Goal: Task Accomplishment & Management: Complete application form

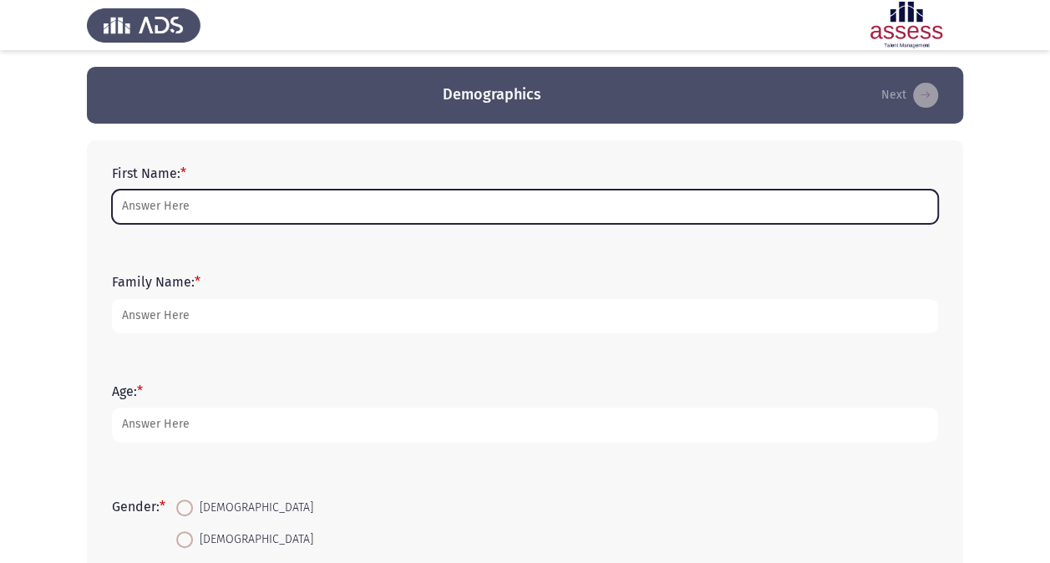
click at [358, 202] on input "First Name: *" at bounding box center [525, 207] width 826 height 34
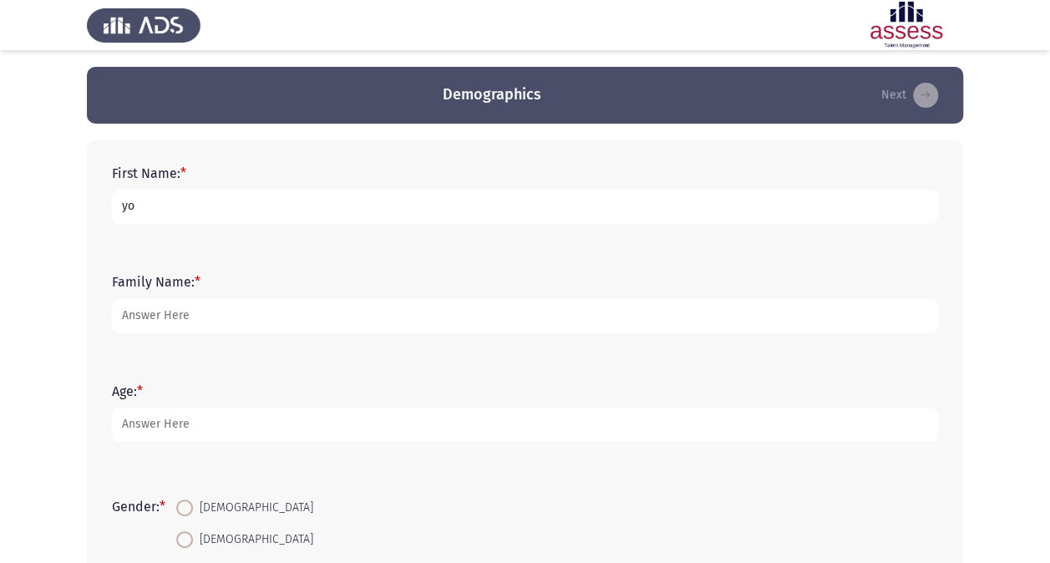
type input "y"
type input "[PERSON_NAME]"
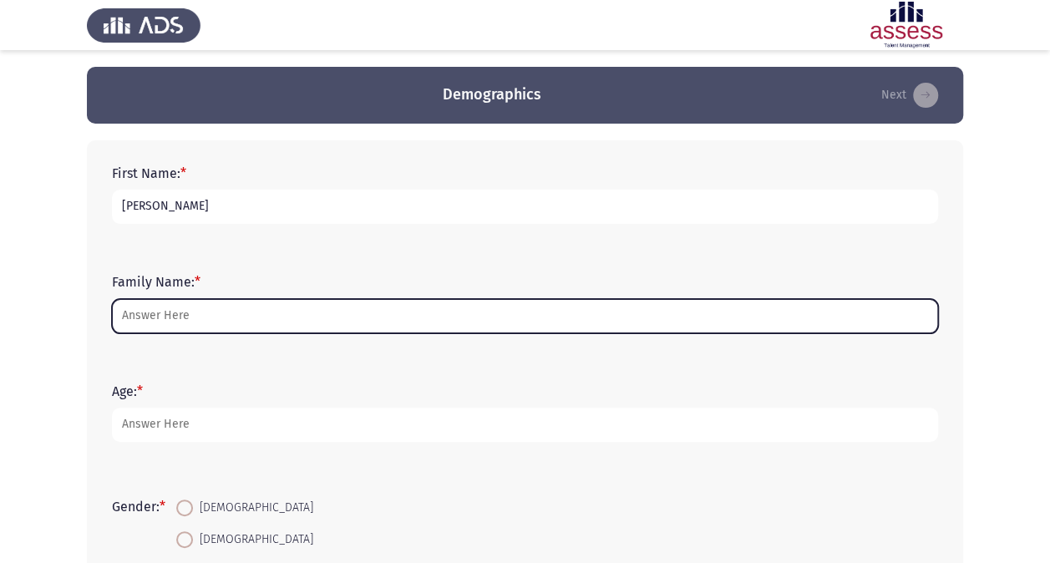
click at [312, 313] on input "Family Name: *" at bounding box center [525, 316] width 826 height 34
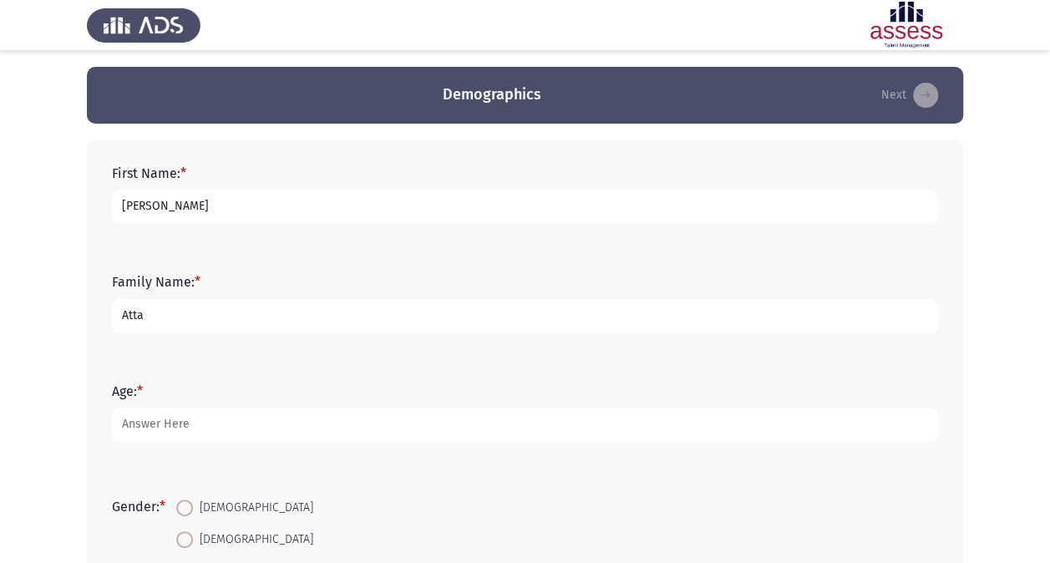
type input "Atta"
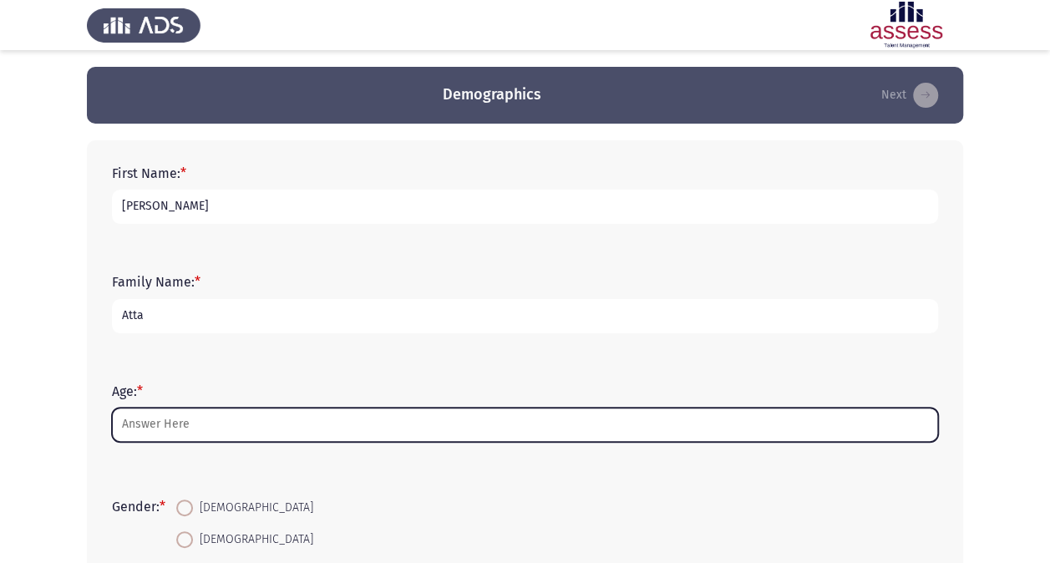
click at [246, 429] on input "Age: *" at bounding box center [525, 425] width 826 height 34
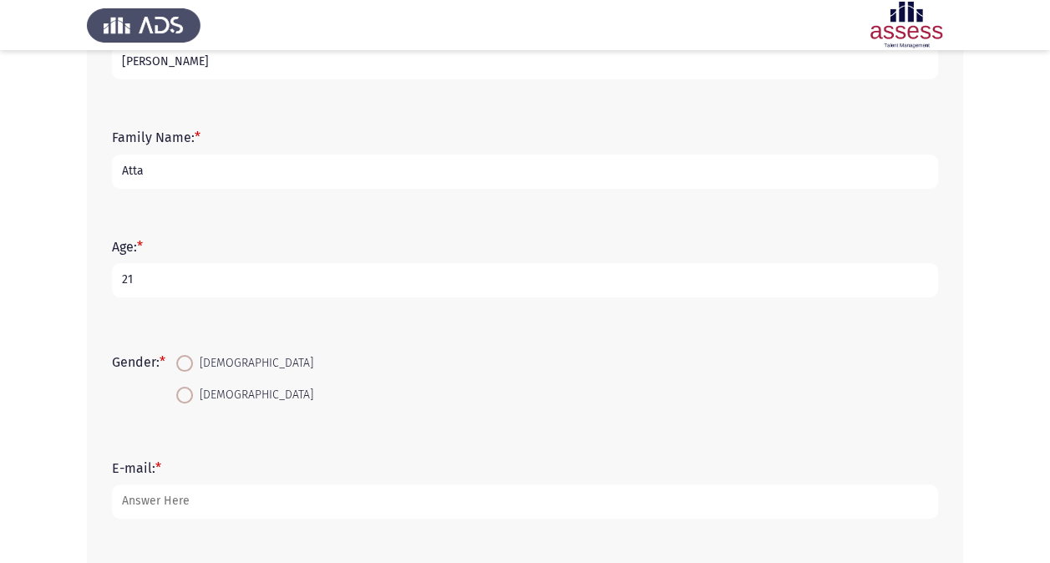
scroll to position [146, 0]
type input "21"
click at [191, 365] on span at bounding box center [184, 361] width 17 height 17
click at [191, 365] on input "[DEMOGRAPHIC_DATA]" at bounding box center [184, 361] width 17 height 17
radio input "true"
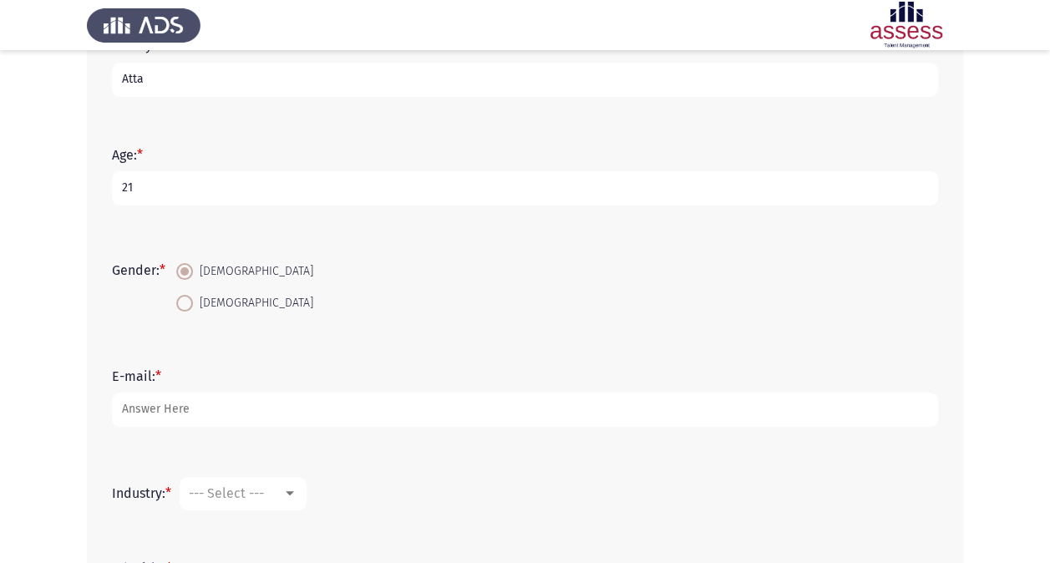
scroll to position [237, 0]
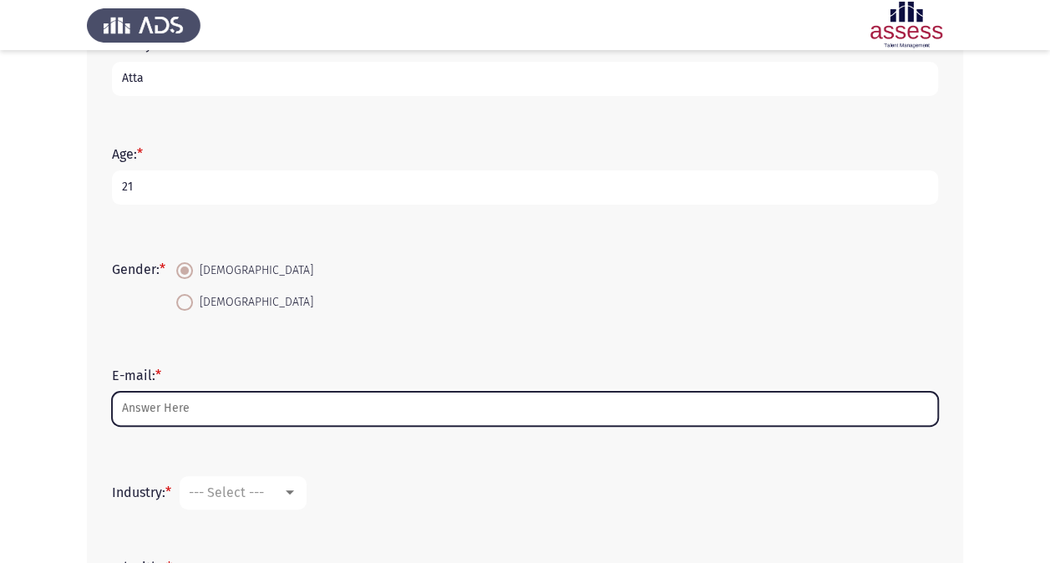
click at [285, 415] on input "E-mail: *" at bounding box center [525, 409] width 826 height 34
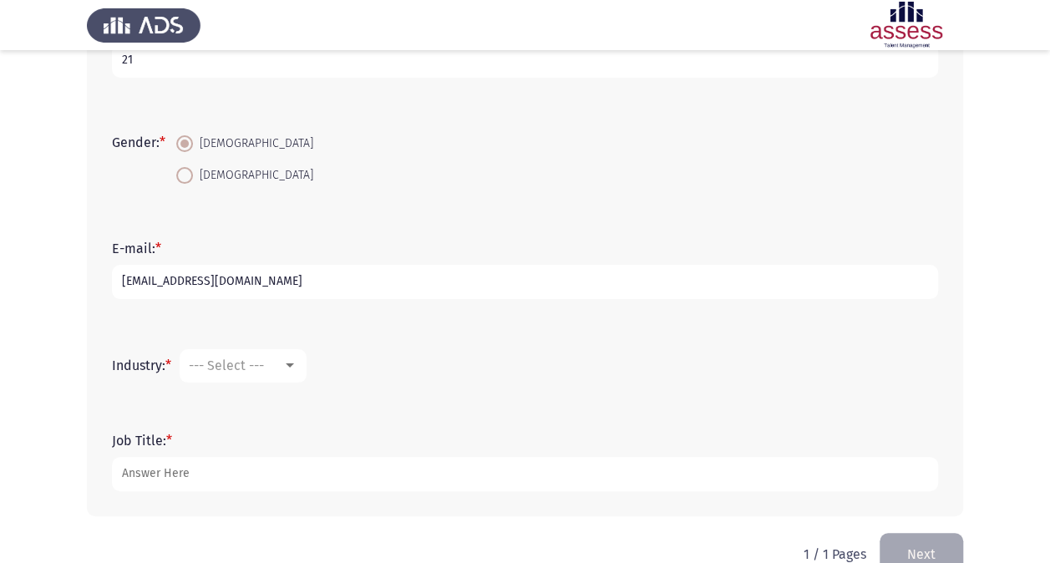
scroll to position [365, 0]
type input "[EMAIL_ADDRESS][DOMAIN_NAME]"
click at [286, 367] on div at bounding box center [289, 364] width 15 height 13
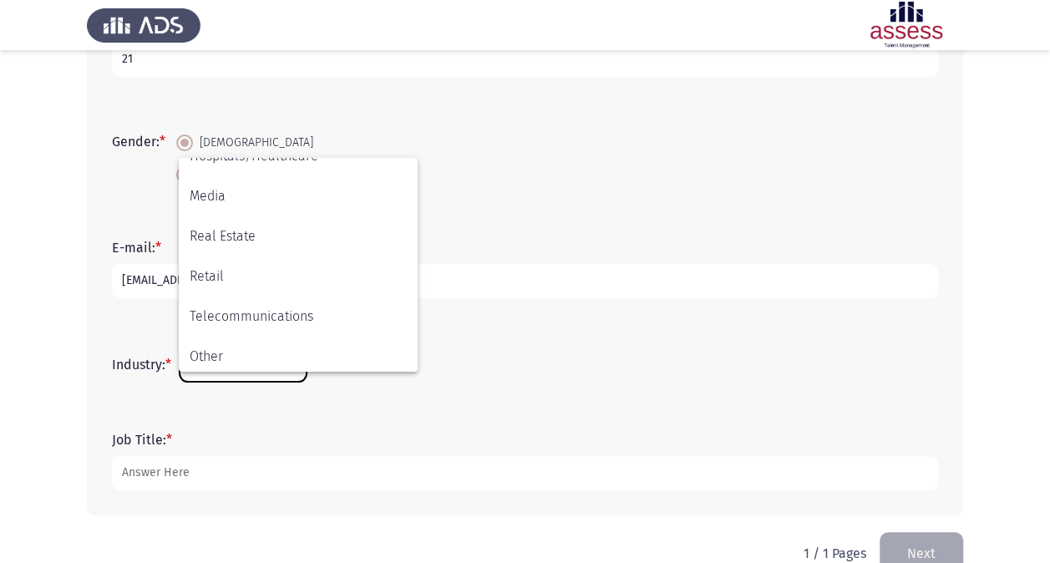
scroll to position [548, 0]
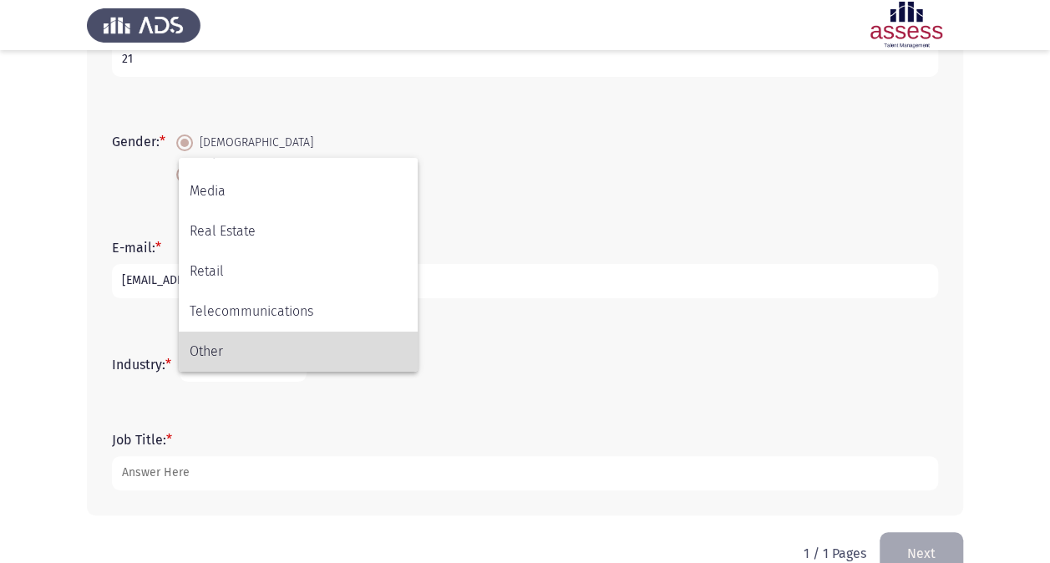
click at [287, 338] on span "Other" at bounding box center [298, 352] width 217 height 40
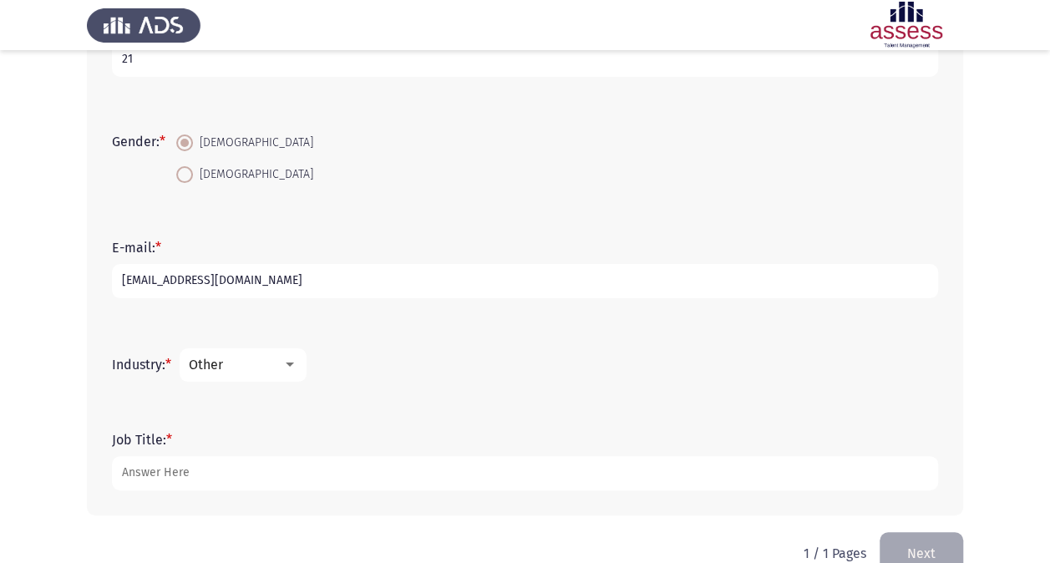
scroll to position [400, 0]
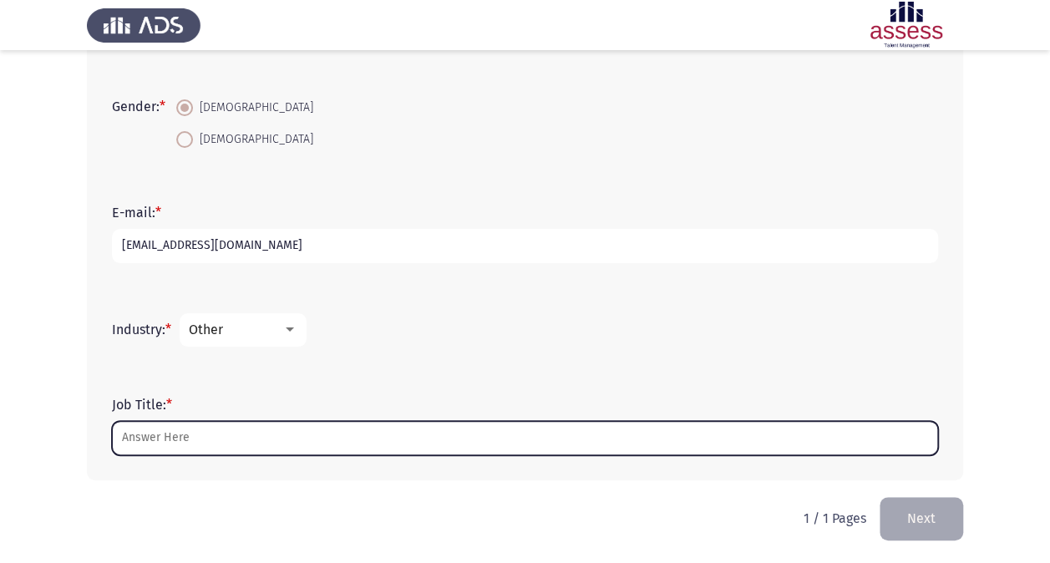
click at [308, 430] on input "Job Title: *" at bounding box center [525, 438] width 826 height 34
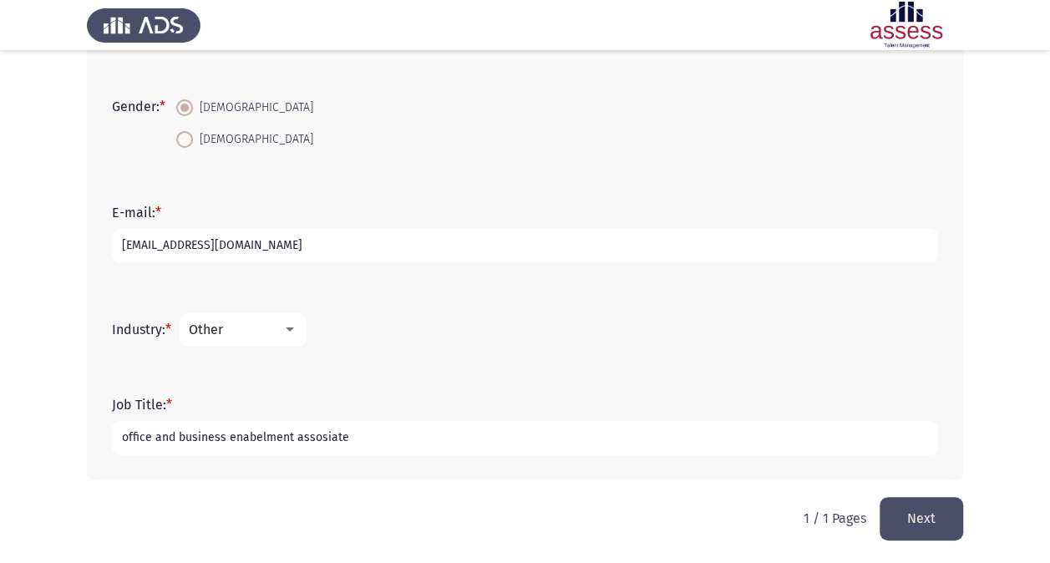
type input "office and business enabelment assosiate"
drag, startPoint x: 364, startPoint y: 434, endPoint x: 95, endPoint y: 414, distance: 269.8
click at [95, 414] on div "First Name: * Yousra Family Name: * Atta Age: * 21 Gender: * Female Male E-mail…" at bounding box center [525, 110] width 877 height 740
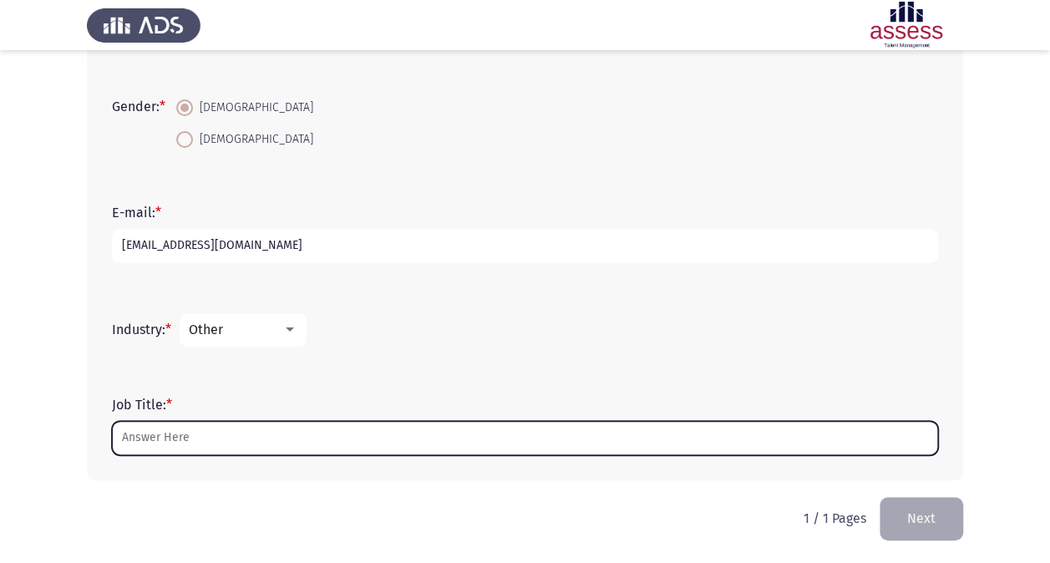
type input "v"
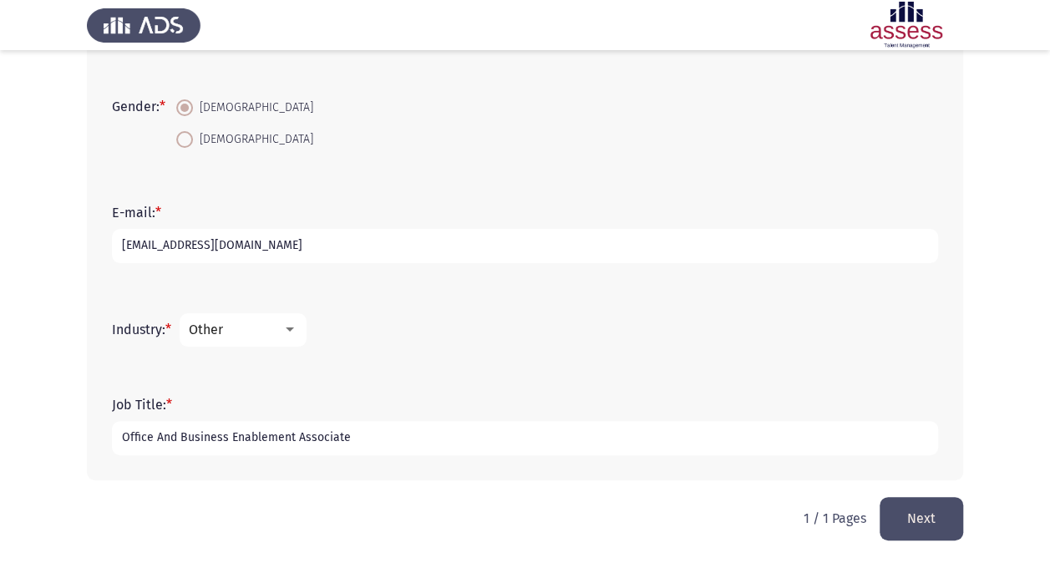
type input "Office And Business Enablement Associate"
click at [944, 530] on button "Next" at bounding box center [922, 518] width 84 height 43
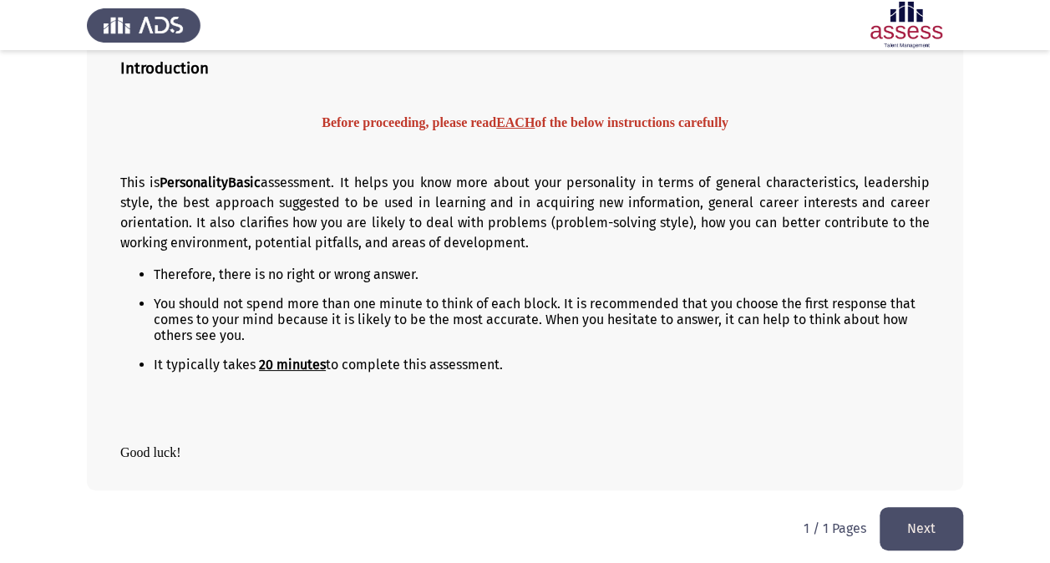
scroll to position [131, 0]
click at [935, 516] on button "Next" at bounding box center [922, 527] width 84 height 43
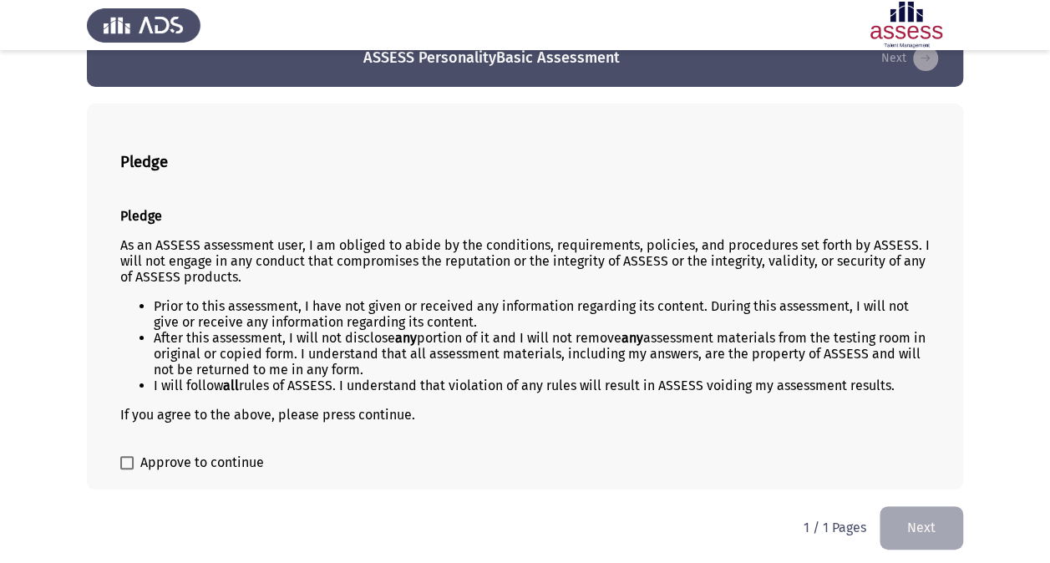
scroll to position [37, 0]
click at [130, 462] on span at bounding box center [126, 462] width 13 height 13
click at [127, 470] on input "Approve to continue" at bounding box center [126, 470] width 1 height 1
checkbox input "true"
click at [883, 525] on button "Next" at bounding box center [922, 527] width 84 height 43
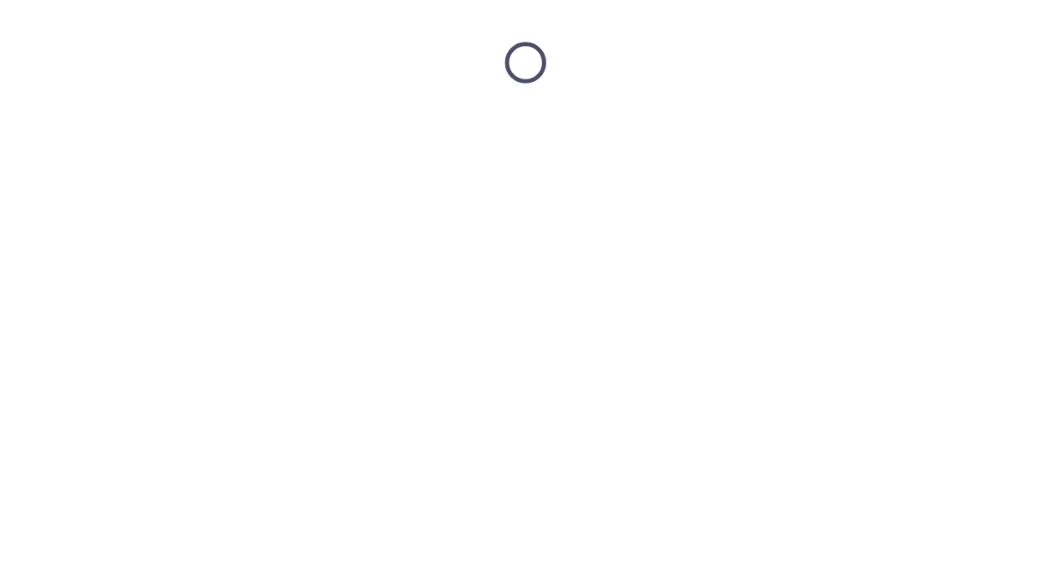
scroll to position [0, 0]
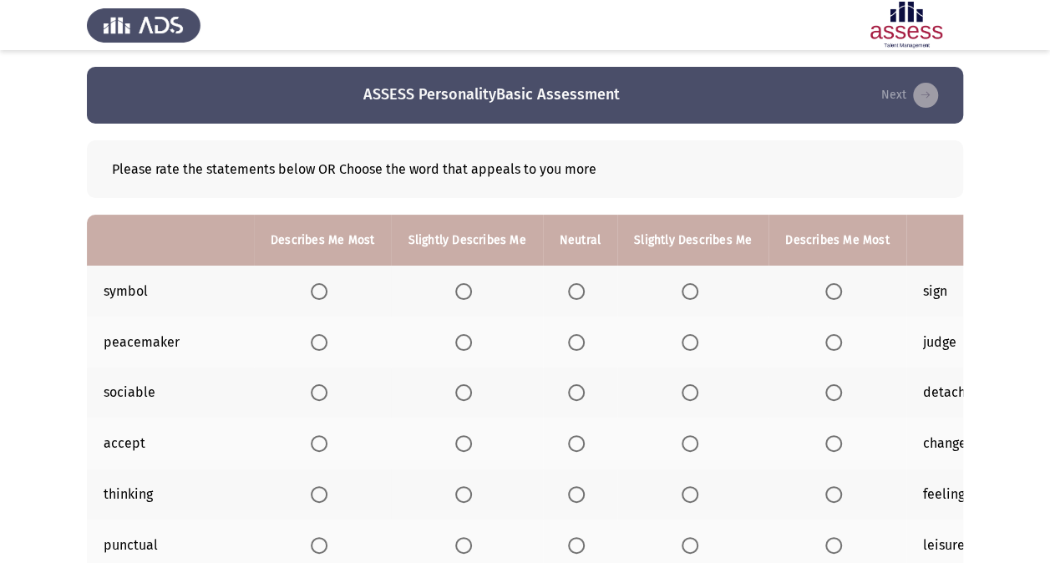
drag, startPoint x: 801, startPoint y: 386, endPoint x: 600, endPoint y: 238, distance: 249.9
click at [600, 238] on table "Describes Me Most Slightly Describes Me Neutral Slightly Describes Me Describes…" at bounding box center [580, 494] width 987 height 559
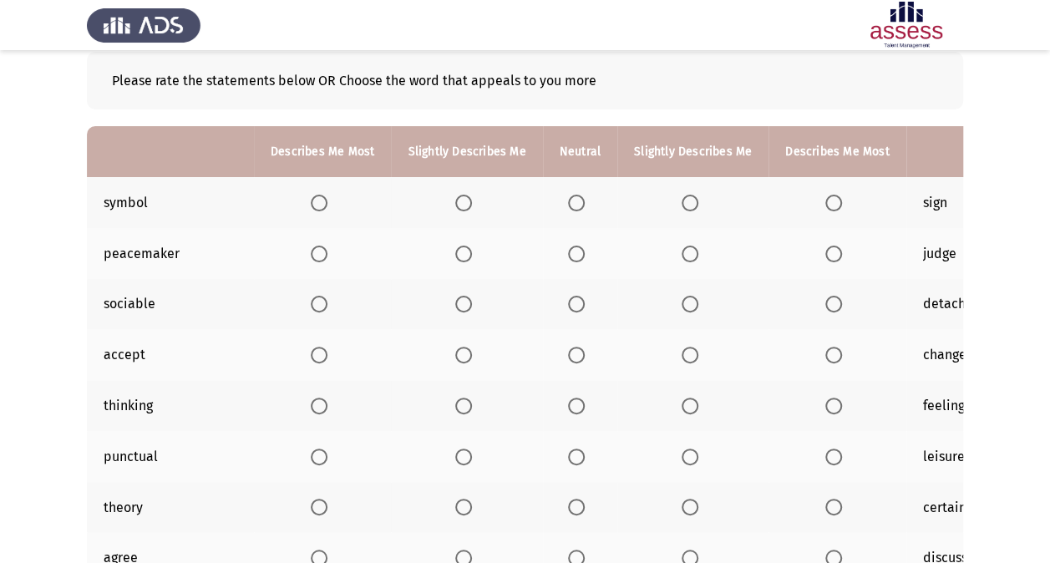
scroll to position [87, 0]
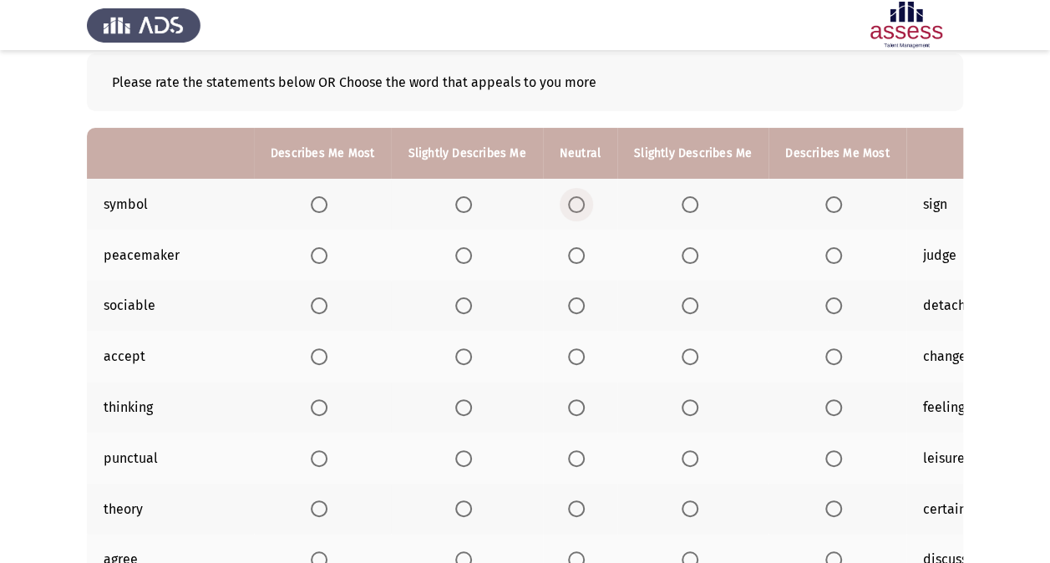
click at [575, 211] on span "Select an option" at bounding box center [576, 204] width 17 height 17
click at [575, 211] on input "Select an option" at bounding box center [576, 204] width 17 height 17
click at [319, 251] on span "Select an option" at bounding box center [319, 255] width 17 height 17
click at [319, 251] on input "Select an option" at bounding box center [319, 255] width 17 height 17
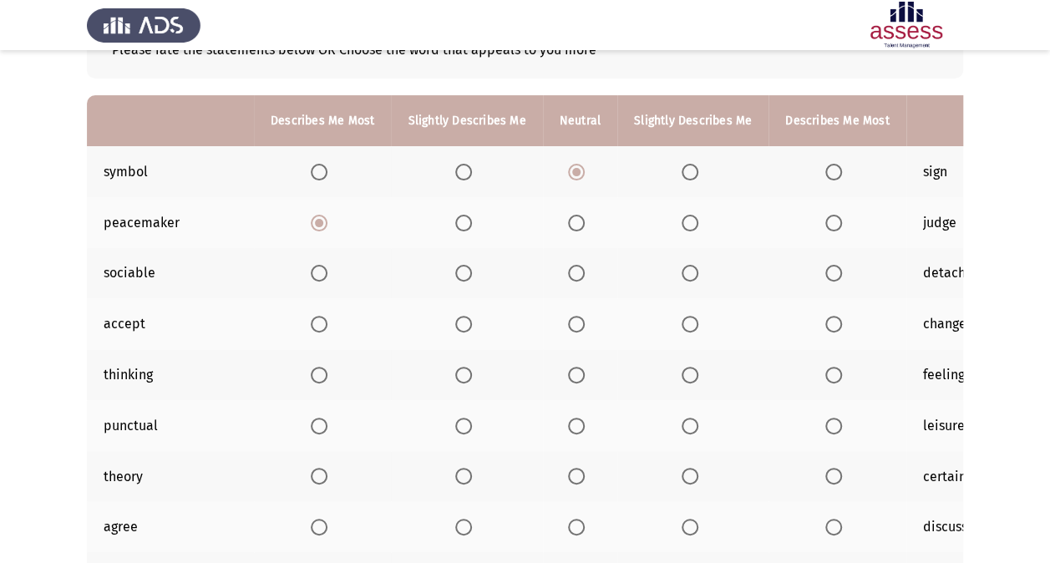
scroll to position [120, 0]
click at [323, 272] on span "Select an option" at bounding box center [319, 272] width 17 height 17
click at [323, 272] on input "Select an option" at bounding box center [319, 272] width 17 height 17
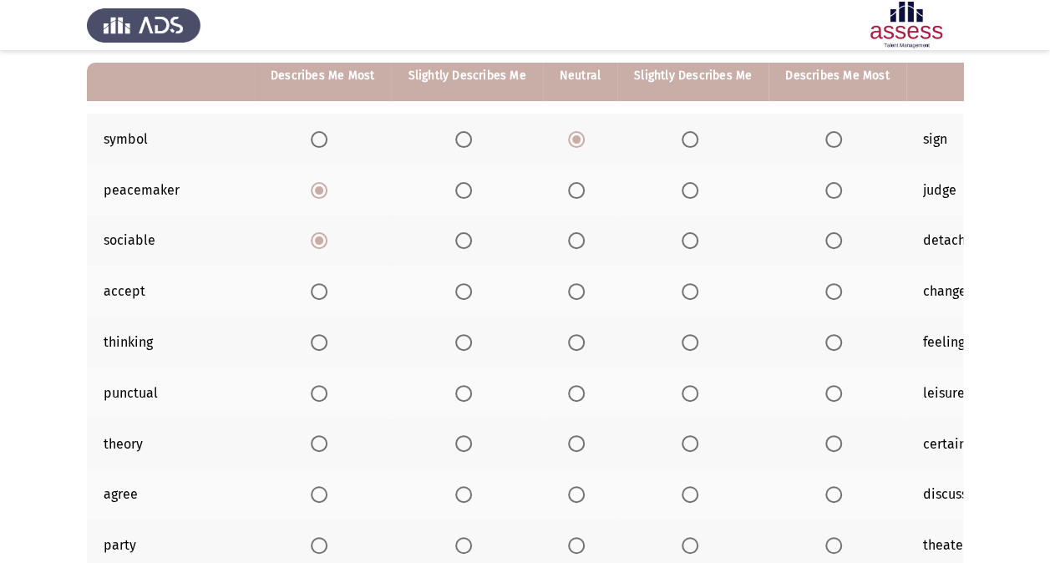
scroll to position [153, 0]
click at [682, 287] on span "Select an option" at bounding box center [690, 290] width 17 height 17
click at [682, 287] on input "Select an option" at bounding box center [690, 290] width 17 height 17
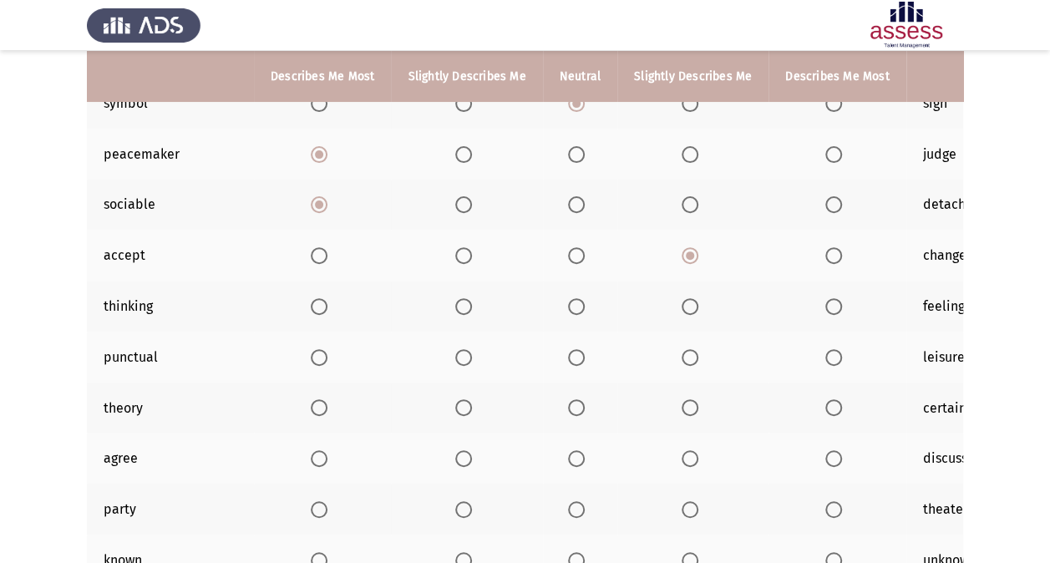
scroll to position [190, 0]
click at [466, 309] on span "Select an option" at bounding box center [463, 305] width 17 height 17
click at [466, 309] on input "Select an option" at bounding box center [463, 305] width 17 height 17
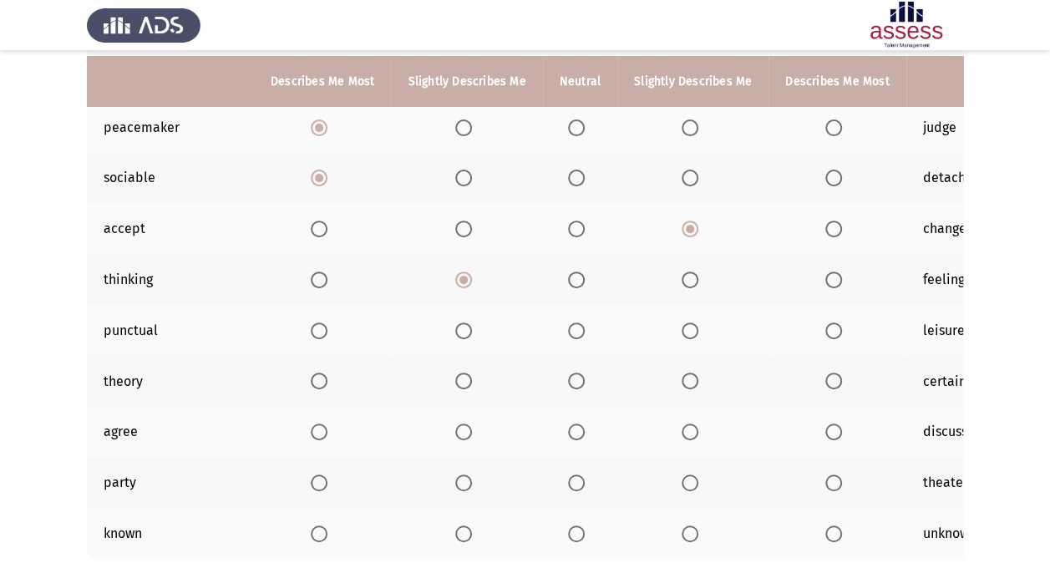
scroll to position [226, 0]
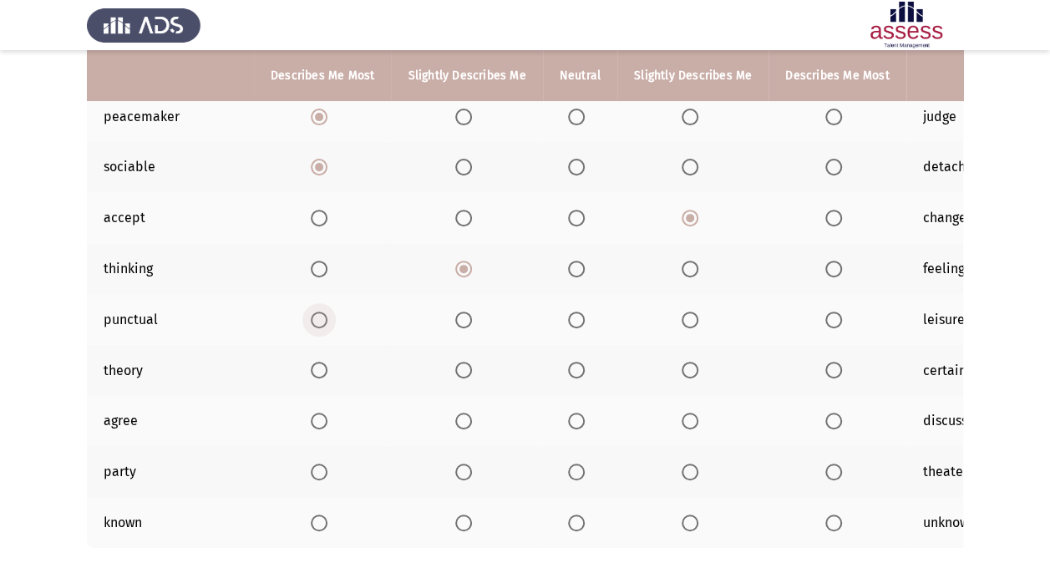
click at [326, 321] on span "Select an option" at bounding box center [319, 320] width 17 height 17
click at [326, 321] on input "Select an option" at bounding box center [319, 320] width 17 height 17
click at [831, 369] on span "Select an option" at bounding box center [834, 370] width 17 height 17
click at [831, 369] on input "Select an option" at bounding box center [834, 370] width 17 height 17
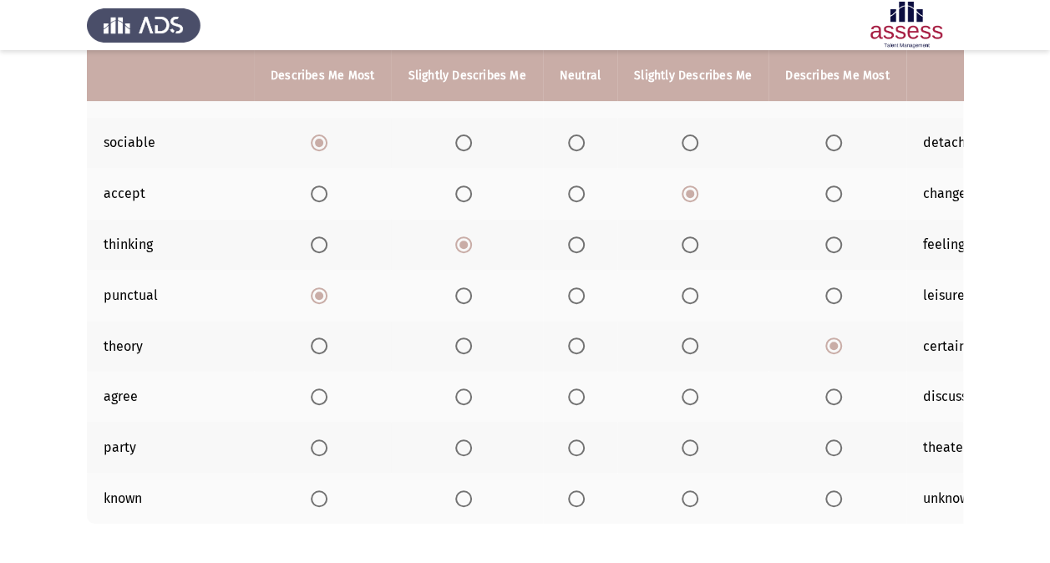
scroll to position [252, 0]
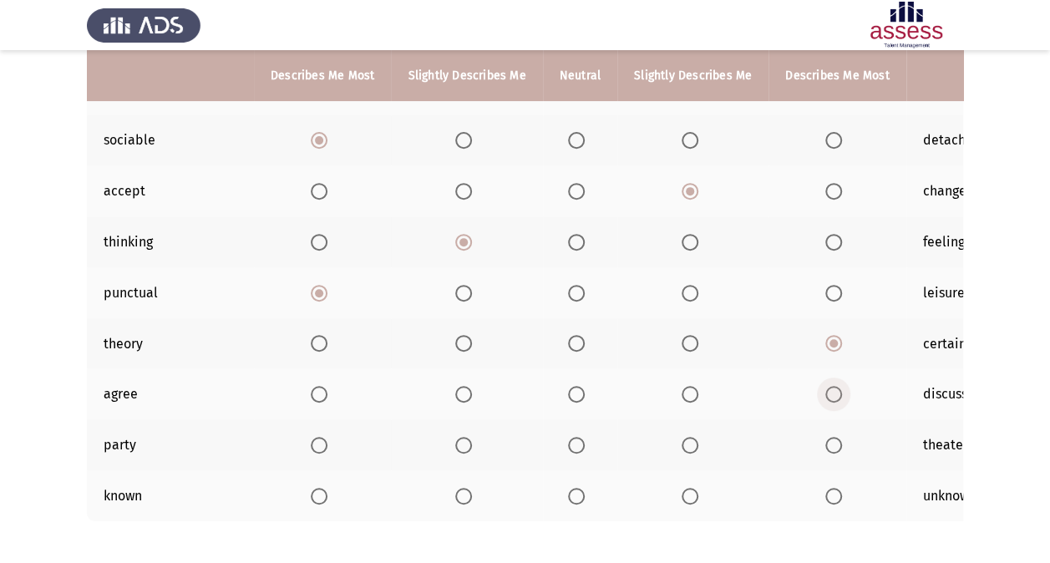
click at [826, 397] on span "Select an option" at bounding box center [834, 394] width 17 height 17
click at [826, 397] on input "Select an option" at bounding box center [834, 394] width 17 height 17
click at [832, 440] on span "Select an option" at bounding box center [834, 445] width 17 height 17
click at [832, 440] on input "Select an option" at bounding box center [834, 445] width 17 height 17
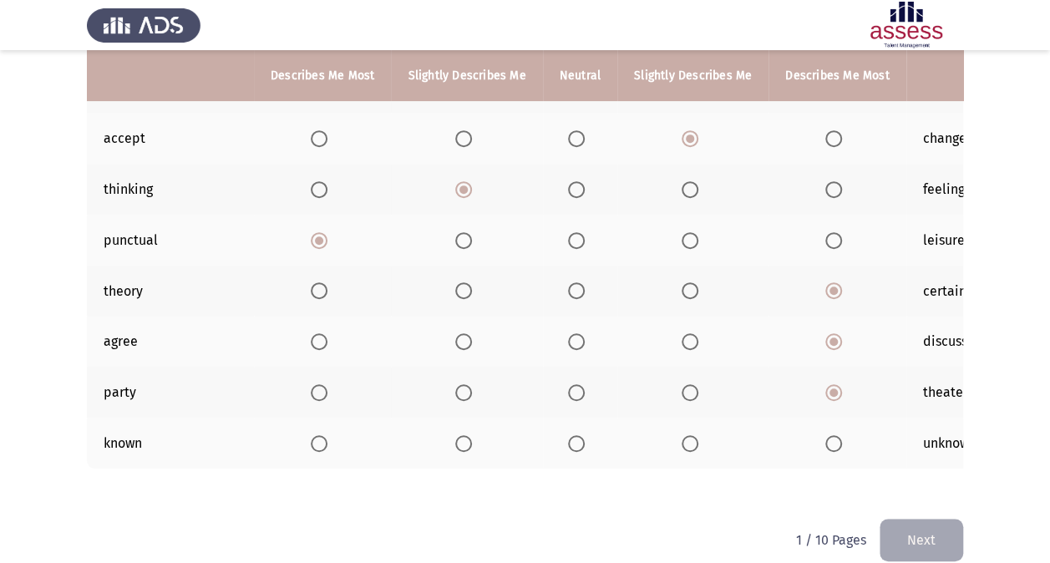
scroll to position [304, 0]
click at [578, 436] on span "Select an option" at bounding box center [576, 444] width 17 height 17
click at [578, 436] on input "Select an option" at bounding box center [576, 444] width 17 height 17
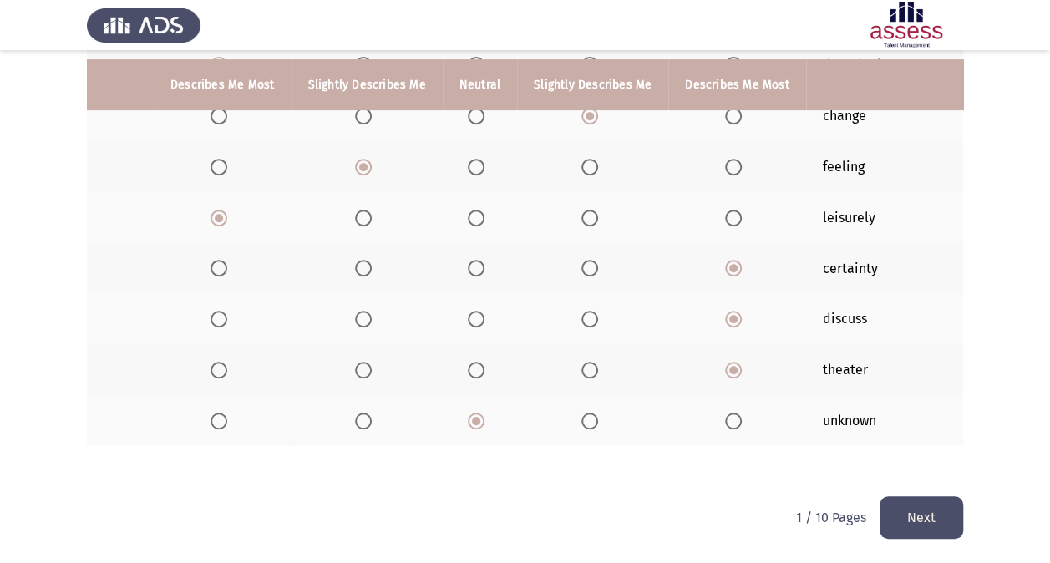
scroll to position [0, 0]
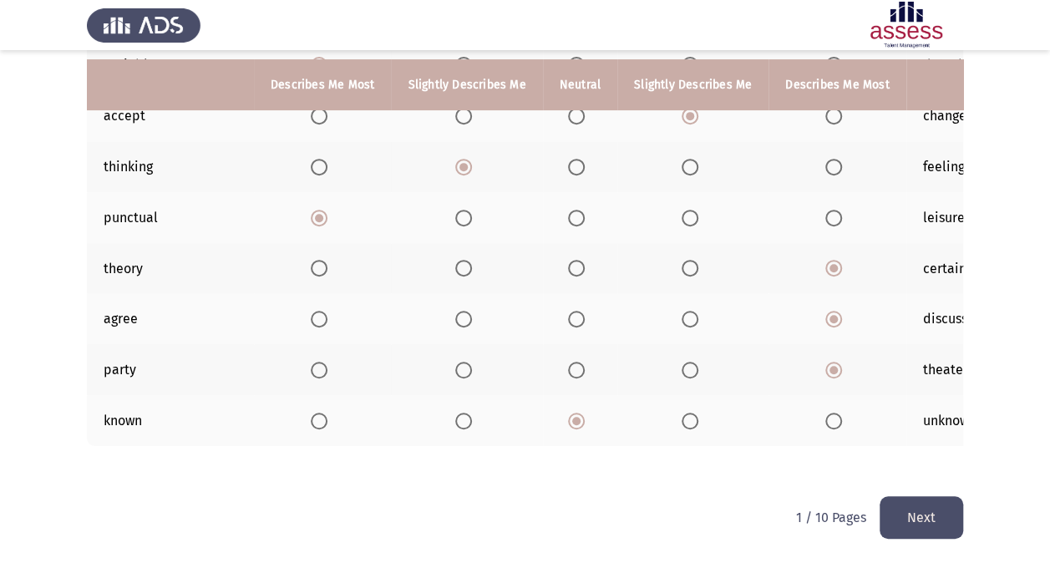
click at [904, 511] on button "Next" at bounding box center [922, 517] width 84 height 43
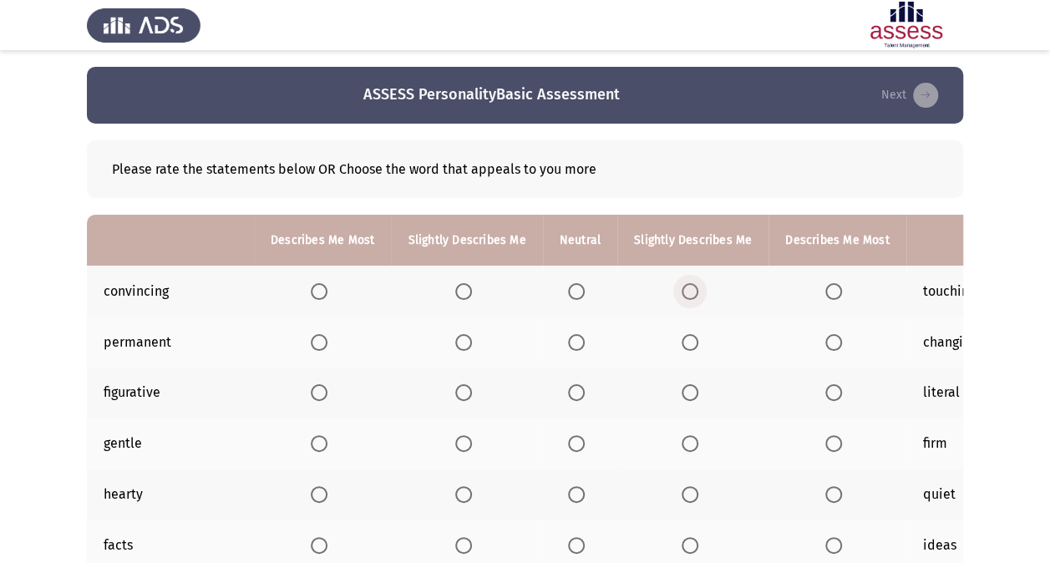
click at [682, 291] on span "Select an option" at bounding box center [690, 291] width 17 height 17
click at [682, 291] on input "Select an option" at bounding box center [690, 291] width 17 height 17
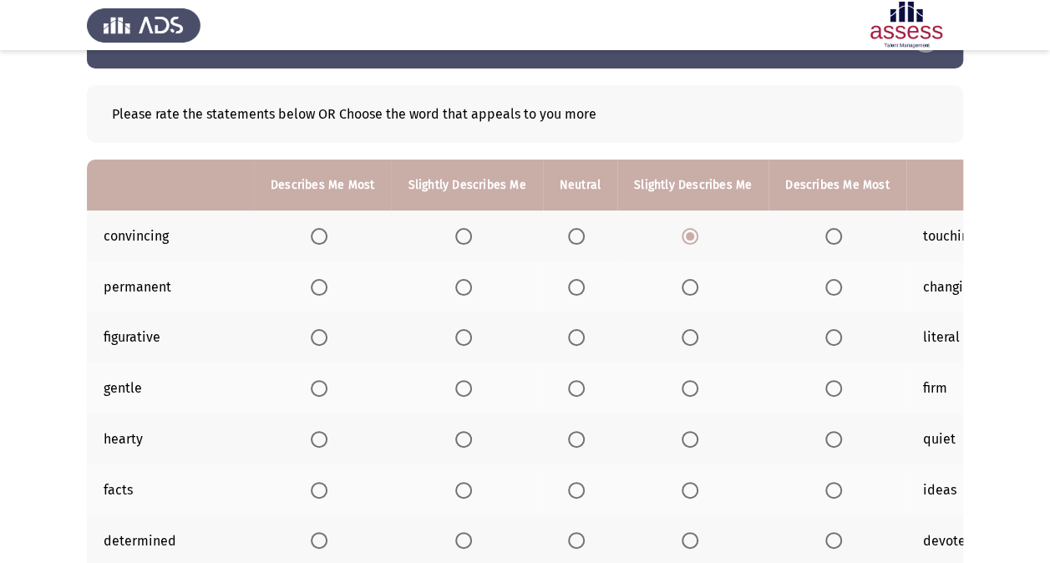
scroll to position [54, 0]
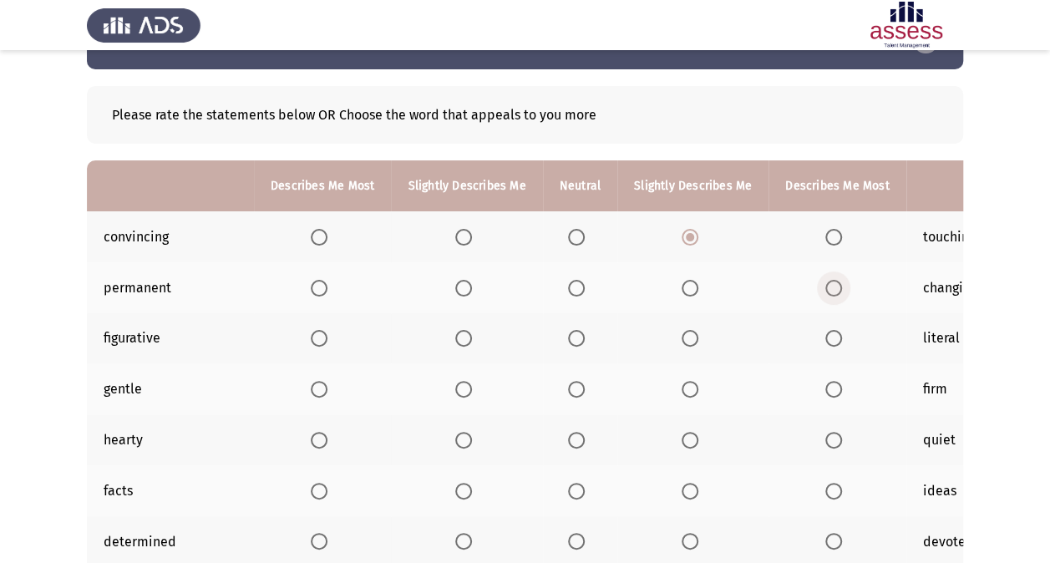
click at [826, 289] on span "Select an option" at bounding box center [834, 288] width 17 height 17
click at [826, 289] on input "Select an option" at bounding box center [834, 288] width 17 height 17
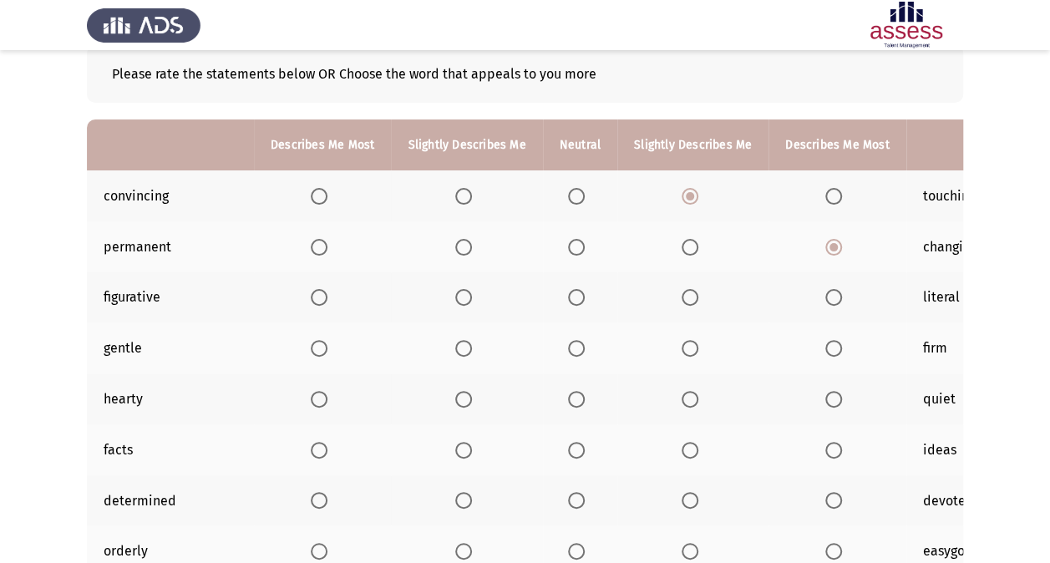
scroll to position [94, 0]
click at [570, 299] on span "Select an option" at bounding box center [576, 298] width 17 height 17
click at [570, 299] on input "Select an option" at bounding box center [576, 298] width 17 height 17
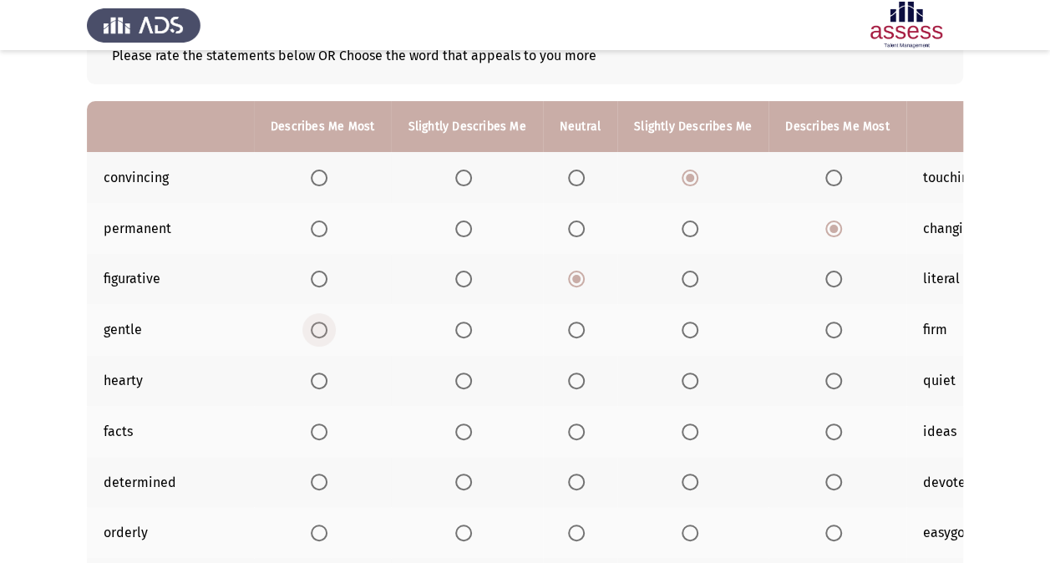
click at [327, 323] on label "Select an option" at bounding box center [322, 330] width 23 height 17
click at [327, 323] on input "Select an option" at bounding box center [319, 330] width 17 height 17
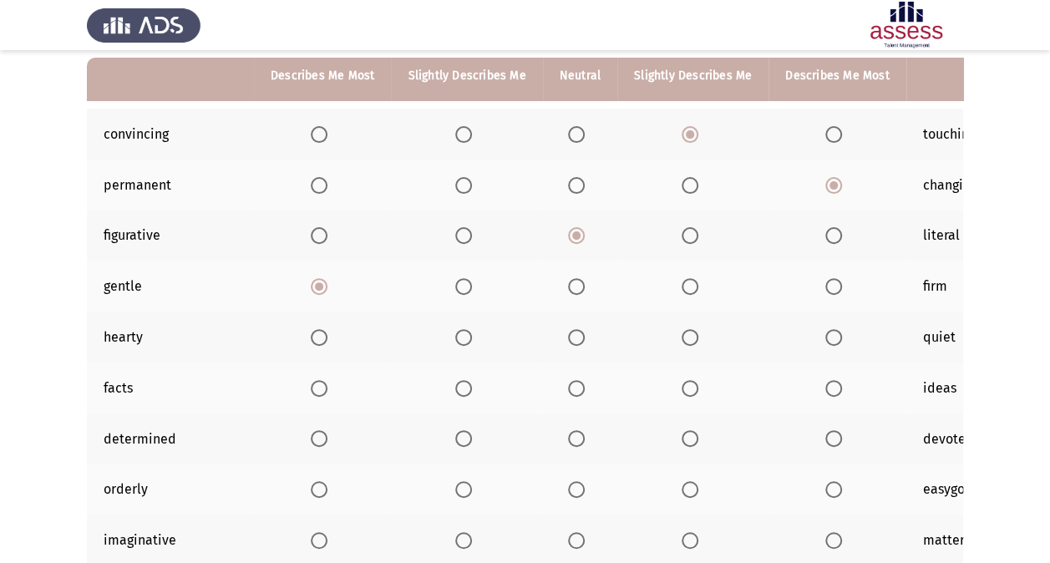
scroll to position [156, 0]
click at [682, 337] on span "Select an option" at bounding box center [690, 338] width 17 height 17
click at [682, 337] on input "Select an option" at bounding box center [690, 338] width 17 height 17
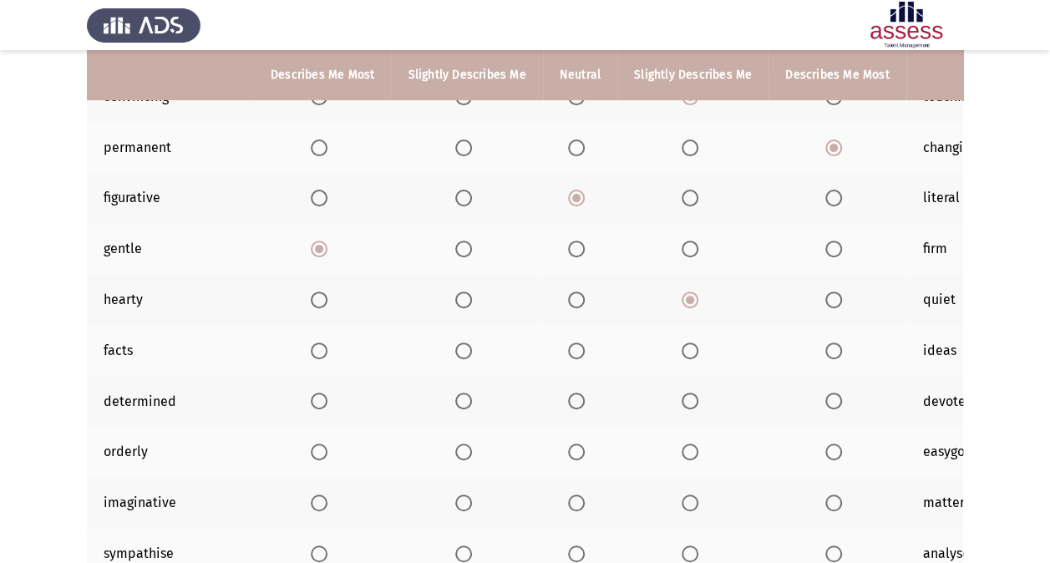
scroll to position [196, 0]
click at [325, 344] on span "Select an option" at bounding box center [319, 350] width 17 height 17
click at [325, 344] on input "Select an option" at bounding box center [319, 350] width 17 height 17
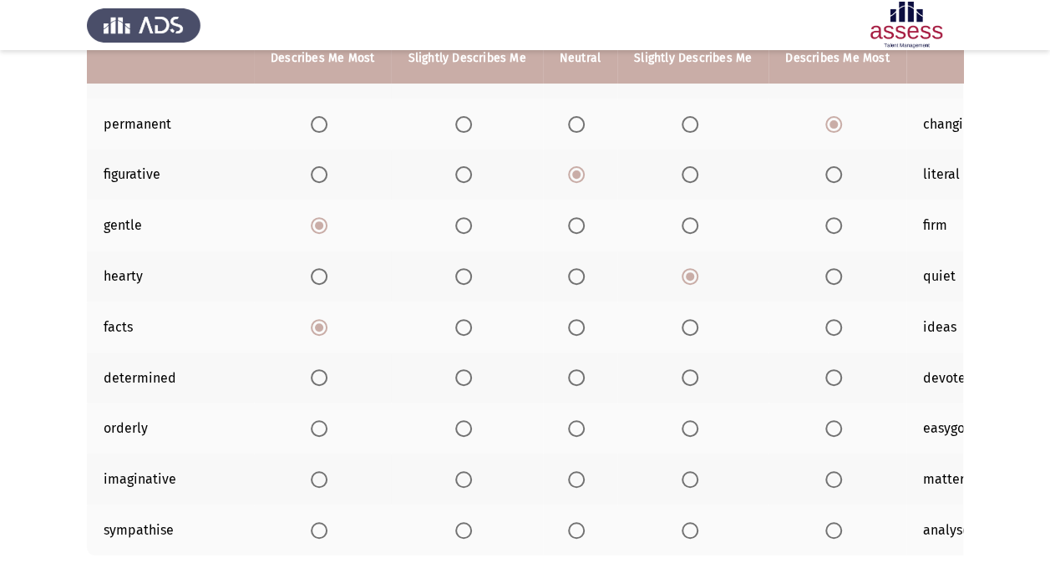
scroll to position [220, 0]
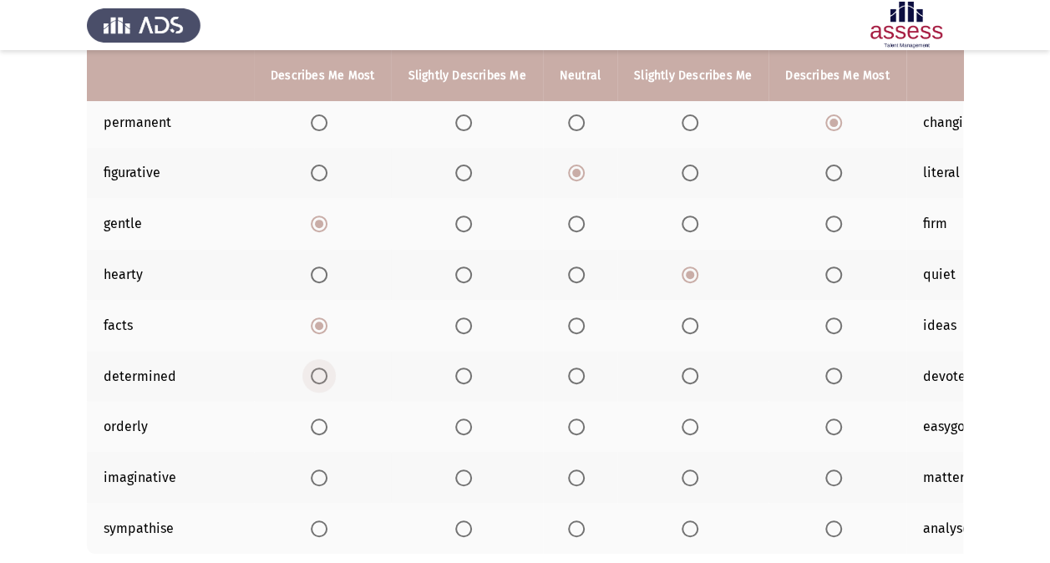
click at [313, 374] on span "Select an option" at bounding box center [319, 376] width 17 height 17
click at [313, 374] on input "Select an option" at bounding box center [319, 376] width 17 height 17
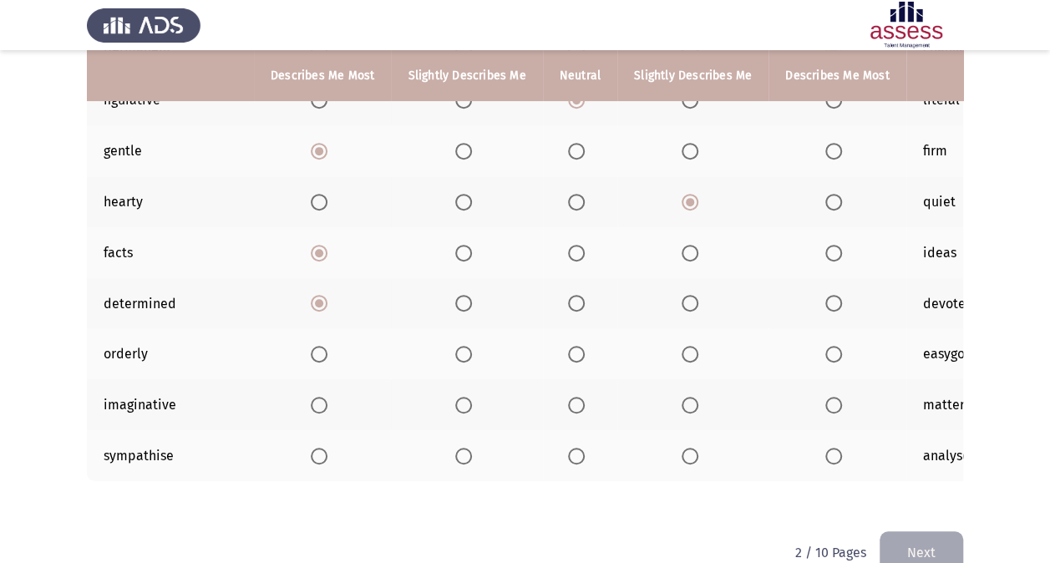
scroll to position [292, 0]
click at [458, 353] on span "Select an option" at bounding box center [463, 355] width 17 height 17
click at [458, 353] on input "Select an option" at bounding box center [463, 355] width 17 height 17
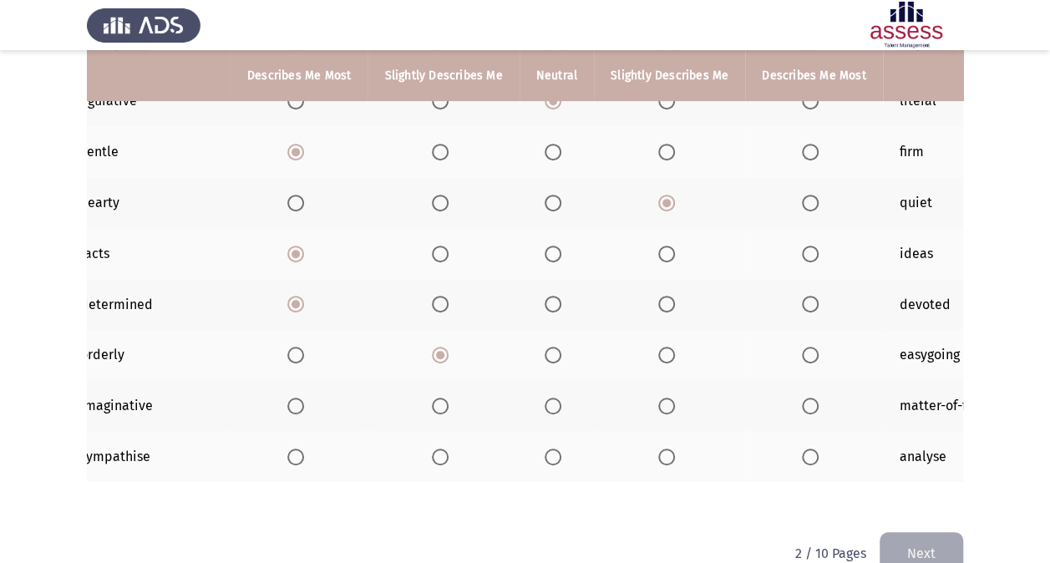
scroll to position [0, 22]
click at [804, 406] on span "Select an option" at bounding box center [812, 406] width 17 height 17
click at [804, 406] on input "Select an option" at bounding box center [812, 406] width 17 height 17
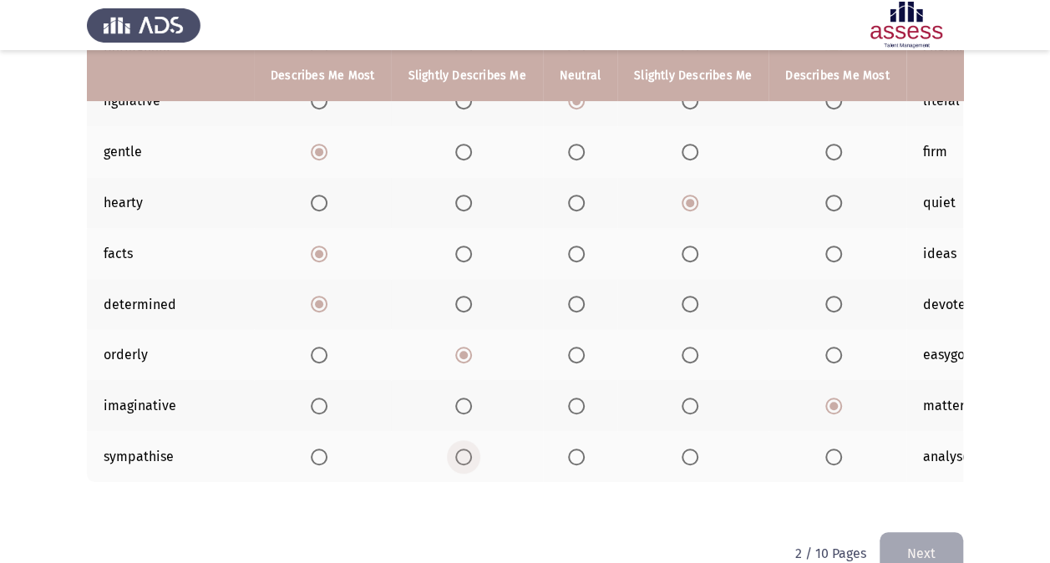
click at [458, 455] on span "Select an option" at bounding box center [463, 457] width 17 height 17
click at [458, 455] on input "Select an option" at bounding box center [463, 457] width 17 height 17
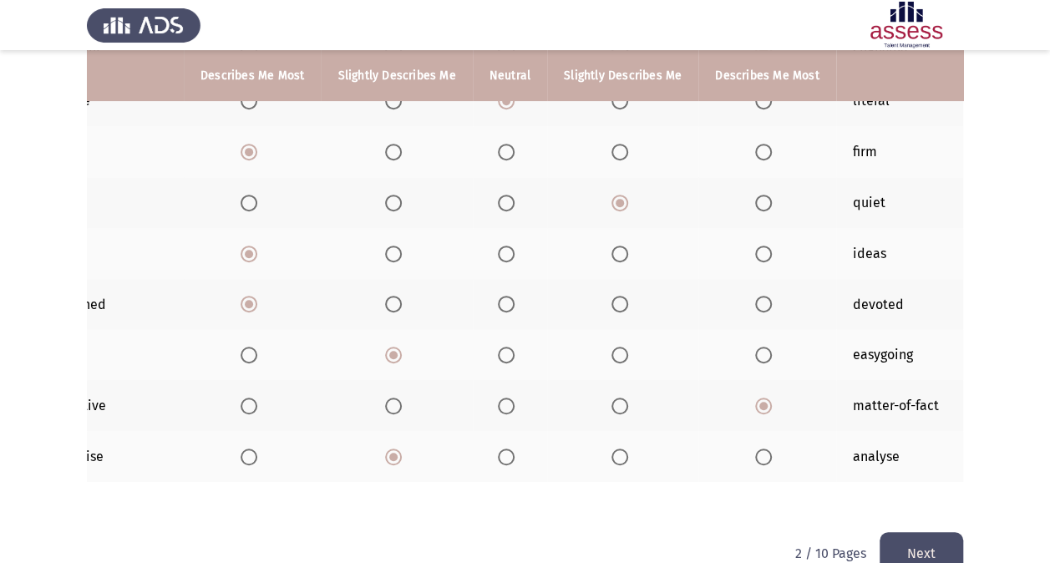
scroll to position [337, 0]
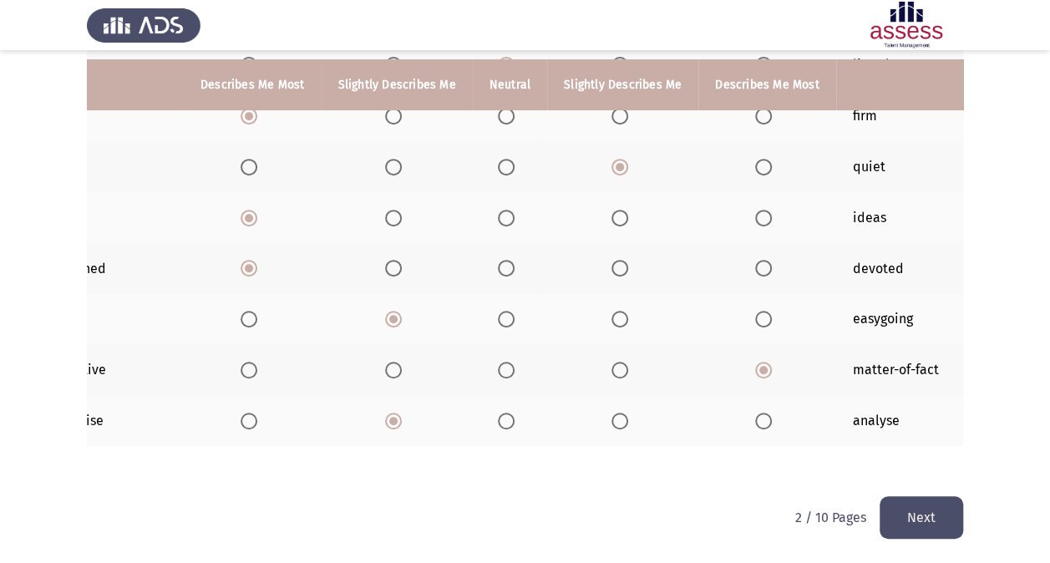
click at [914, 520] on button "Next" at bounding box center [922, 517] width 84 height 43
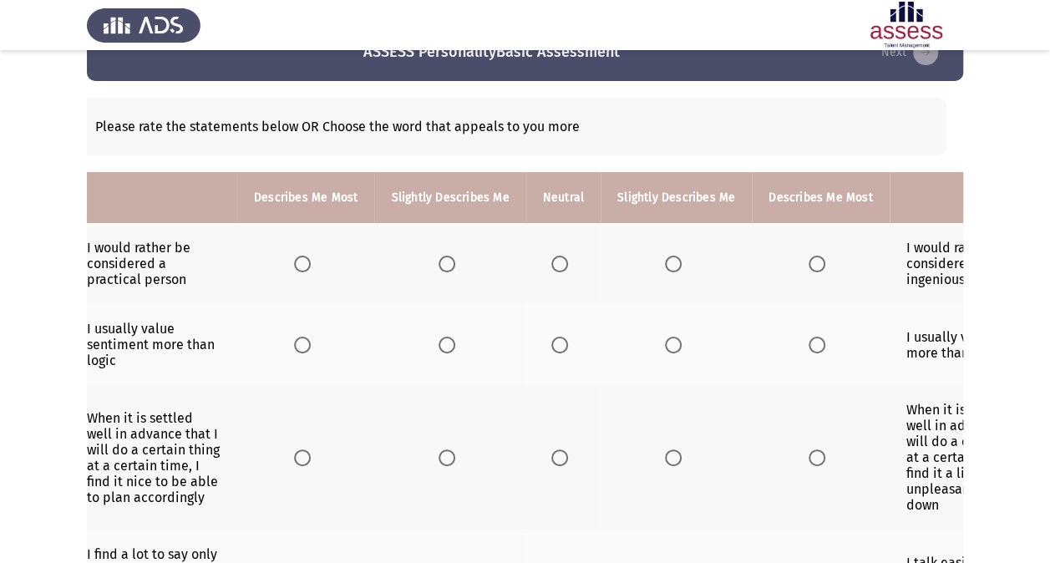
scroll to position [0, 0]
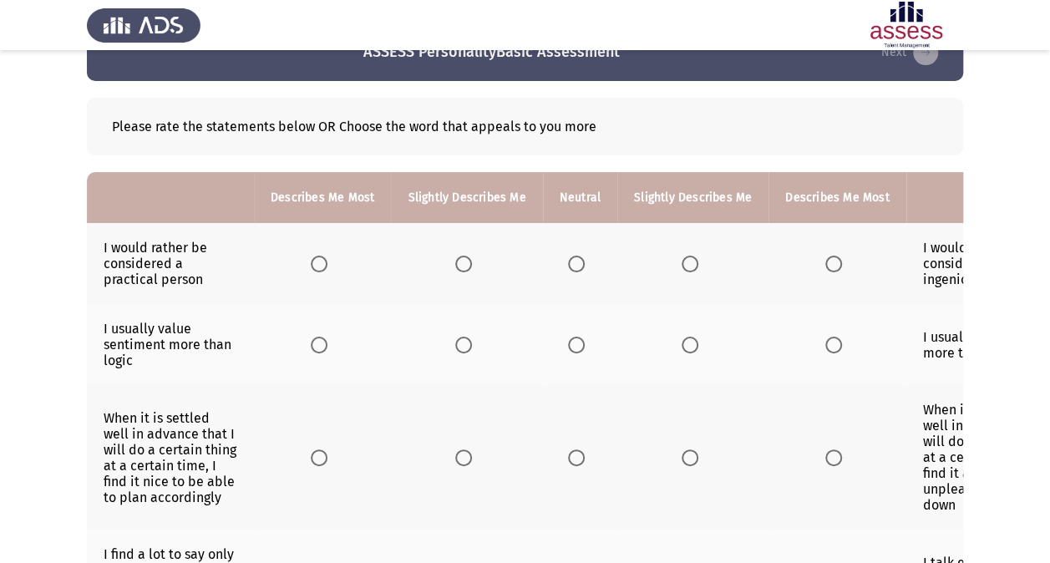
click at [323, 262] on span "Select an option" at bounding box center [319, 264] width 17 height 17
click at [323, 262] on input "Select an option" at bounding box center [319, 264] width 17 height 17
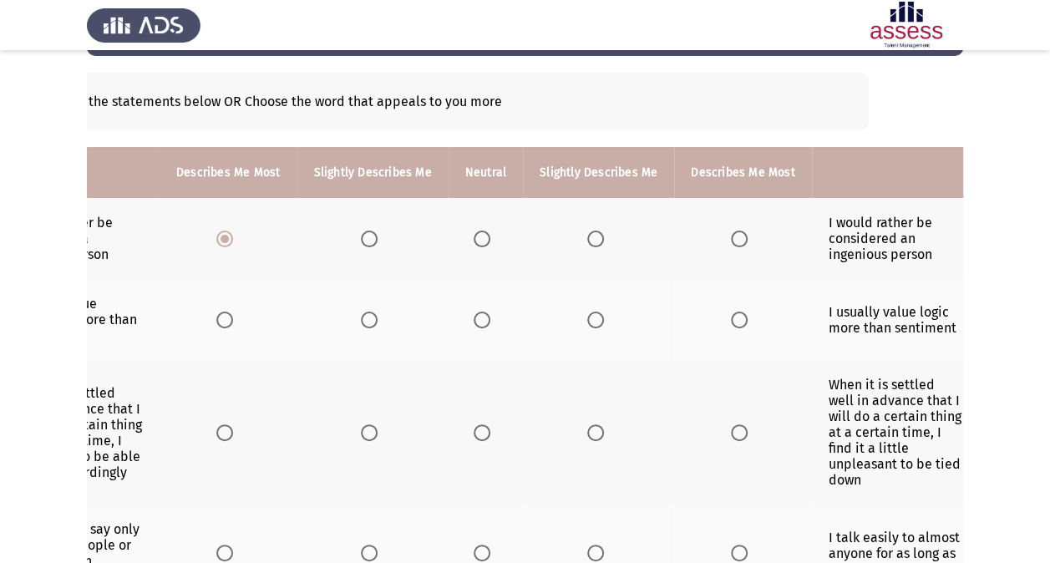
scroll to position [0, 97]
click at [480, 317] on span "Select an option" at bounding box center [479, 320] width 17 height 17
click at [480, 317] on input "Select an option" at bounding box center [479, 320] width 17 height 17
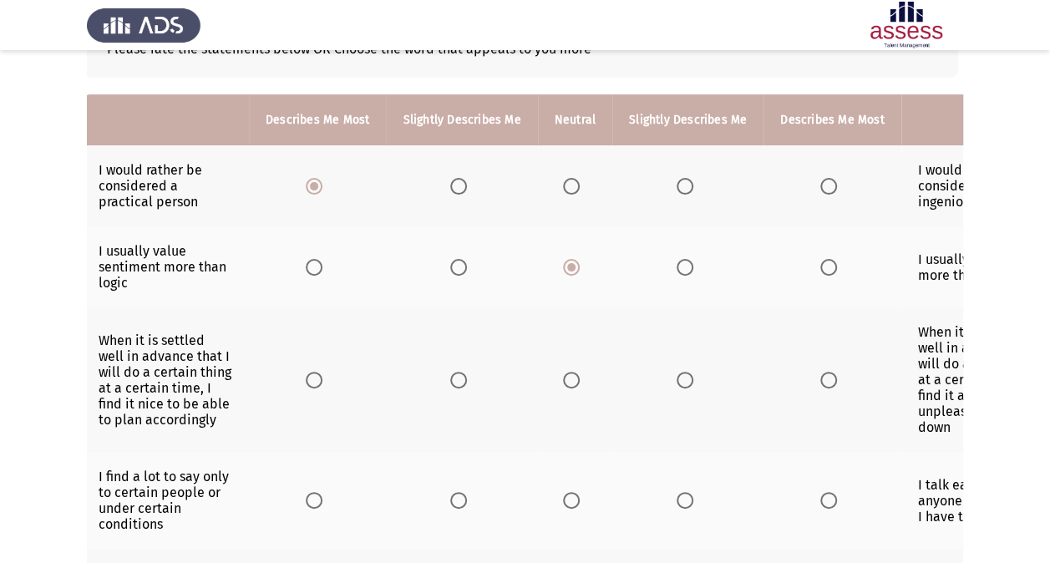
scroll to position [0, 0]
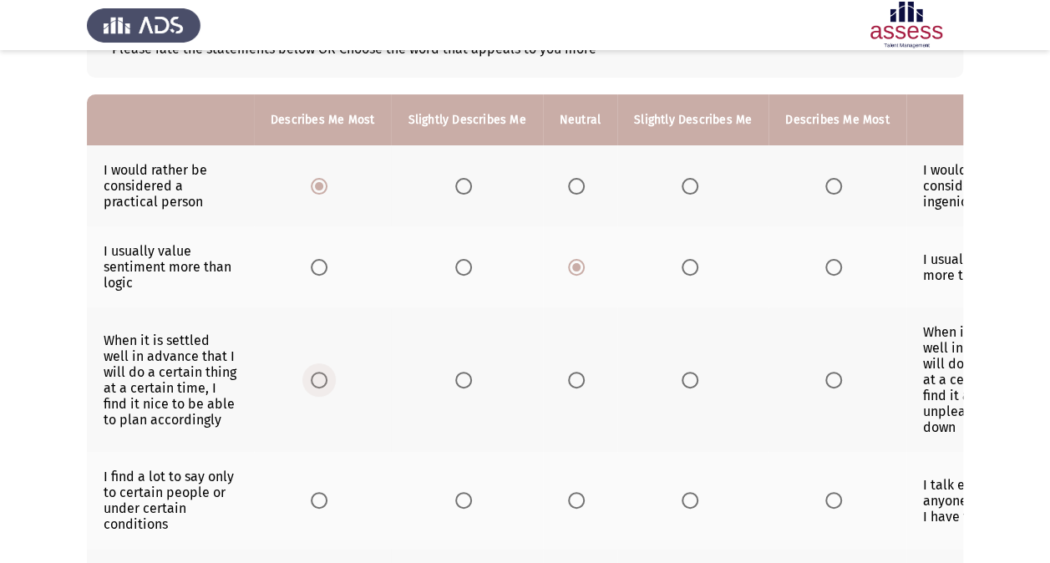
click at [328, 372] on label "Select an option" at bounding box center [322, 380] width 23 height 17
click at [328, 372] on input "Select an option" at bounding box center [319, 380] width 17 height 17
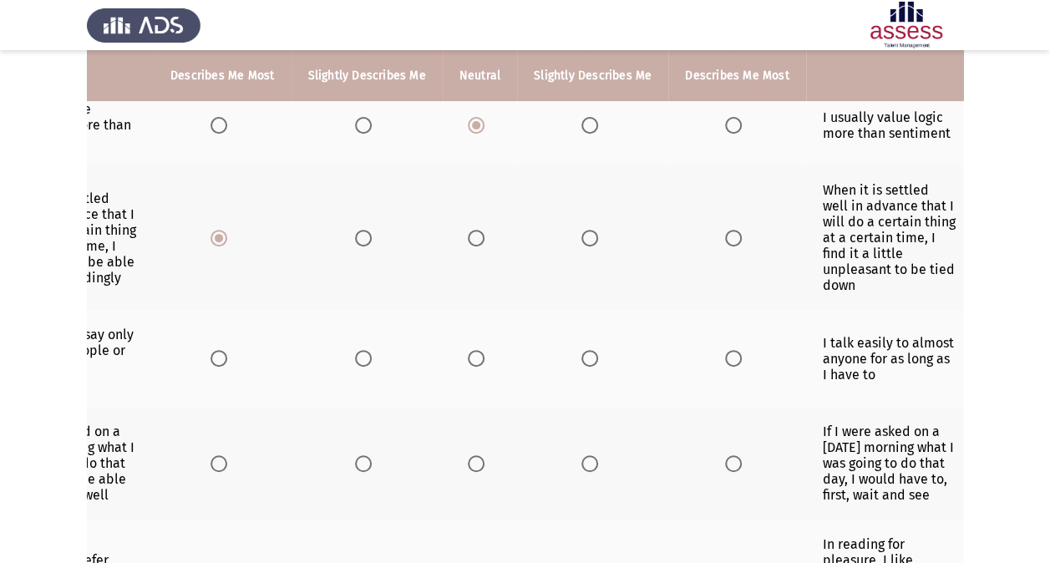
scroll to position [0, 100]
click at [582, 350] on span "Select an option" at bounding box center [590, 358] width 17 height 17
click at [582, 350] on input "Select an option" at bounding box center [590, 358] width 17 height 17
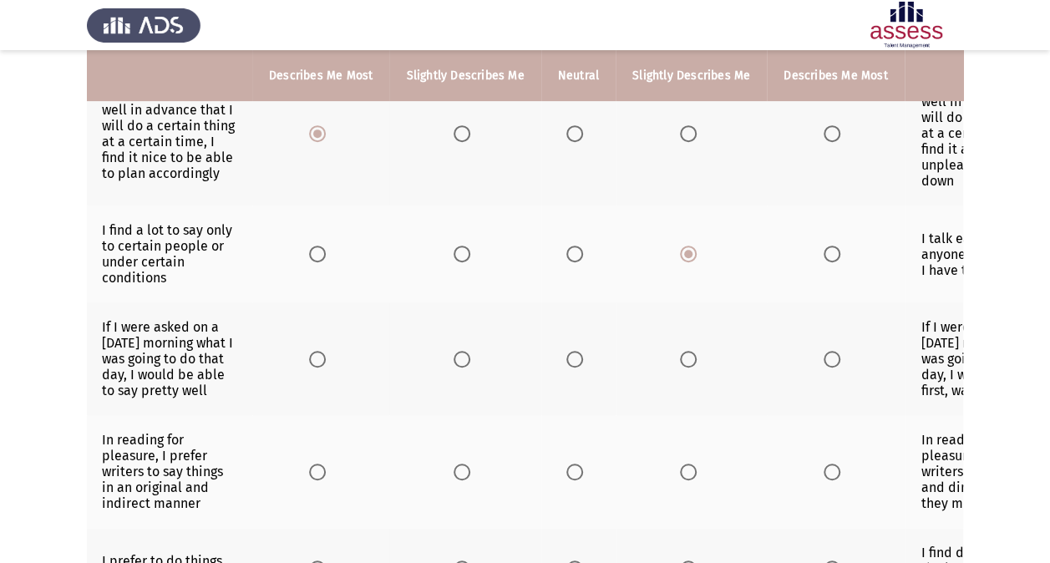
scroll to position [0, 0]
click at [458, 351] on span "Select an option" at bounding box center [463, 359] width 17 height 17
click at [458, 351] on input "Select an option" at bounding box center [463, 359] width 17 height 17
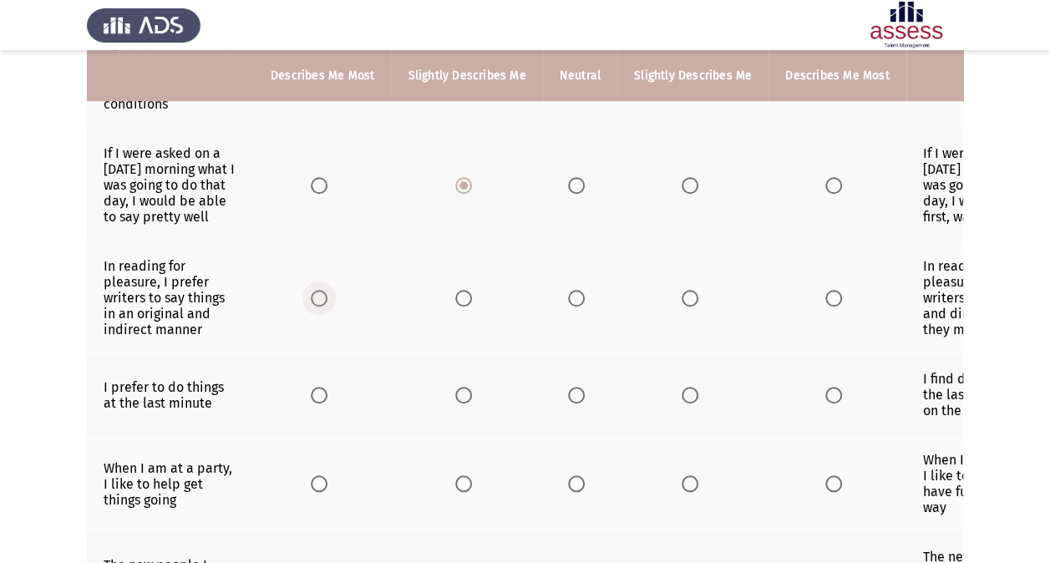
click at [318, 294] on span "Select an option" at bounding box center [319, 298] width 17 height 17
click at [318, 294] on input "Select an option" at bounding box center [319, 298] width 17 height 17
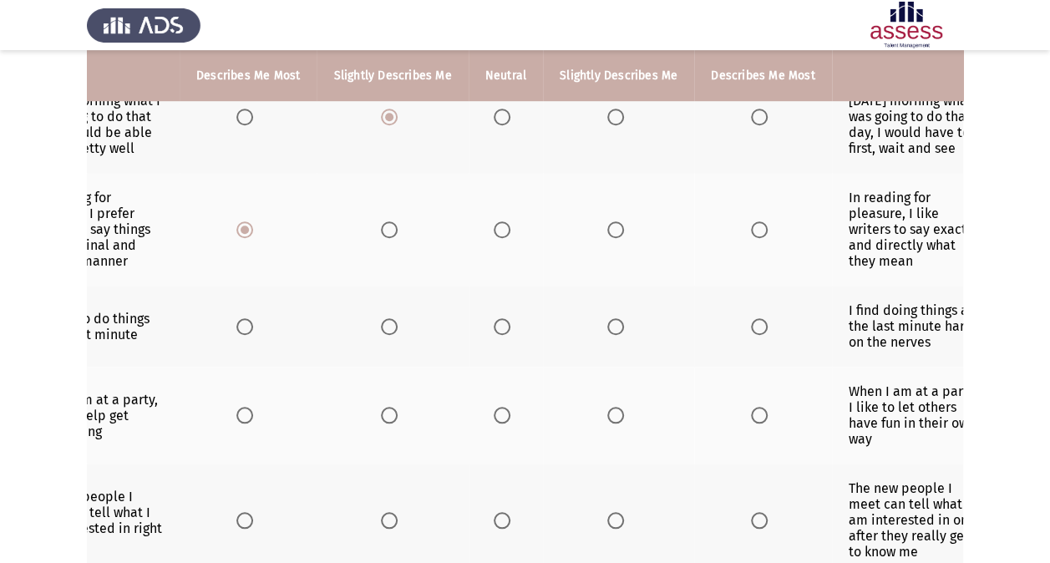
scroll to position [0, 100]
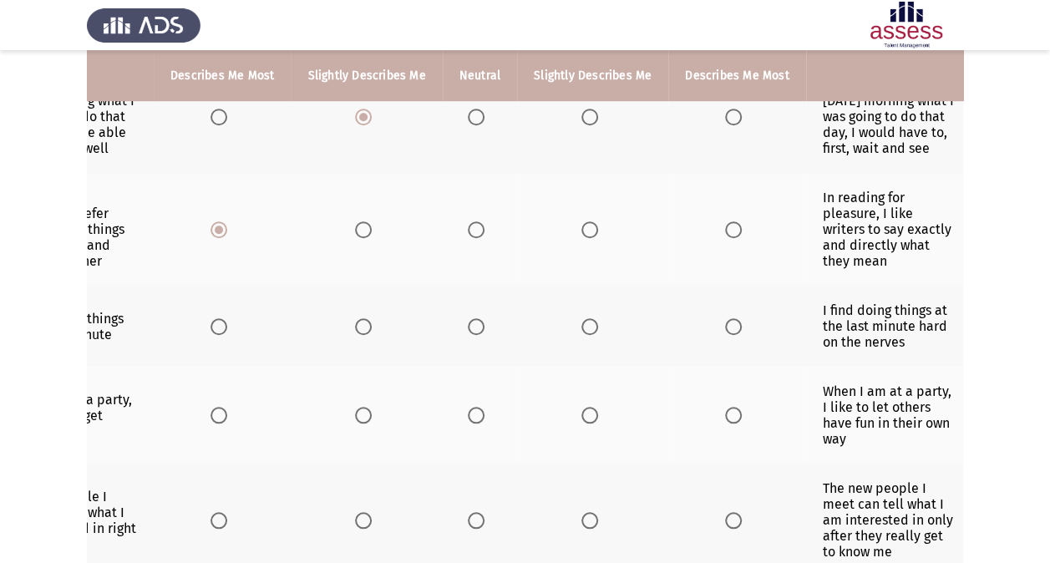
click at [586, 318] on span "Select an option" at bounding box center [590, 326] width 17 height 17
click at [586, 318] on input "Select an option" at bounding box center [590, 326] width 17 height 17
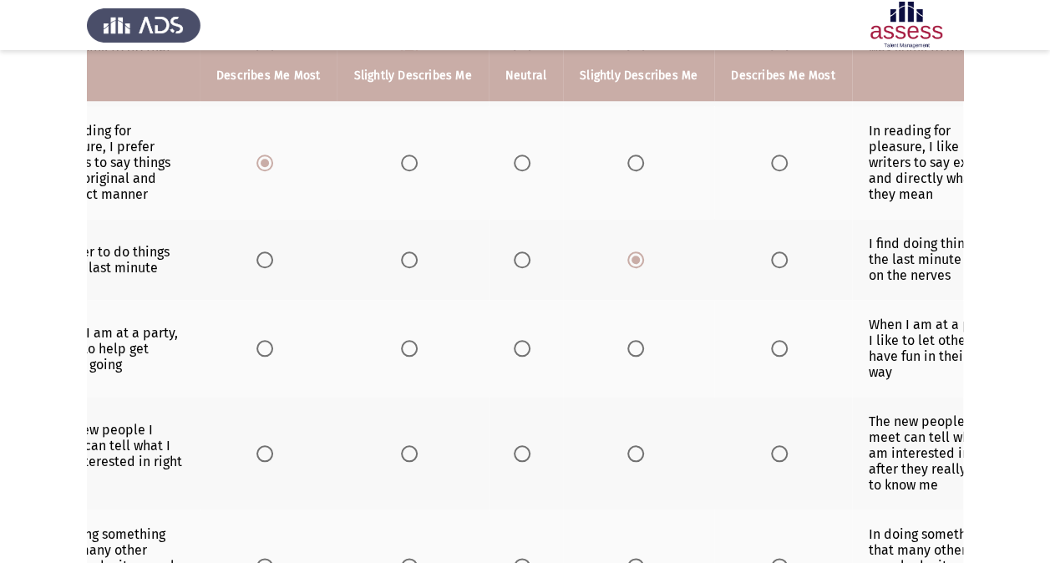
scroll to position [0, 81]
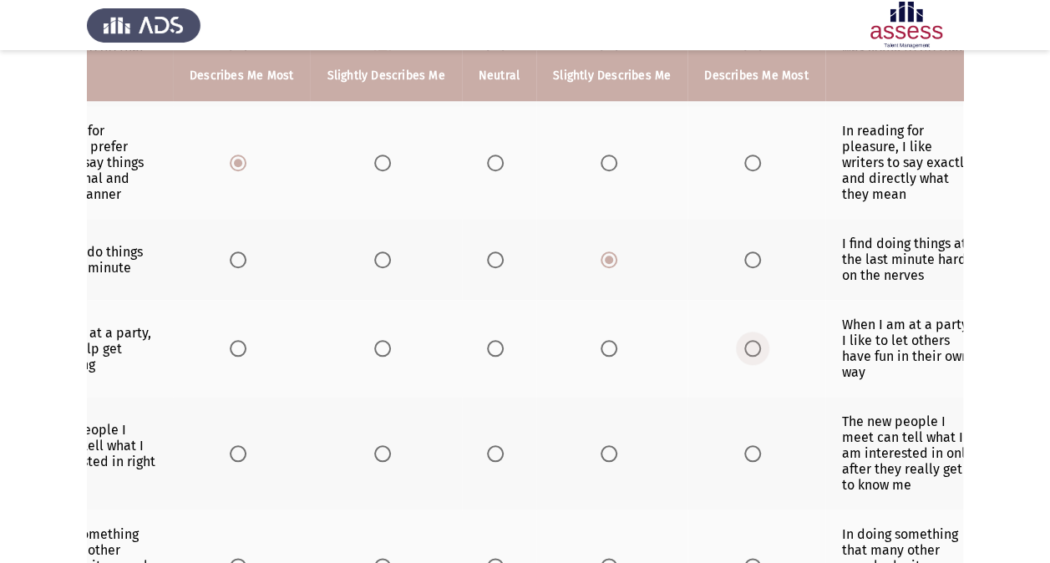
click at [745, 343] on span "Select an option" at bounding box center [753, 348] width 17 height 17
click at [745, 343] on input "Select an option" at bounding box center [753, 348] width 17 height 17
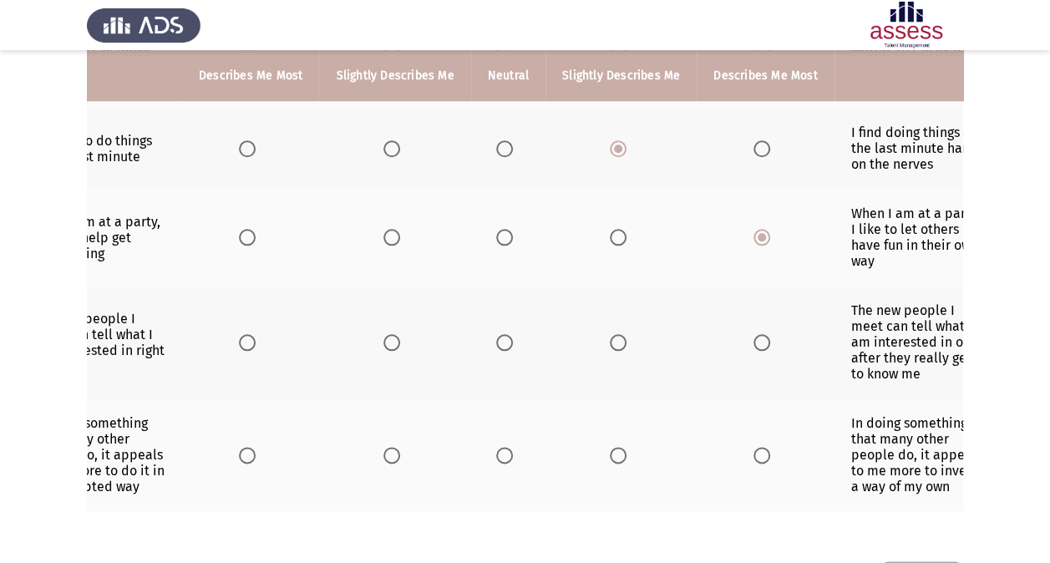
scroll to position [0, 100]
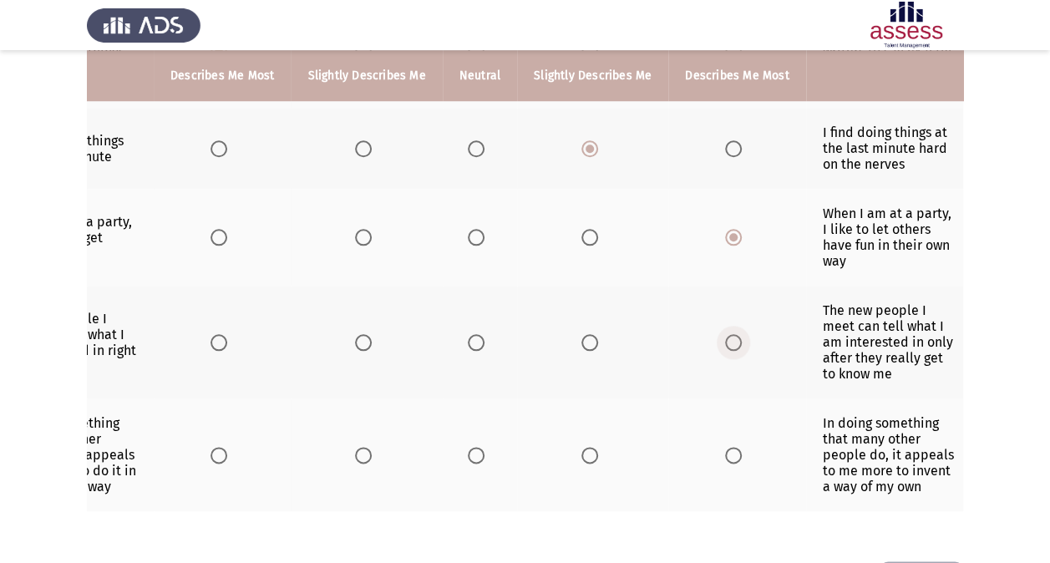
click at [729, 334] on span "Select an option" at bounding box center [733, 342] width 17 height 17
click at [729, 334] on input "Select an option" at bounding box center [733, 342] width 17 height 17
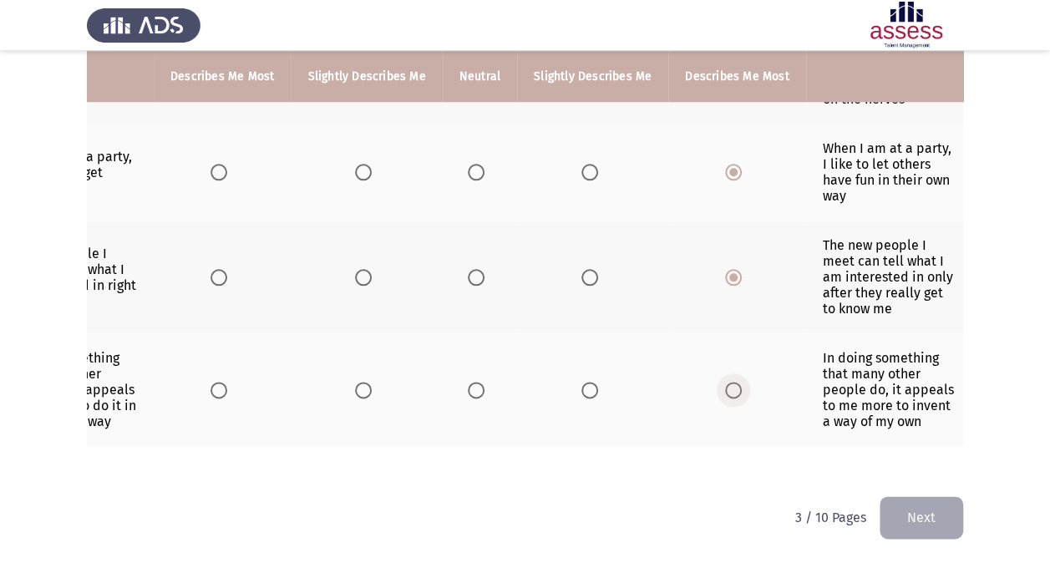
click at [734, 382] on label "Select an option" at bounding box center [736, 390] width 23 height 17
click at [734, 382] on input "Select an option" at bounding box center [733, 390] width 17 height 17
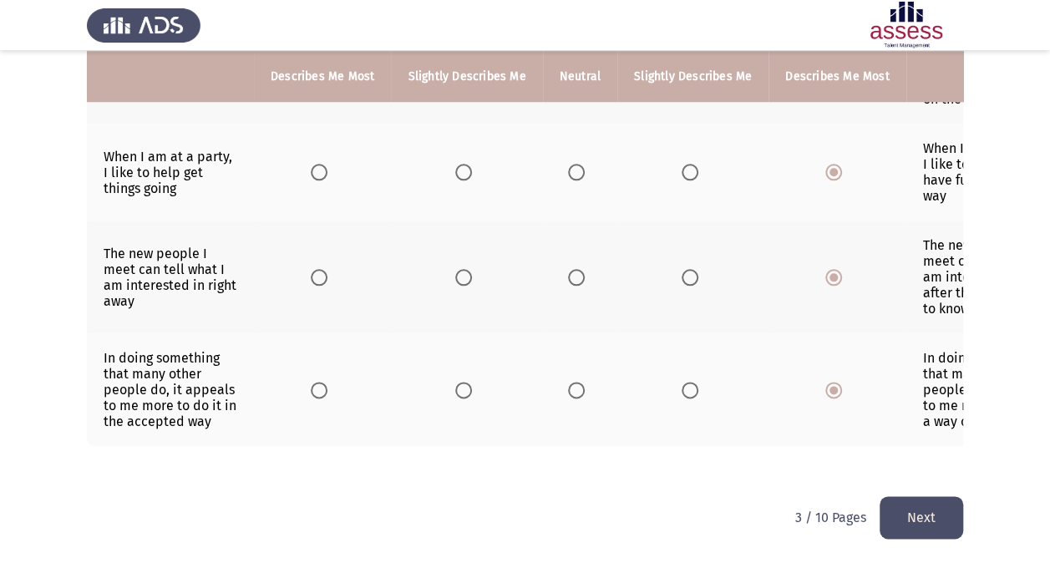
scroll to position [0, 58]
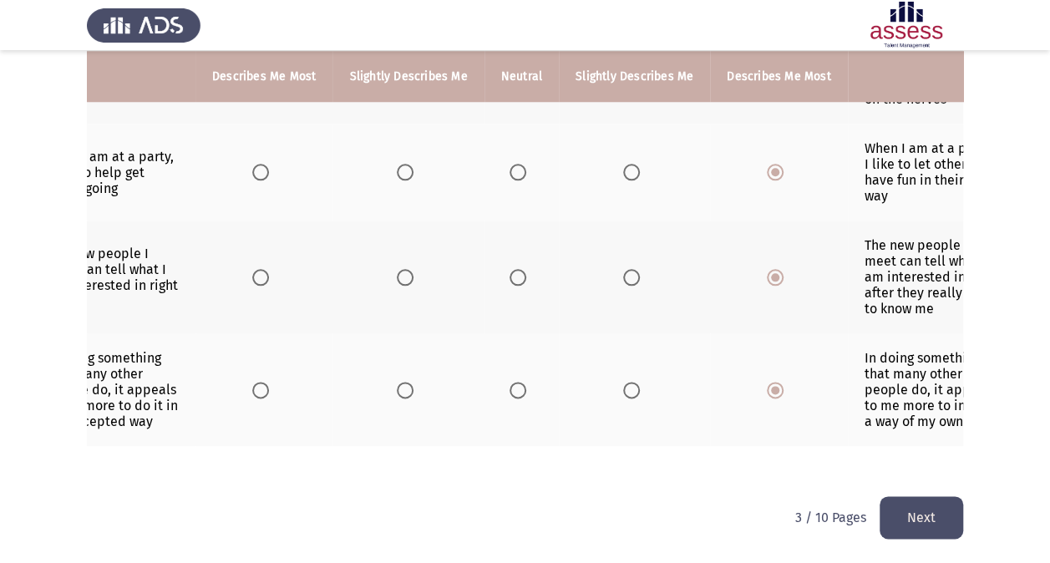
click at [930, 531] on button "Next" at bounding box center [922, 517] width 84 height 43
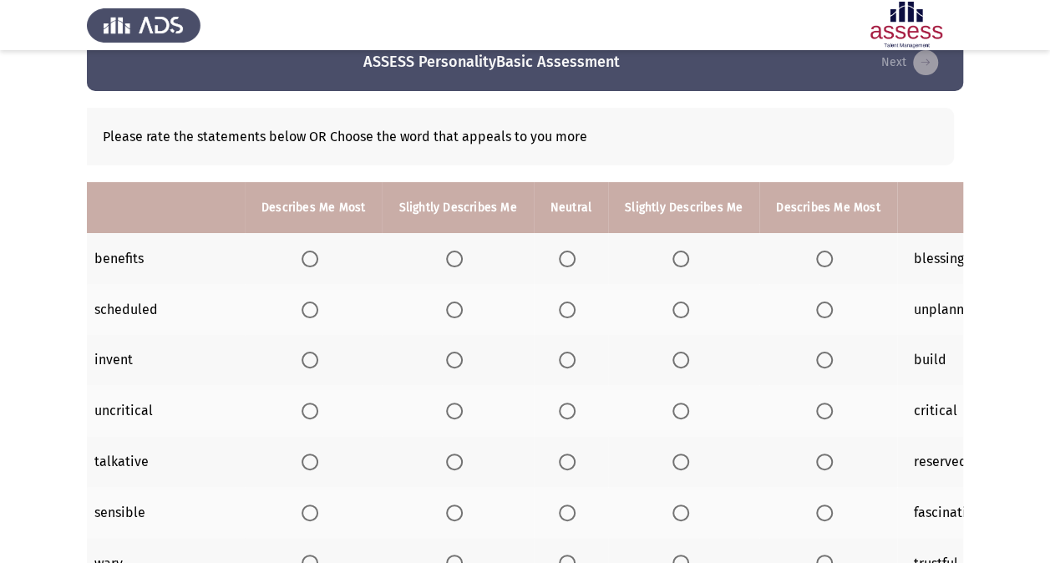
scroll to position [0, 8]
click at [451, 259] on span "Select an option" at bounding box center [455, 259] width 17 height 17
click at [451, 259] on input "Select an option" at bounding box center [455, 259] width 17 height 17
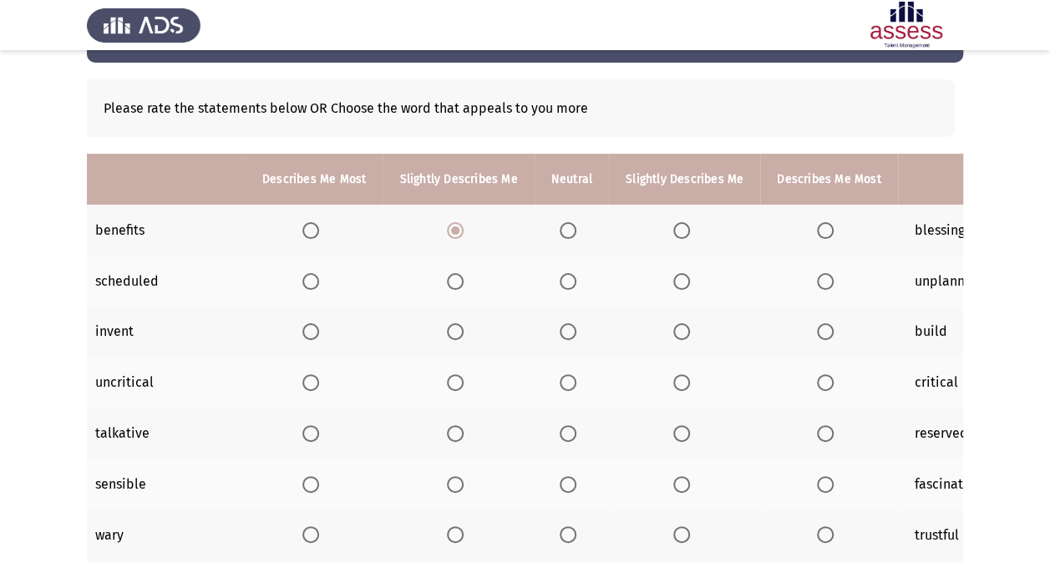
scroll to position [63, 0]
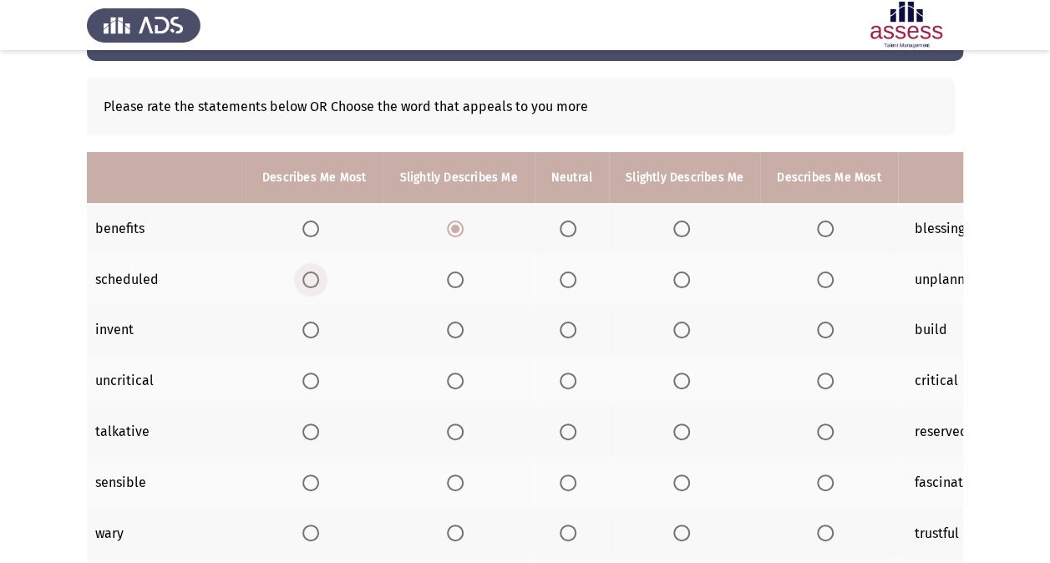
click at [313, 282] on span "Select an option" at bounding box center [311, 280] width 17 height 17
click at [313, 282] on input "Select an option" at bounding box center [311, 280] width 17 height 17
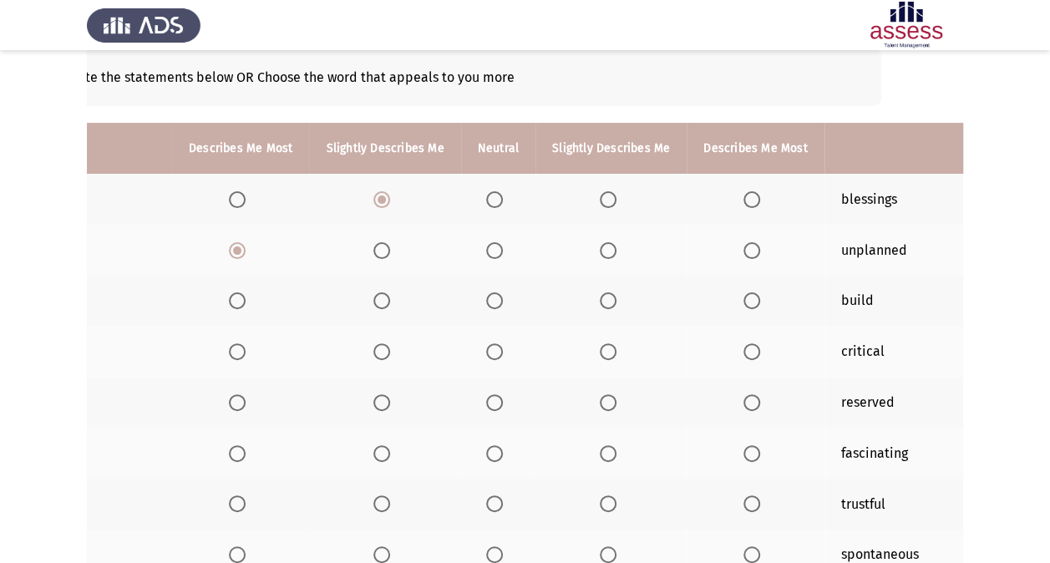
scroll to position [0, 84]
click at [743, 303] on span "Select an option" at bounding box center [750, 300] width 17 height 17
click at [743, 303] on input "Select an option" at bounding box center [750, 300] width 17 height 17
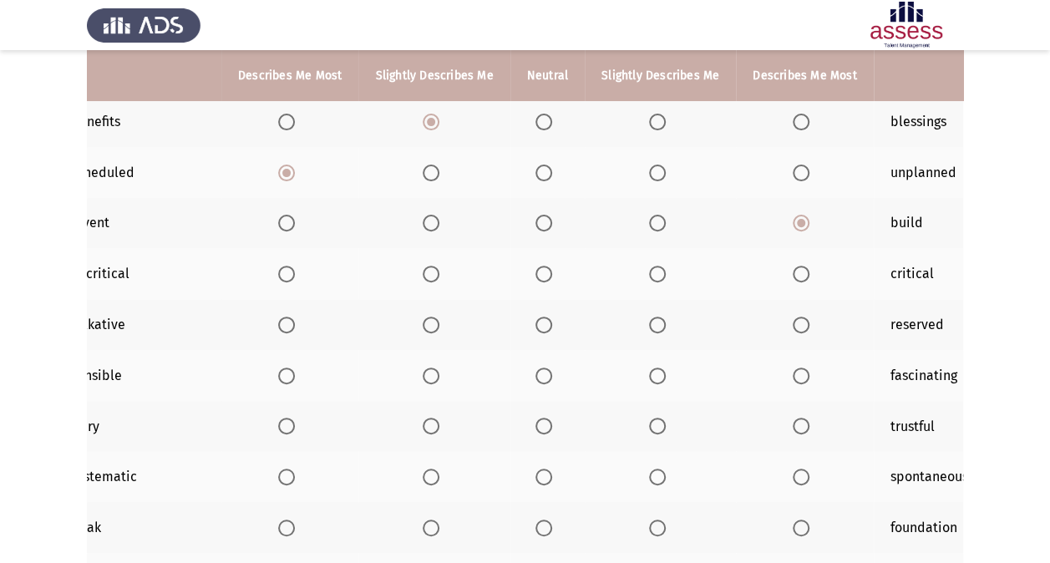
scroll to position [0, 34]
click at [655, 272] on span "Select an option" at bounding box center [656, 274] width 17 height 17
click at [655, 272] on input "Select an option" at bounding box center [656, 274] width 17 height 17
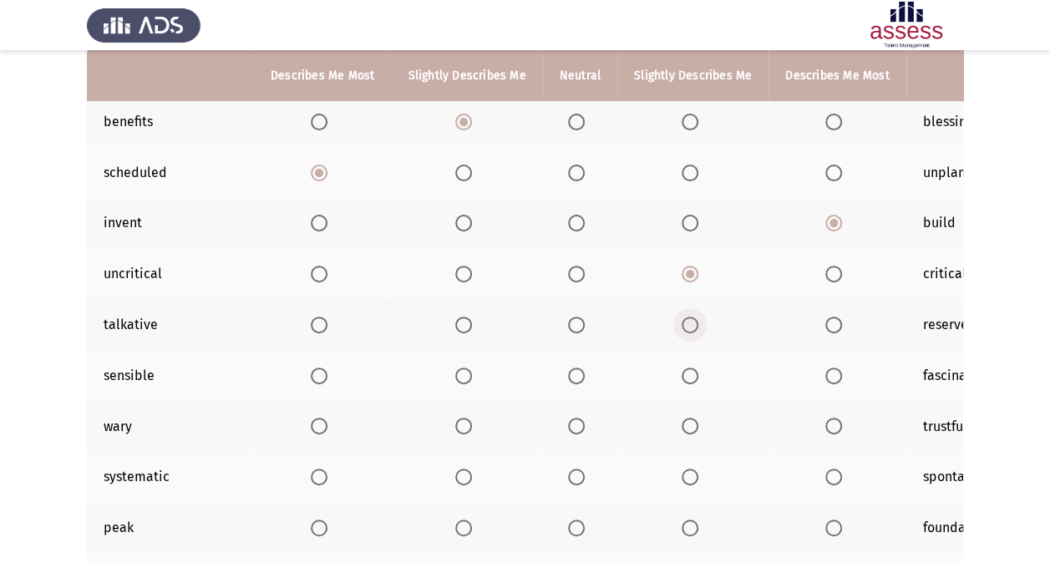
click at [693, 321] on label "Select an option" at bounding box center [693, 325] width 23 height 17
click at [693, 321] on input "Select an option" at bounding box center [690, 325] width 17 height 17
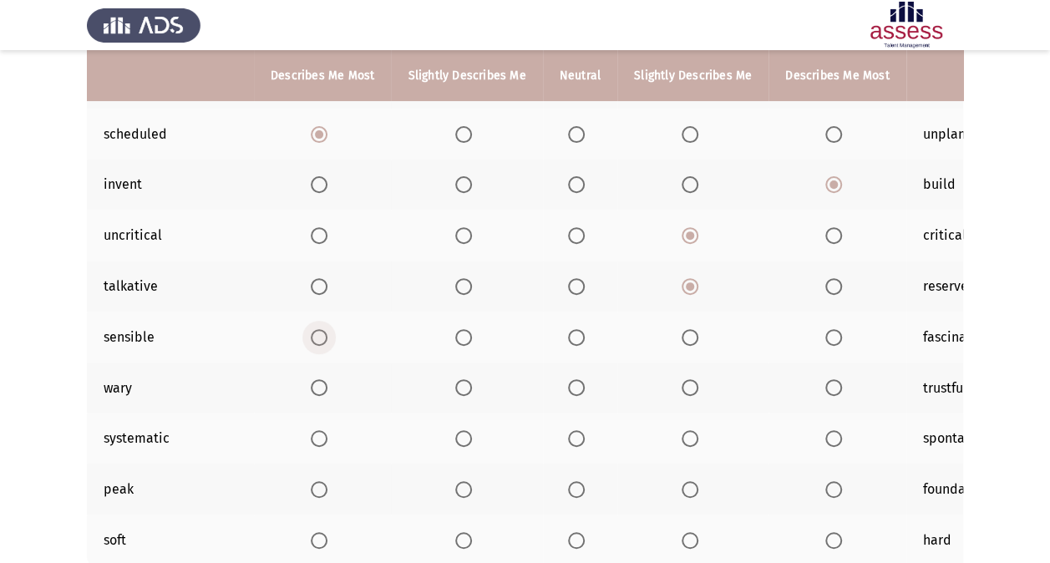
click at [318, 340] on span "Select an option" at bounding box center [319, 337] width 17 height 17
click at [318, 340] on input "Select an option" at bounding box center [319, 337] width 17 height 17
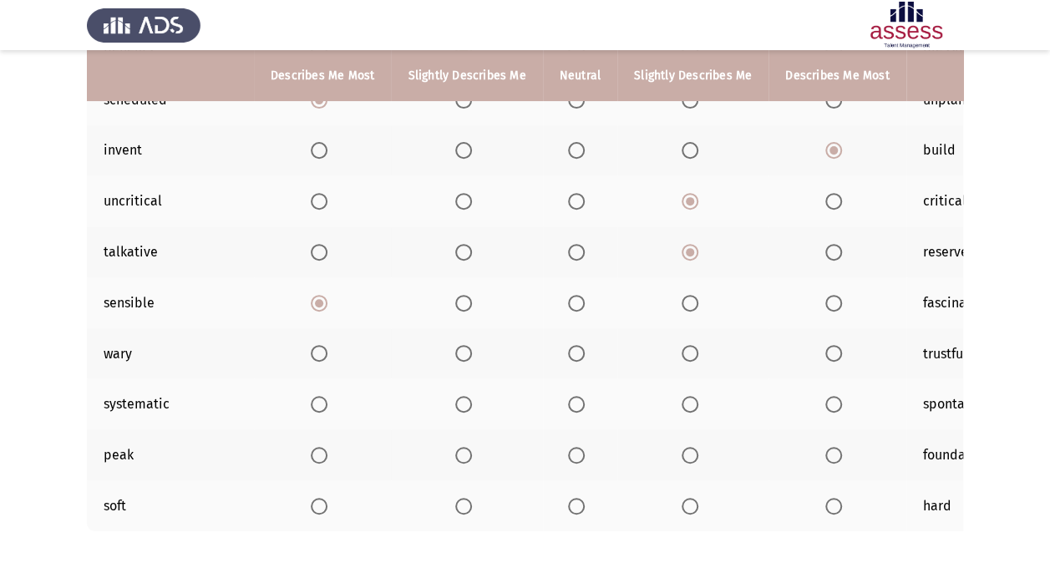
scroll to position [243, 0]
click at [576, 348] on span "Select an option" at bounding box center [576, 352] width 17 height 17
click at [576, 348] on input "Select an option" at bounding box center [576, 352] width 17 height 17
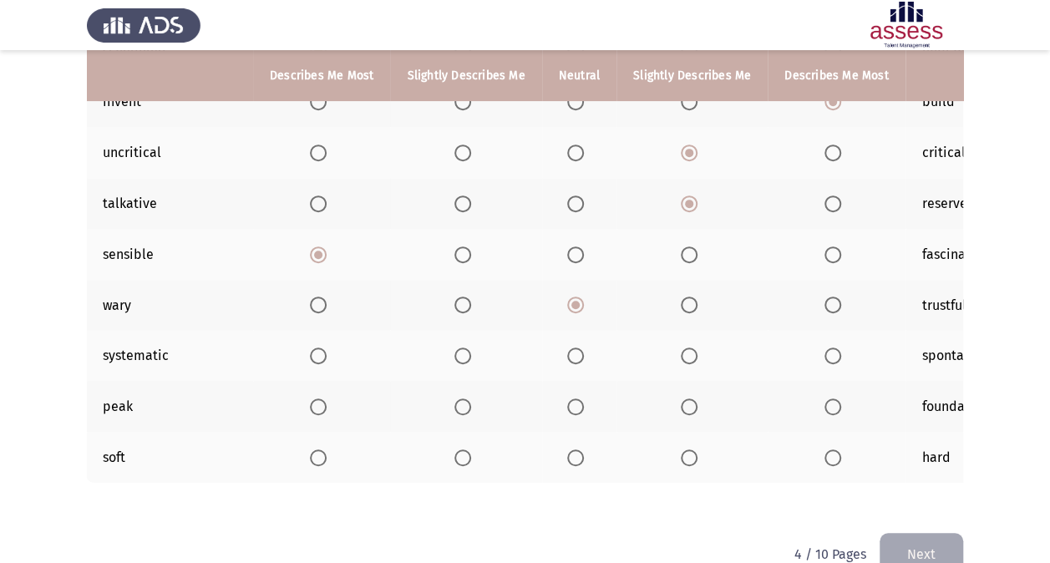
scroll to position [0, 2]
click at [577, 353] on span "Select an option" at bounding box center [575, 356] width 17 height 17
click at [577, 353] on input "Select an option" at bounding box center [575, 356] width 17 height 17
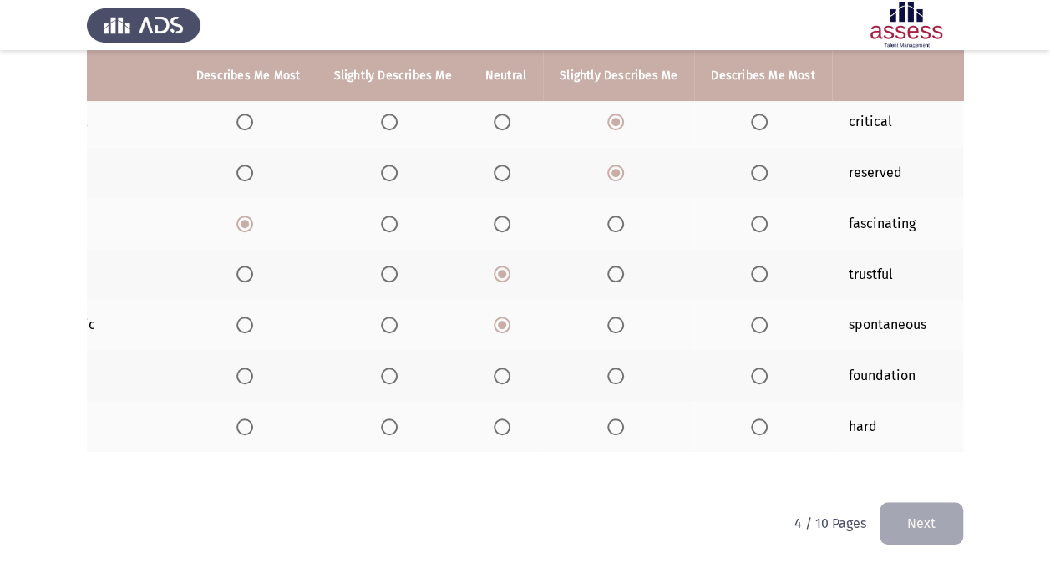
scroll to position [0, 100]
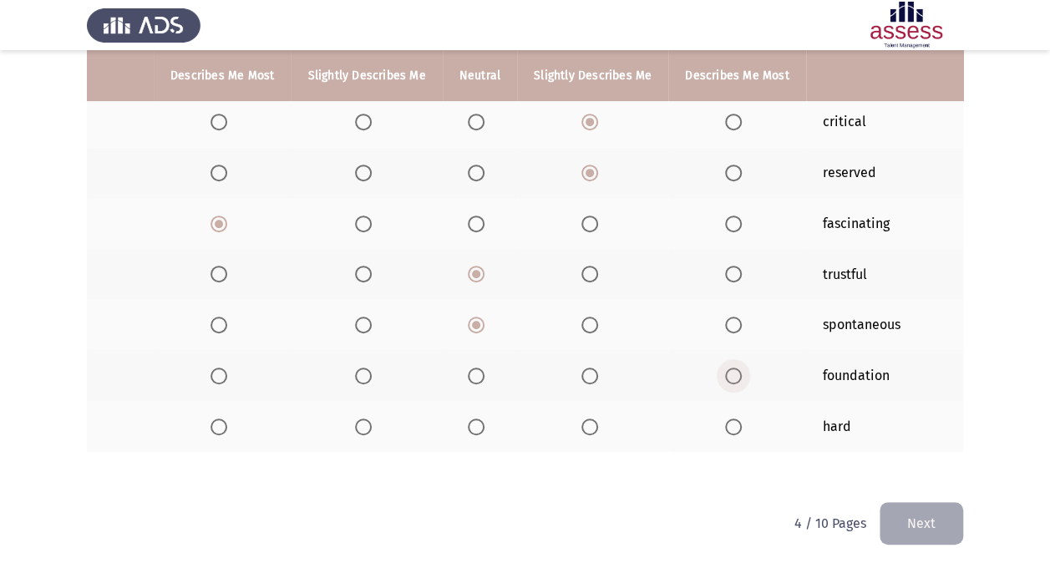
click at [725, 379] on span "Select an option" at bounding box center [733, 376] width 17 height 17
click at [725, 379] on input "Select an option" at bounding box center [733, 376] width 17 height 17
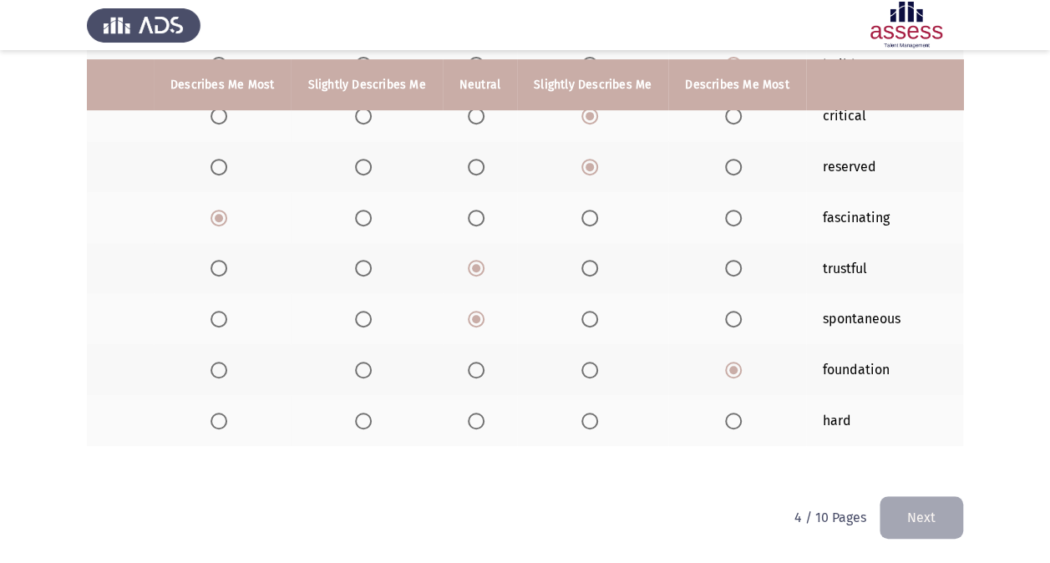
scroll to position [0, 0]
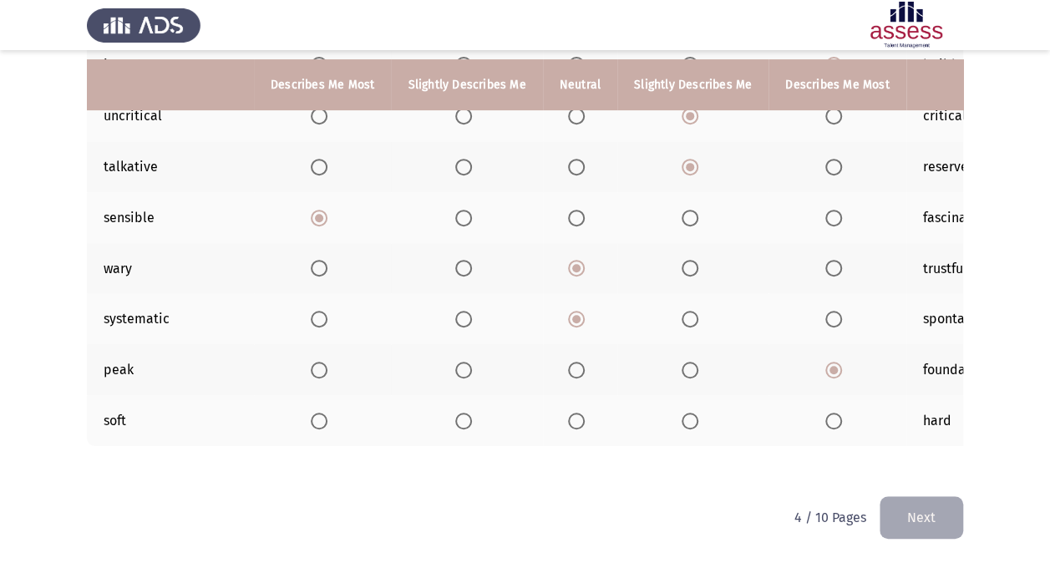
click at [316, 414] on span "Select an option" at bounding box center [319, 421] width 17 height 17
click at [316, 414] on input "Select an option" at bounding box center [319, 421] width 17 height 17
click at [919, 520] on button "Next" at bounding box center [922, 517] width 84 height 43
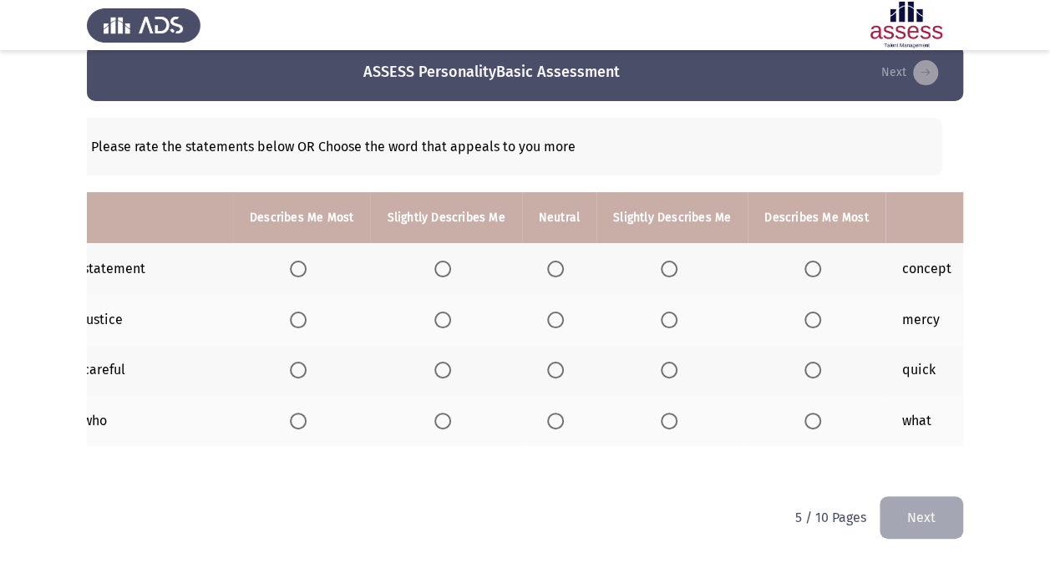
scroll to position [0, 13]
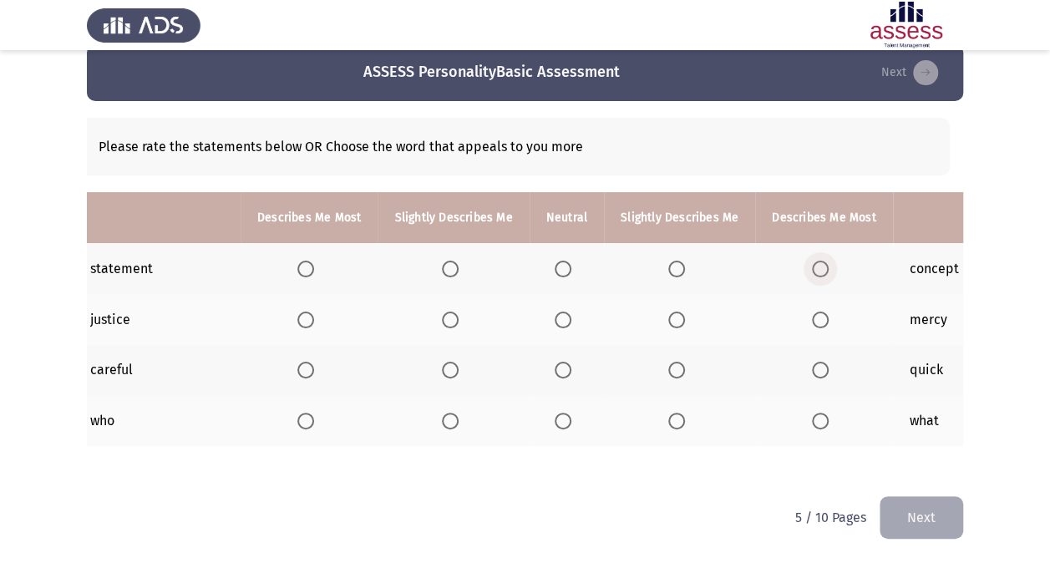
click at [816, 261] on span "Select an option" at bounding box center [820, 269] width 17 height 17
click at [816, 261] on input "Select an option" at bounding box center [820, 269] width 17 height 17
click at [311, 312] on span "Select an option" at bounding box center [305, 320] width 17 height 17
click at [311, 312] on input "Select an option" at bounding box center [305, 320] width 17 height 17
click at [442, 362] on span "Select an option" at bounding box center [450, 370] width 17 height 17
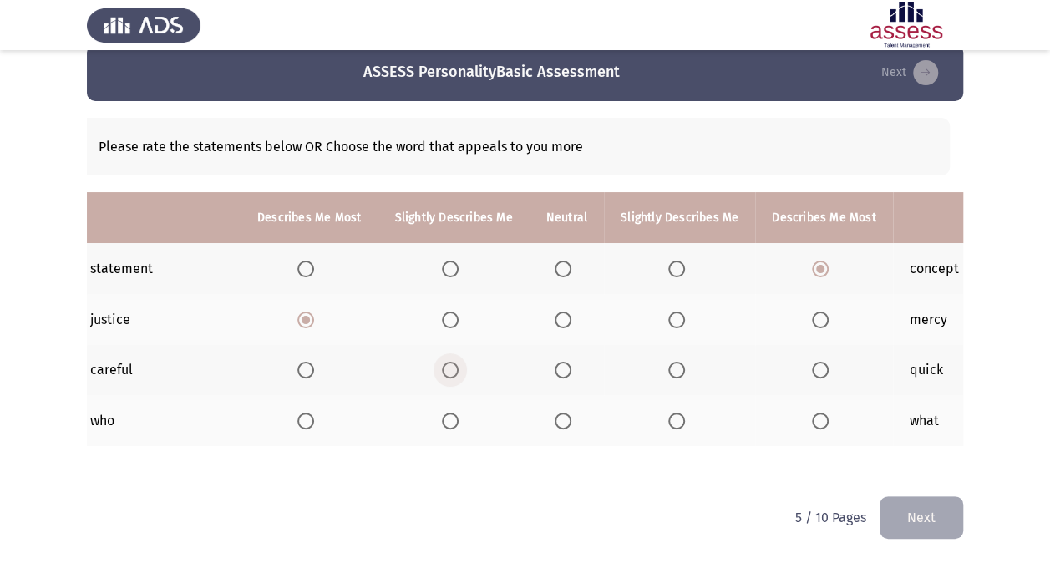
click at [442, 362] on input "Select an option" at bounding box center [450, 370] width 17 height 17
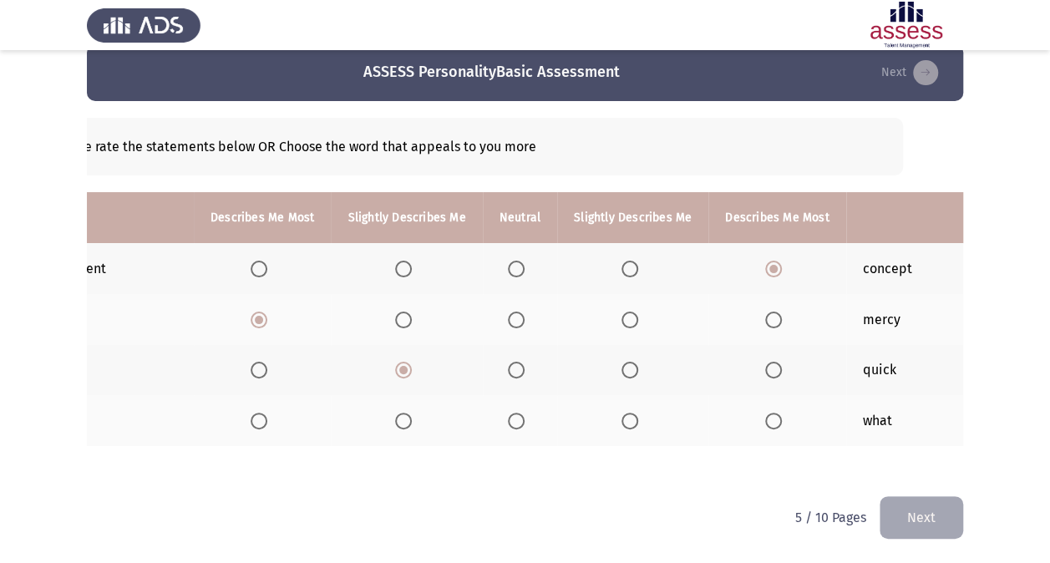
scroll to position [0, 84]
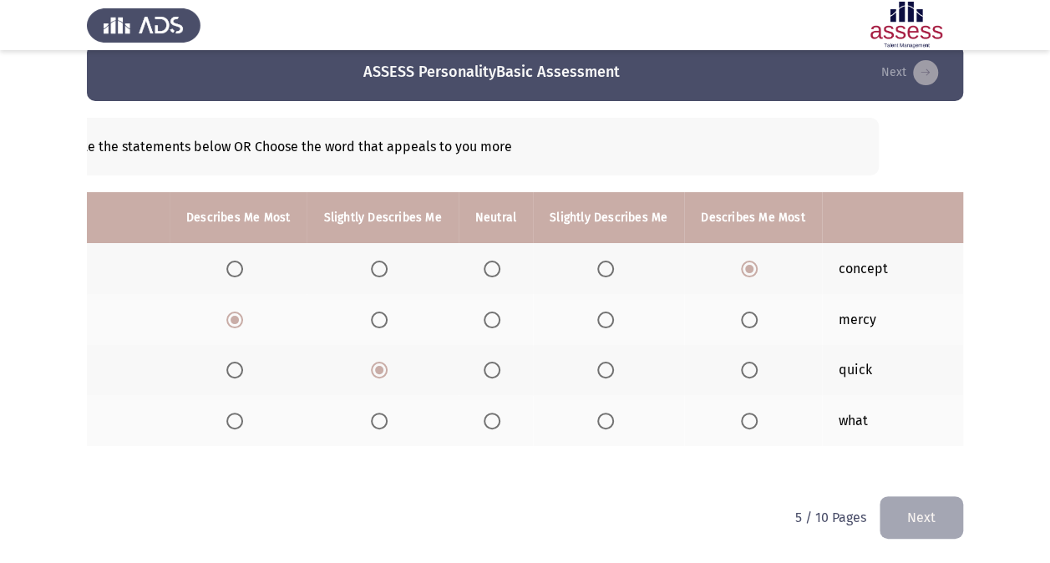
click at [741, 414] on span "Select an option" at bounding box center [749, 421] width 17 height 17
click at [741, 414] on input "Select an option" at bounding box center [749, 421] width 17 height 17
click at [934, 511] on button "Next" at bounding box center [922, 517] width 84 height 43
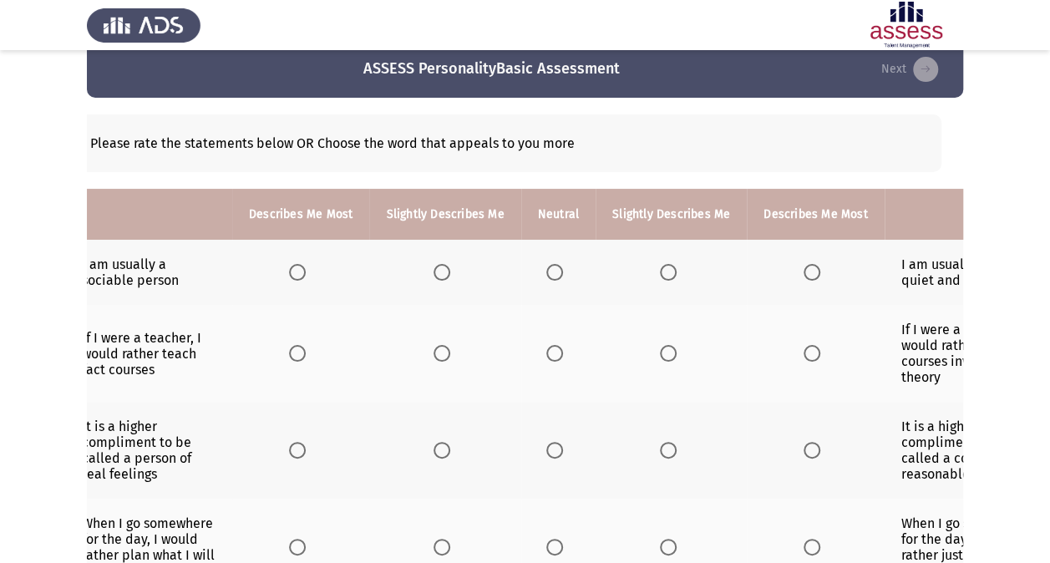
scroll to position [0, 15]
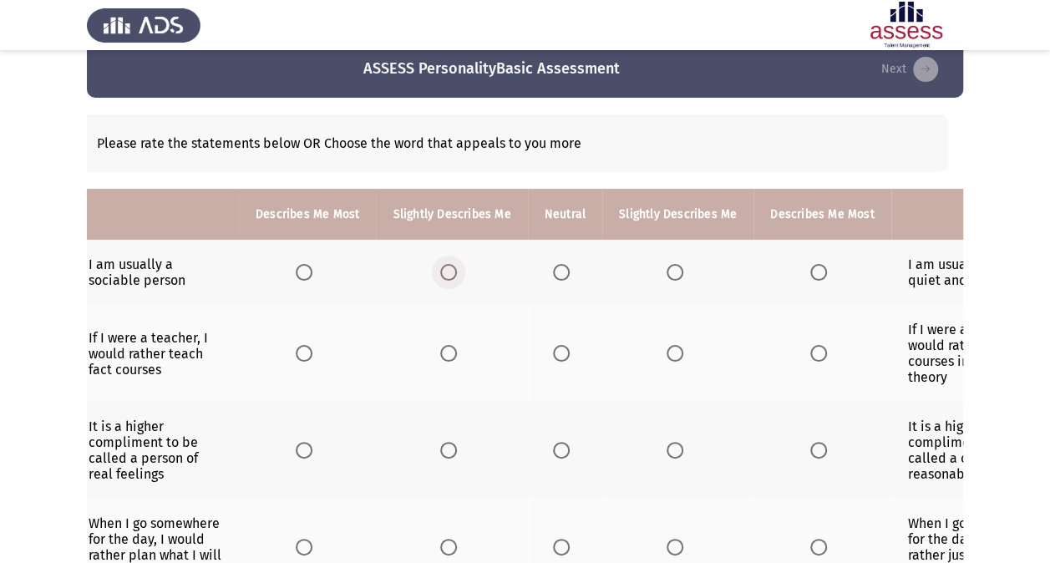
click at [445, 276] on span "Select an option" at bounding box center [448, 272] width 17 height 17
click at [445, 276] on input "Select an option" at bounding box center [448, 272] width 17 height 17
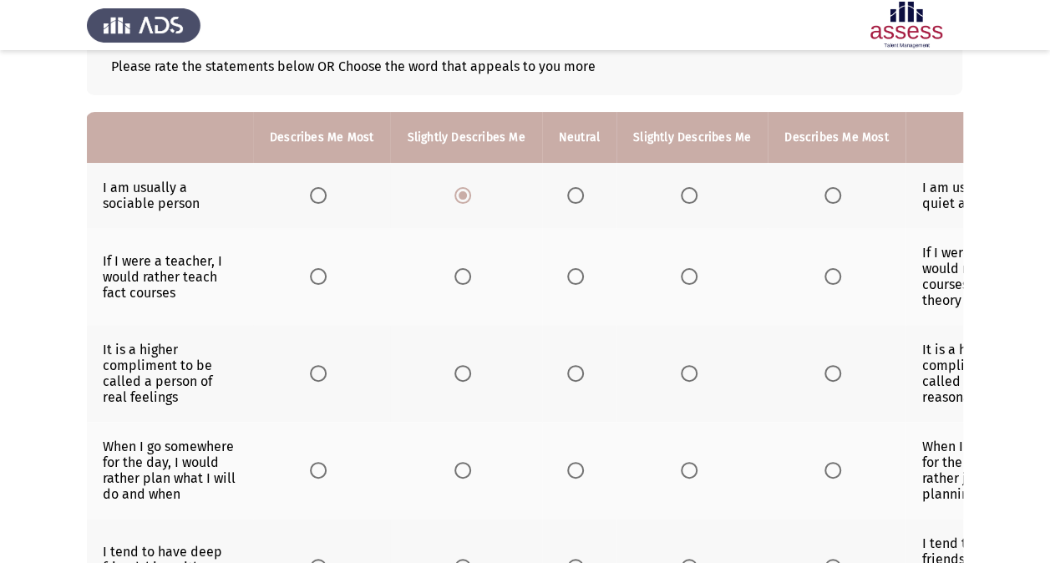
scroll to position [105, 0]
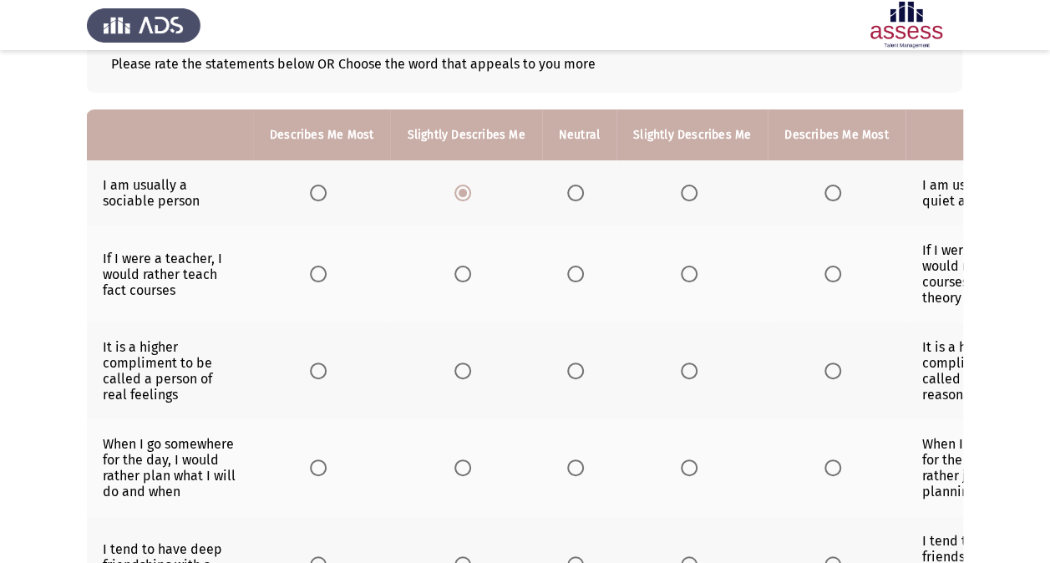
click at [567, 274] on span "Select an option" at bounding box center [575, 274] width 17 height 17
click at [567, 274] on input "Select an option" at bounding box center [575, 274] width 17 height 17
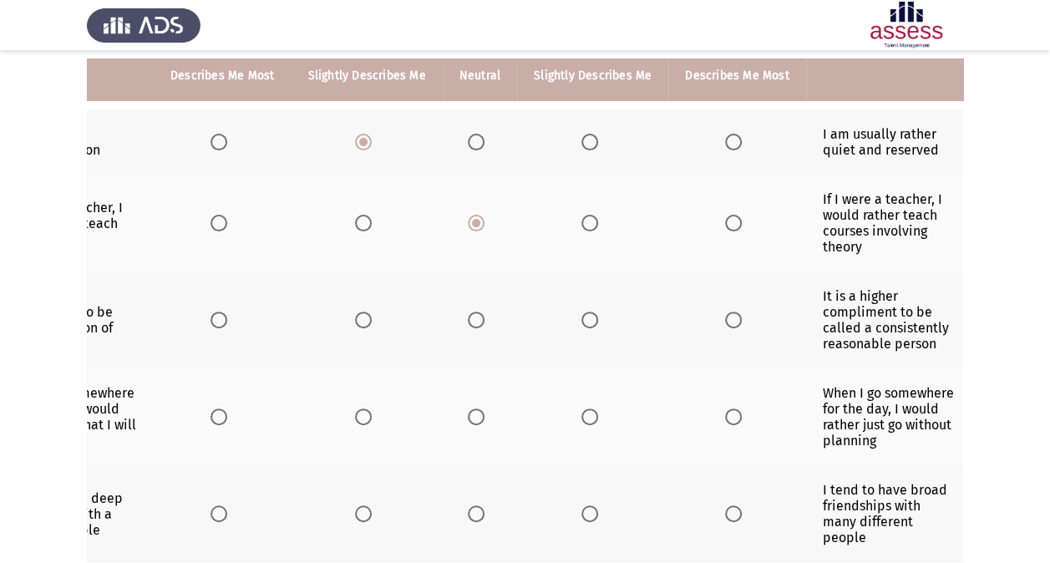
scroll to position [0, 92]
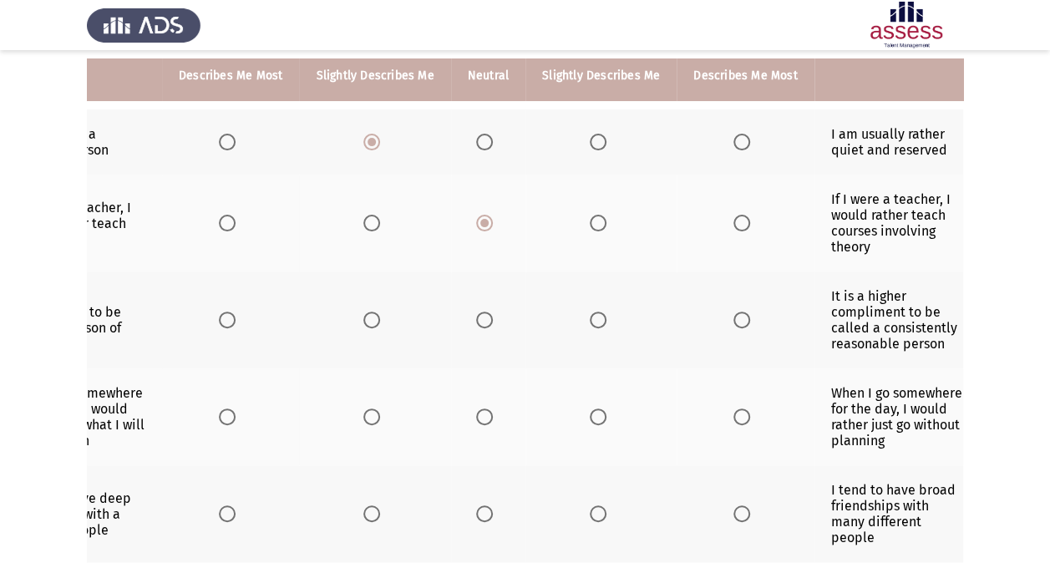
click at [737, 326] on th at bounding box center [745, 320] width 137 height 97
click at [734, 318] on span "Select an option" at bounding box center [742, 320] width 17 height 17
click at [734, 318] on input "Select an option" at bounding box center [742, 320] width 17 height 17
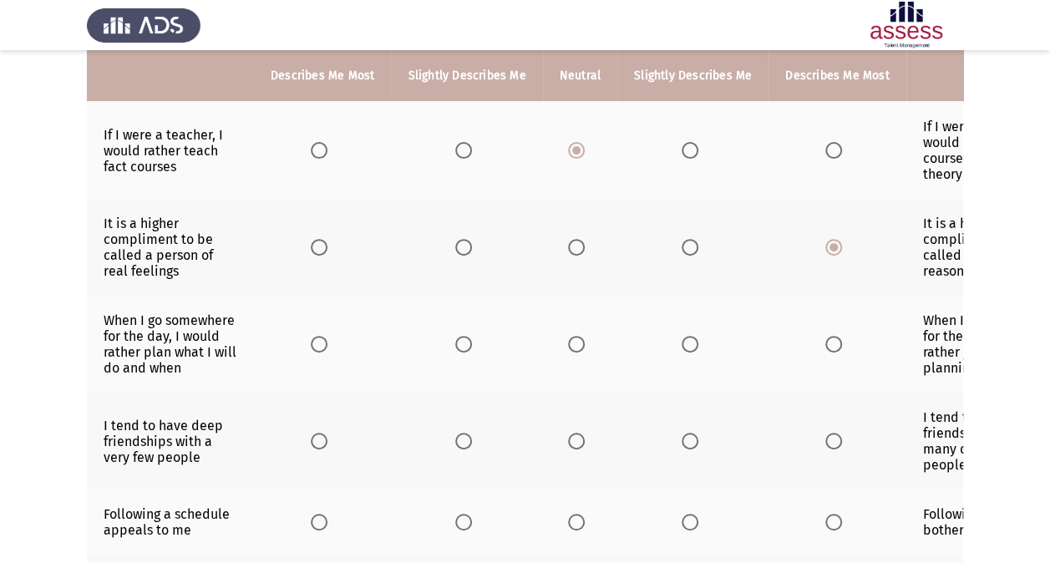
scroll to position [0, 1]
click at [326, 336] on label "Select an option" at bounding box center [321, 344] width 23 height 17
click at [326, 336] on input "Select an option" at bounding box center [318, 344] width 17 height 17
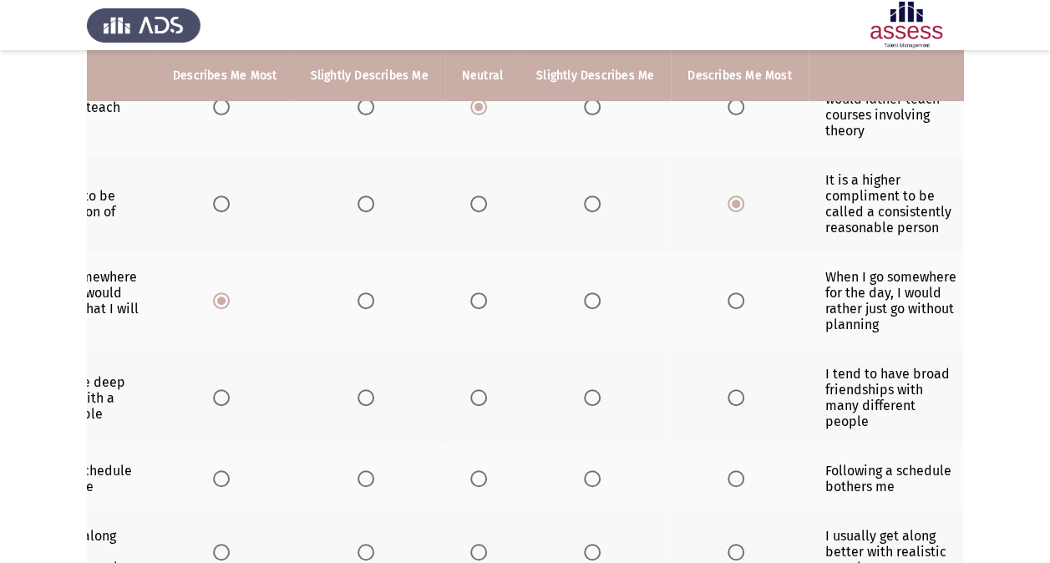
scroll to position [0, 99]
click at [727, 394] on span "Select an option" at bounding box center [735, 397] width 17 height 17
click at [727, 394] on input "Select an option" at bounding box center [735, 397] width 17 height 17
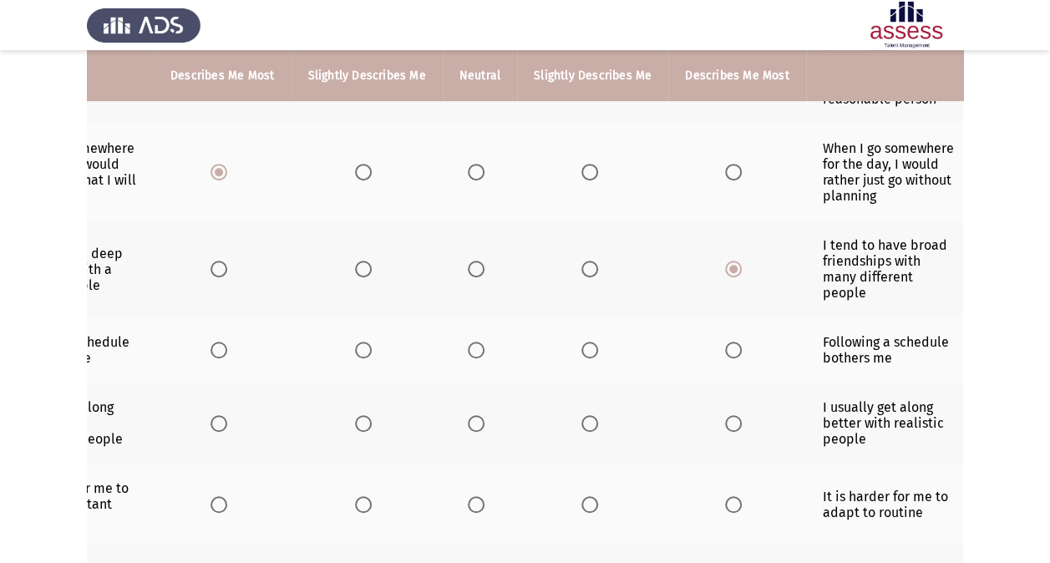
scroll to position [0, 0]
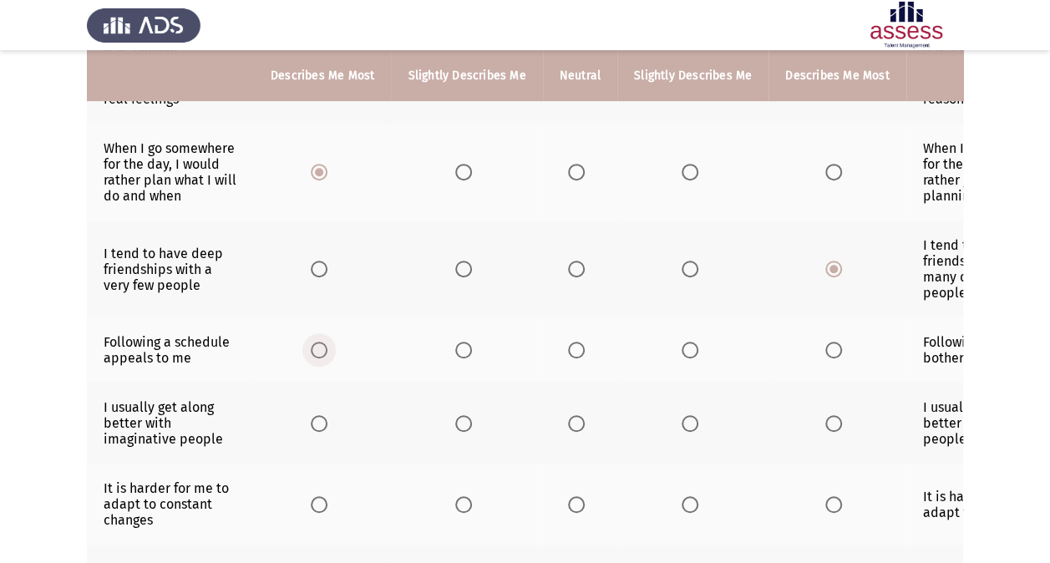
click at [319, 350] on span "Select an option" at bounding box center [319, 350] width 0 height 0
click at [318, 344] on input "Select an option" at bounding box center [319, 350] width 17 height 17
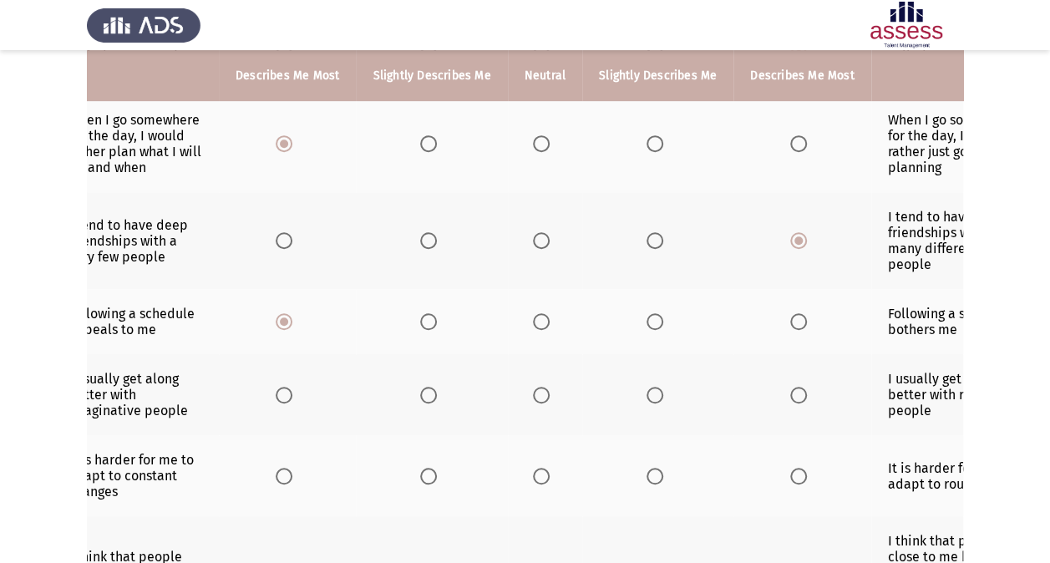
scroll to position [0, 35]
click at [533, 391] on span "Select an option" at bounding box center [541, 395] width 17 height 17
click at [533, 391] on input "Select an option" at bounding box center [541, 395] width 17 height 17
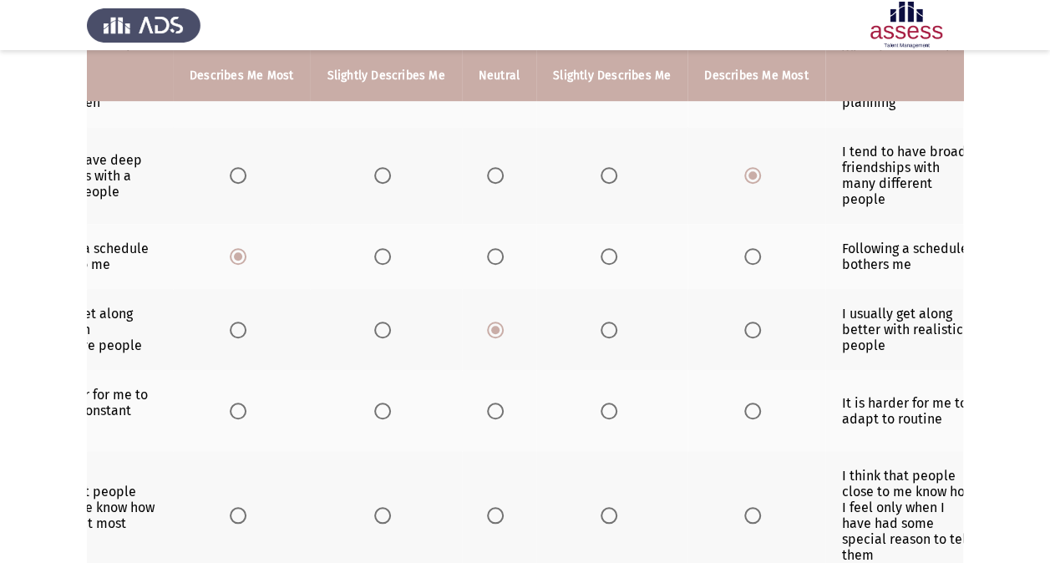
scroll to position [0, 100]
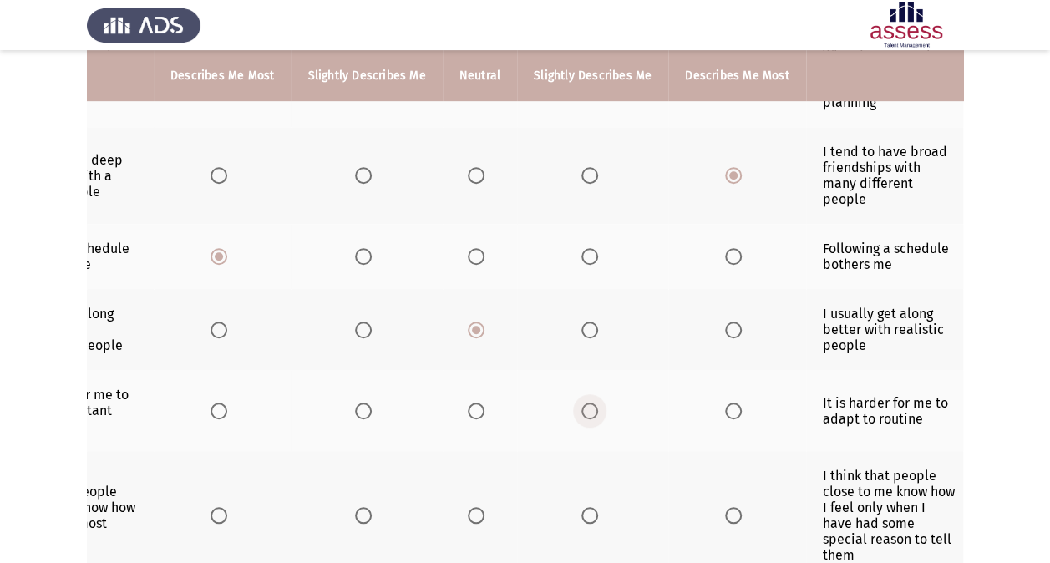
click at [590, 403] on span "Select an option" at bounding box center [590, 411] width 17 height 17
click at [590, 403] on input "Select an option" at bounding box center [590, 411] width 17 height 17
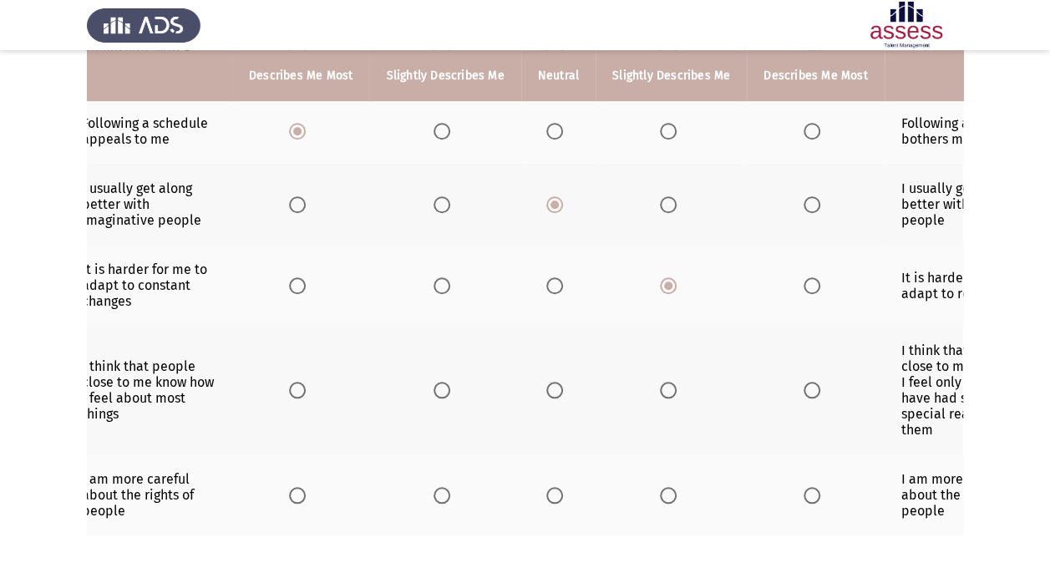
scroll to position [0, 0]
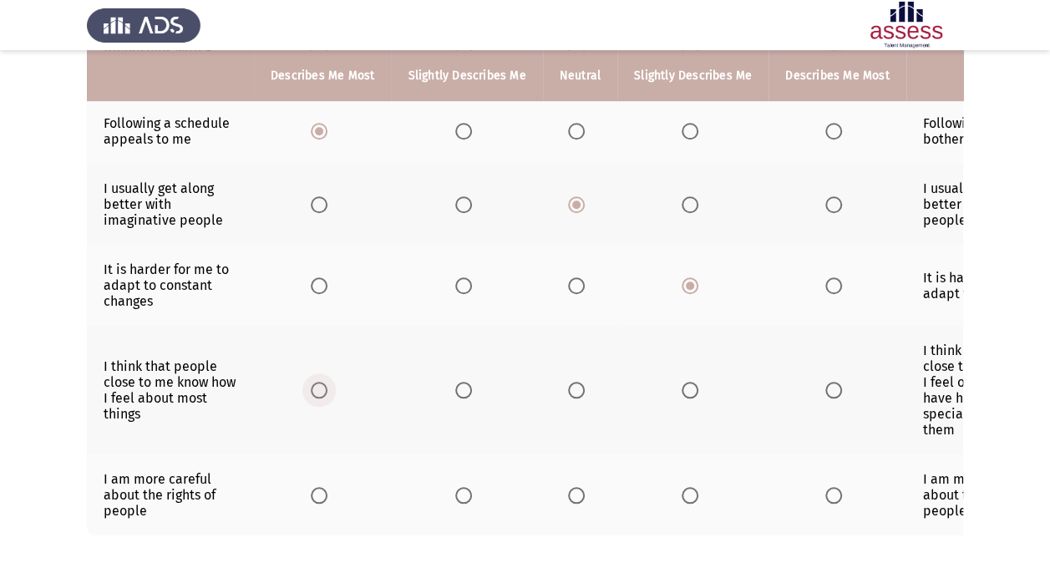
click at [316, 384] on span "Select an option" at bounding box center [319, 390] width 17 height 17
click at [316, 384] on input "Select an option" at bounding box center [319, 390] width 17 height 17
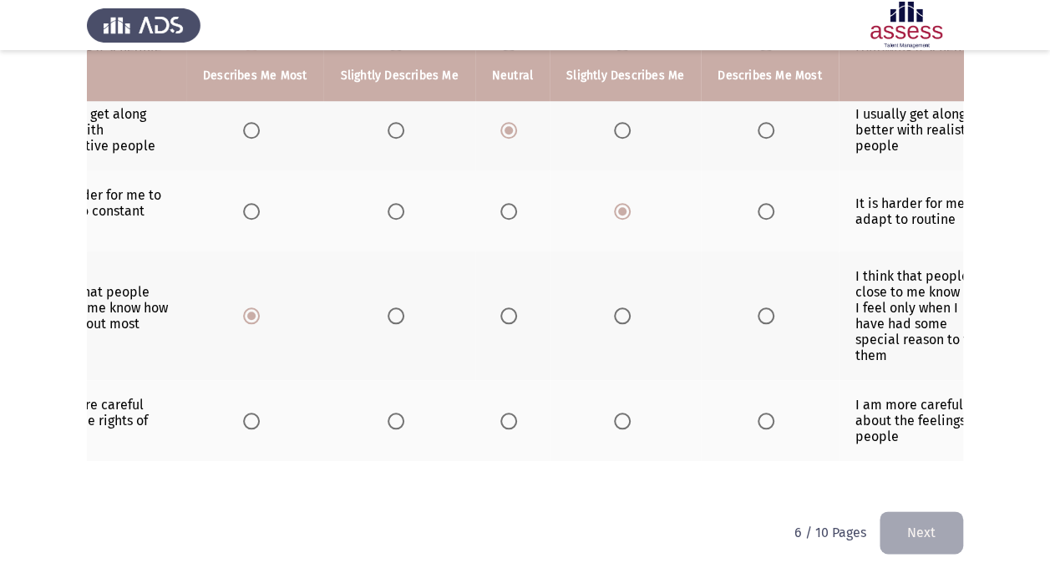
scroll to position [0, 67]
click at [619, 413] on span "Select an option" at bounding box center [623, 421] width 17 height 17
click at [619, 413] on input "Select an option" at bounding box center [623, 421] width 17 height 17
click at [911, 530] on button "Next" at bounding box center [922, 532] width 84 height 43
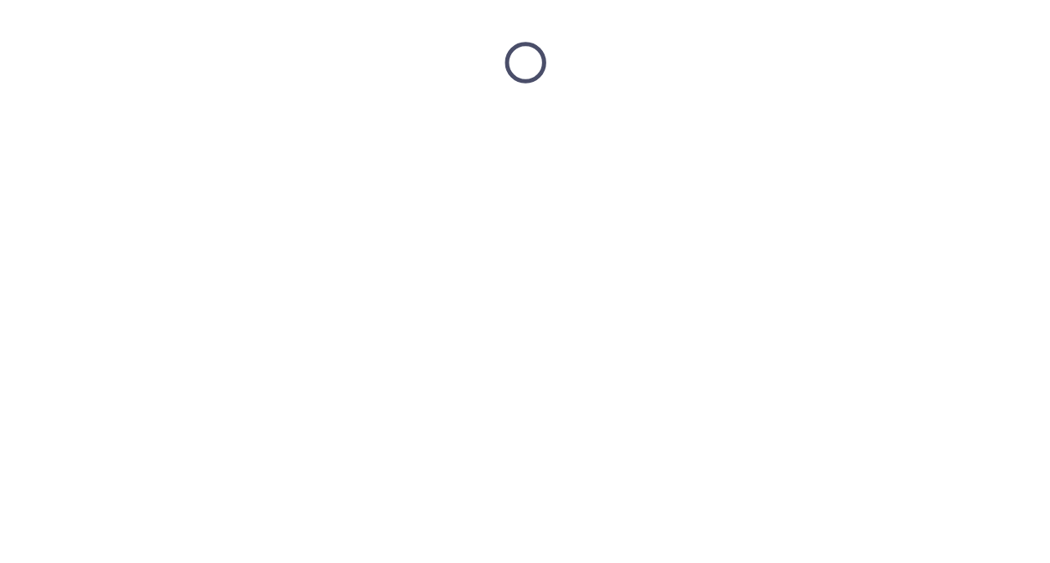
scroll to position [0, 0]
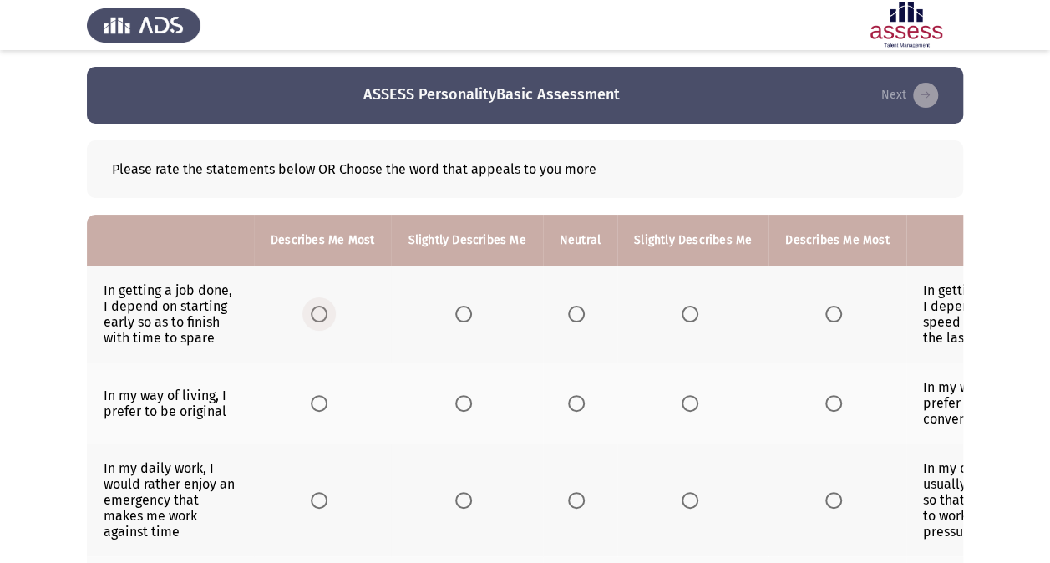
click at [320, 308] on span "Select an option" at bounding box center [319, 314] width 17 height 17
click at [320, 308] on input "Select an option" at bounding box center [319, 314] width 17 height 17
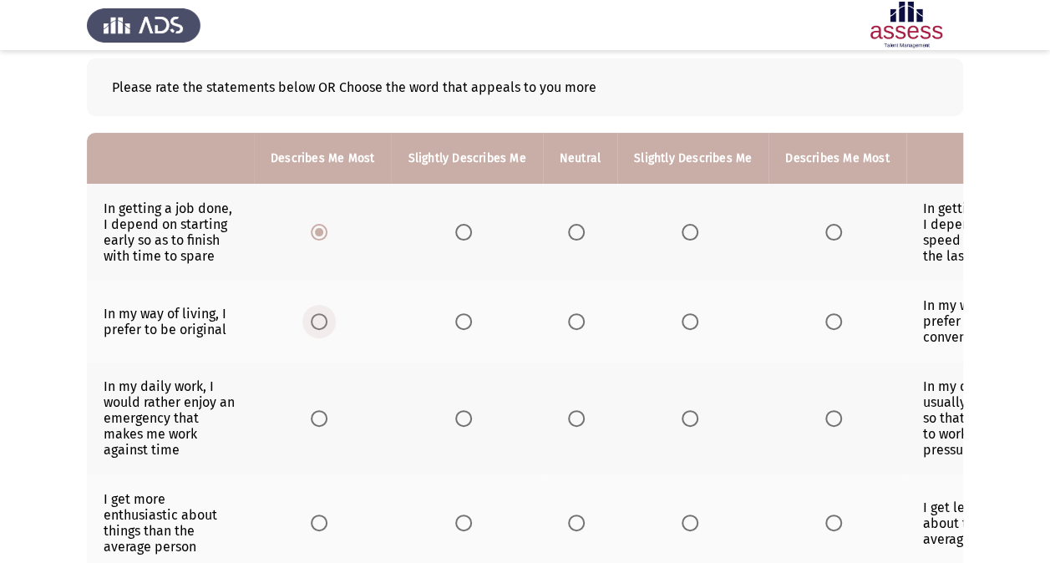
click at [318, 324] on span "Select an option" at bounding box center [319, 321] width 17 height 17
click at [318, 324] on input "Select an option" at bounding box center [319, 321] width 17 height 17
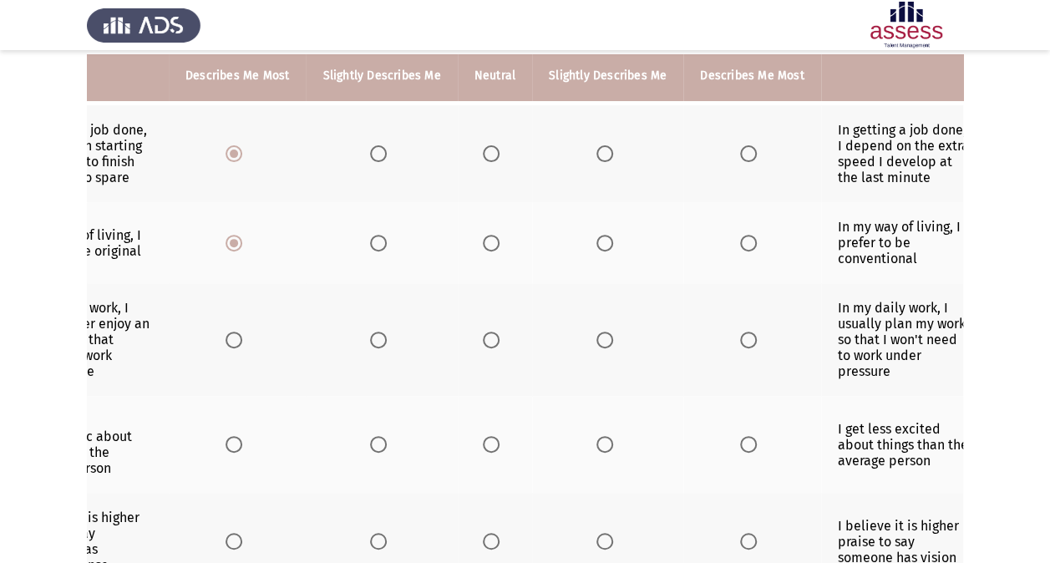
scroll to position [0, 100]
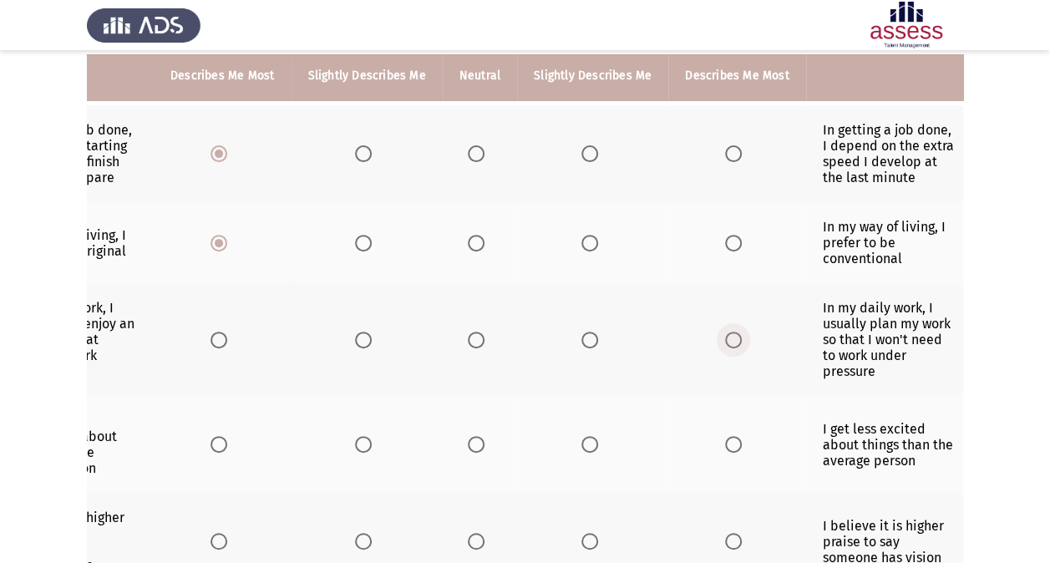
click at [725, 334] on span "Select an option" at bounding box center [733, 340] width 17 height 17
click at [725, 334] on input "Select an option" at bounding box center [733, 340] width 17 height 17
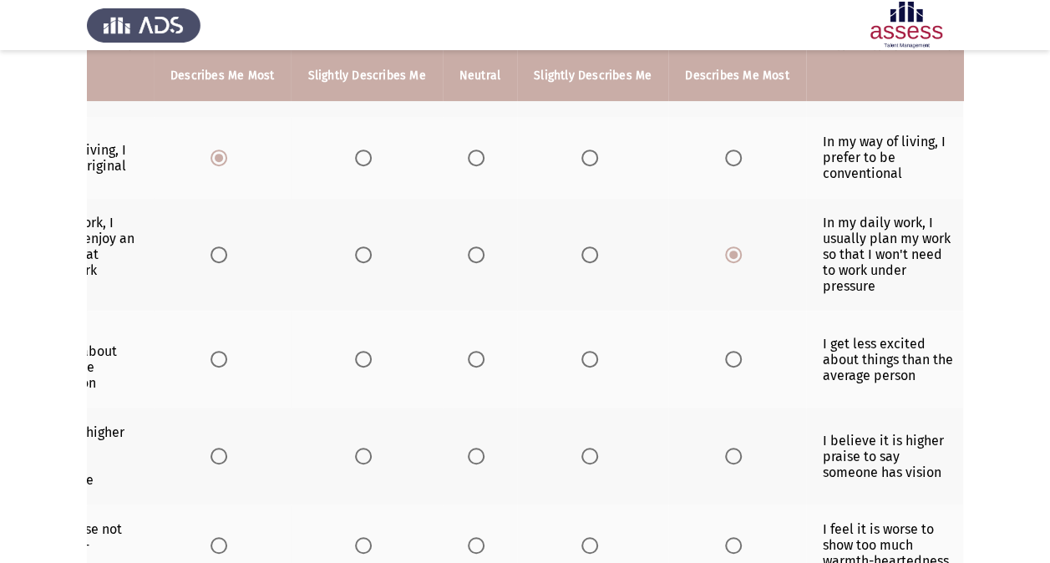
scroll to position [0, 0]
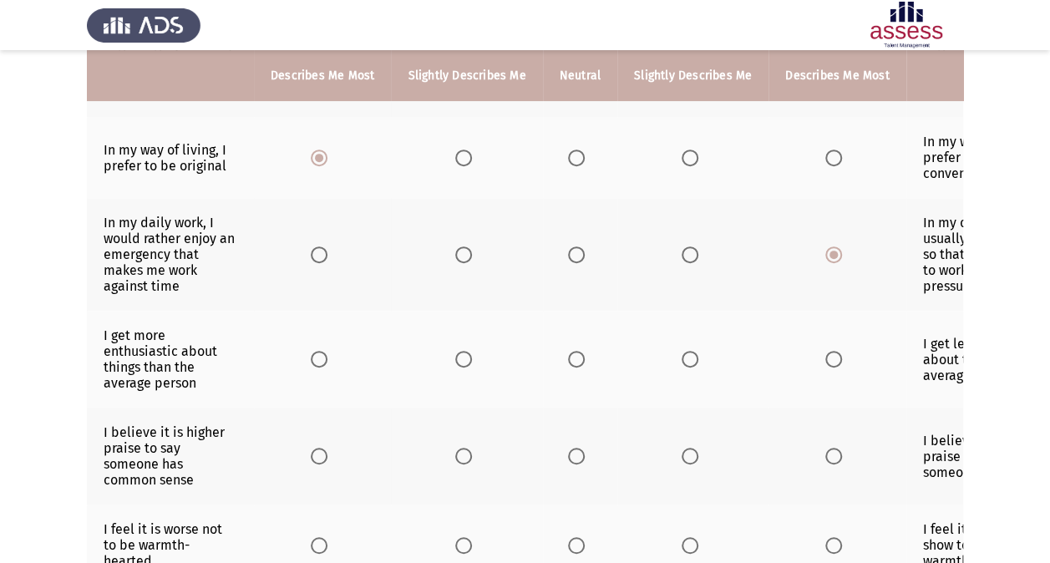
click at [304, 356] on th at bounding box center [322, 359] width 137 height 97
click at [318, 358] on span "Select an option" at bounding box center [319, 359] width 17 height 17
click at [318, 358] on input "Select an option" at bounding box center [319, 359] width 17 height 17
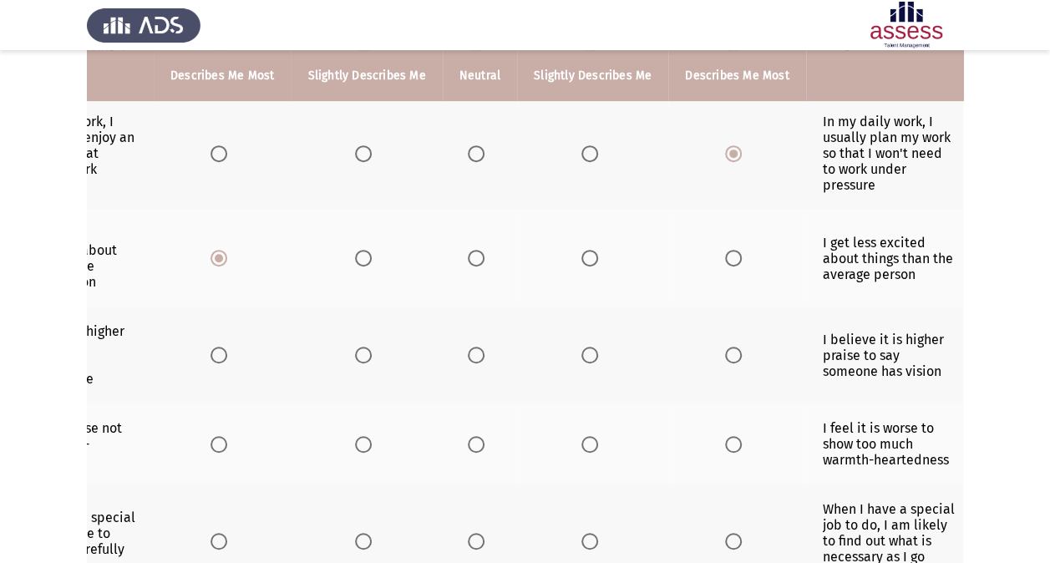
scroll to position [0, 100]
click at [725, 354] on span "Select an option" at bounding box center [733, 355] width 17 height 17
click at [725, 354] on input "Select an option" at bounding box center [733, 355] width 17 height 17
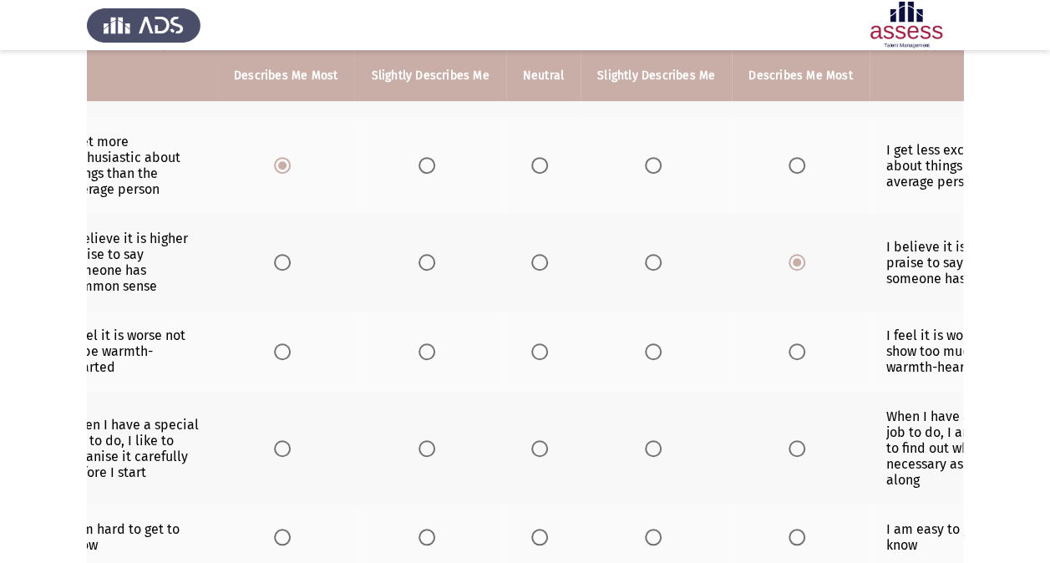
scroll to position [0, 0]
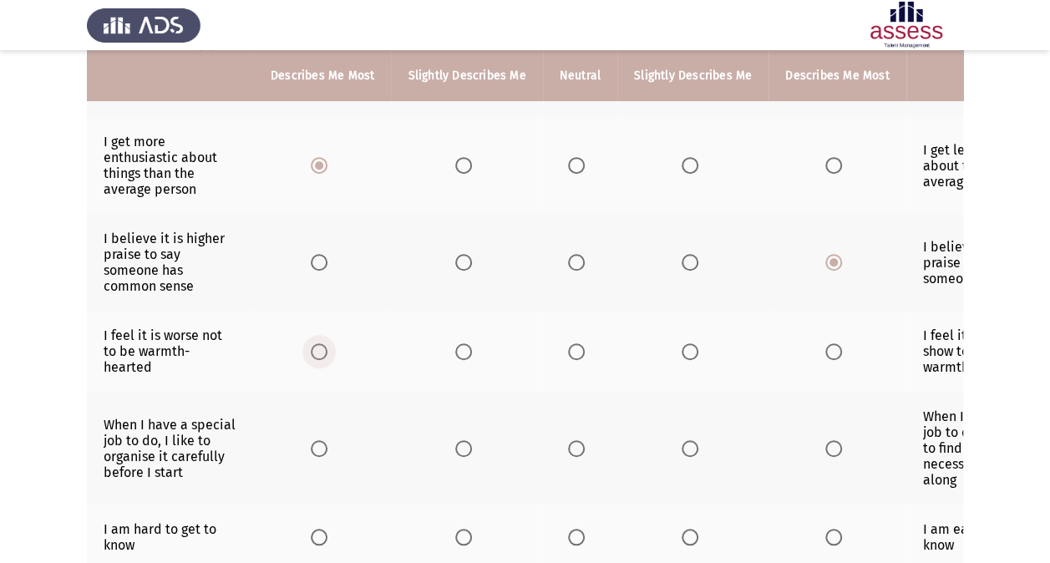
click at [319, 348] on span "Select an option" at bounding box center [319, 351] width 17 height 17
click at [319, 348] on input "Select an option" at bounding box center [319, 351] width 17 height 17
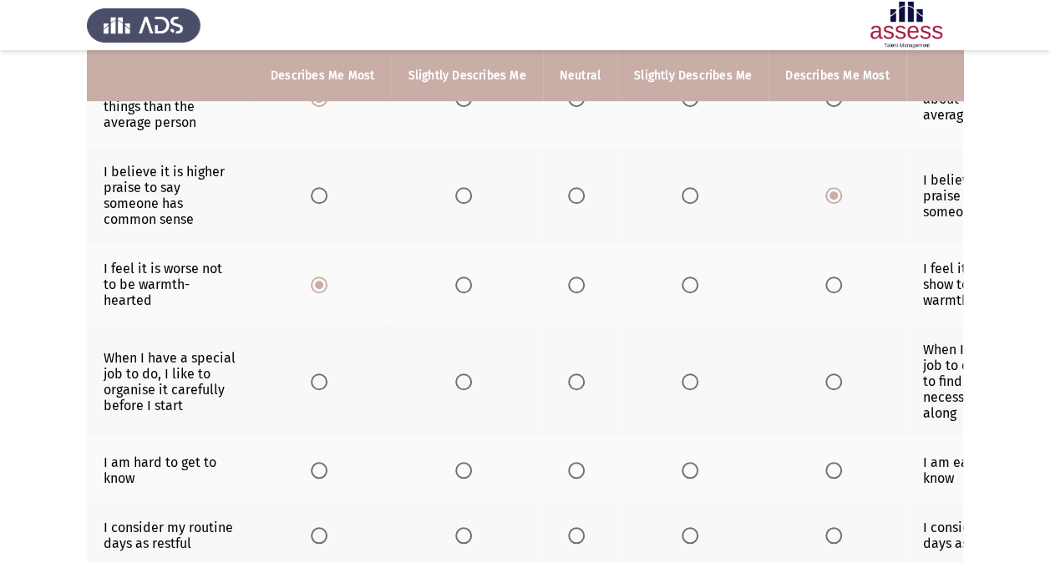
scroll to position [506, 0]
click at [323, 374] on span "Select an option" at bounding box center [319, 382] width 17 height 17
click at [323, 374] on input "Select an option" at bounding box center [319, 382] width 17 height 17
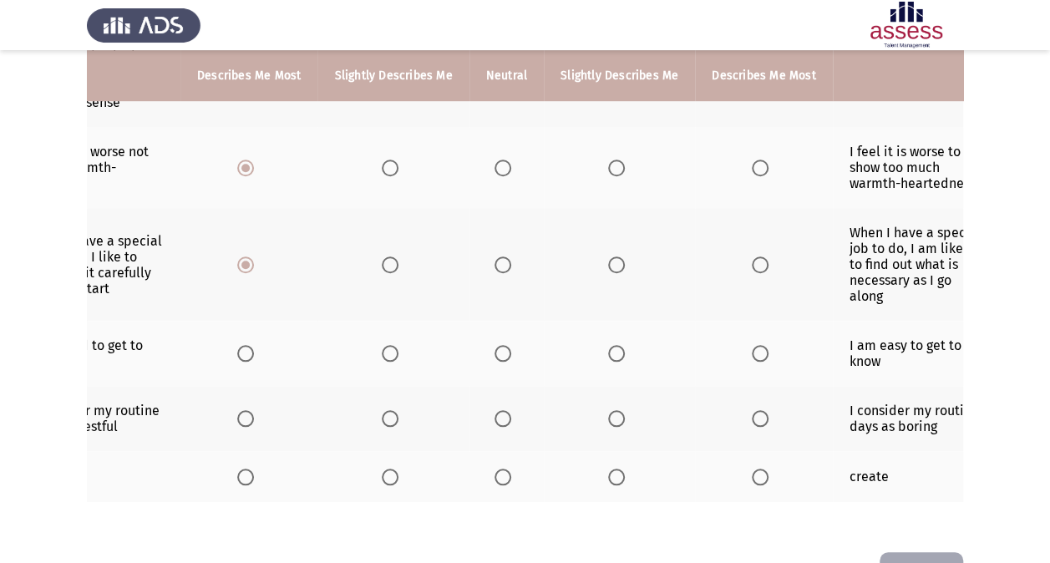
scroll to position [0, 100]
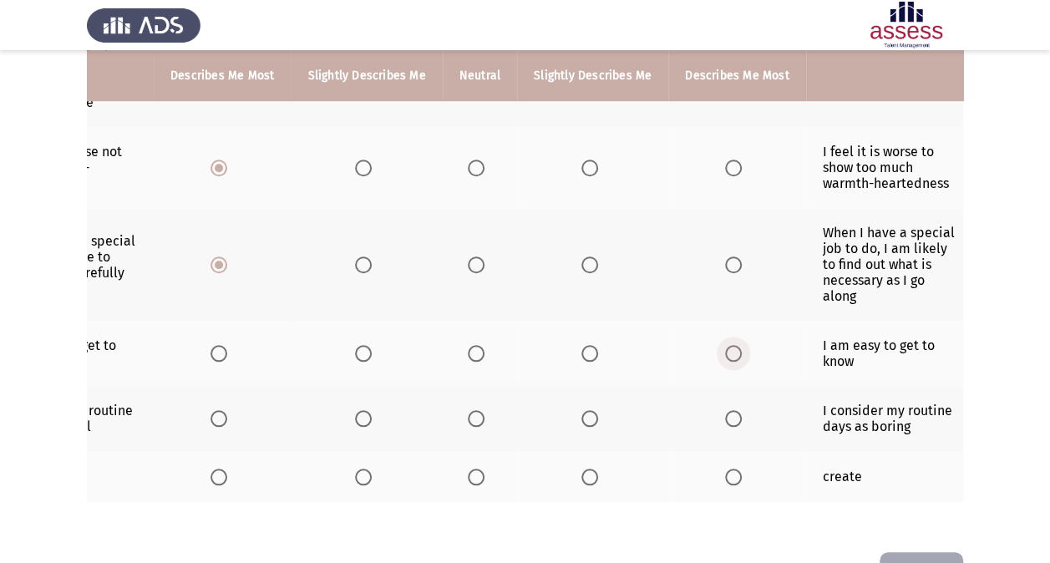
click at [725, 345] on span "Select an option" at bounding box center [733, 353] width 17 height 17
click at [725, 345] on input "Select an option" at bounding box center [733, 353] width 17 height 17
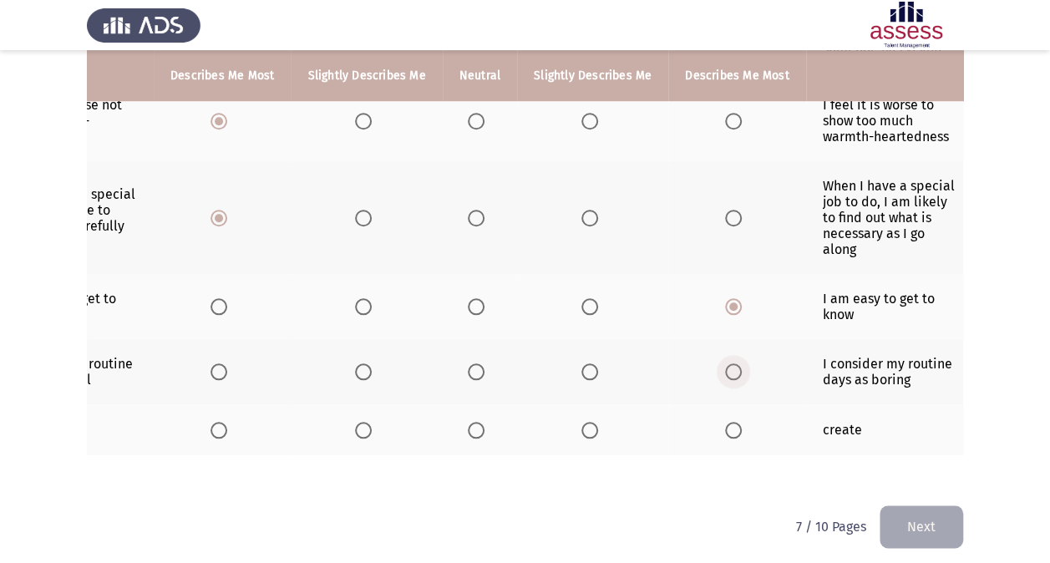
click at [735, 364] on label "Select an option" at bounding box center [736, 372] width 23 height 17
click at [735, 364] on input "Select an option" at bounding box center [733, 372] width 17 height 17
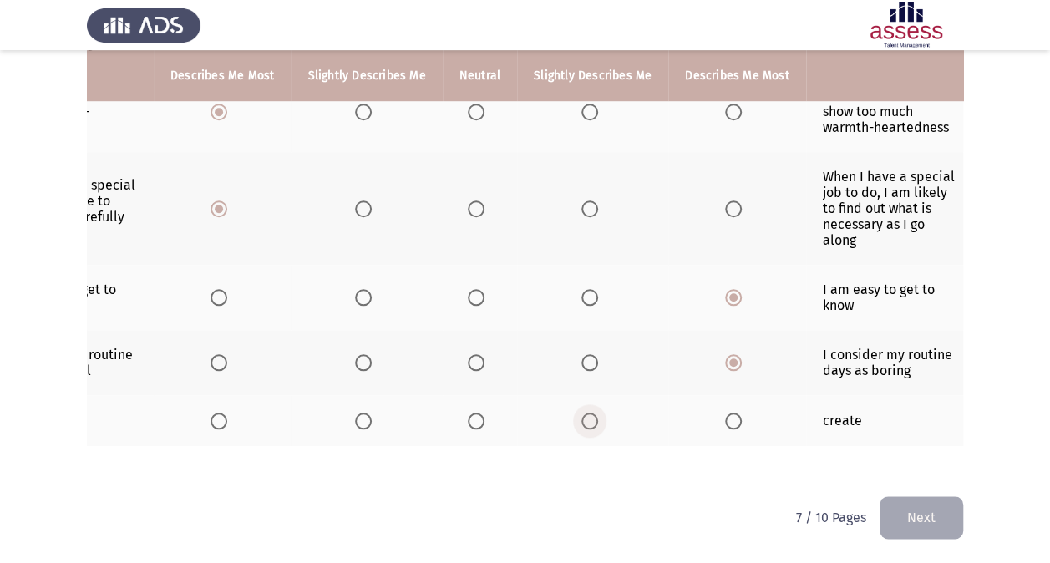
click at [584, 413] on span "Select an option" at bounding box center [590, 421] width 17 height 17
click at [584, 413] on input "Select an option" at bounding box center [590, 421] width 17 height 17
click at [932, 519] on button "Next" at bounding box center [922, 517] width 84 height 43
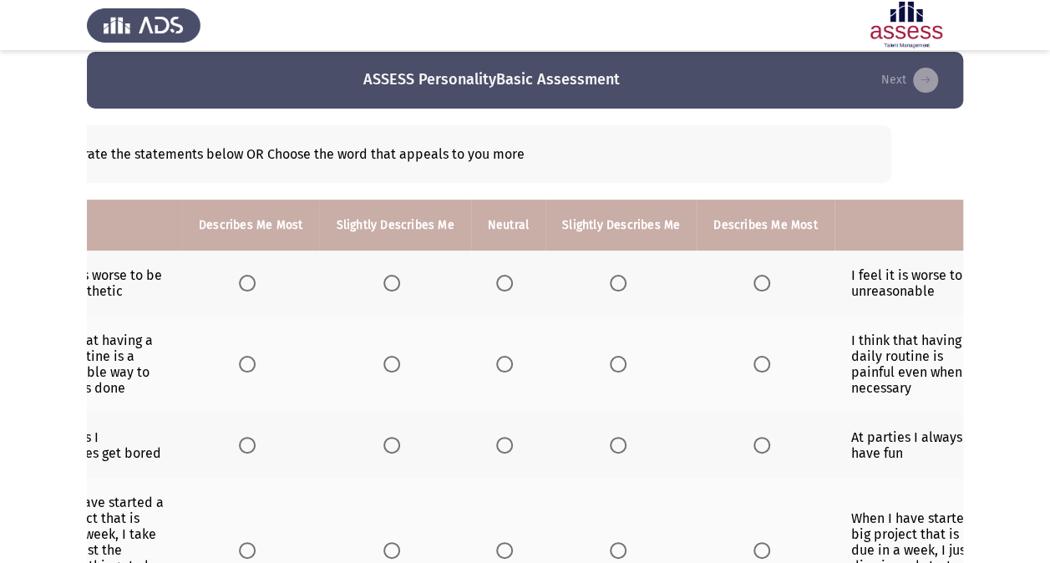
scroll to position [0, 70]
click at [505, 281] on span "Select an option" at bounding box center [506, 283] width 17 height 17
click at [505, 281] on input "Select an option" at bounding box center [506, 283] width 17 height 17
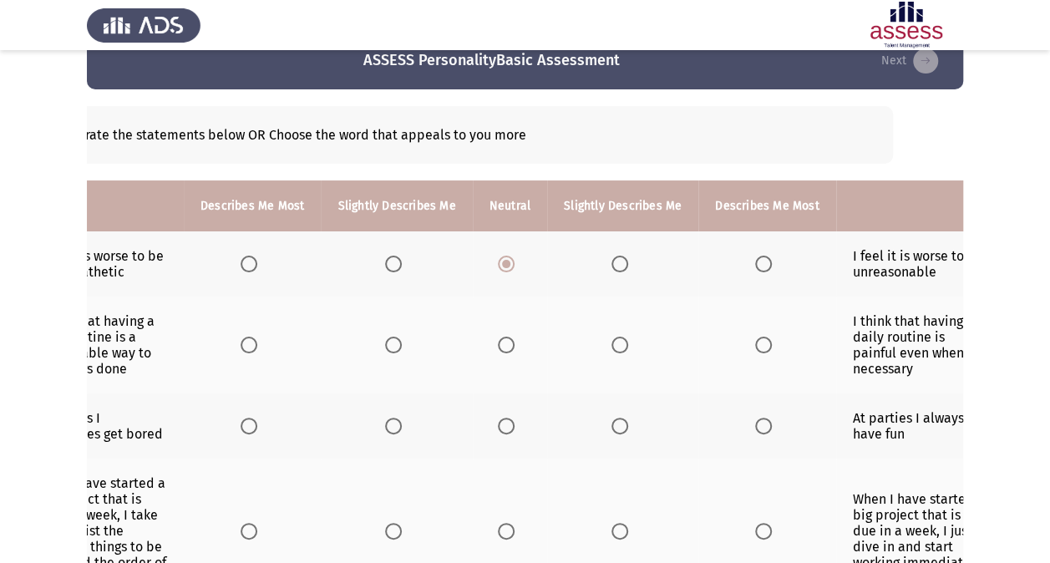
scroll to position [35, 0]
click at [612, 262] on span "Select an option" at bounding box center [620, 263] width 17 height 17
click at [612, 262] on input "Select an option" at bounding box center [620, 263] width 17 height 17
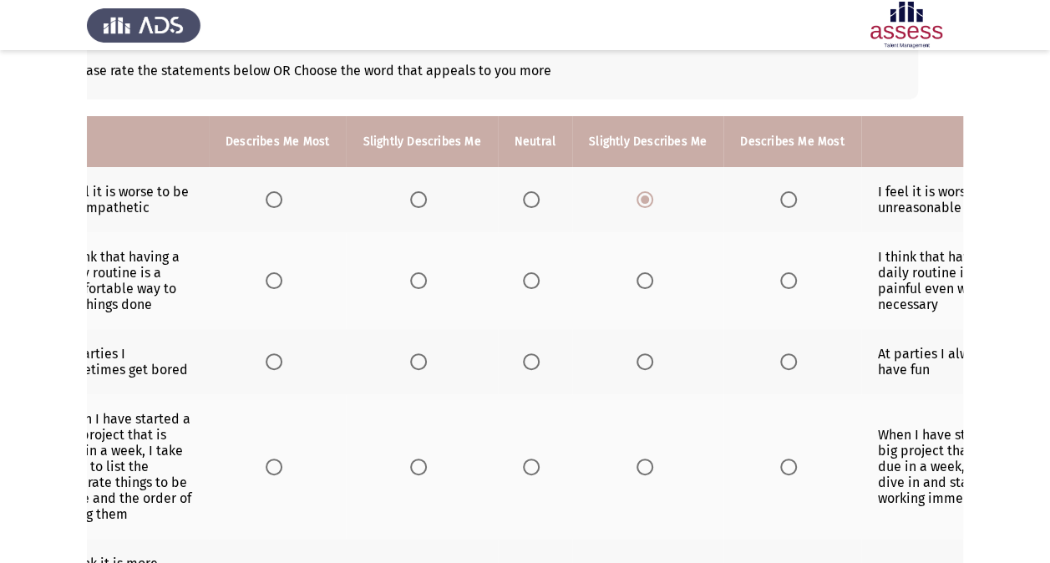
scroll to position [0, 48]
click at [527, 280] on span "Select an option" at bounding box center [529, 280] width 17 height 17
click at [527, 280] on input "Select an option" at bounding box center [529, 280] width 17 height 17
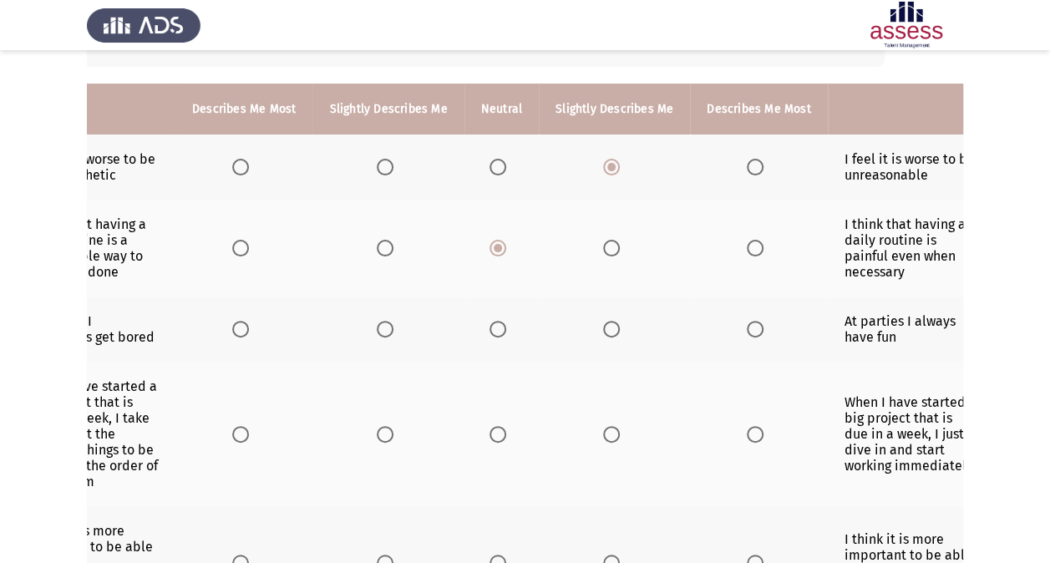
scroll to position [0, 22]
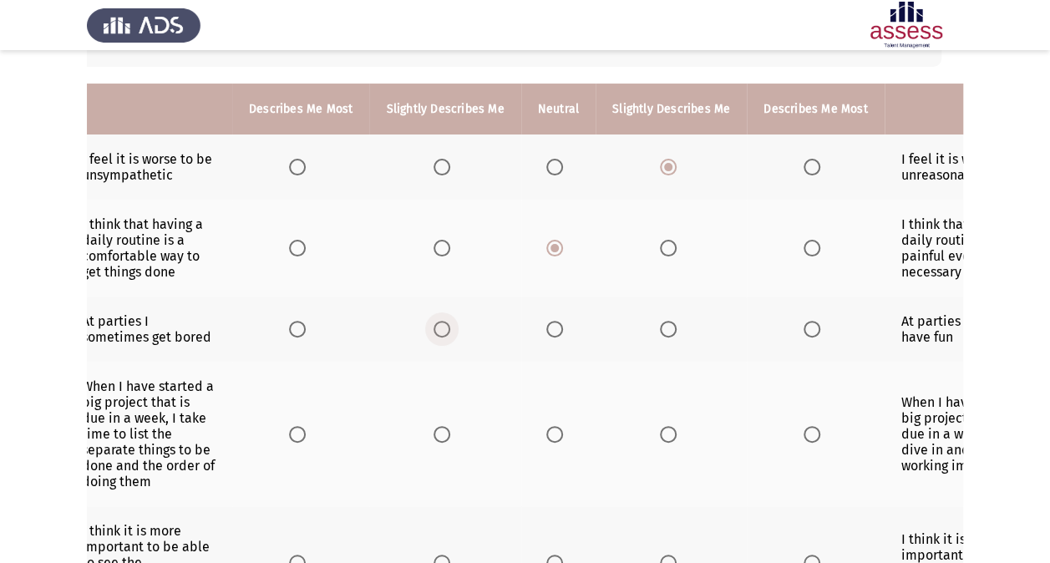
click at [435, 326] on span "Select an option" at bounding box center [442, 329] width 17 height 17
click at [435, 326] on input "Select an option" at bounding box center [442, 329] width 17 height 17
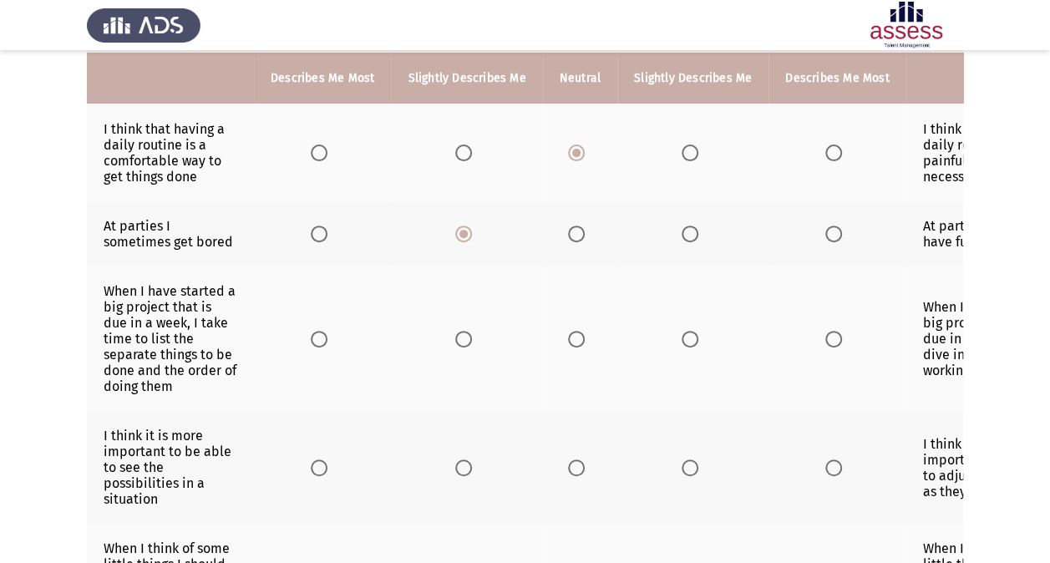
scroll to position [230, 0]
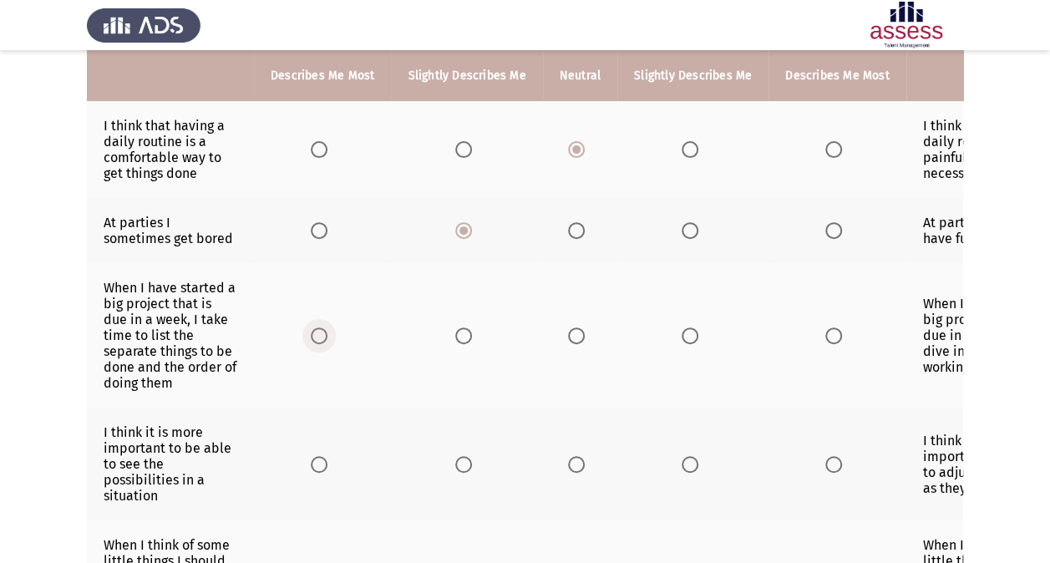
click at [323, 328] on span "Select an option" at bounding box center [319, 336] width 17 height 17
click at [323, 328] on input "Select an option" at bounding box center [319, 336] width 17 height 17
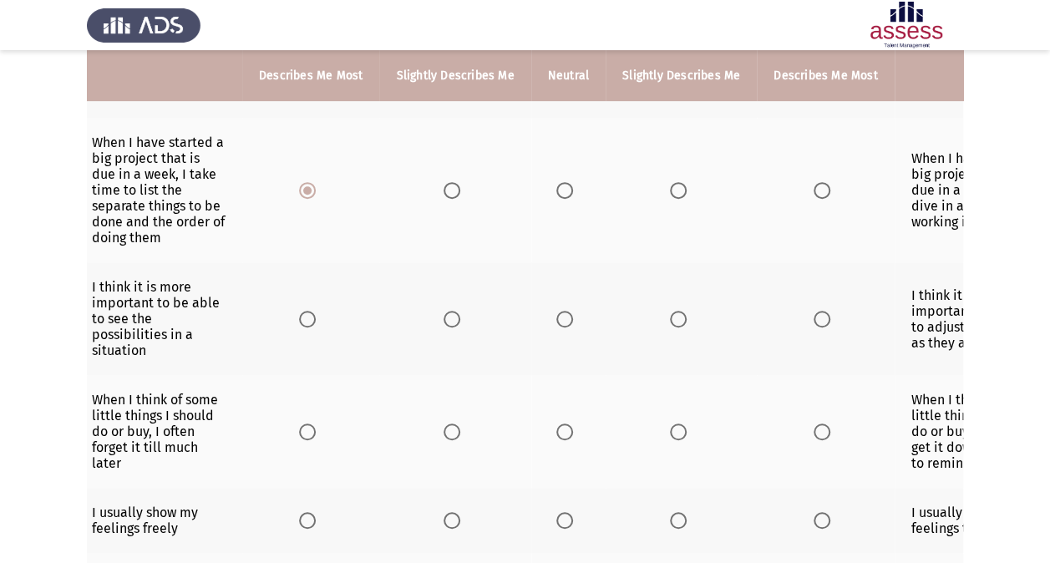
scroll to position [0, 12]
click at [455, 316] on span "Select an option" at bounding box center [452, 319] width 17 height 17
click at [455, 316] on input "Select an option" at bounding box center [452, 319] width 17 height 17
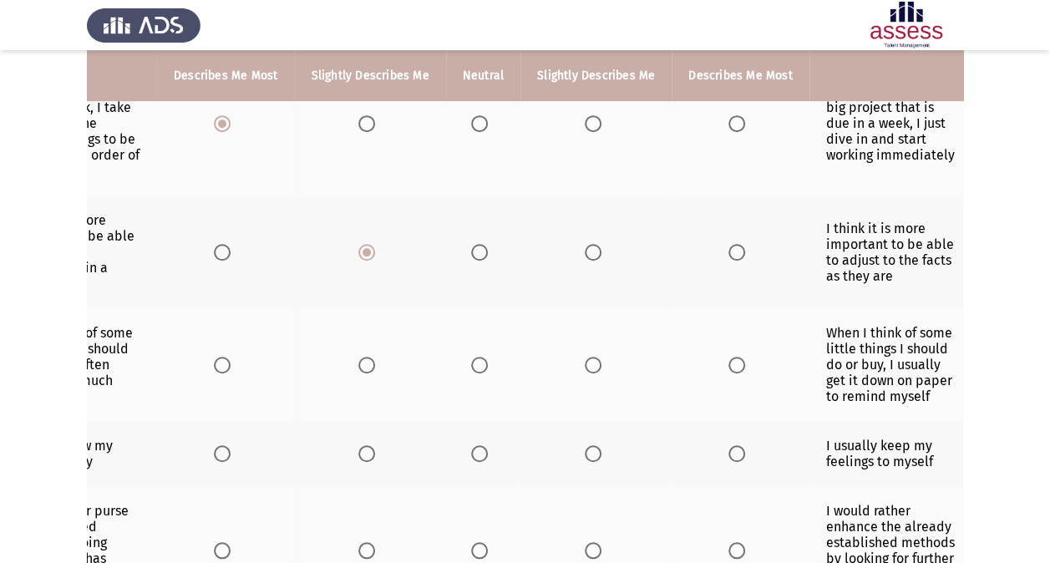
scroll to position [0, 100]
click at [586, 358] on span "Select an option" at bounding box center [590, 365] width 17 height 17
click at [586, 358] on input "Select an option" at bounding box center [590, 365] width 17 height 17
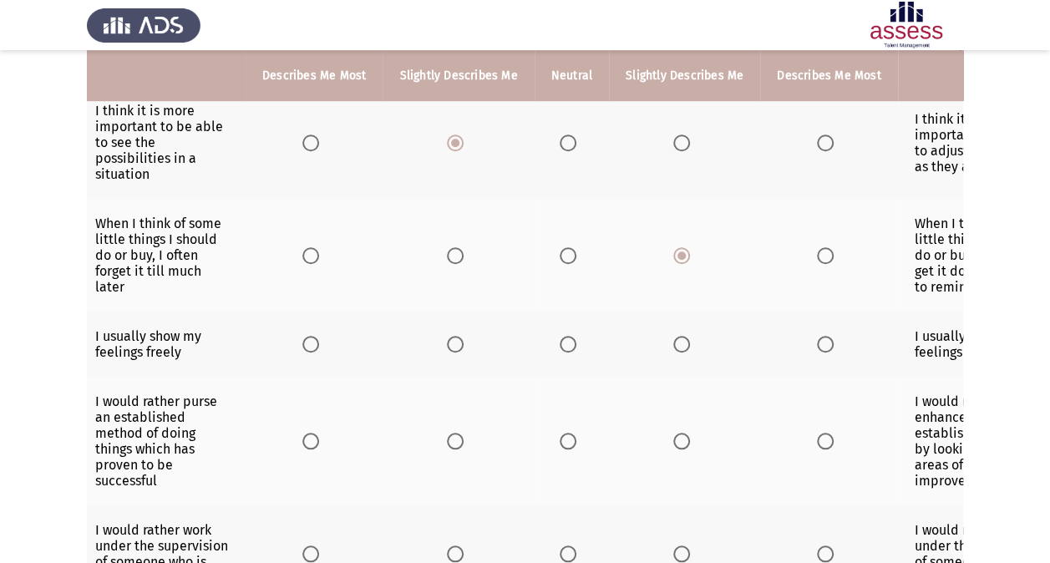
scroll to position [0, 0]
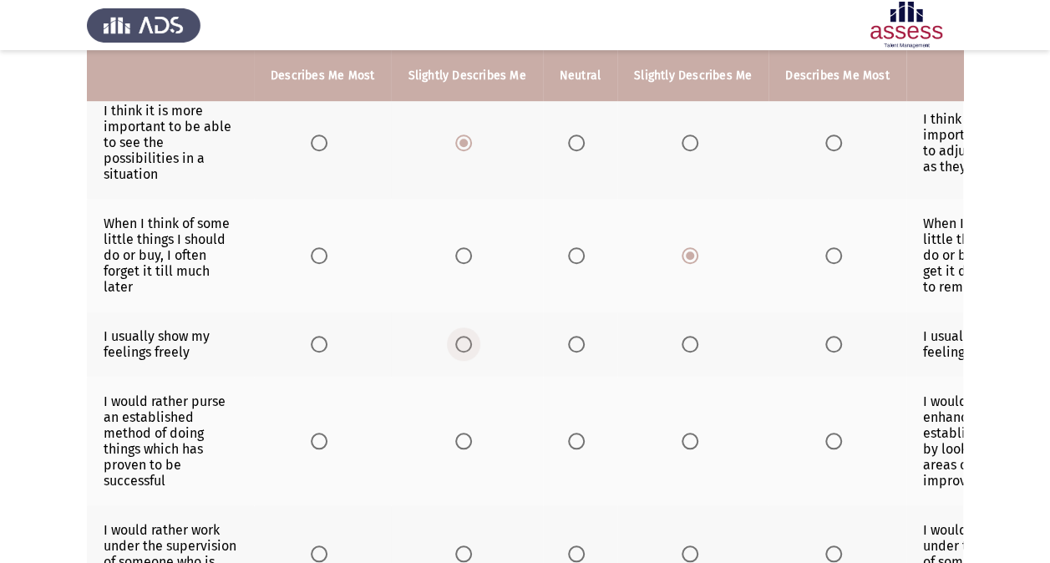
click at [463, 341] on span "Select an option" at bounding box center [463, 344] width 17 height 17
click at [463, 341] on input "Select an option" at bounding box center [463, 344] width 17 height 17
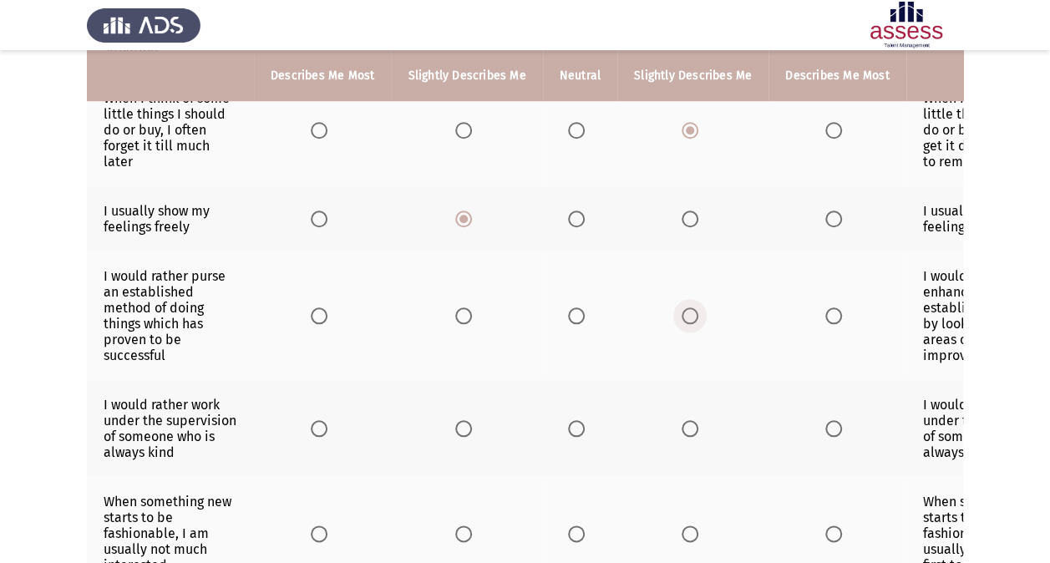
click at [686, 309] on span "Select an option" at bounding box center [690, 316] width 17 height 17
click at [686, 309] on input "Select an option" at bounding box center [690, 316] width 17 height 17
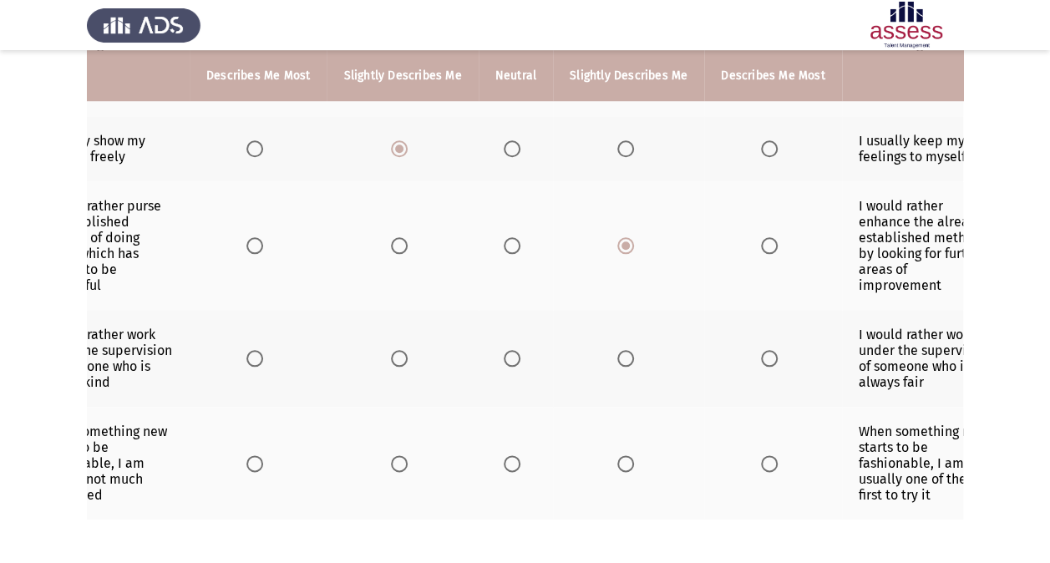
scroll to position [0, 100]
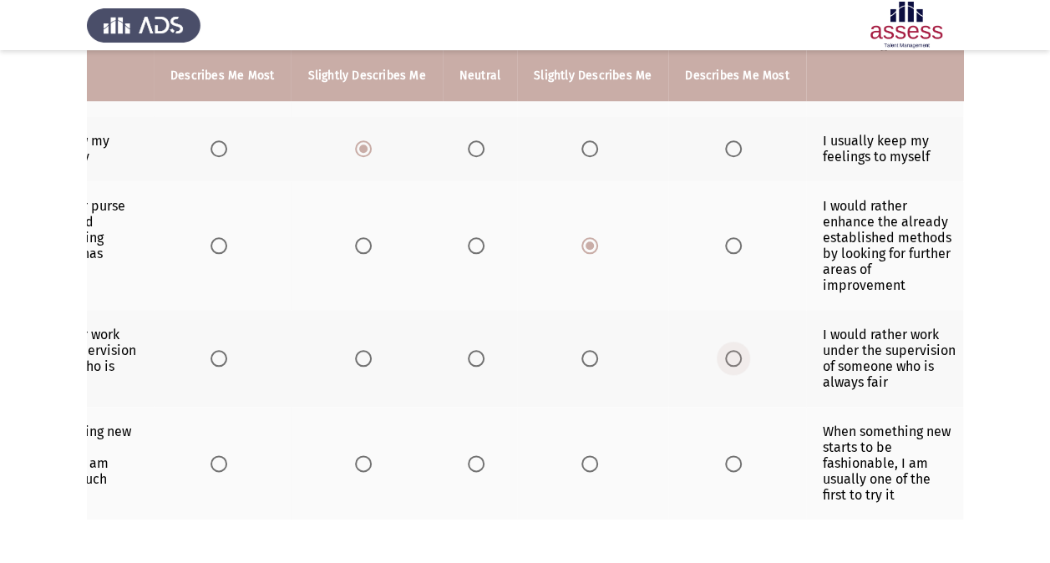
click at [725, 350] on span "Select an option" at bounding box center [733, 358] width 17 height 17
click at [725, 350] on input "Select an option" at bounding box center [733, 358] width 17 height 17
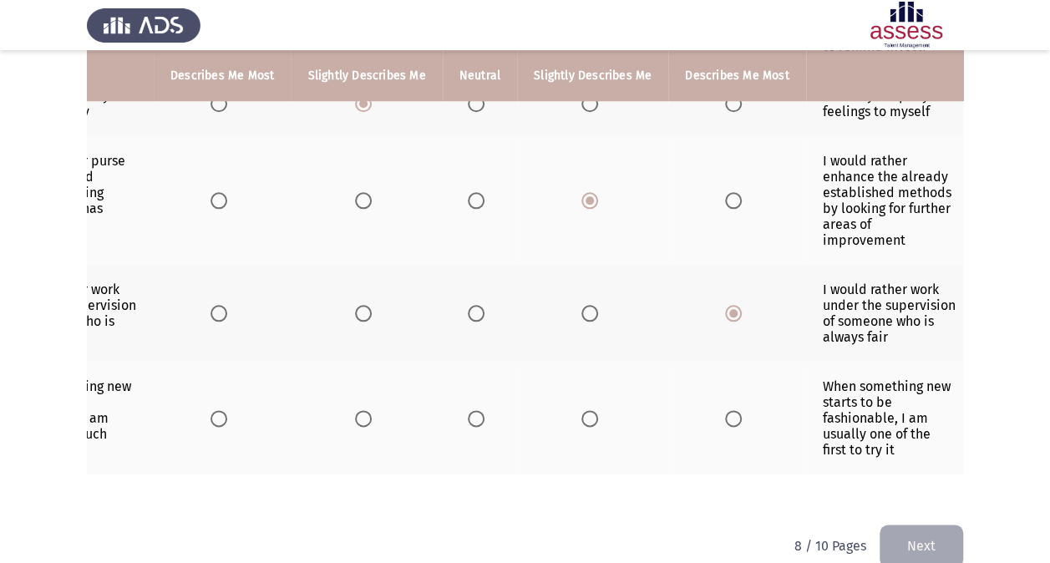
click at [460, 411] on th at bounding box center [480, 418] width 74 height 113
click at [470, 411] on span "Select an option" at bounding box center [476, 418] width 17 height 17
click at [470, 411] on input "Select an option" at bounding box center [476, 418] width 17 height 17
click at [918, 543] on button "Next" at bounding box center [922, 546] width 84 height 43
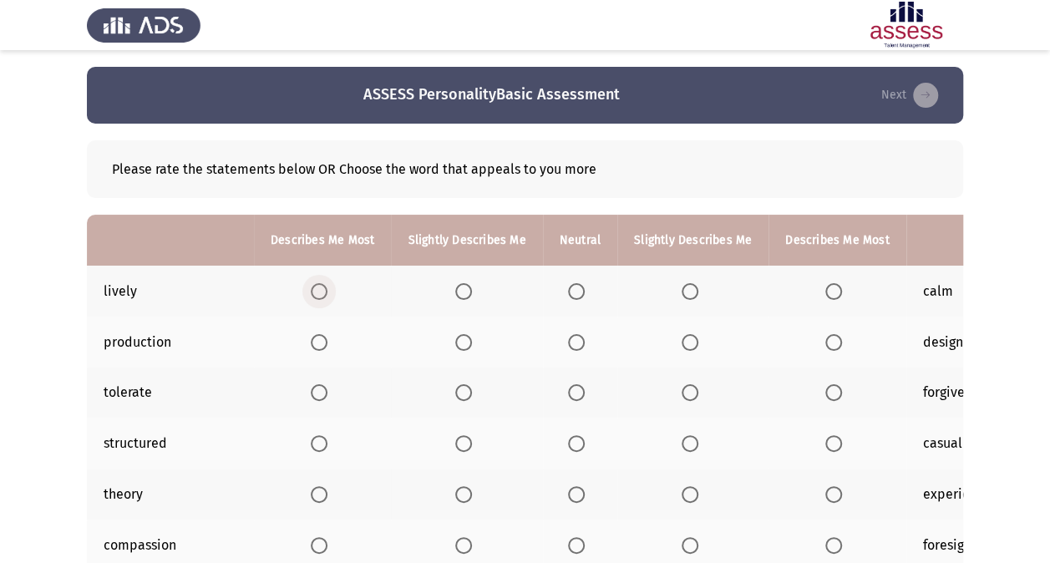
click at [315, 287] on span "Select an option" at bounding box center [319, 291] width 17 height 17
click at [315, 287] on input "Select an option" at bounding box center [319, 291] width 17 height 17
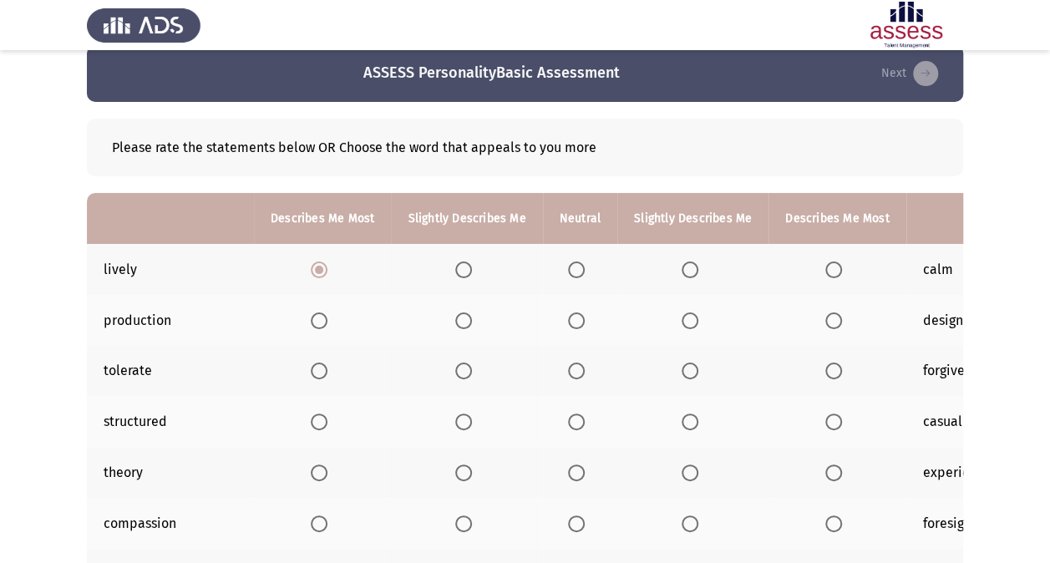
scroll to position [23, 0]
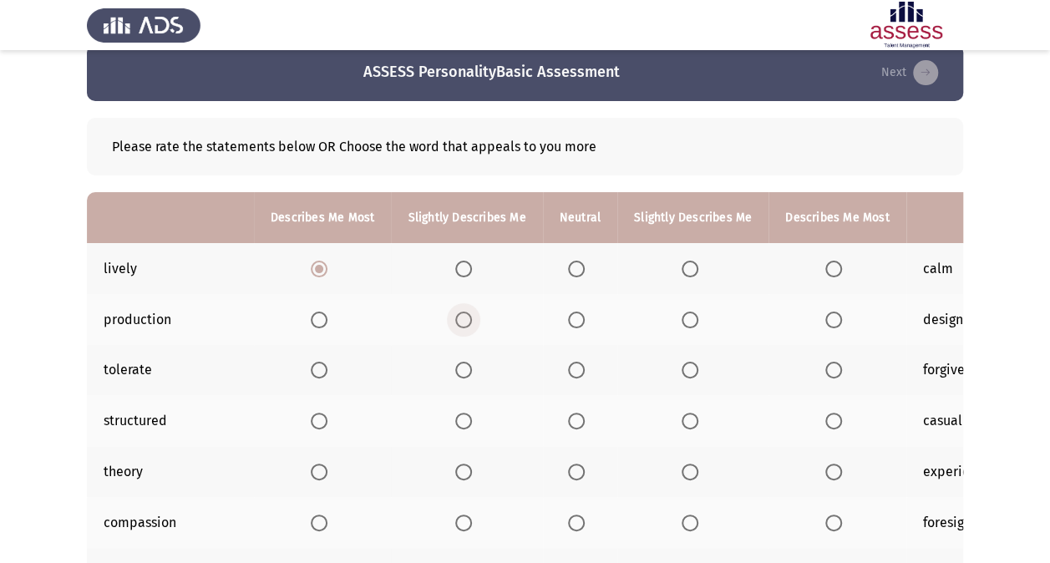
click at [465, 312] on span "Select an option" at bounding box center [463, 320] width 17 height 17
click at [465, 312] on input "Select an option" at bounding box center [463, 320] width 17 height 17
click at [832, 369] on span "Select an option" at bounding box center [834, 370] width 17 height 17
click at [832, 369] on input "Select an option" at bounding box center [834, 370] width 17 height 17
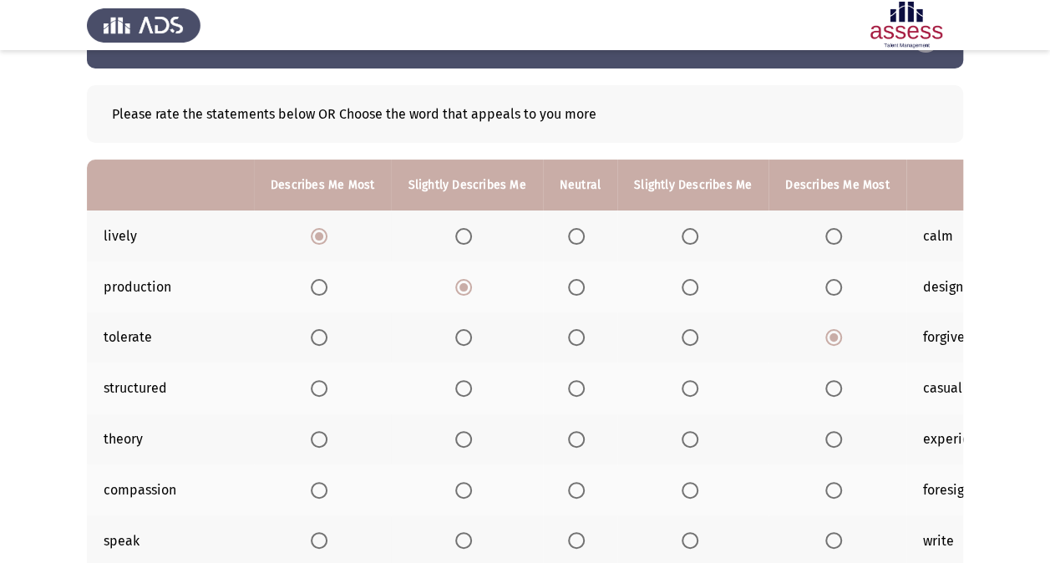
scroll to position [56, 0]
click at [467, 392] on span "Select an option" at bounding box center [463, 387] width 17 height 17
click at [467, 392] on input "Select an option" at bounding box center [463, 387] width 17 height 17
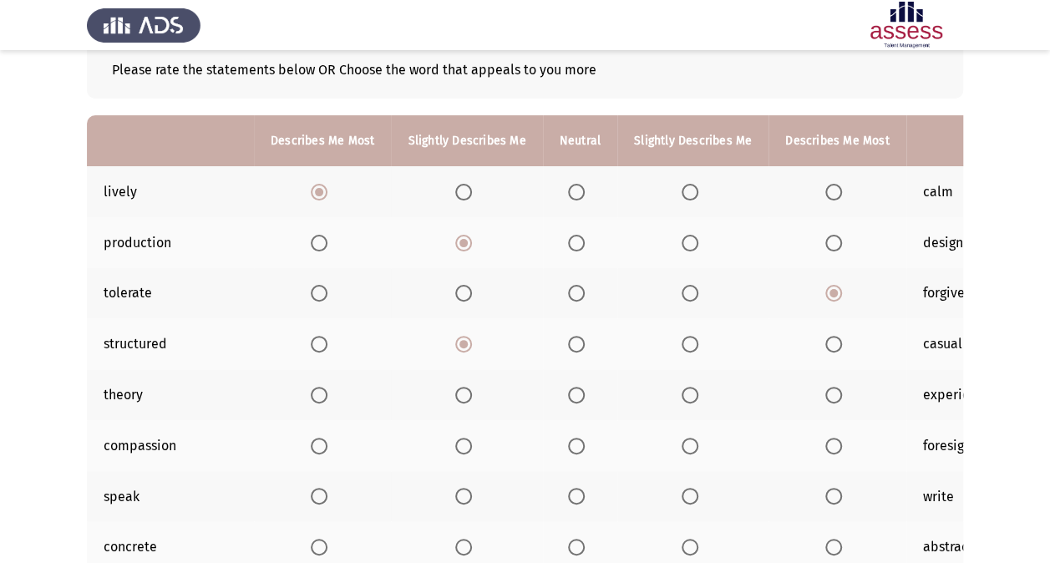
scroll to position [0, 89]
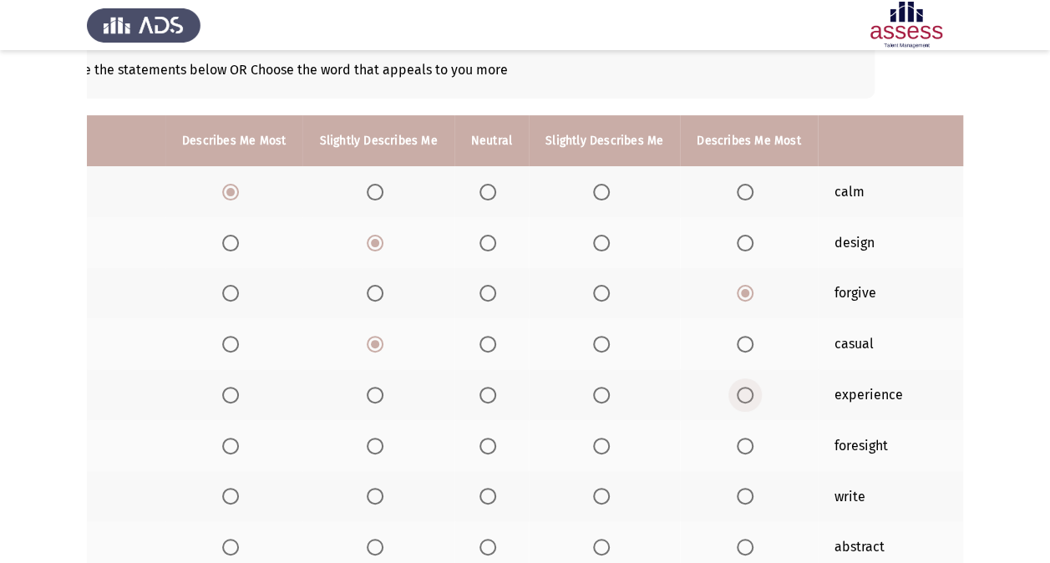
click at [737, 391] on span "Select an option" at bounding box center [745, 395] width 17 height 17
click at [737, 391] on input "Select an option" at bounding box center [745, 395] width 17 height 17
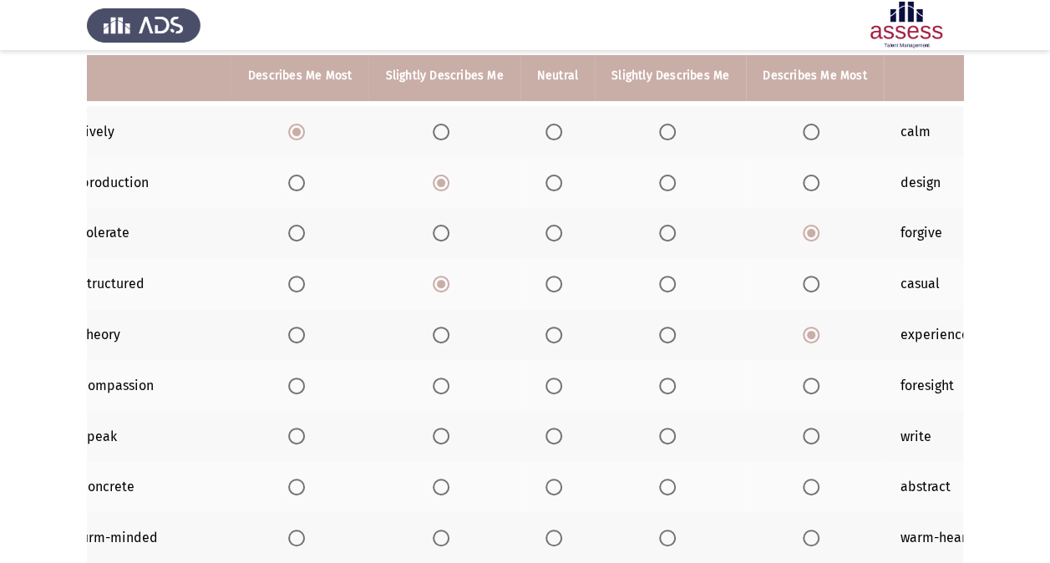
scroll to position [0, 23]
click at [551, 381] on span "Select an option" at bounding box center [553, 386] width 17 height 17
click at [551, 381] on input "Select an option" at bounding box center [553, 386] width 17 height 17
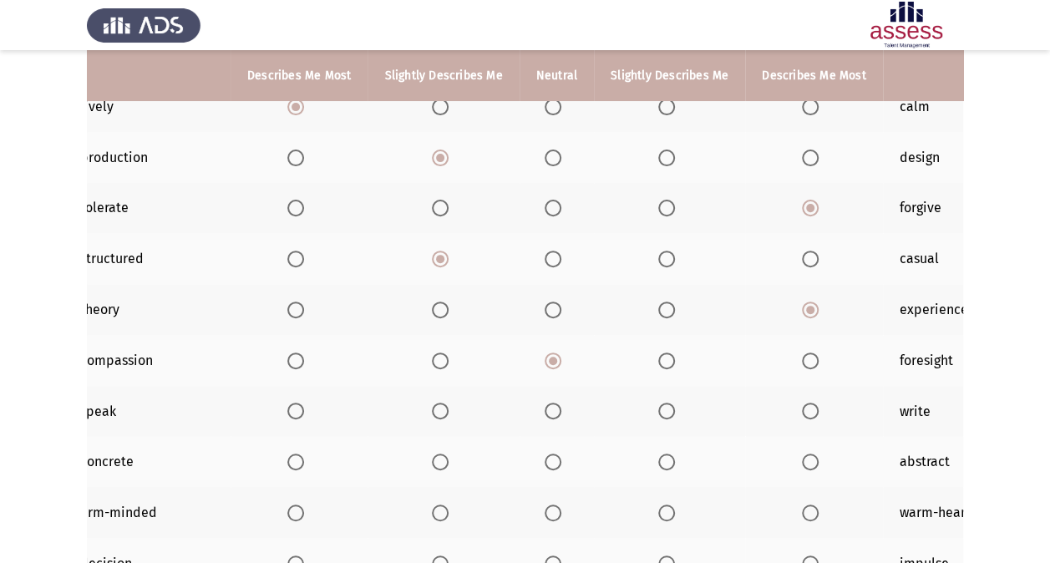
scroll to position [0, 0]
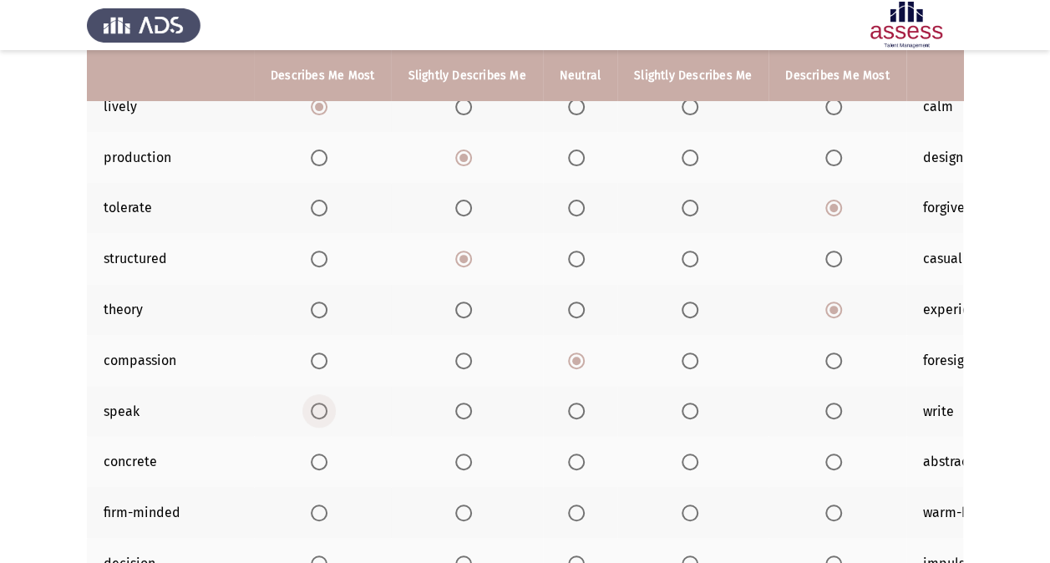
click at [324, 404] on span "Select an option" at bounding box center [319, 411] width 17 height 17
click at [324, 404] on input "Select an option" at bounding box center [319, 411] width 17 height 17
click at [457, 414] on span "Select an option" at bounding box center [463, 411] width 17 height 17
click at [457, 414] on input "Select an option" at bounding box center [463, 411] width 17 height 17
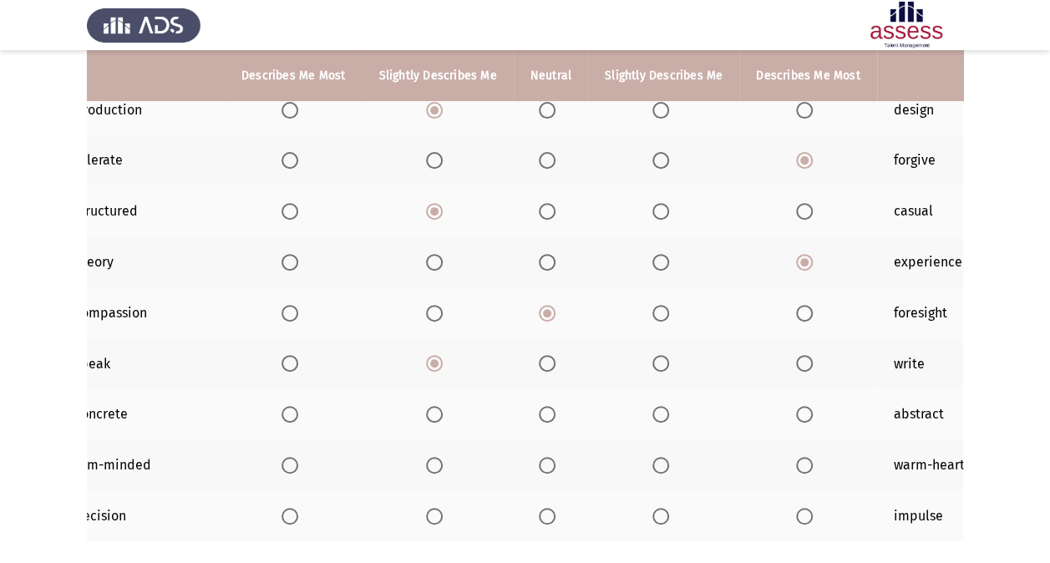
scroll to position [0, 30]
click at [550, 418] on label "Select an option" at bounding box center [549, 414] width 23 height 17
click at [550, 418] on input "Select an option" at bounding box center [546, 414] width 17 height 17
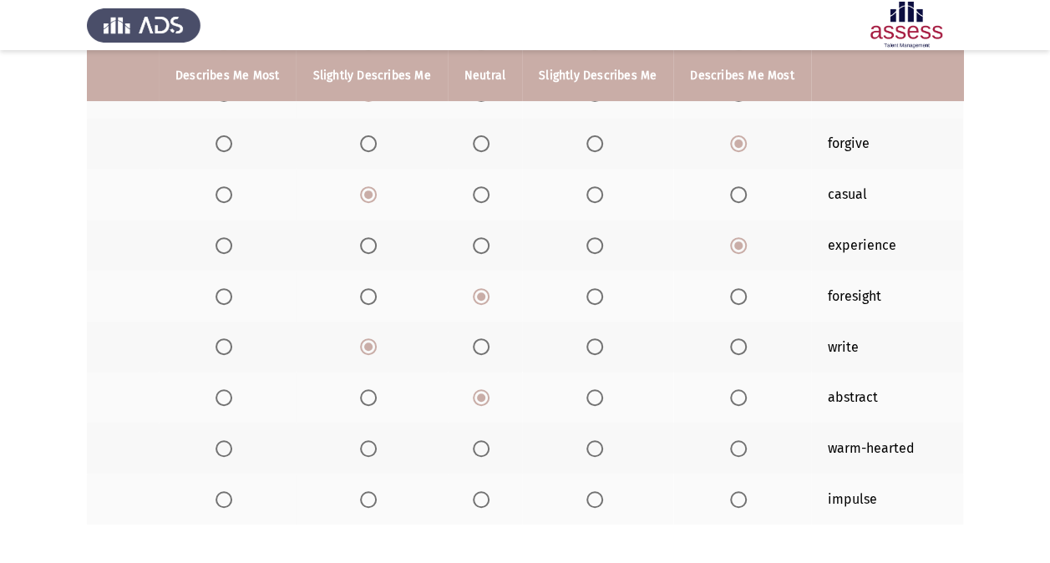
scroll to position [0, 100]
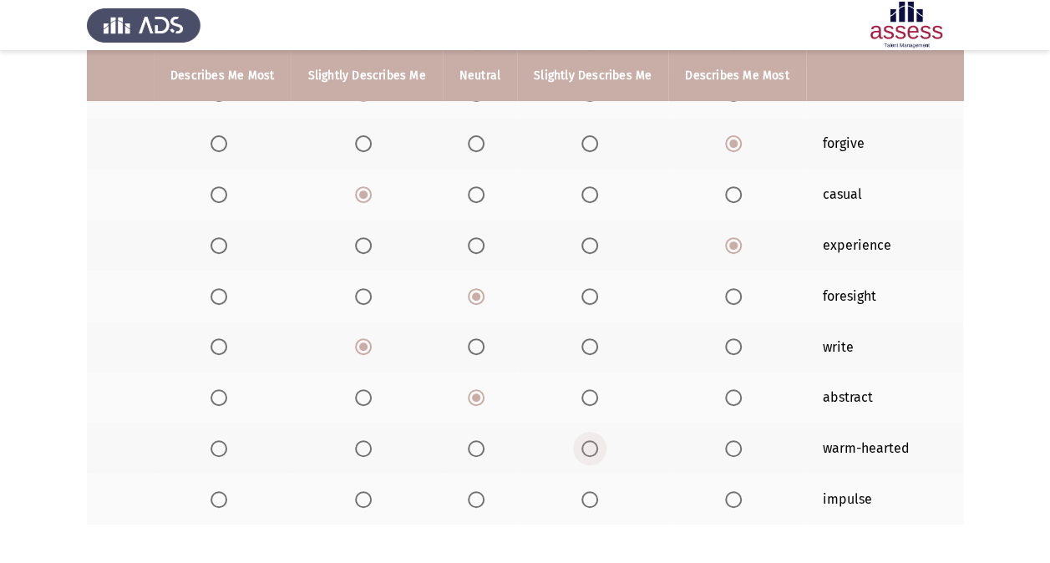
click at [586, 443] on span "Select an option" at bounding box center [590, 448] width 17 height 17
click at [586, 443] on input "Select an option" at bounding box center [590, 448] width 17 height 17
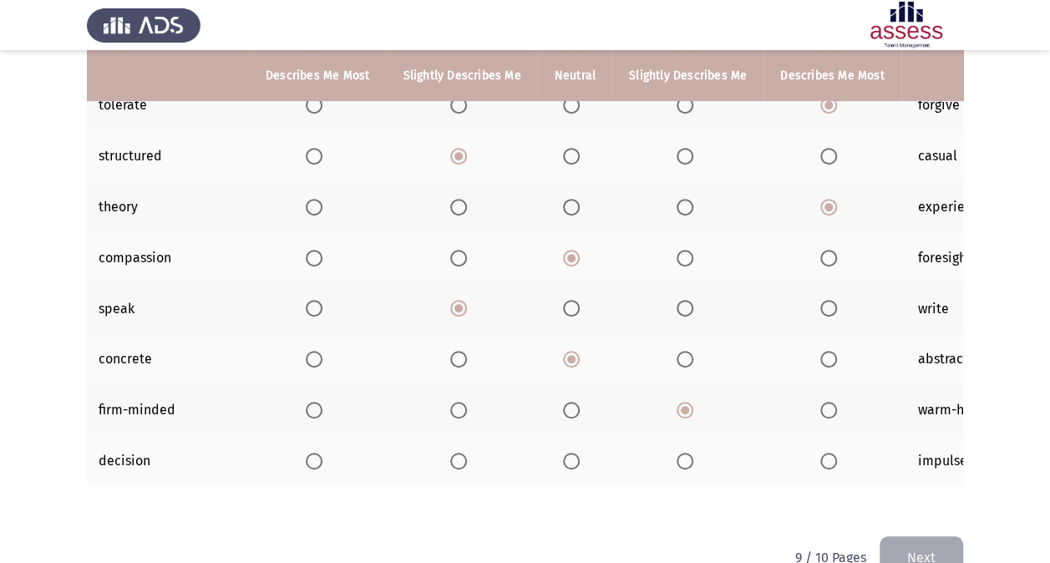
scroll to position [0, 0]
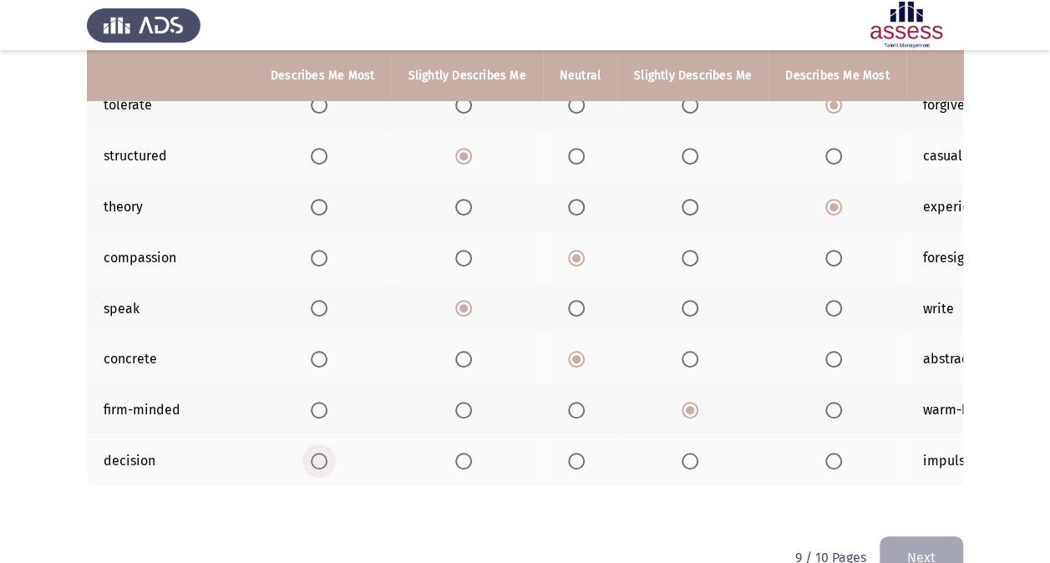
click at [323, 460] on span "Select an option" at bounding box center [319, 461] width 17 height 17
click at [323, 460] on input "Select an option" at bounding box center [319, 461] width 17 height 17
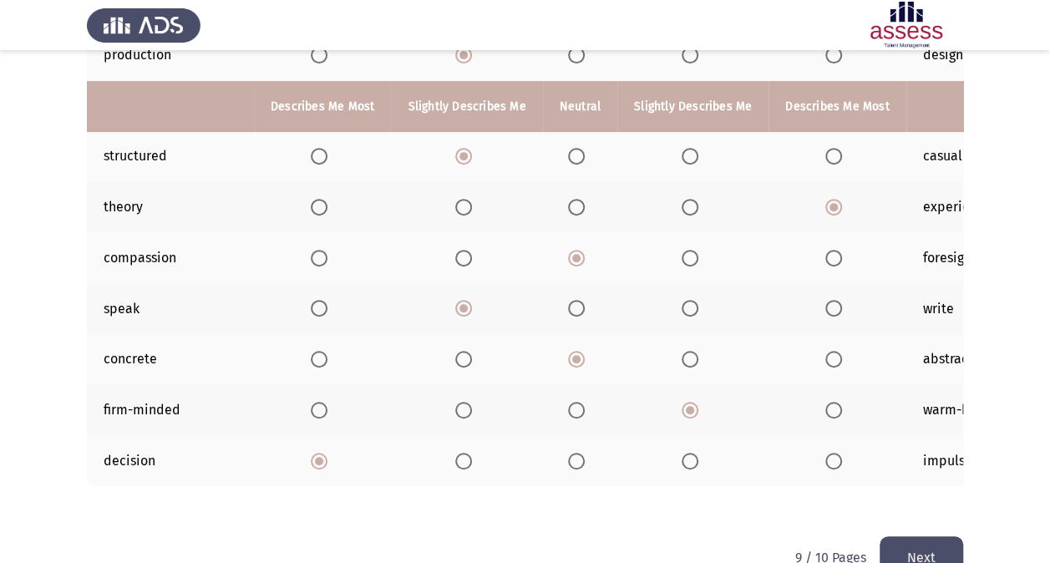
scroll to position [337, 0]
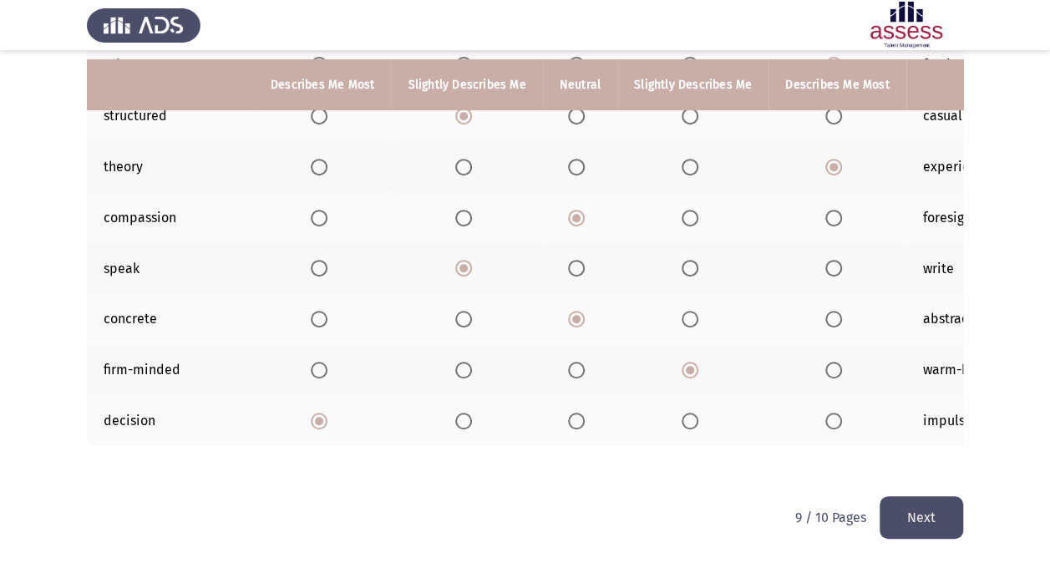
click at [938, 511] on button "Next" at bounding box center [922, 517] width 84 height 43
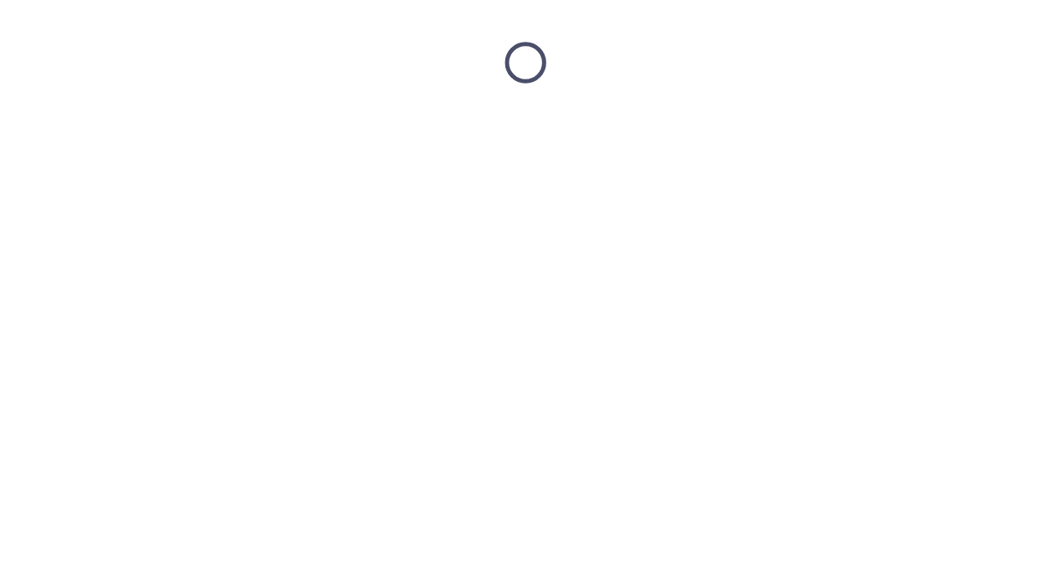
scroll to position [0, 0]
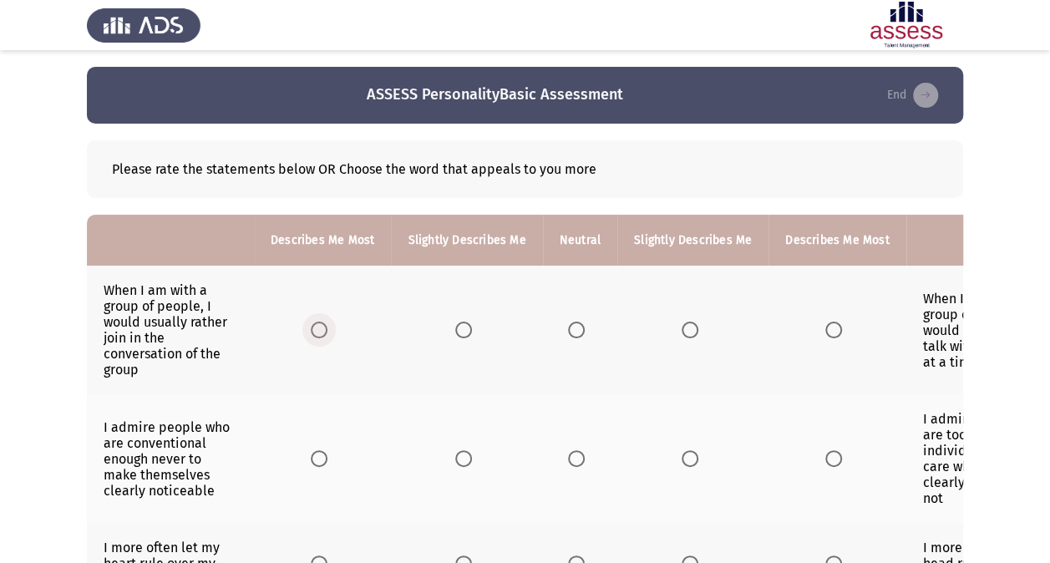
click at [314, 329] on span "Select an option" at bounding box center [319, 330] width 17 height 17
click at [314, 329] on input "Select an option" at bounding box center [319, 330] width 17 height 17
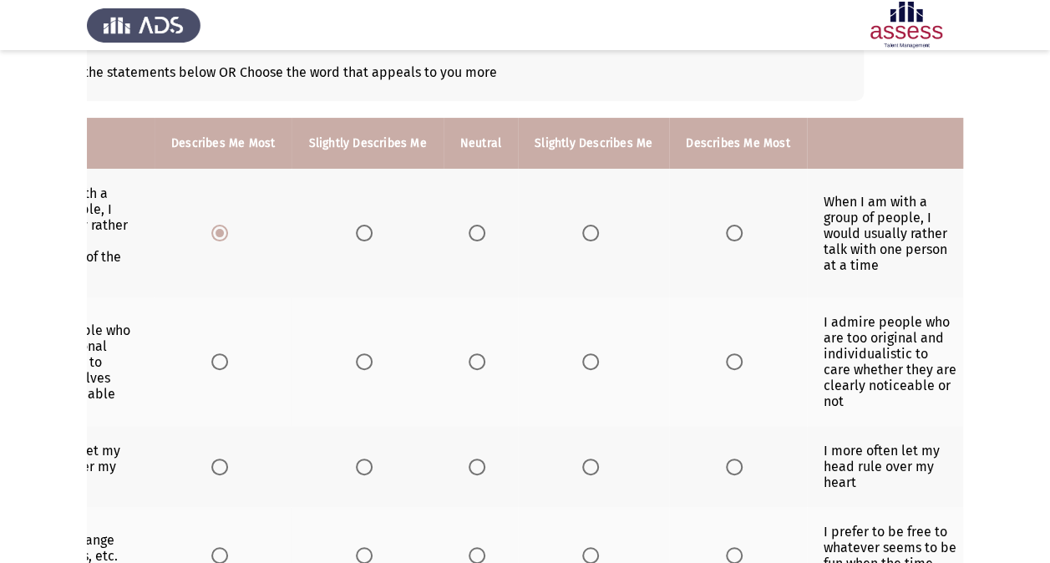
scroll to position [0, 100]
click at [725, 354] on span "Select an option" at bounding box center [733, 361] width 17 height 17
click at [725, 354] on input "Select an option" at bounding box center [733, 361] width 17 height 17
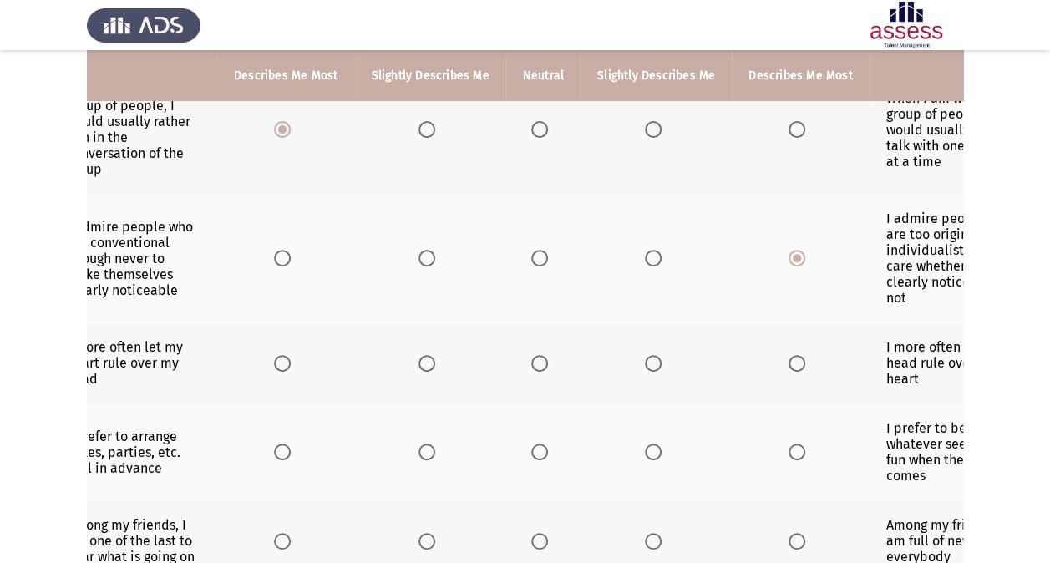
scroll to position [0, 33]
click at [545, 362] on span "Select an option" at bounding box center [543, 363] width 17 height 17
click at [545, 362] on input "Select an option" at bounding box center [543, 363] width 17 height 17
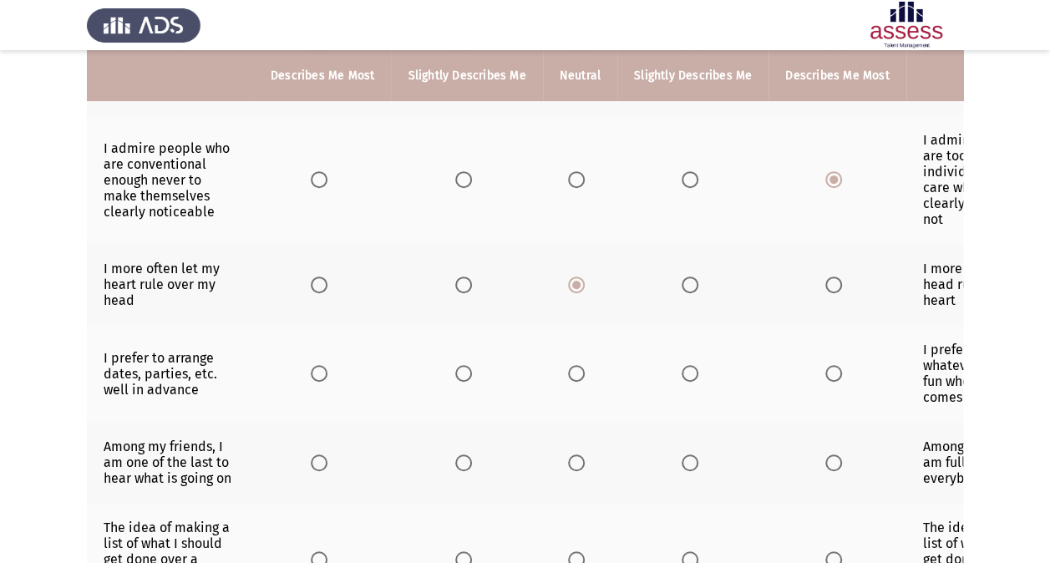
scroll to position [0, 100]
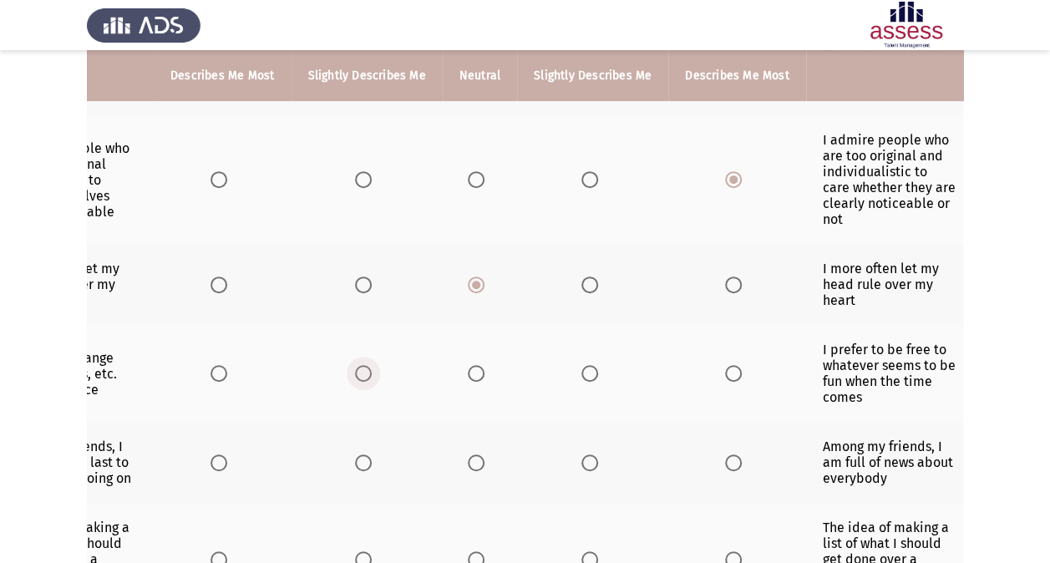
click at [363, 365] on span "Select an option" at bounding box center [363, 373] width 17 height 17
click at [363, 365] on input "Select an option" at bounding box center [363, 373] width 17 height 17
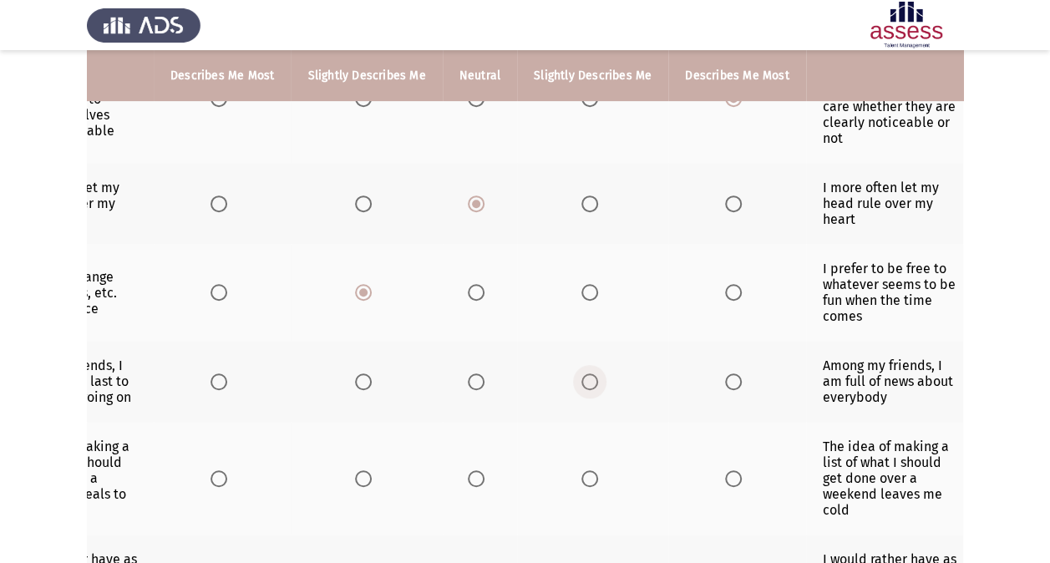
click at [582, 380] on span "Select an option" at bounding box center [590, 382] width 17 height 17
click at [582, 380] on input "Select an option" at bounding box center [590, 382] width 17 height 17
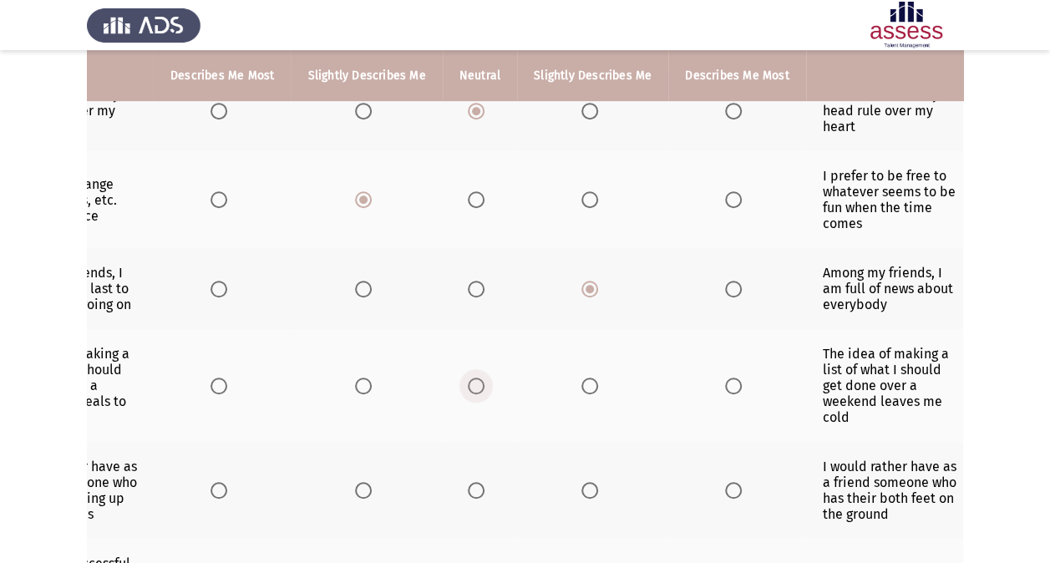
click at [476, 386] on span "Select an option" at bounding box center [476, 386] width 0 height 0
click at [470, 378] on input "Select an option" at bounding box center [476, 386] width 17 height 17
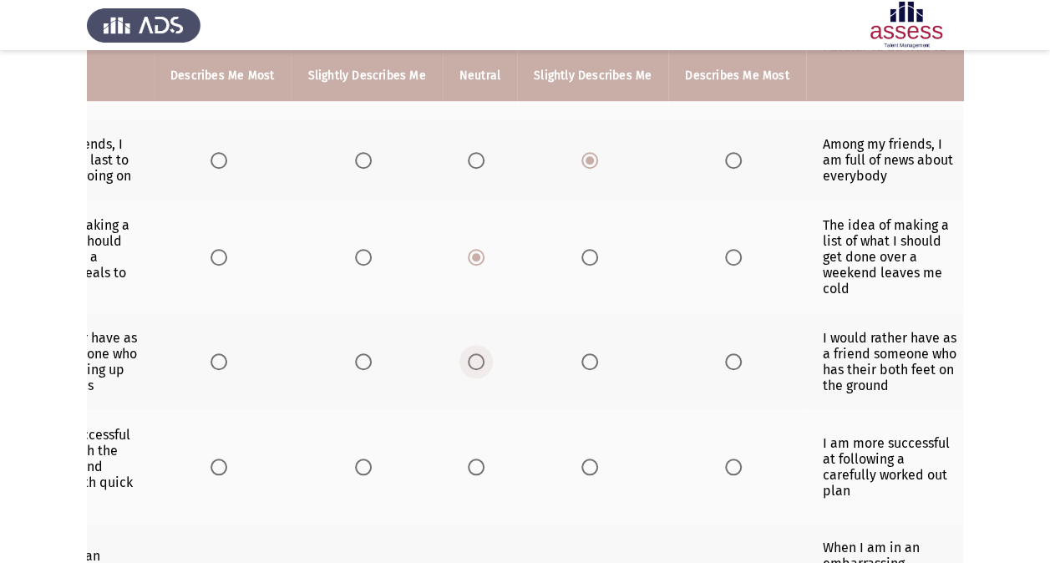
click at [468, 353] on span "Select an option" at bounding box center [476, 361] width 17 height 17
click at [468, 353] on input "Select an option" at bounding box center [476, 361] width 17 height 17
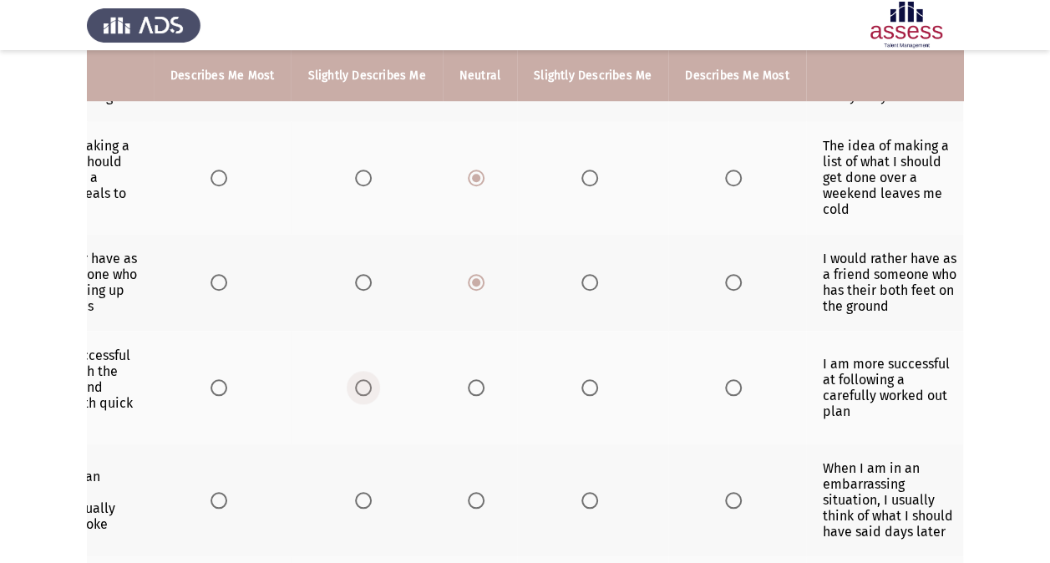
click at [361, 379] on span "Select an option" at bounding box center [363, 387] width 17 height 17
click at [361, 379] on input "Select an option" at bounding box center [363, 387] width 17 height 17
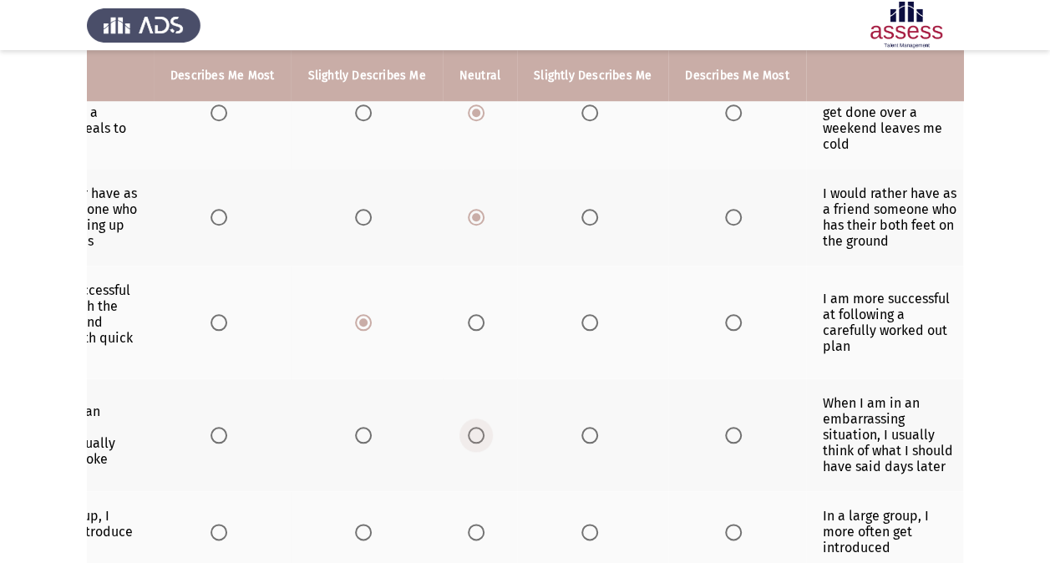
click at [475, 428] on span "Select an option" at bounding box center [476, 435] width 17 height 17
click at [475, 428] on input "Select an option" at bounding box center [476, 435] width 17 height 17
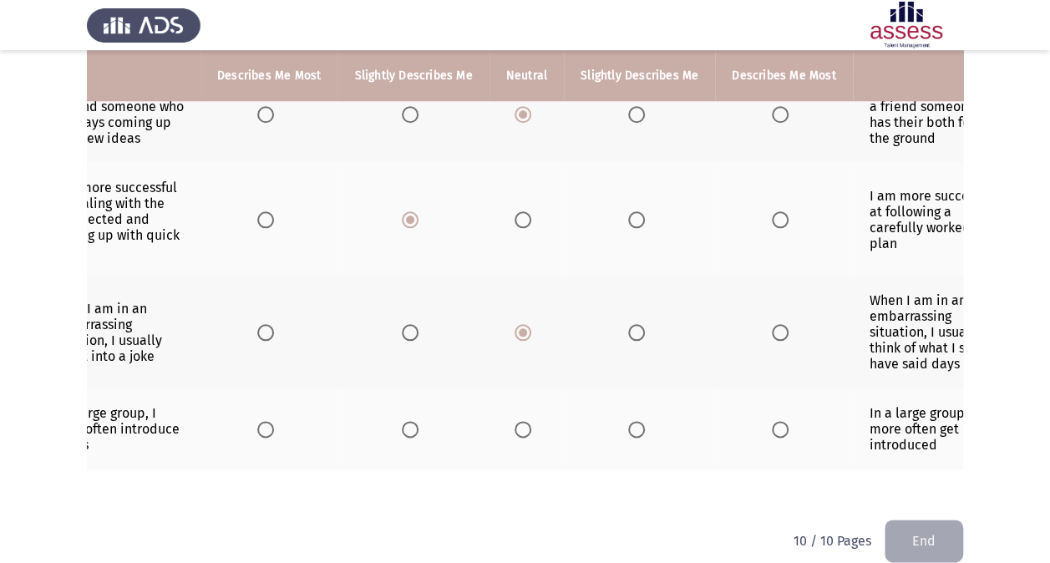
scroll to position [0, 0]
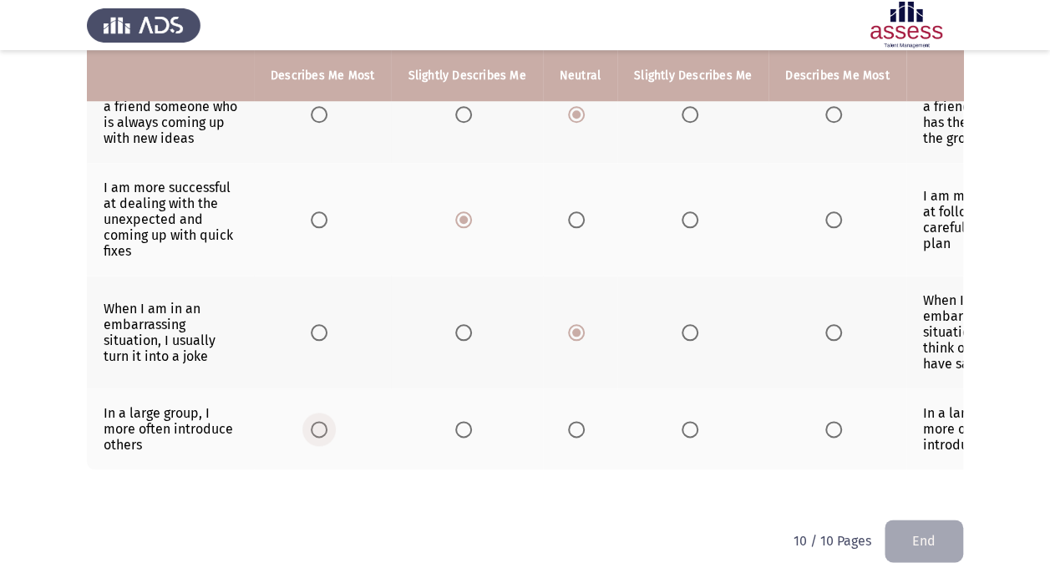
click at [315, 422] on span "Select an option" at bounding box center [319, 429] width 17 height 17
click at [315, 422] on input "Select an option" at bounding box center [319, 429] width 17 height 17
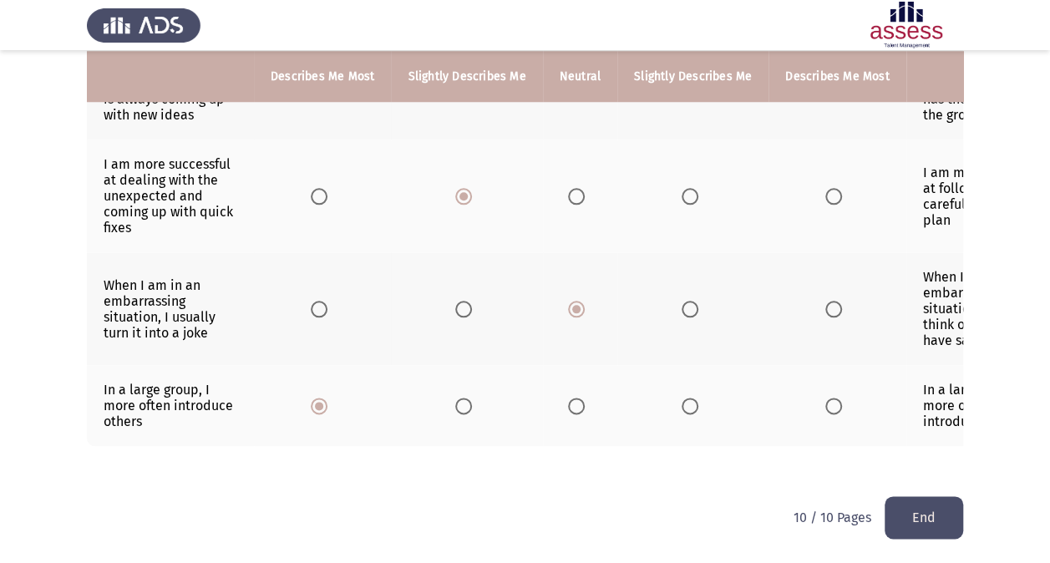
click at [939, 516] on button "End" at bounding box center [924, 517] width 79 height 43
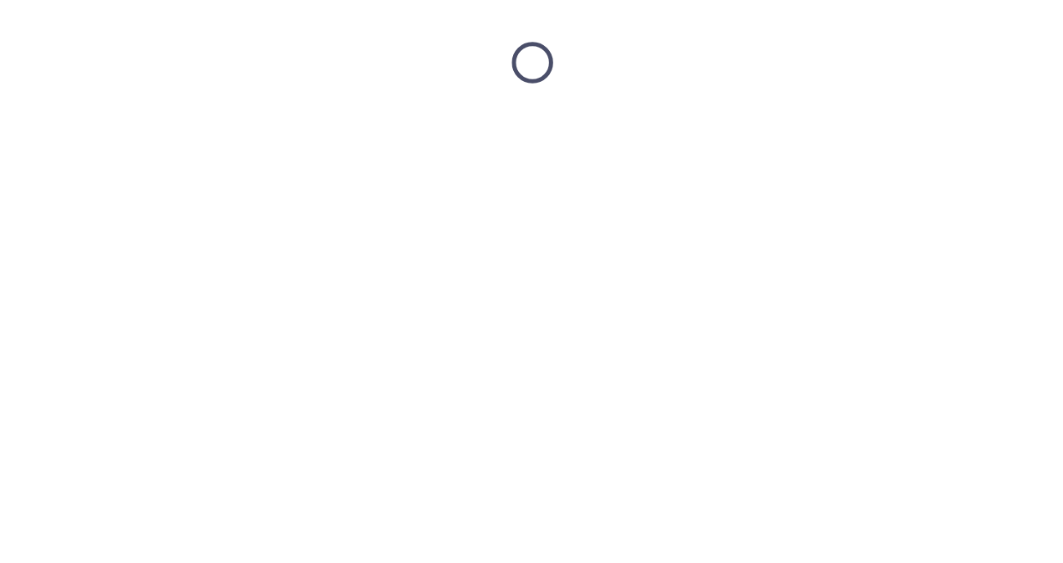
scroll to position [0, 0]
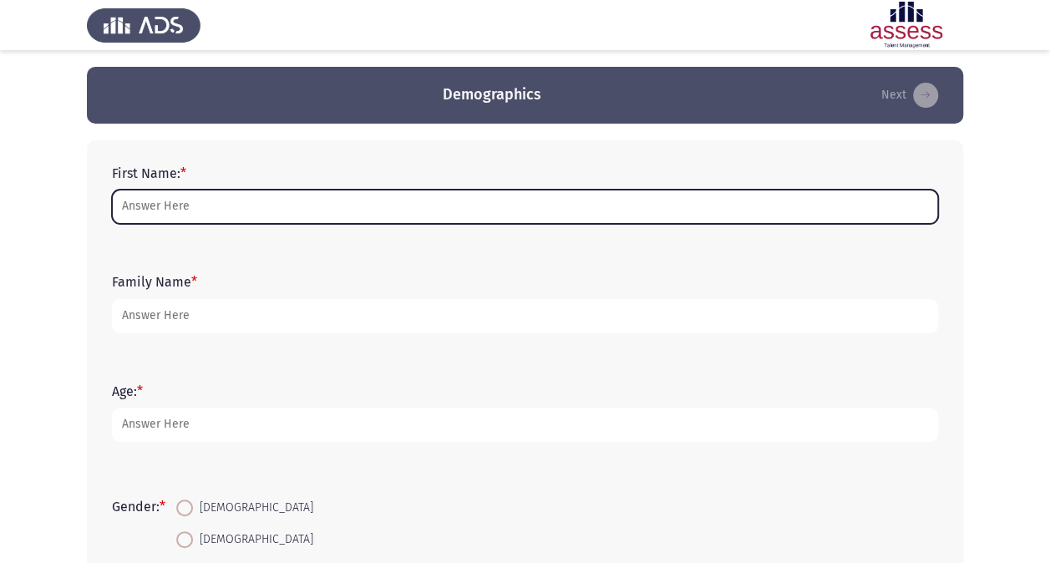
click at [414, 207] on input "First Name: *" at bounding box center [525, 207] width 826 height 34
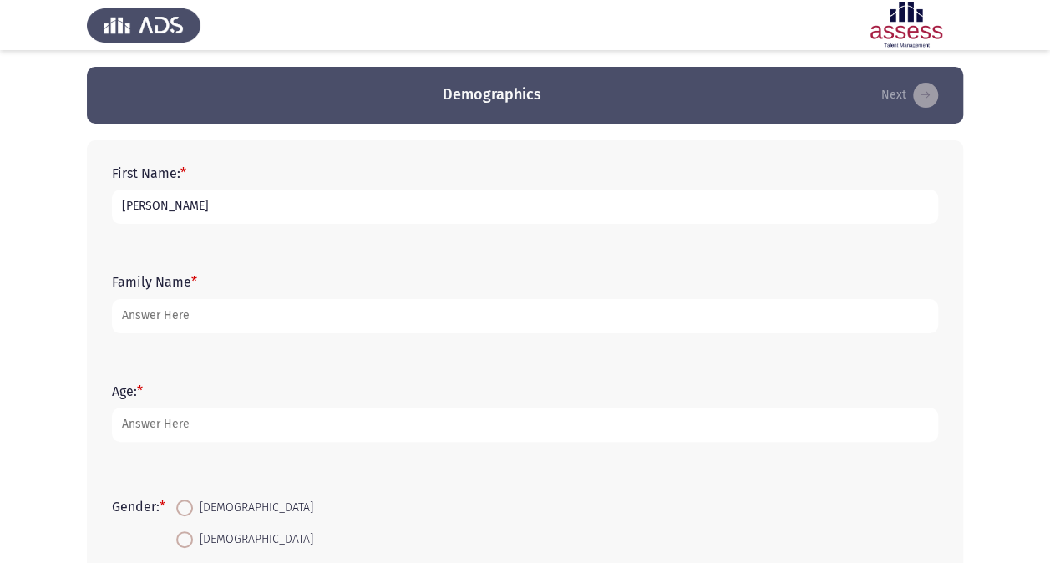
type input "[PERSON_NAME]"
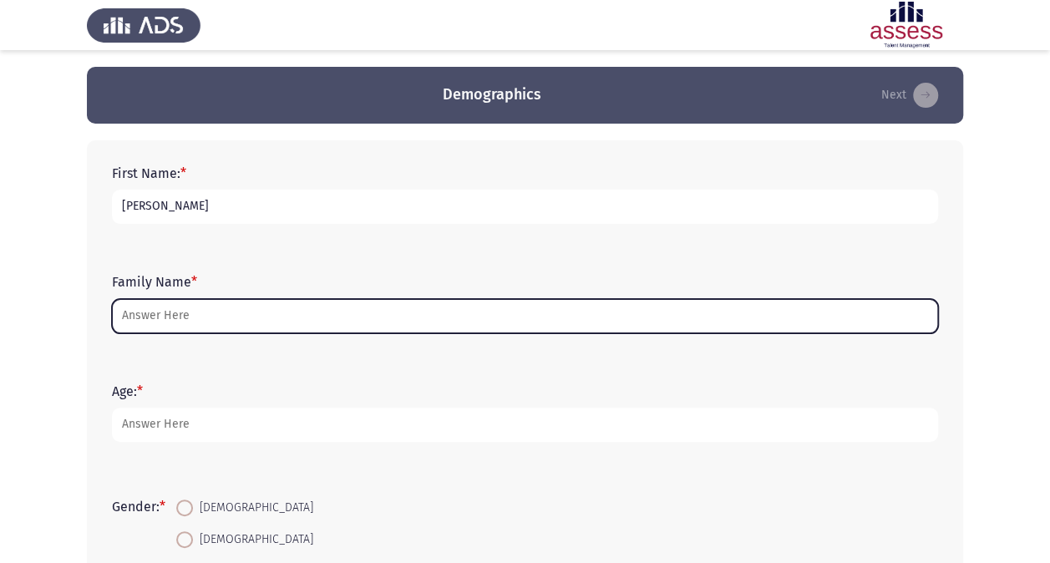
click at [399, 299] on input "Family Name *" at bounding box center [525, 316] width 826 height 34
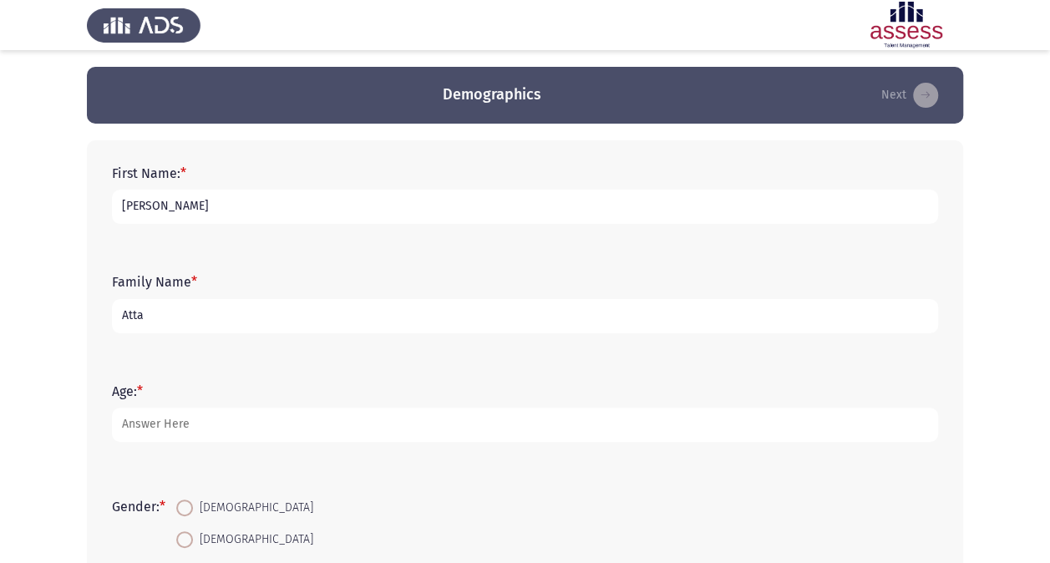
type input "Atta"
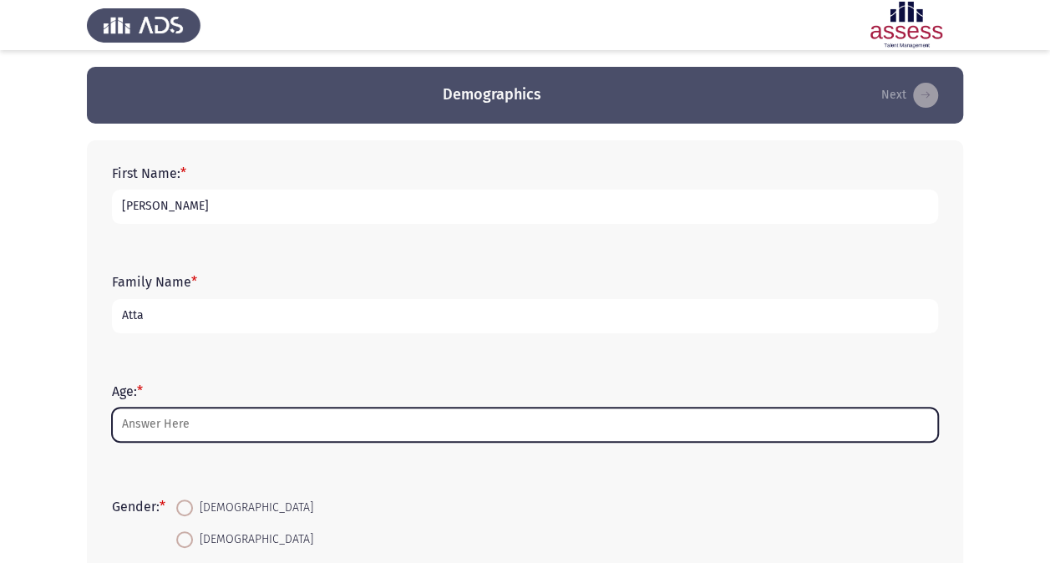
click at [338, 422] on input "Age: *" at bounding box center [525, 425] width 826 height 34
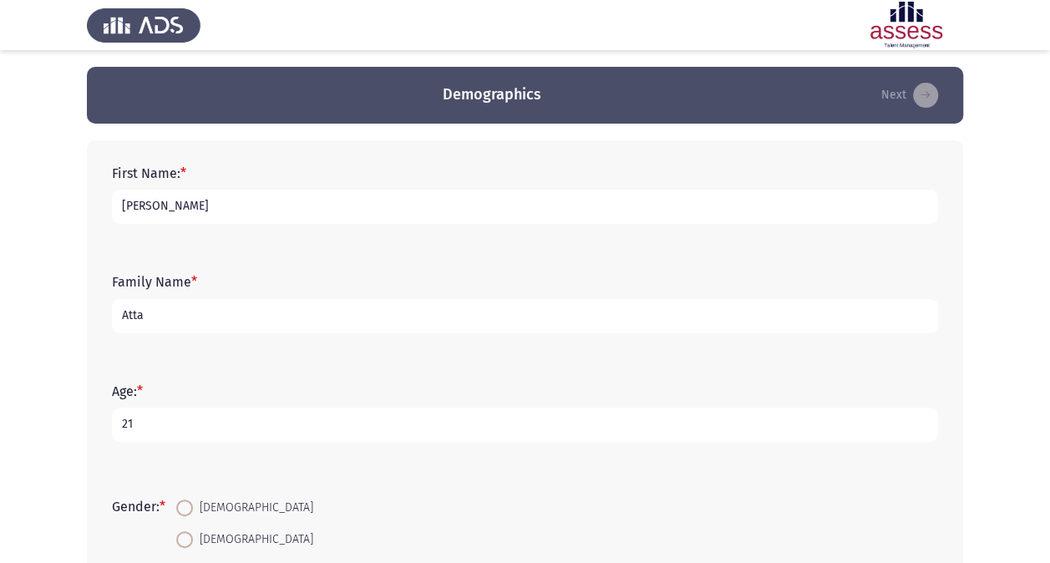
type input "21"
click at [193, 542] on span at bounding box center [184, 539] width 17 height 17
click at [193, 542] on input "[DEMOGRAPHIC_DATA]" at bounding box center [184, 539] width 17 height 17
radio input "true"
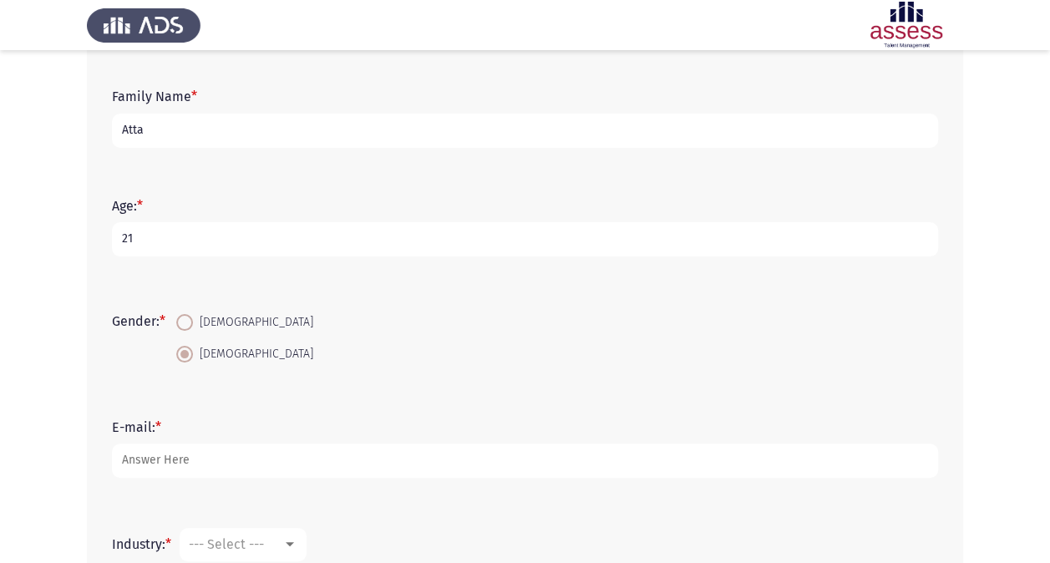
scroll to position [189, 0]
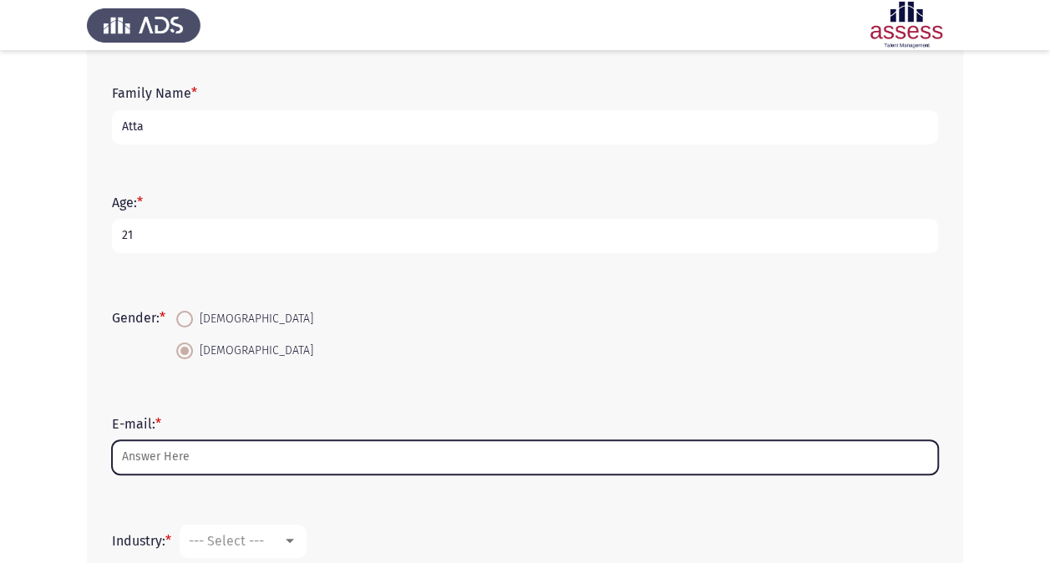
click at [256, 455] on input "E-mail: *" at bounding box center [525, 457] width 826 height 34
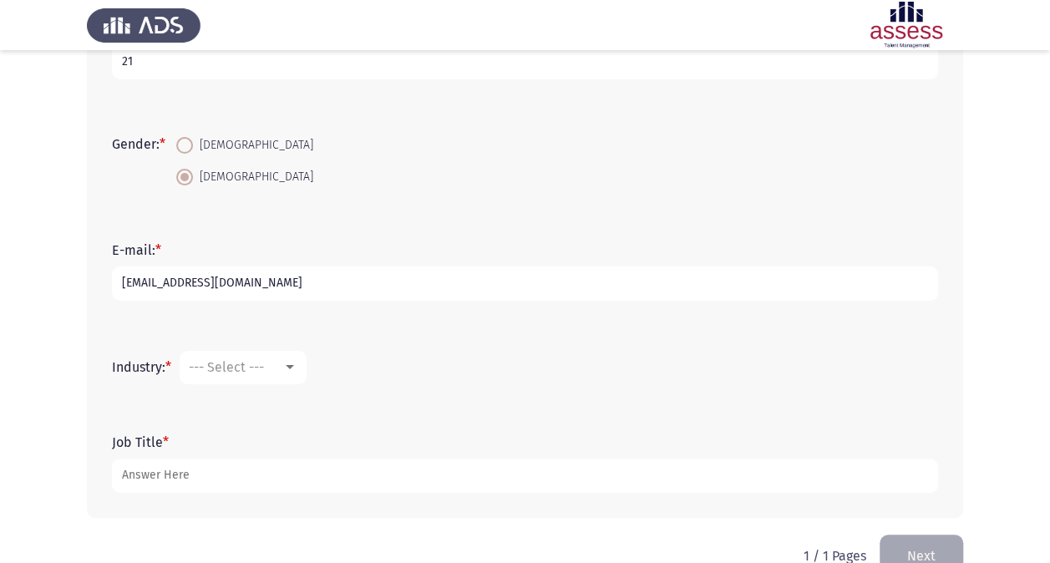
scroll to position [364, 0]
type input "[EMAIL_ADDRESS][DOMAIN_NAME]"
click at [273, 364] on div "--- Select ---" at bounding box center [236, 366] width 94 height 16
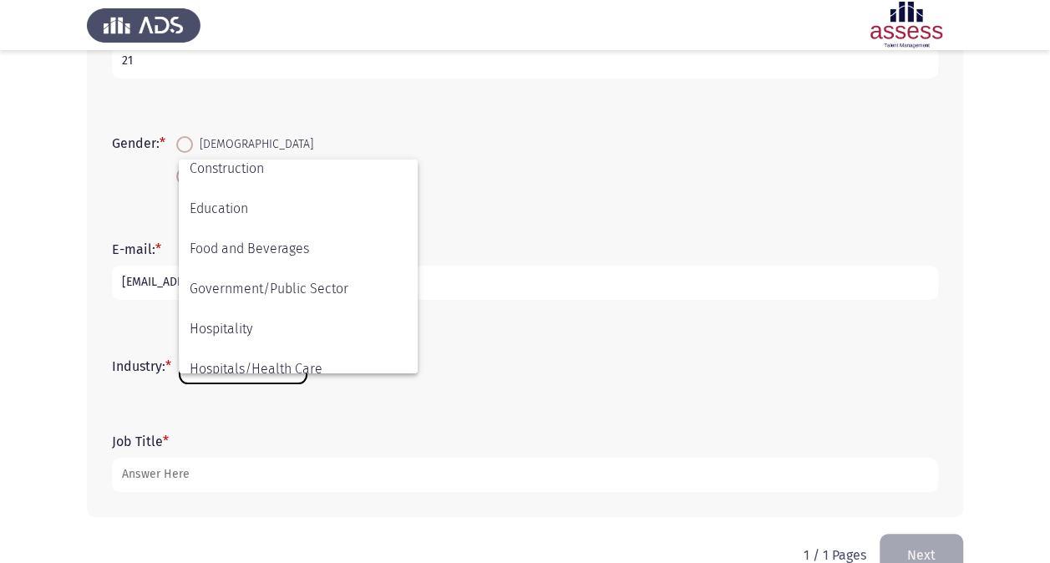
scroll to position [548, 0]
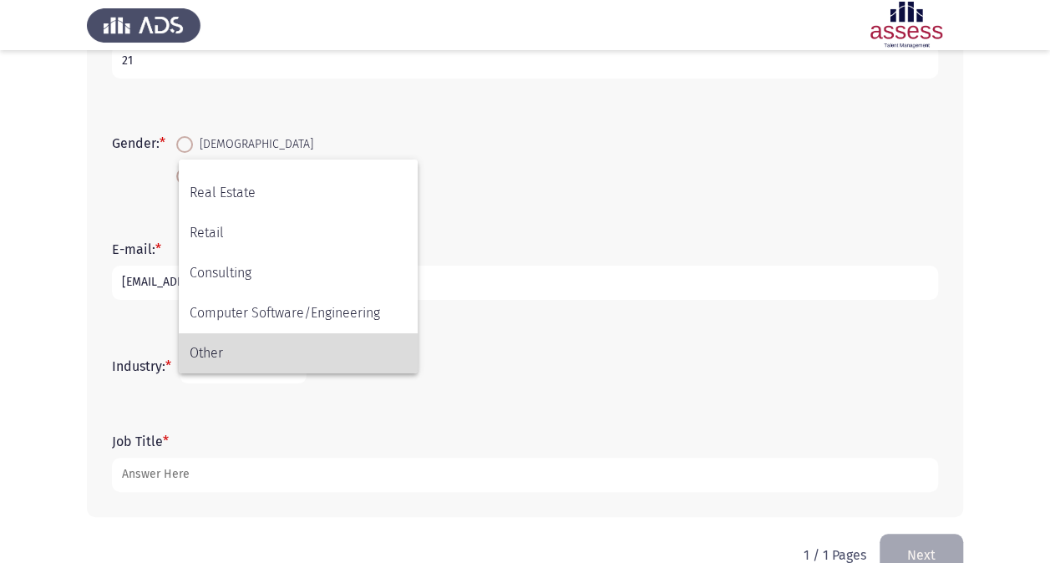
click at [272, 353] on span "Other" at bounding box center [298, 353] width 217 height 40
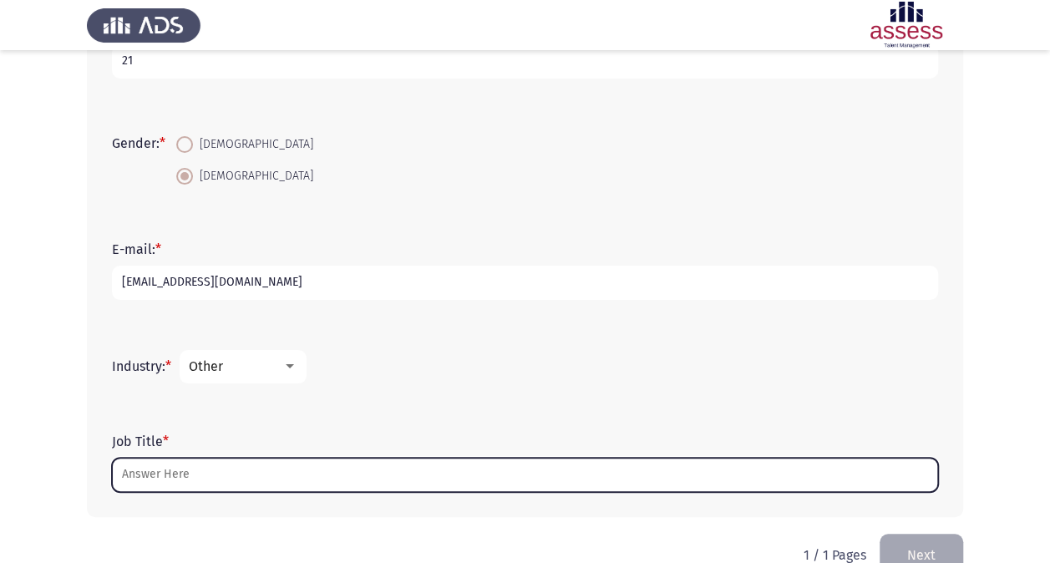
click at [259, 484] on input "Job Title *" at bounding box center [525, 475] width 826 height 34
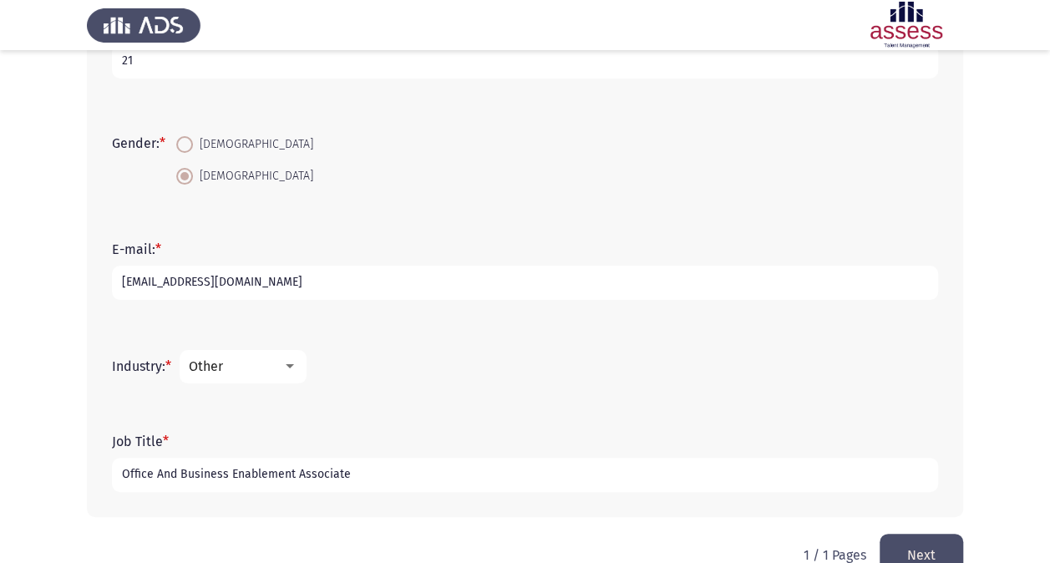
scroll to position [400, 0]
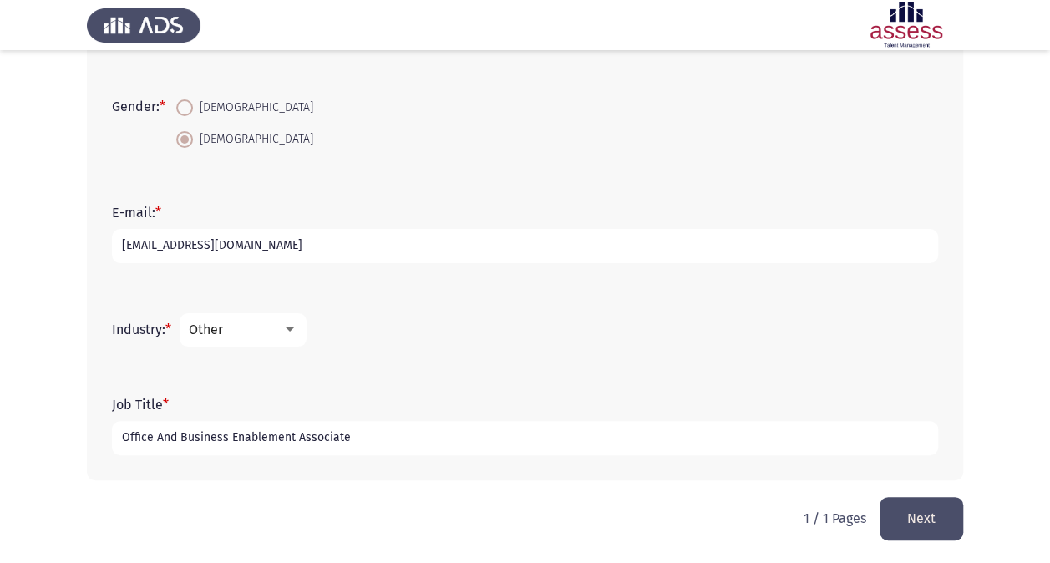
type input "Office And Business Enablement Associate"
click at [897, 507] on button "Next" at bounding box center [922, 518] width 84 height 43
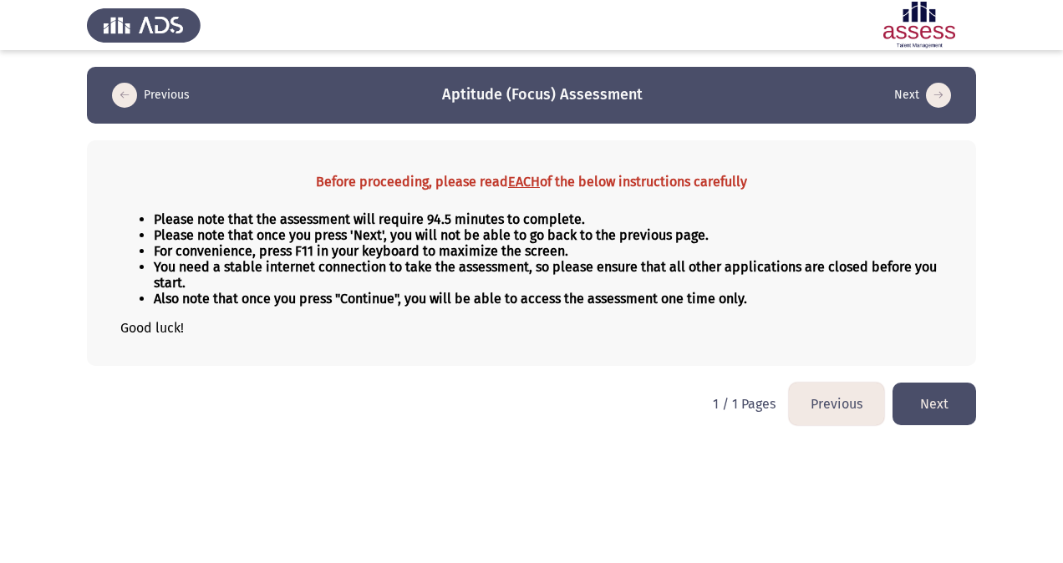
click at [964, 406] on button "Next" at bounding box center [934, 404] width 84 height 43
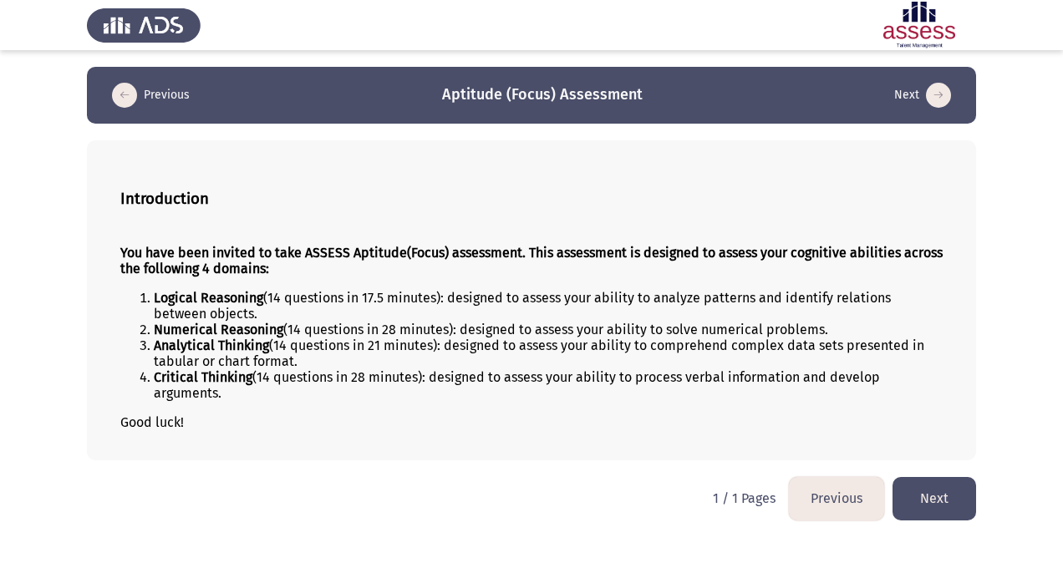
click at [924, 501] on button "Next" at bounding box center [934, 498] width 84 height 43
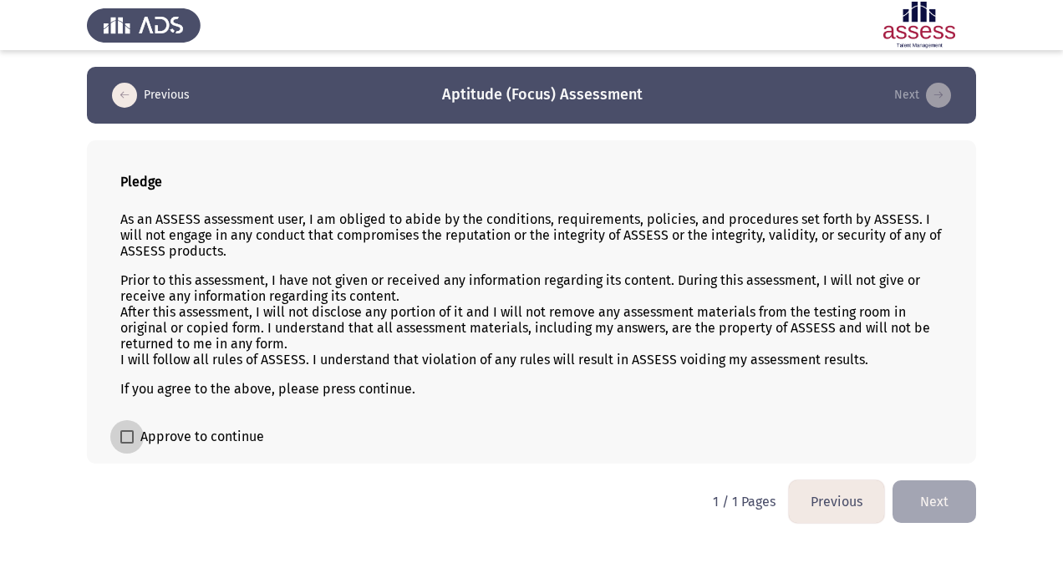
click at [127, 430] on span at bounding box center [126, 436] width 13 height 13
click at [127, 444] on input "Approve to continue" at bounding box center [126, 444] width 1 height 1
checkbox input "true"
click at [924, 491] on button "Next" at bounding box center [934, 501] width 84 height 43
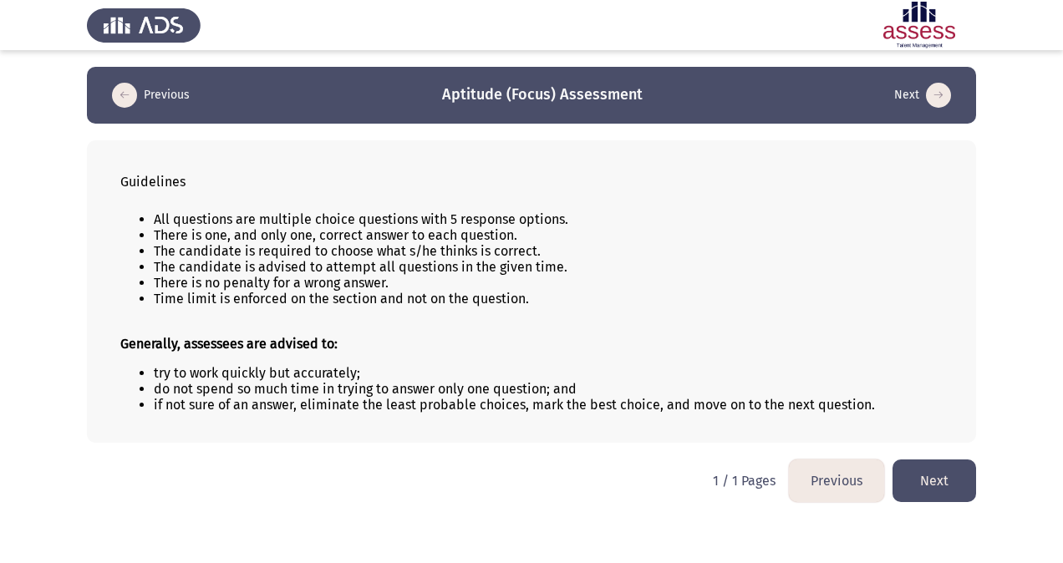
click at [949, 486] on button "Next" at bounding box center [934, 481] width 84 height 43
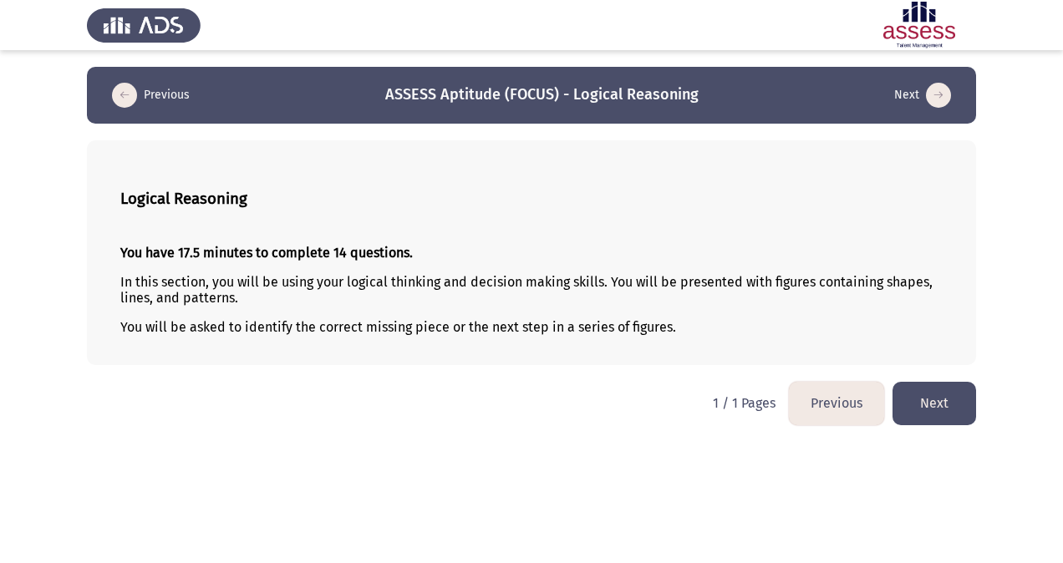
click at [934, 406] on button "Next" at bounding box center [934, 403] width 84 height 43
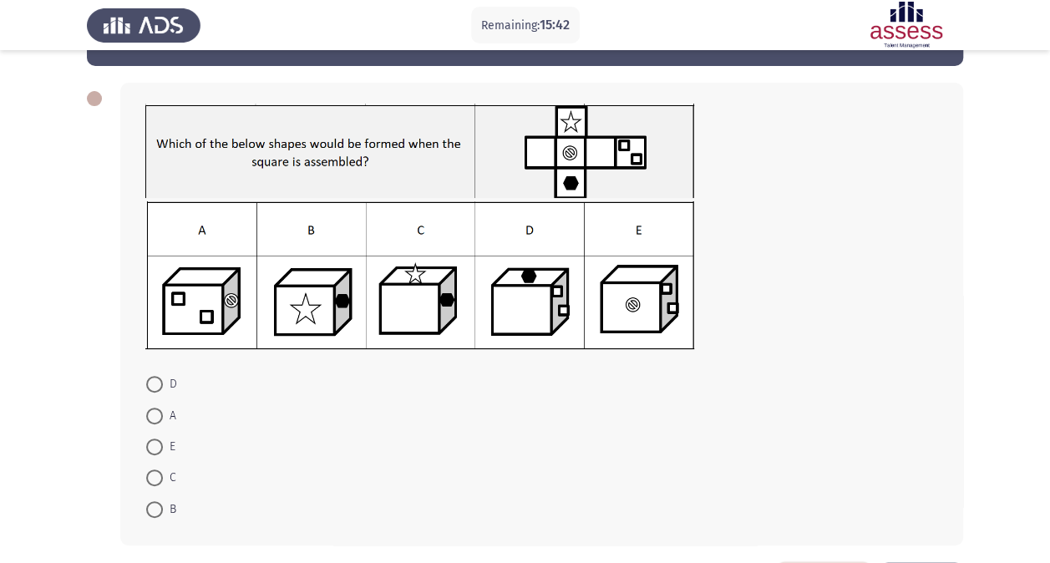
scroll to position [58, 0]
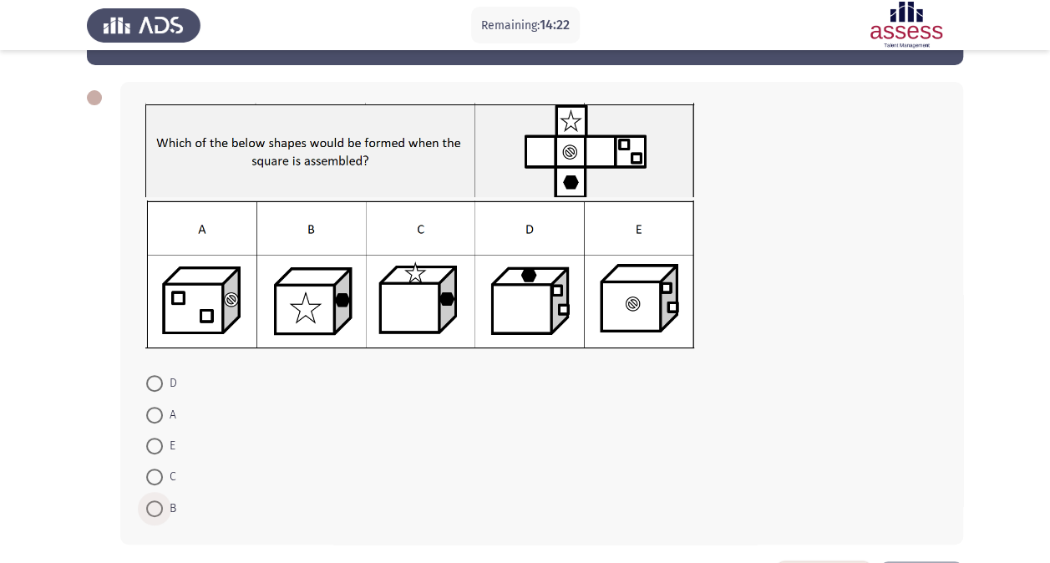
click at [150, 501] on span at bounding box center [154, 509] width 17 height 17
click at [150, 501] on input "B" at bounding box center [154, 509] width 17 height 17
radio input "true"
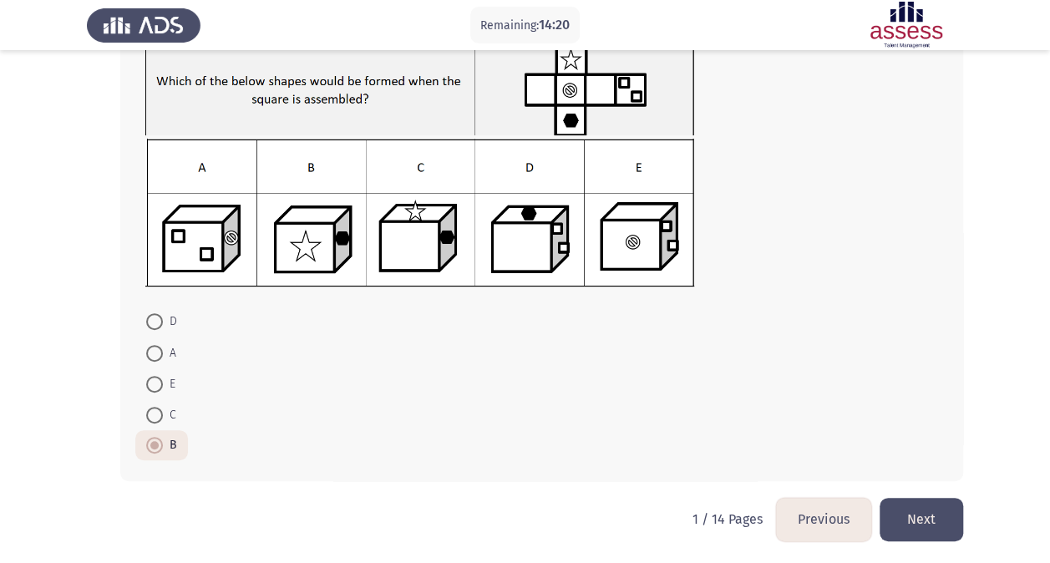
click at [906, 517] on button "Next" at bounding box center [922, 519] width 84 height 43
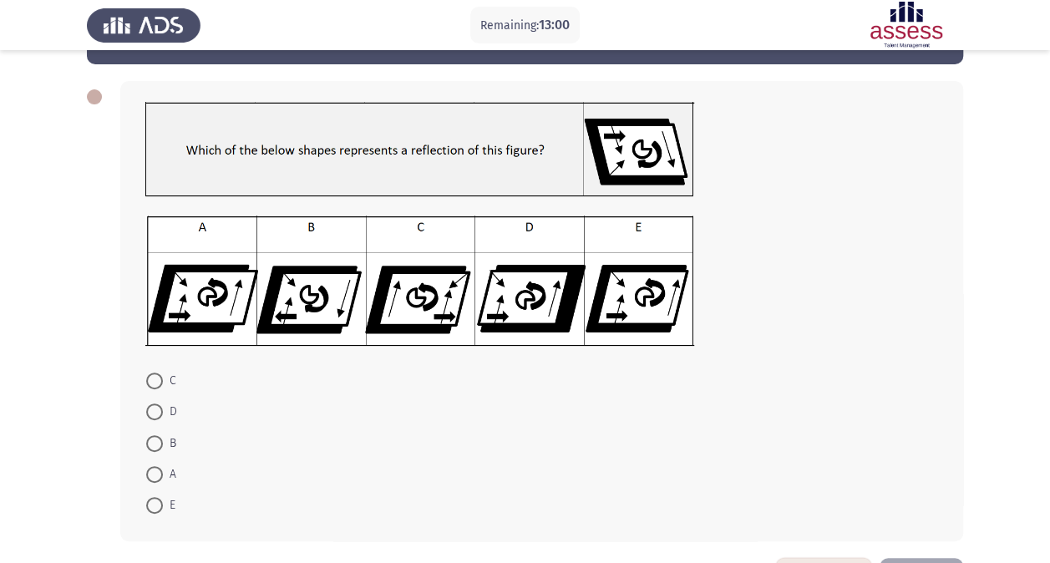
scroll to position [60, 0]
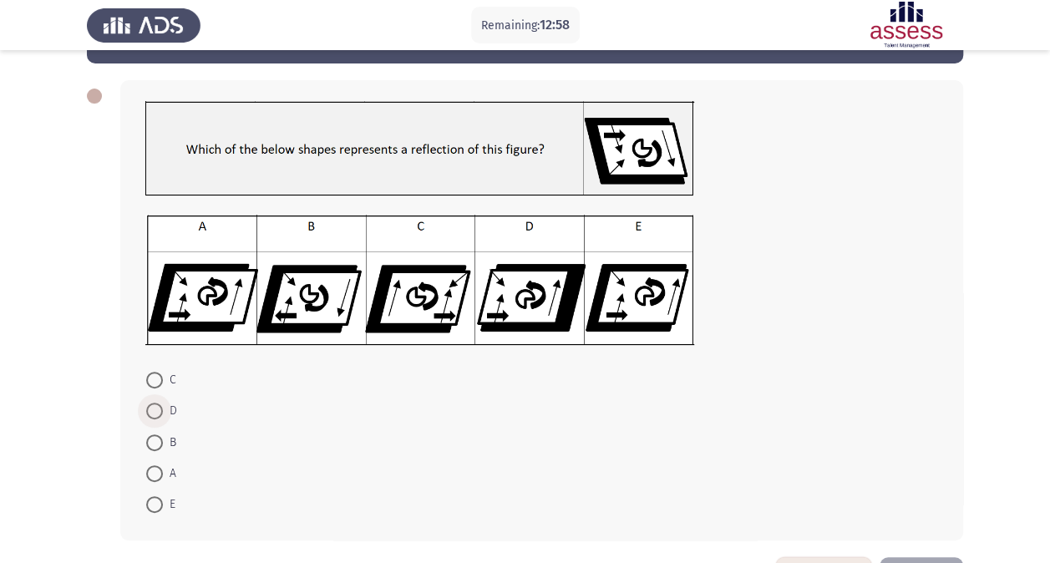
click at [150, 414] on span at bounding box center [154, 411] width 17 height 17
click at [150, 414] on input "D" at bounding box center [154, 411] width 17 height 17
radio input "true"
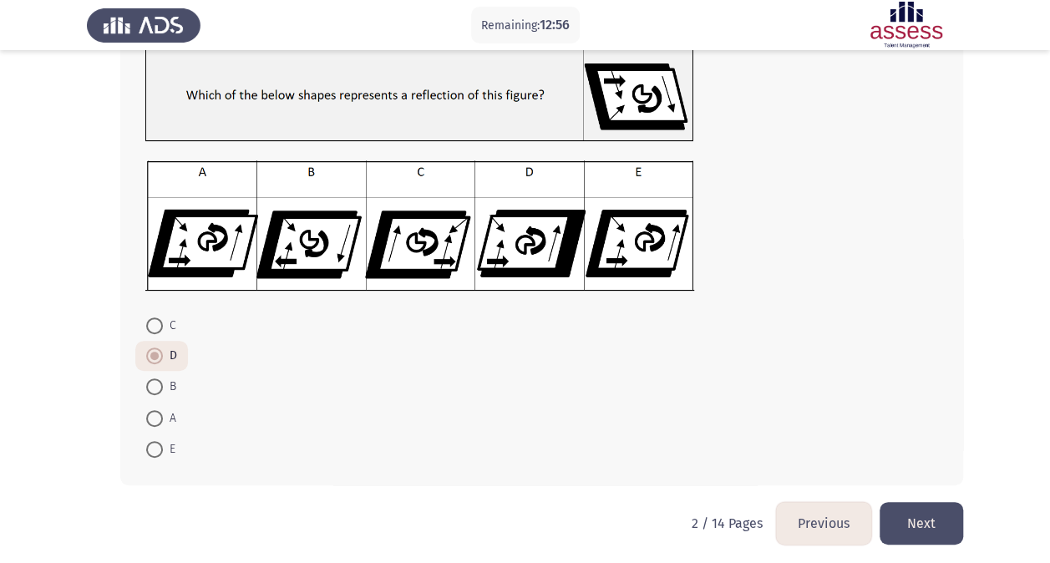
click at [931, 515] on button "Next" at bounding box center [922, 523] width 84 height 43
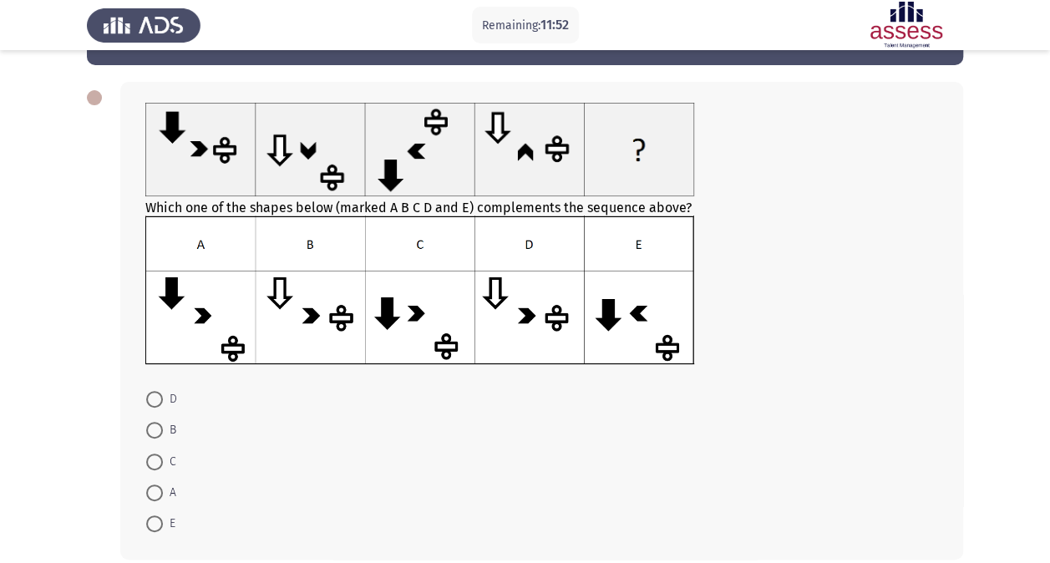
scroll to position [59, 0]
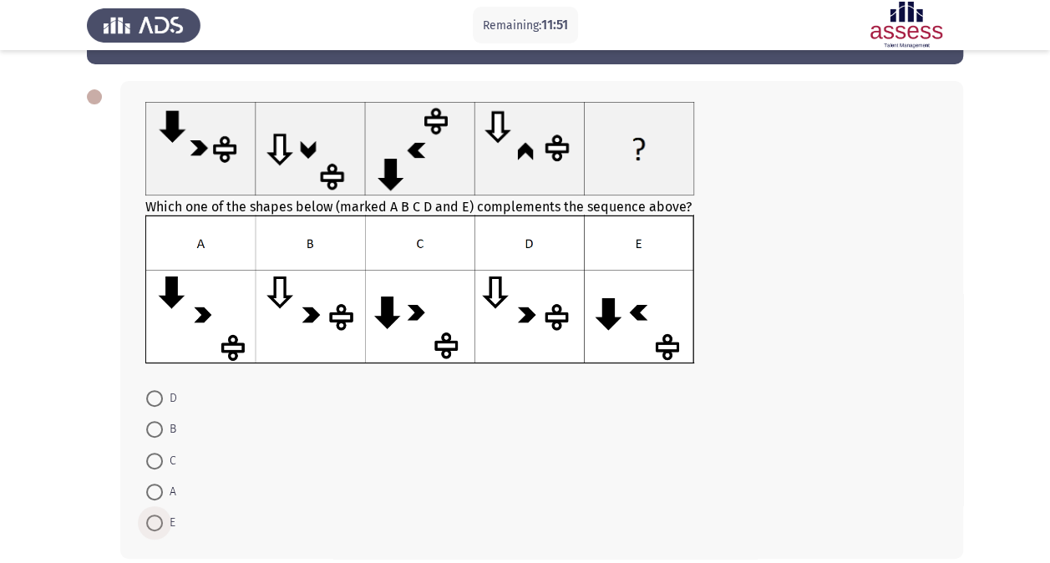
click at [154, 518] on span at bounding box center [154, 523] width 17 height 17
click at [154, 518] on input "E" at bounding box center [154, 523] width 17 height 17
radio input "true"
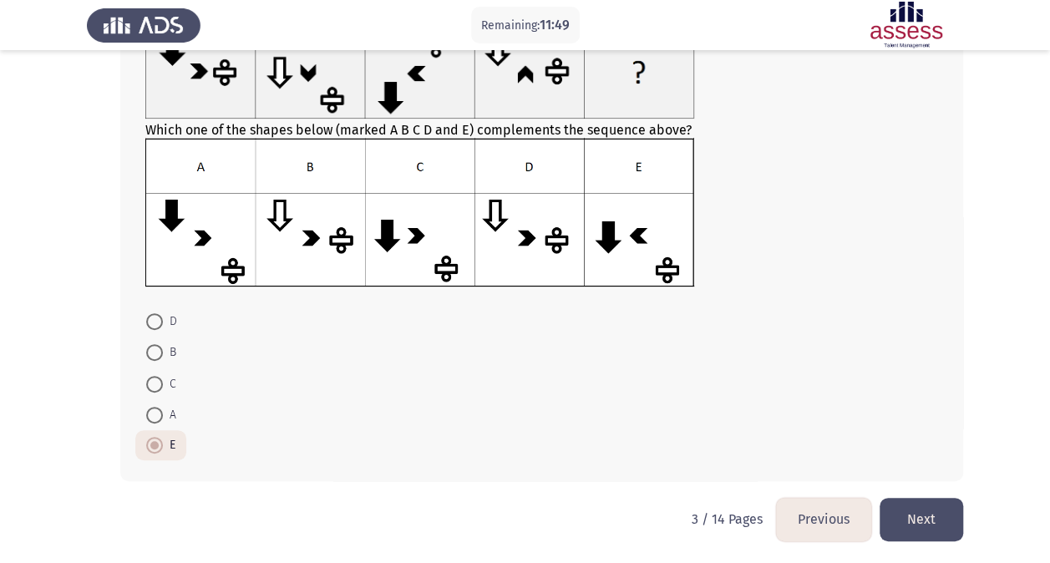
click at [913, 511] on button "Next" at bounding box center [922, 519] width 84 height 43
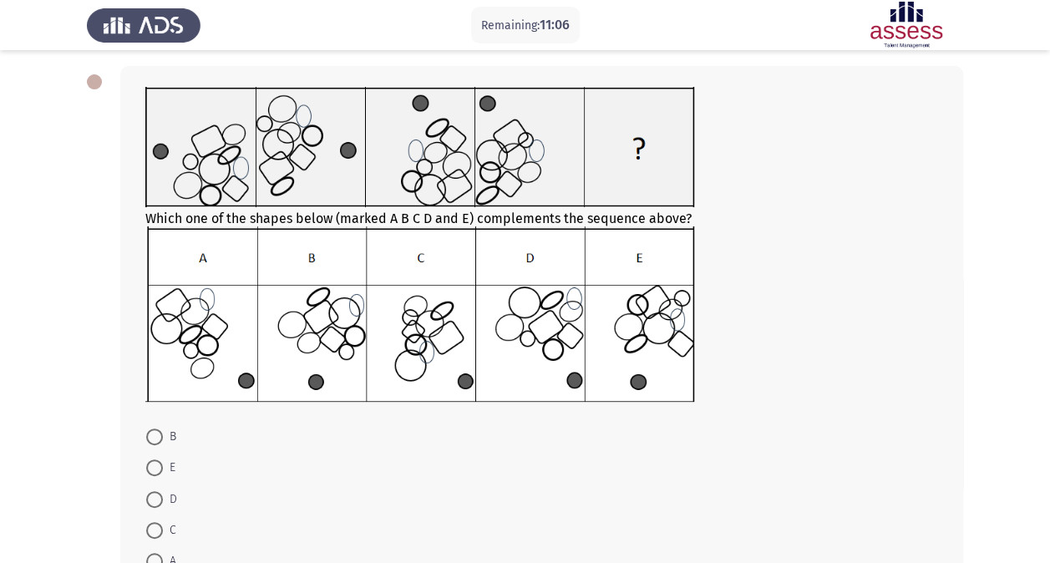
scroll to position [85, 0]
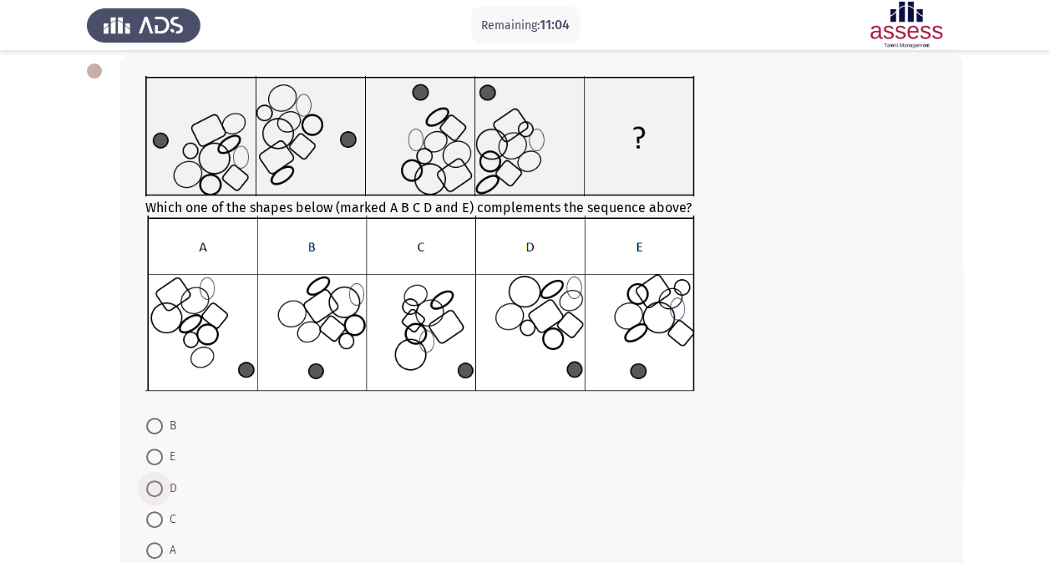
click at [164, 486] on span "D" at bounding box center [170, 489] width 14 height 20
click at [163, 486] on input "D" at bounding box center [154, 488] width 17 height 17
radio input "true"
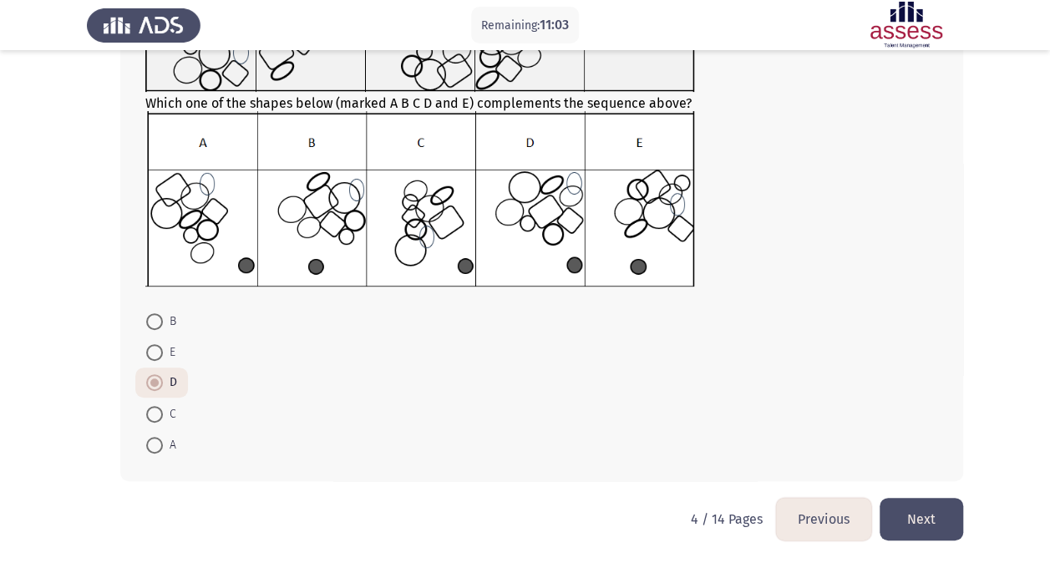
click at [921, 526] on button "Next" at bounding box center [922, 519] width 84 height 43
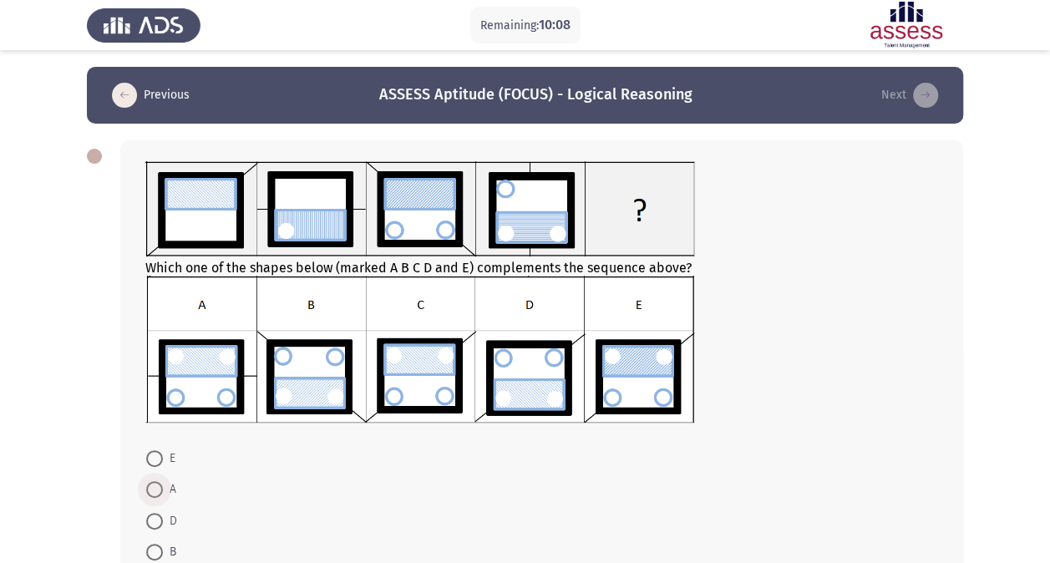
click at [157, 491] on span at bounding box center [154, 489] width 17 height 17
click at [157, 491] on input "A" at bounding box center [154, 489] width 17 height 17
radio input "true"
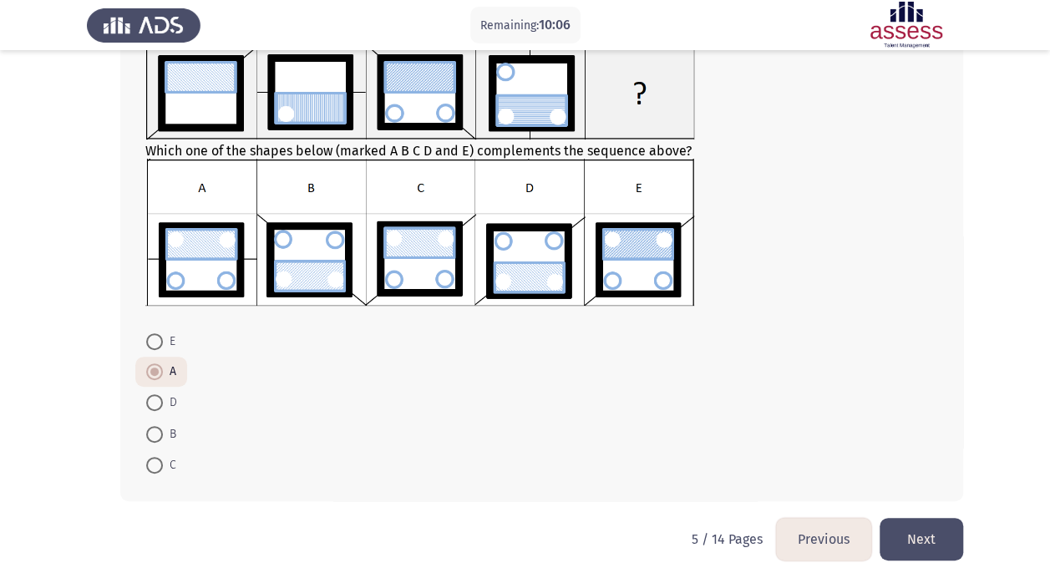
scroll to position [118, 0]
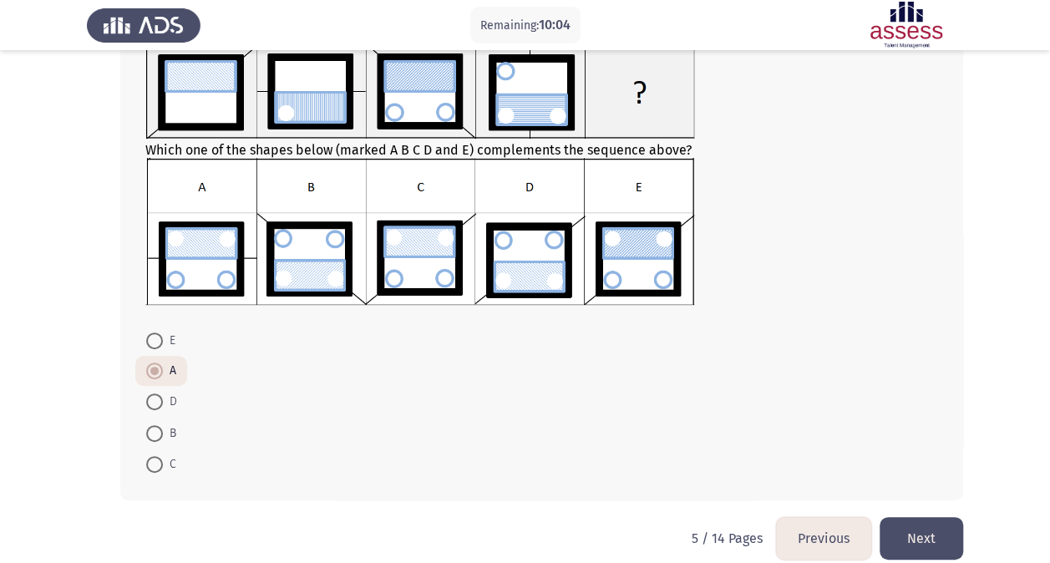
click at [929, 540] on button "Next" at bounding box center [922, 538] width 84 height 43
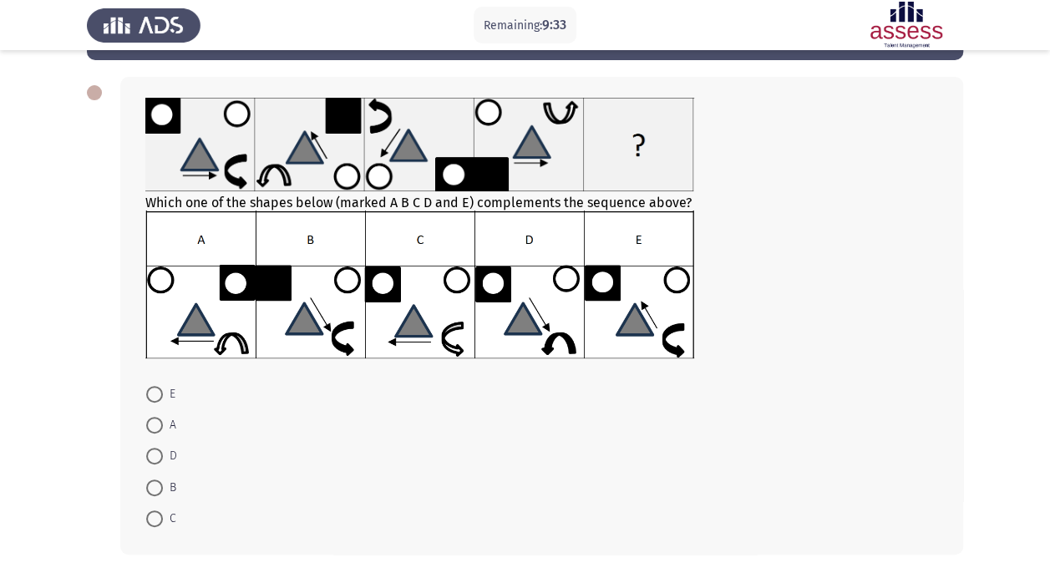
scroll to position [64, 0]
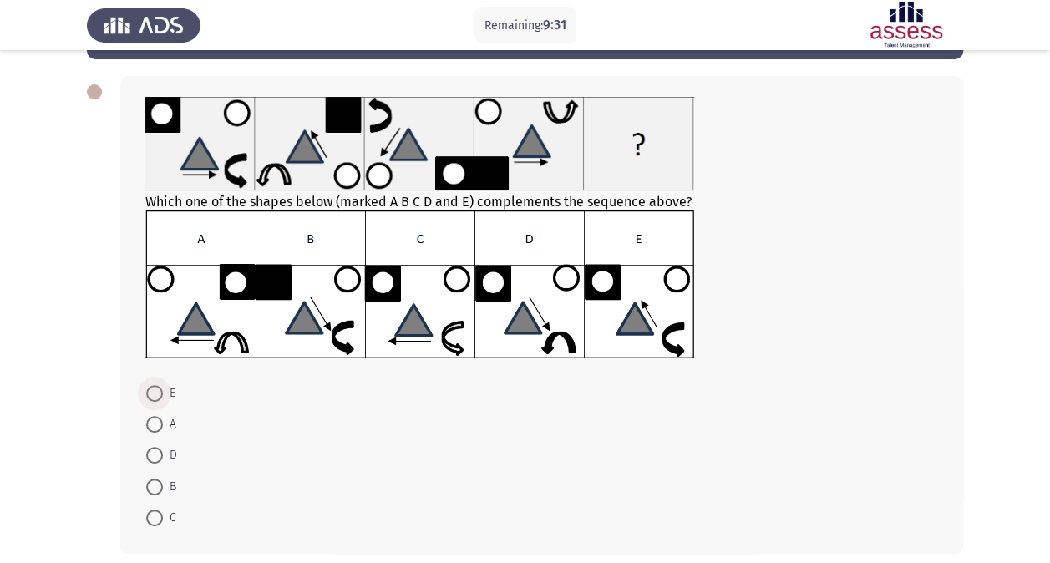
click at [150, 394] on span at bounding box center [154, 393] width 17 height 17
click at [150, 394] on input "E" at bounding box center [154, 393] width 17 height 17
radio input "true"
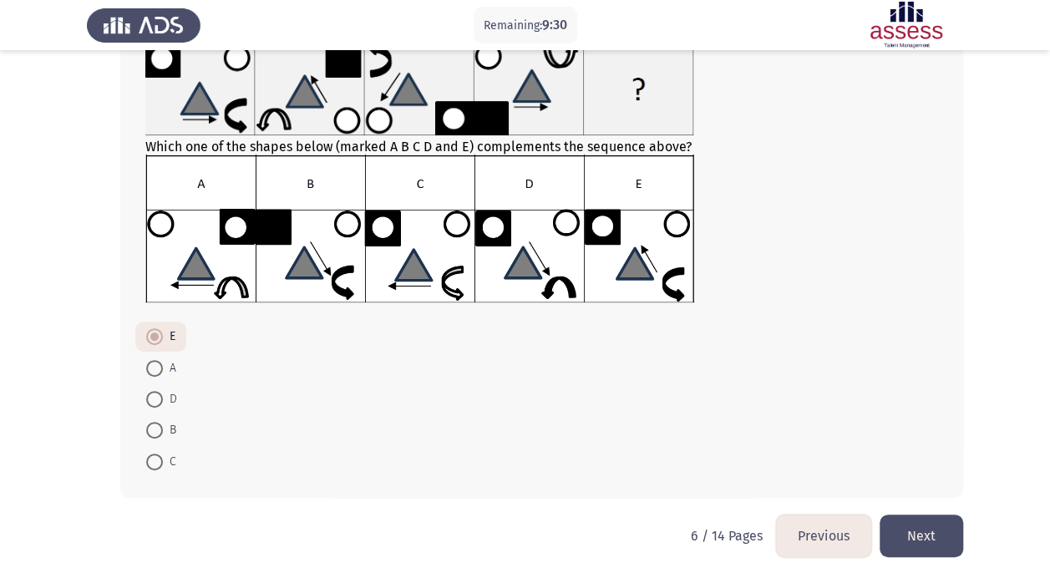
scroll to position [135, 0]
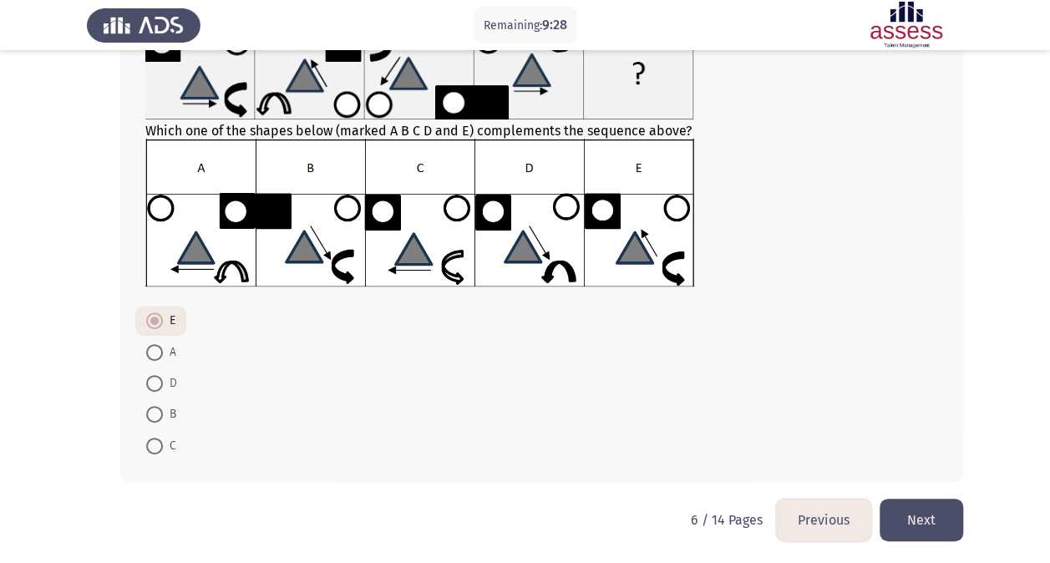
click at [935, 521] on button "Next" at bounding box center [922, 520] width 84 height 43
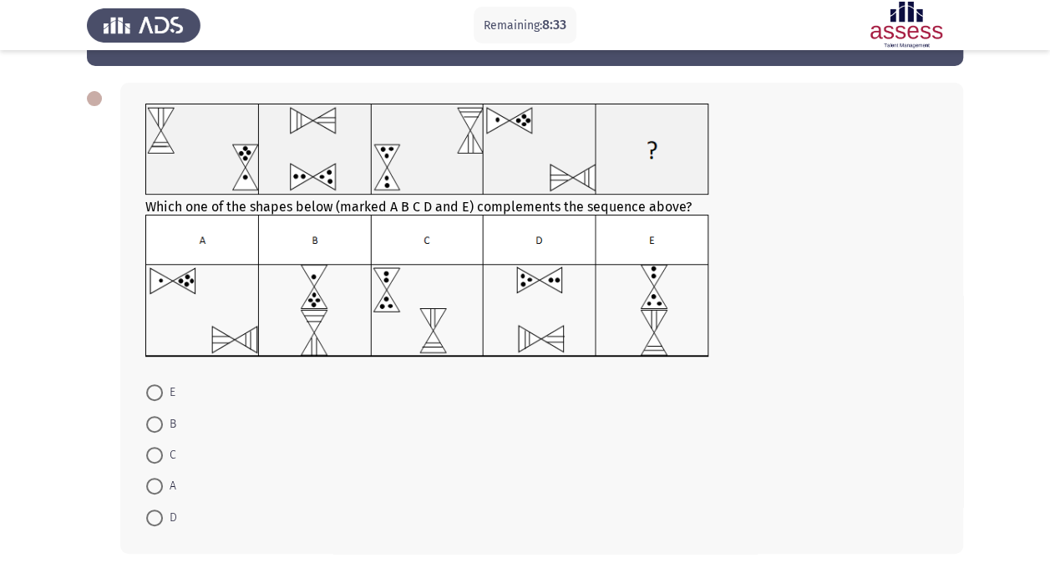
scroll to position [58, 0]
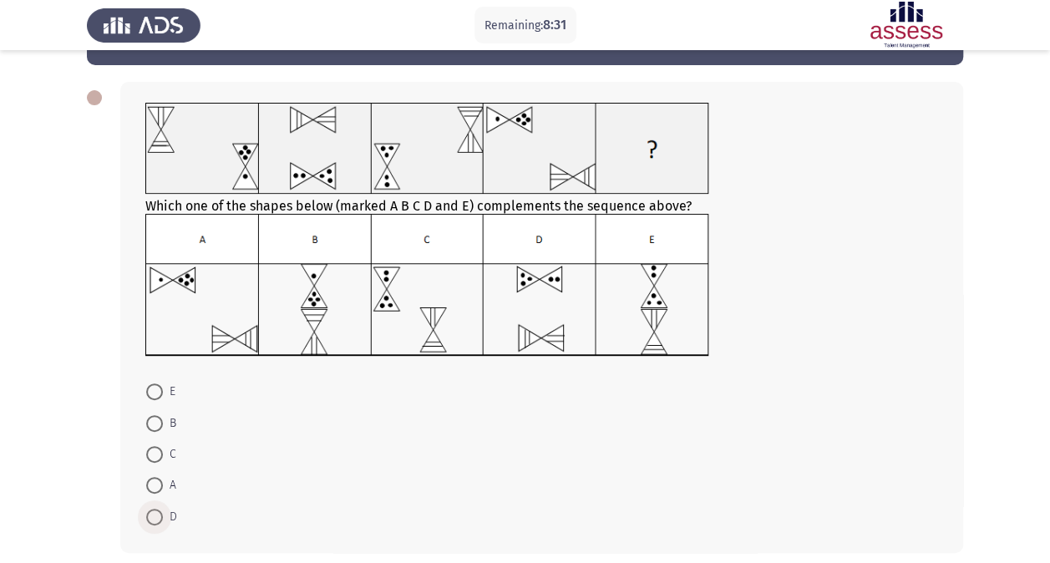
click at [159, 510] on span at bounding box center [154, 517] width 17 height 17
click at [159, 510] on input "D" at bounding box center [154, 517] width 17 height 17
radio input "true"
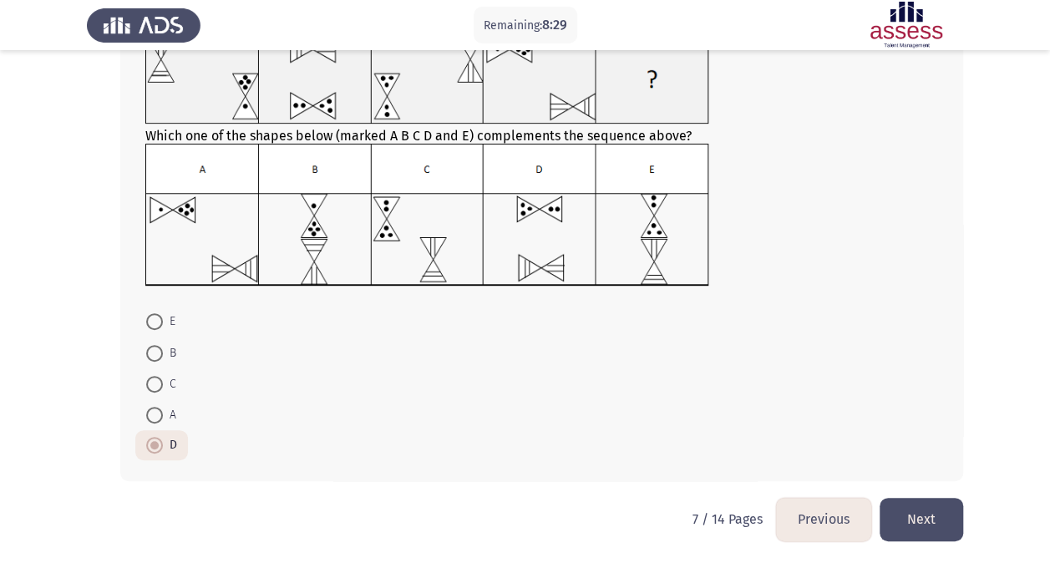
click at [943, 517] on button "Next" at bounding box center [922, 519] width 84 height 43
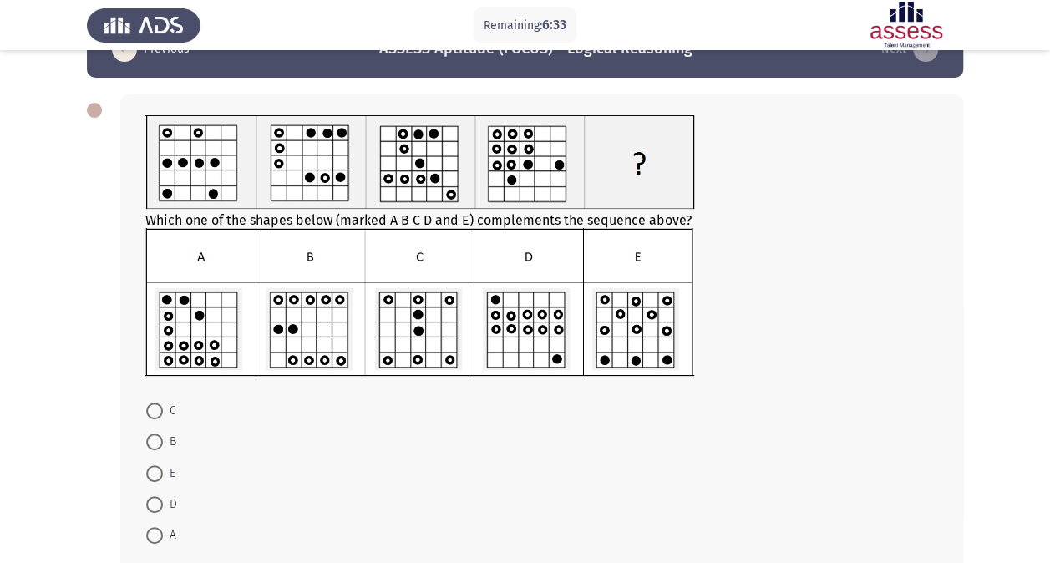
scroll to position [48, 0]
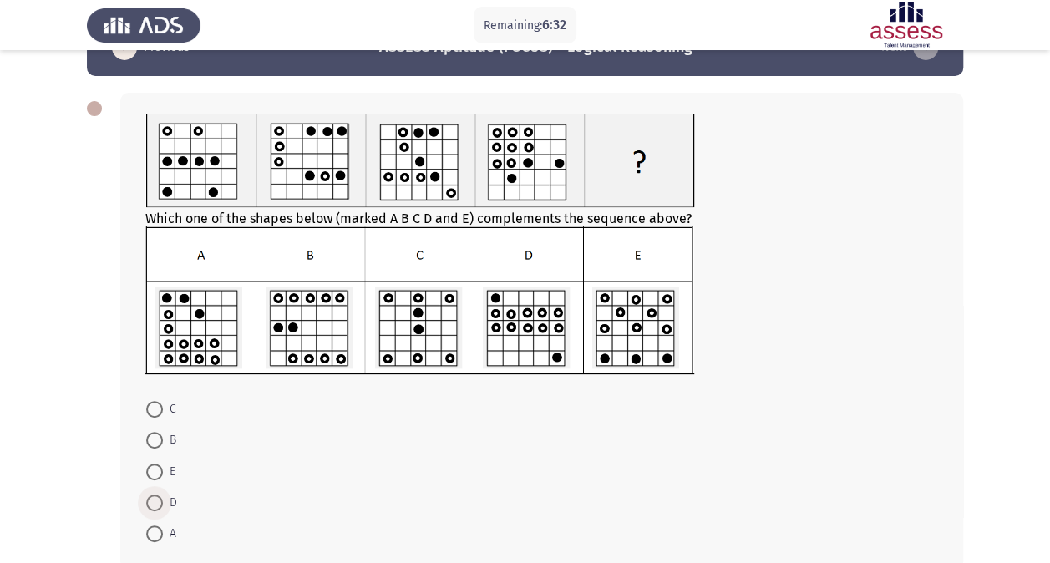
click at [160, 496] on span at bounding box center [154, 503] width 17 height 17
click at [160, 496] on input "D" at bounding box center [154, 503] width 17 height 17
radio input "true"
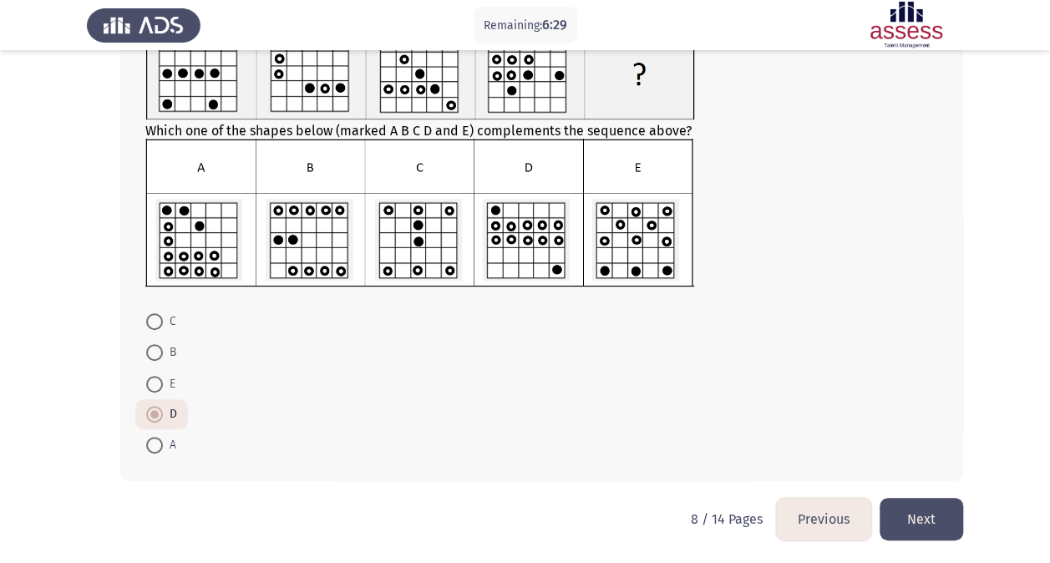
click at [928, 514] on button "Next" at bounding box center [922, 519] width 84 height 43
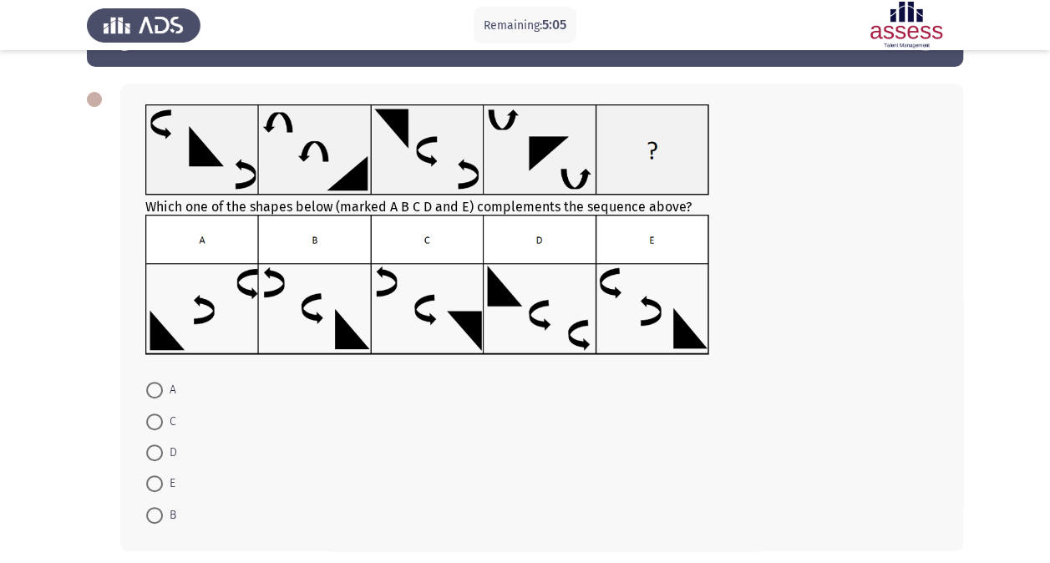
scroll to position [58, 0]
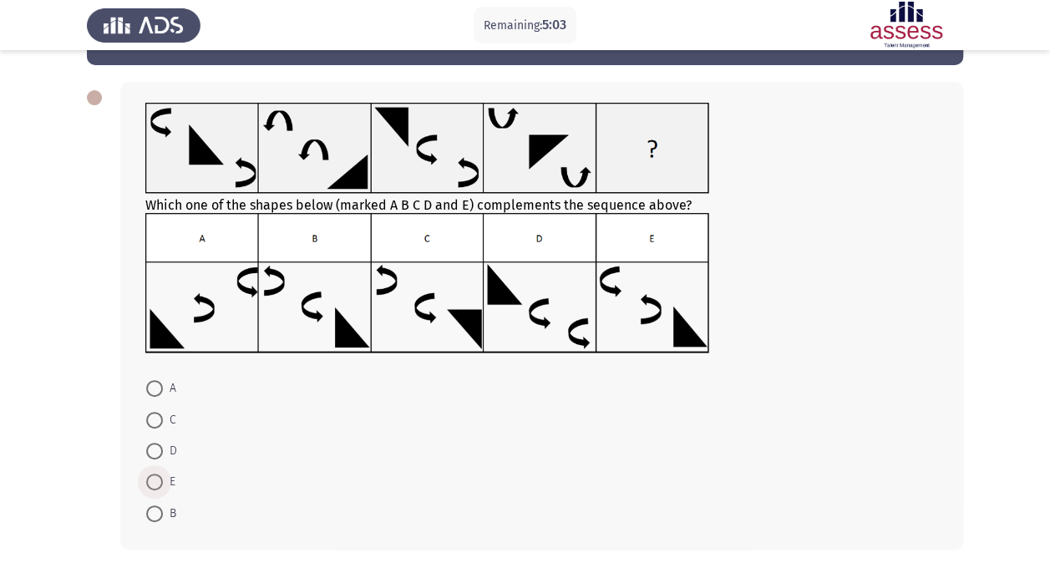
click at [160, 479] on span at bounding box center [154, 482] width 17 height 17
click at [160, 479] on input "E" at bounding box center [154, 482] width 17 height 17
radio input "true"
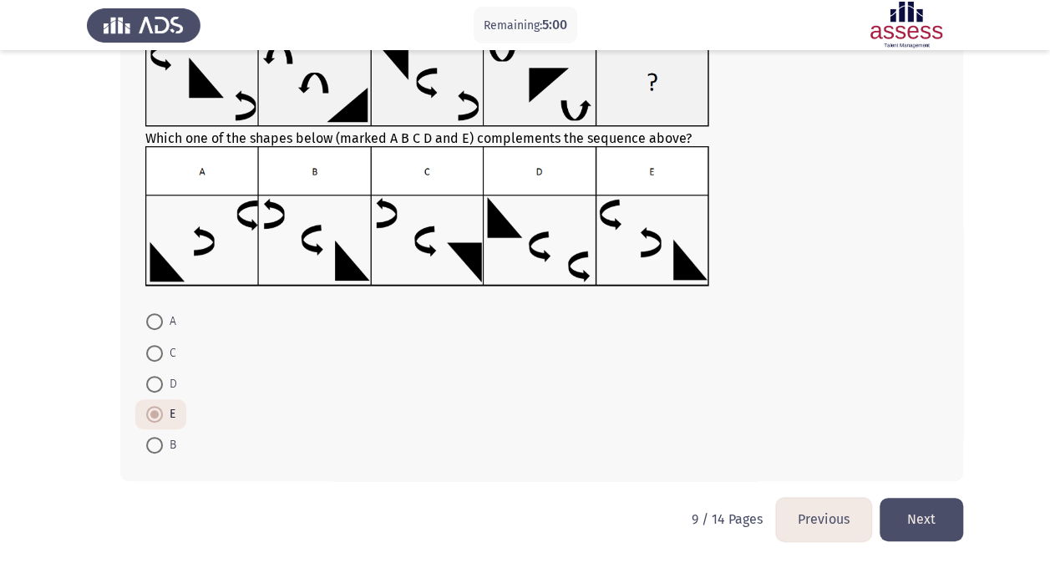
click at [936, 511] on button "Next" at bounding box center [922, 519] width 84 height 43
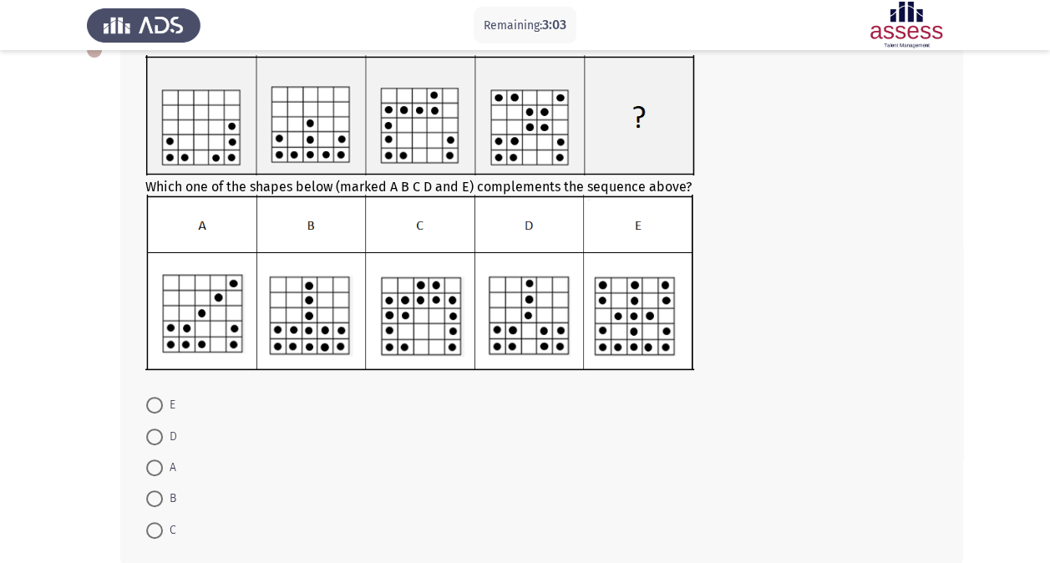
scroll to position [107, 0]
click at [150, 521] on span at bounding box center [154, 529] width 17 height 17
click at [150, 521] on input "C" at bounding box center [154, 529] width 17 height 17
radio input "true"
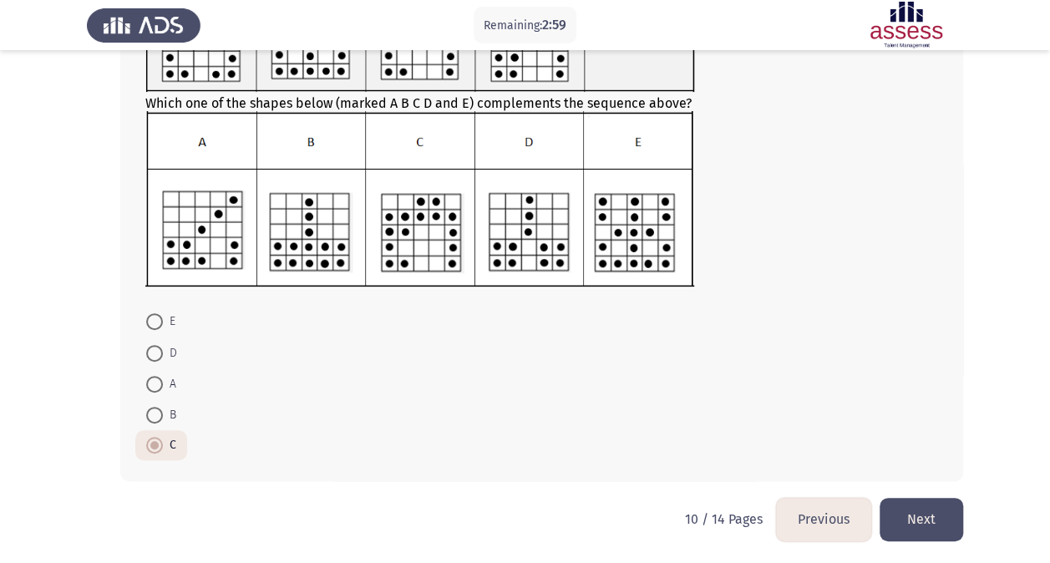
click at [913, 509] on button "Next" at bounding box center [922, 519] width 84 height 43
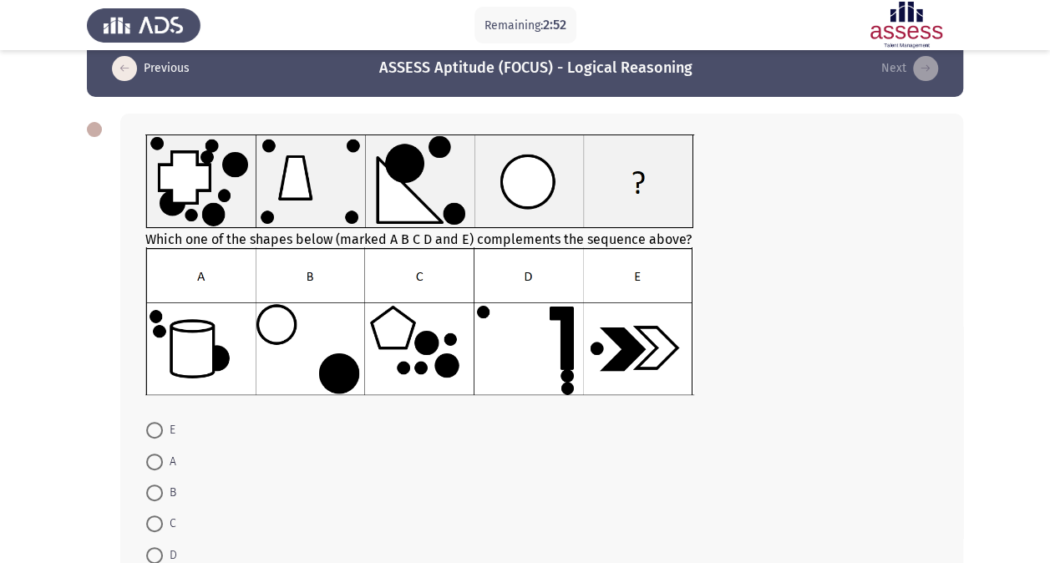
scroll to position [28, 0]
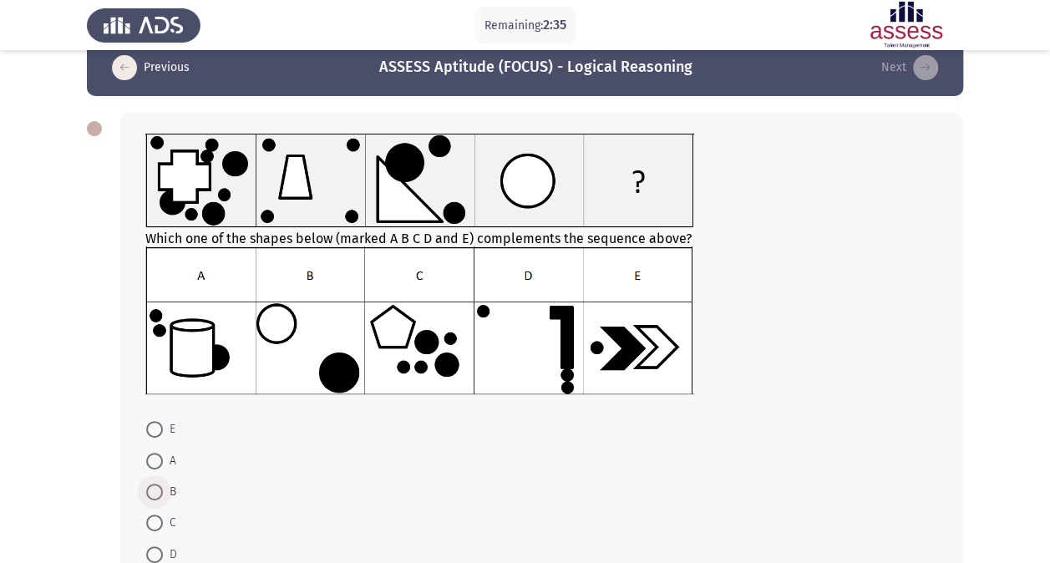
click at [153, 486] on span at bounding box center [154, 492] width 17 height 17
click at [153, 486] on input "B" at bounding box center [154, 492] width 17 height 17
radio input "true"
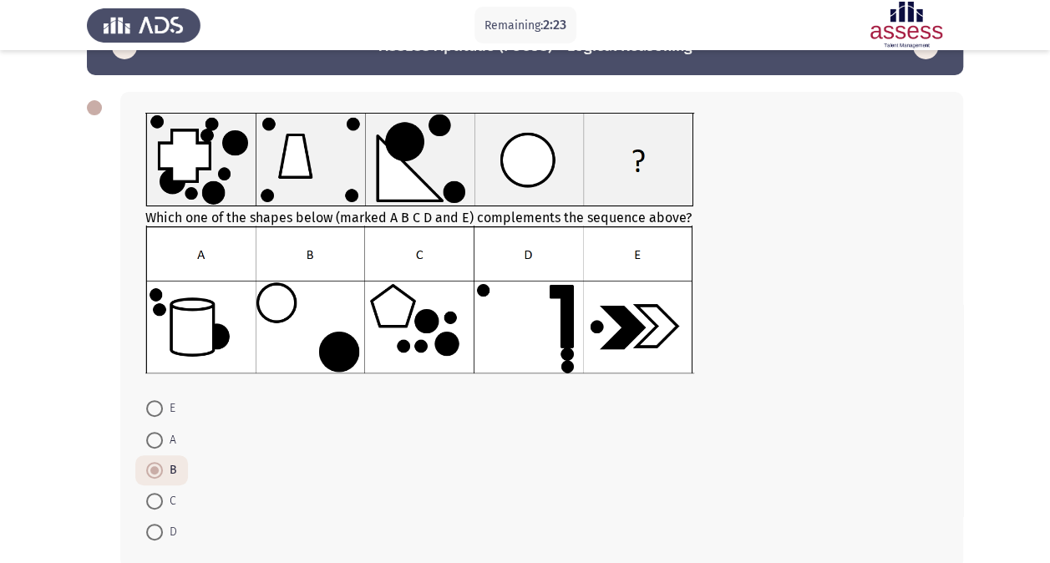
scroll to position [90, 0]
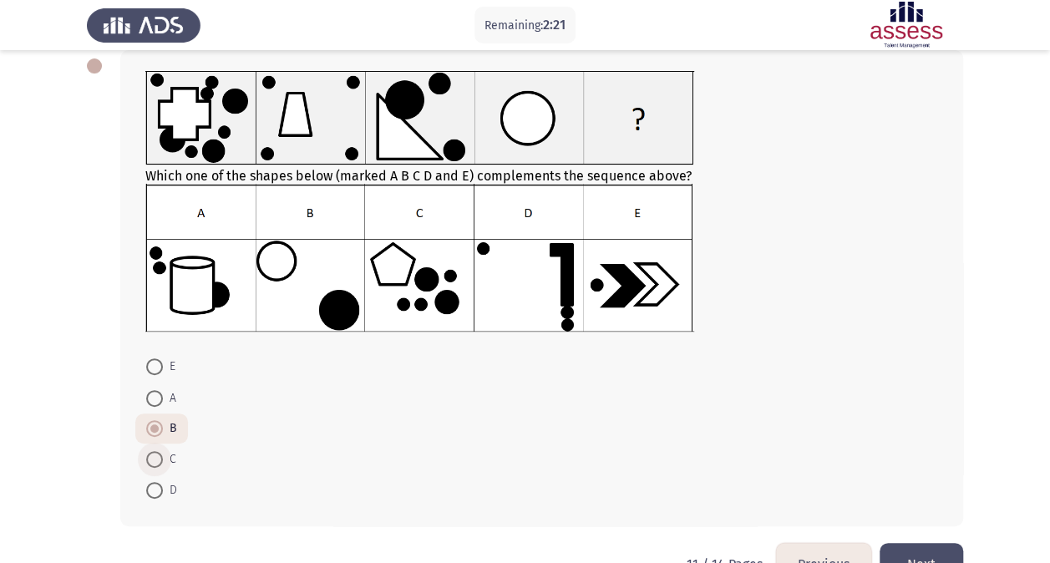
click at [160, 453] on span at bounding box center [154, 459] width 17 height 17
click at [160, 453] on input "C" at bounding box center [154, 459] width 17 height 17
radio input "true"
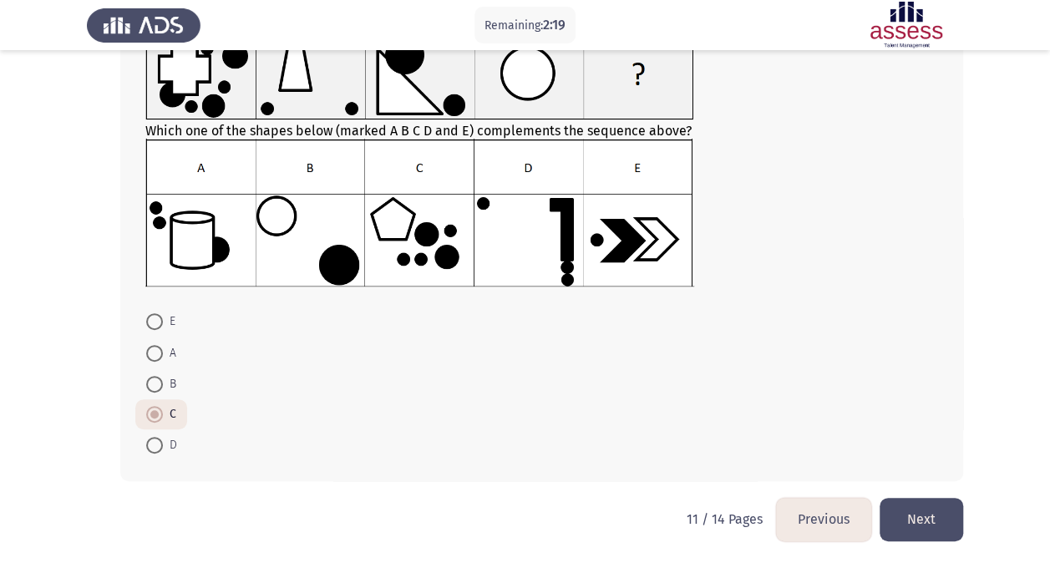
click at [916, 525] on button "Next" at bounding box center [922, 519] width 84 height 43
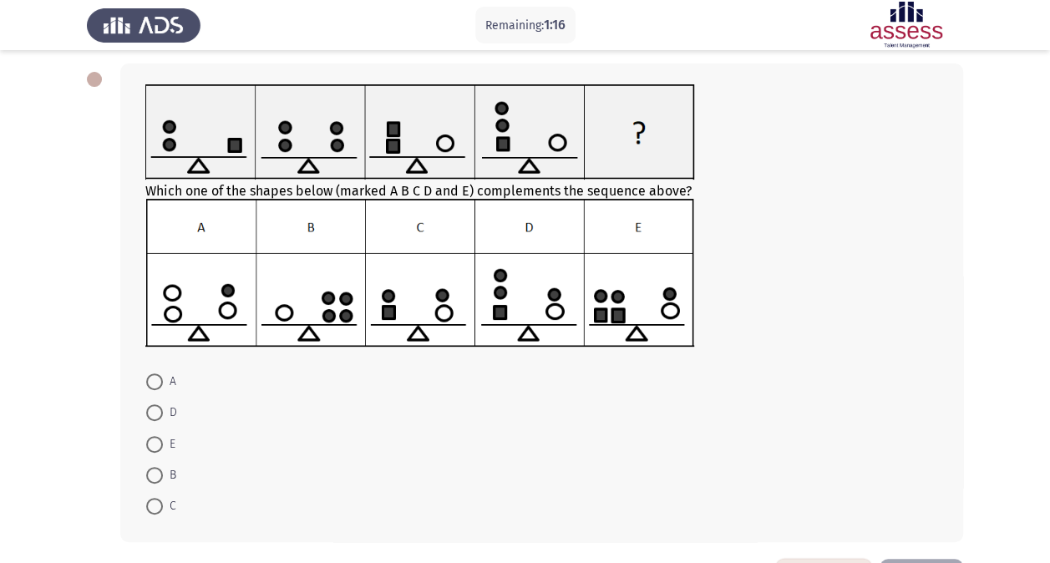
scroll to position [79, 0]
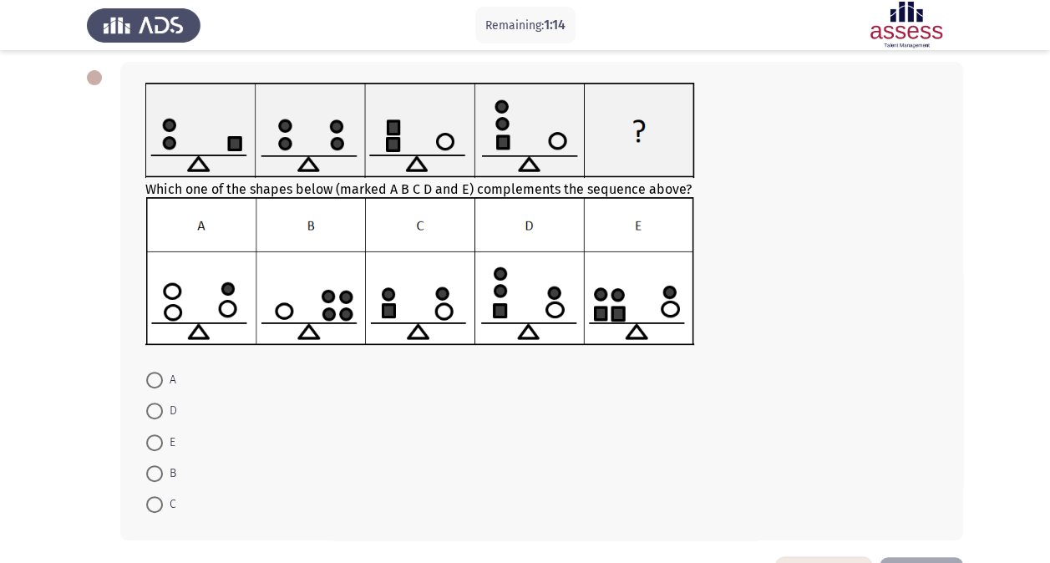
click at [150, 404] on span at bounding box center [154, 411] width 17 height 17
click at [150, 404] on input "D" at bounding box center [154, 411] width 17 height 17
radio input "true"
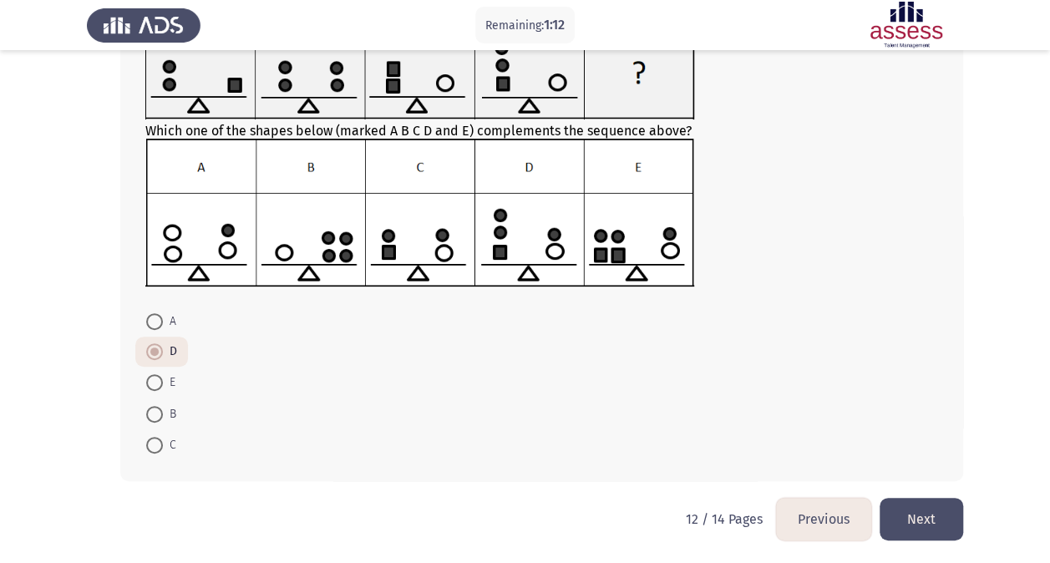
click at [934, 528] on button "Next" at bounding box center [922, 519] width 84 height 43
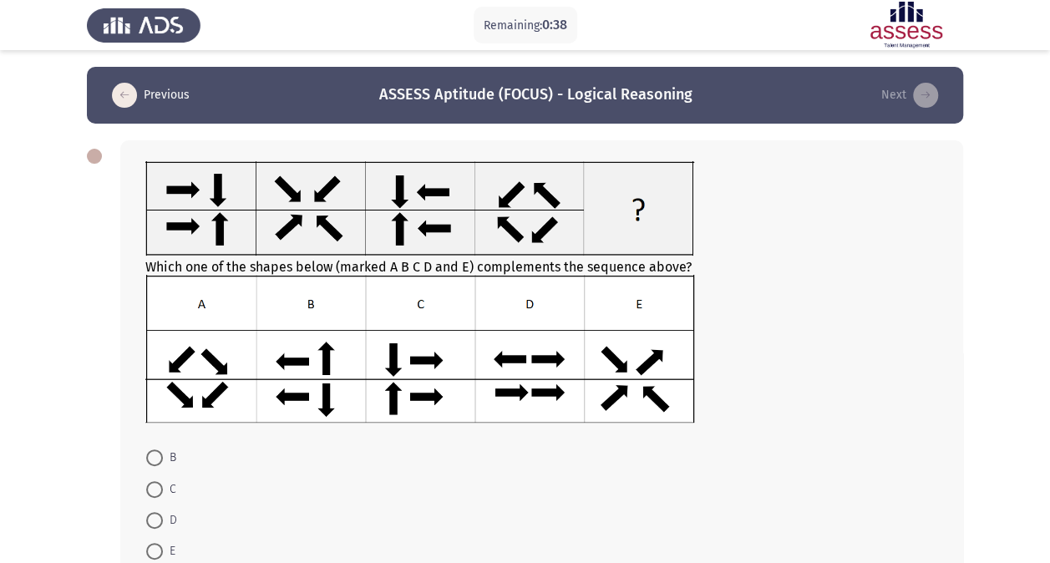
scroll to position [57, 0]
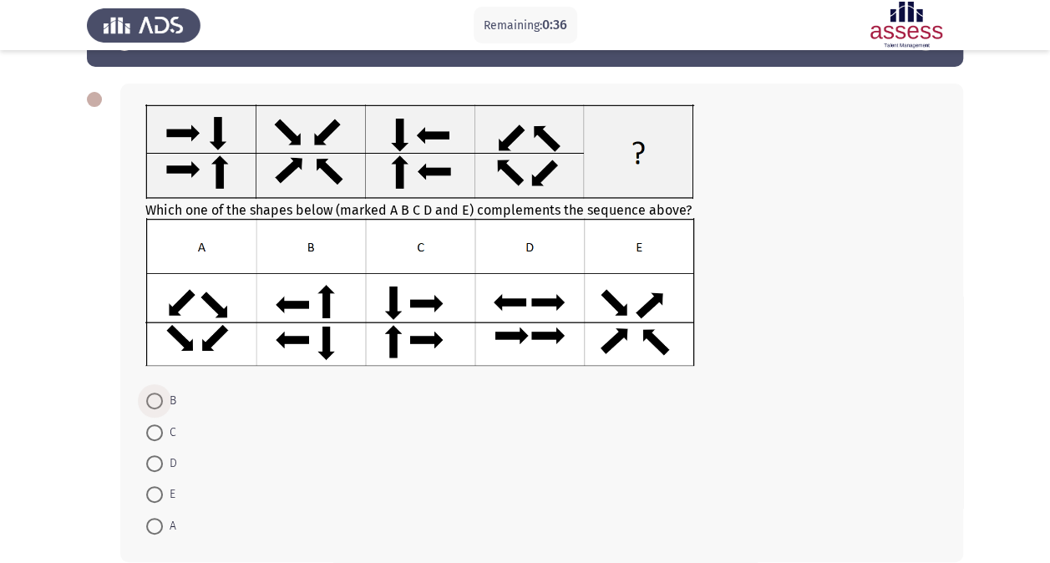
click at [152, 401] on span at bounding box center [154, 401] width 17 height 17
click at [152, 401] on input "B" at bounding box center [154, 401] width 17 height 17
radio input "true"
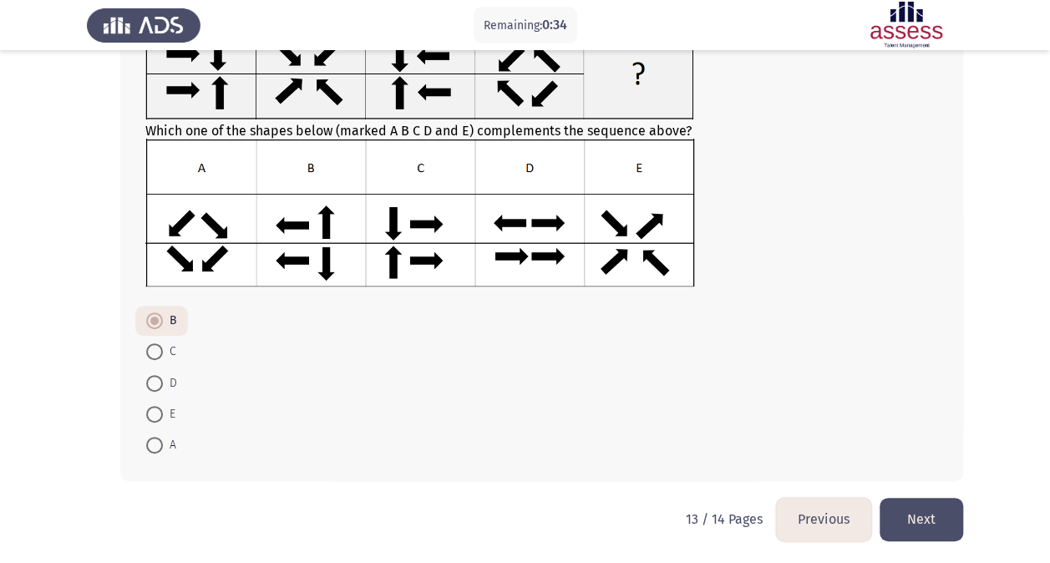
click at [935, 508] on button "Next" at bounding box center [922, 519] width 84 height 43
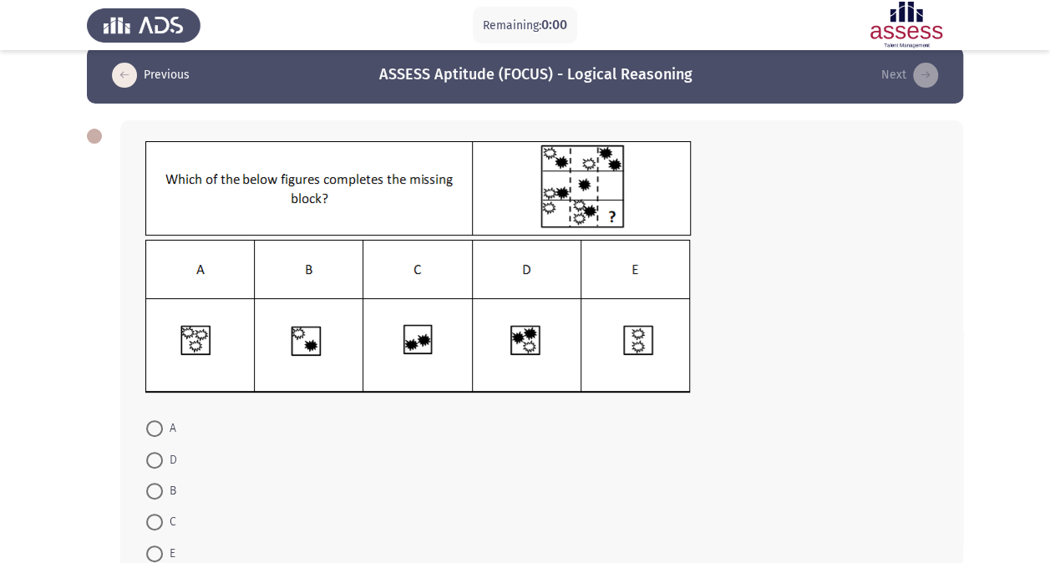
scroll to position [0, 0]
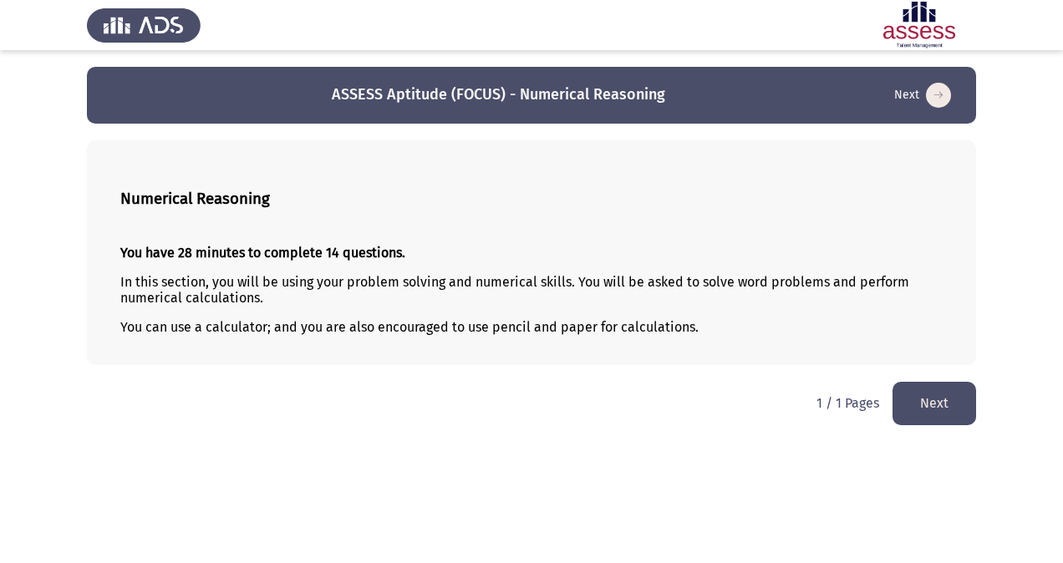
click at [924, 391] on button "Next" at bounding box center [934, 403] width 84 height 43
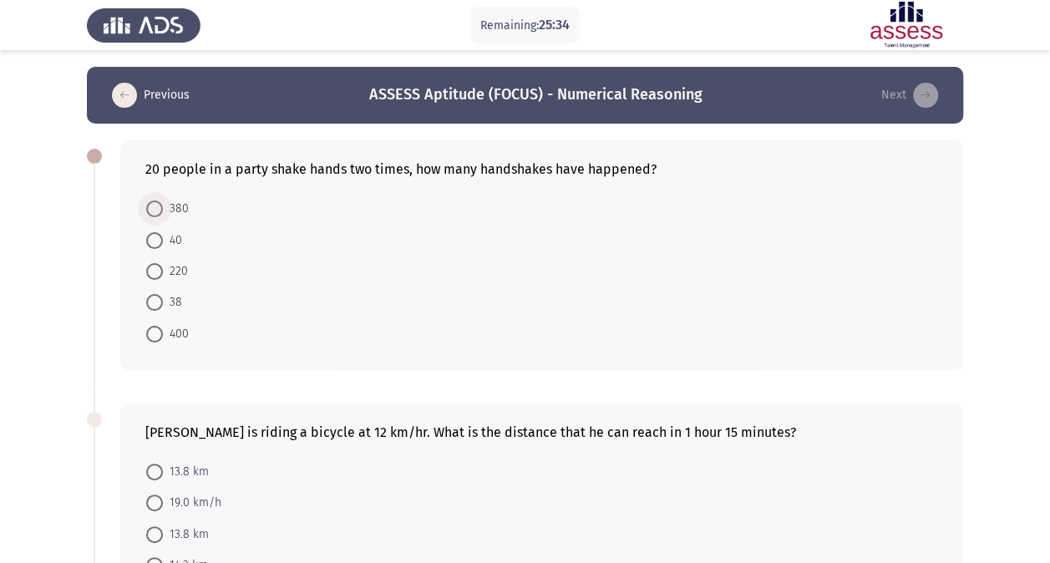
click at [152, 209] on span at bounding box center [154, 209] width 17 height 17
click at [152, 209] on input "380" at bounding box center [154, 209] width 17 height 17
radio input "true"
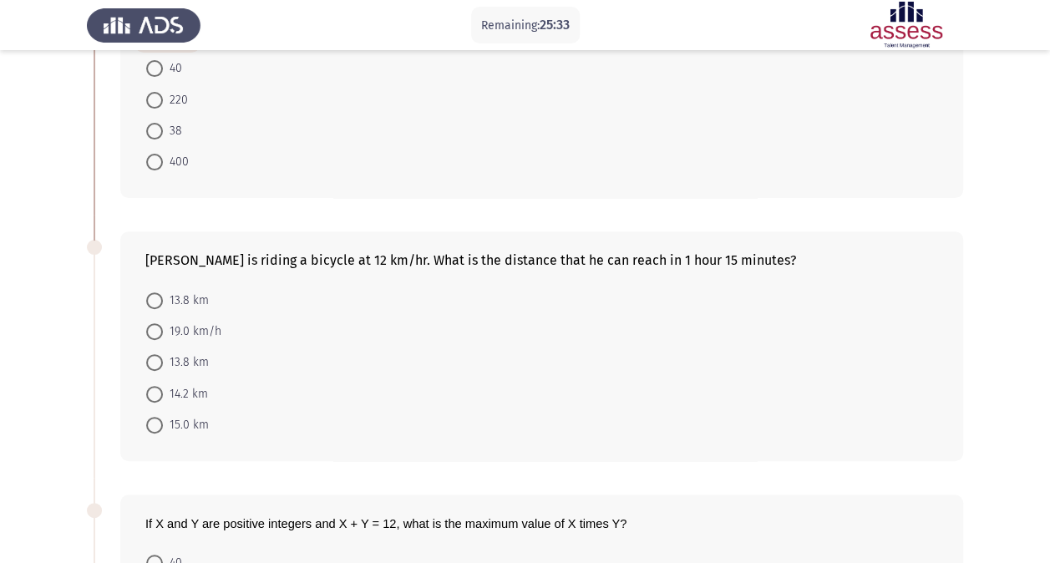
scroll to position [171, 0]
click at [161, 425] on span at bounding box center [154, 424] width 17 height 17
click at [161, 425] on input "15.0 km" at bounding box center [154, 424] width 17 height 17
radio input "true"
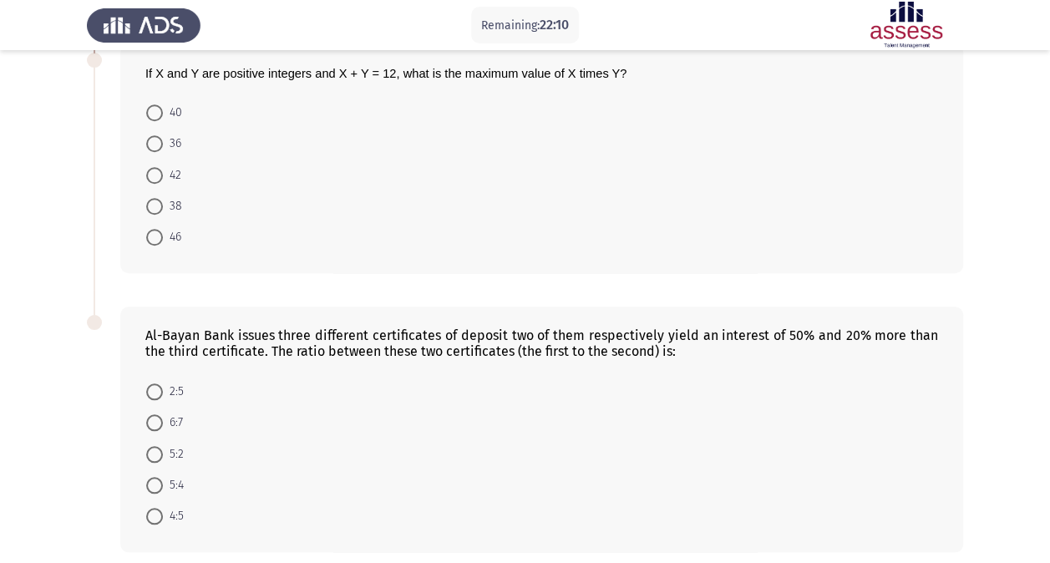
scroll to position [622, 0]
click at [419, 331] on div "Al-Bayan Bank issues three different certificates of deposit two of them respec…" at bounding box center [541, 342] width 793 height 32
click at [159, 445] on span at bounding box center [154, 453] width 17 height 17
click at [159, 445] on input "5:2" at bounding box center [154, 453] width 17 height 17
radio input "true"
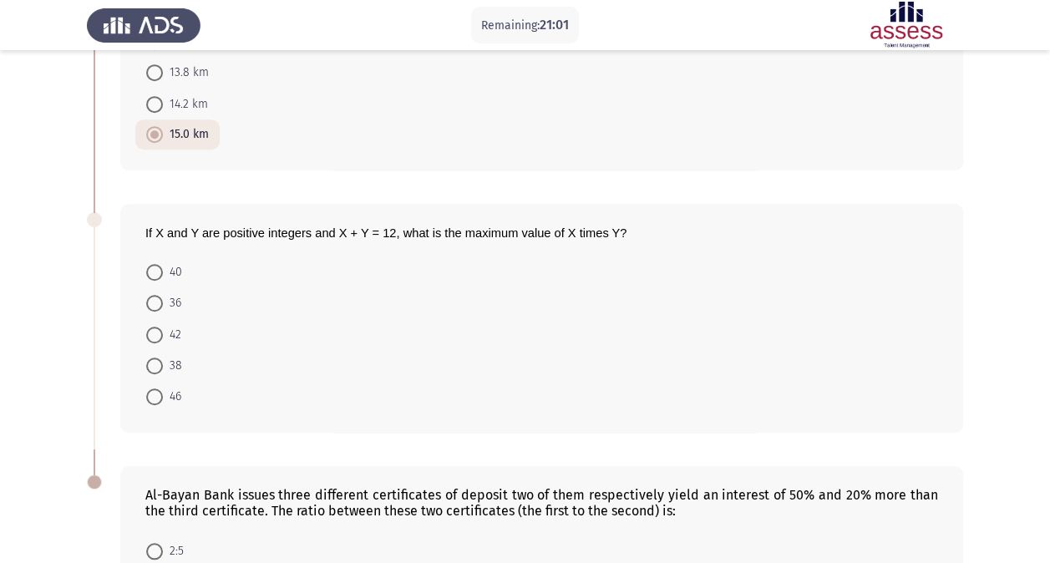
scroll to position [459, 0]
click at [159, 297] on mat-radio-button "36" at bounding box center [163, 304] width 57 height 31
click at [159, 297] on span at bounding box center [154, 305] width 17 height 17
click at [159, 297] on input "36" at bounding box center [154, 305] width 17 height 17
radio input "true"
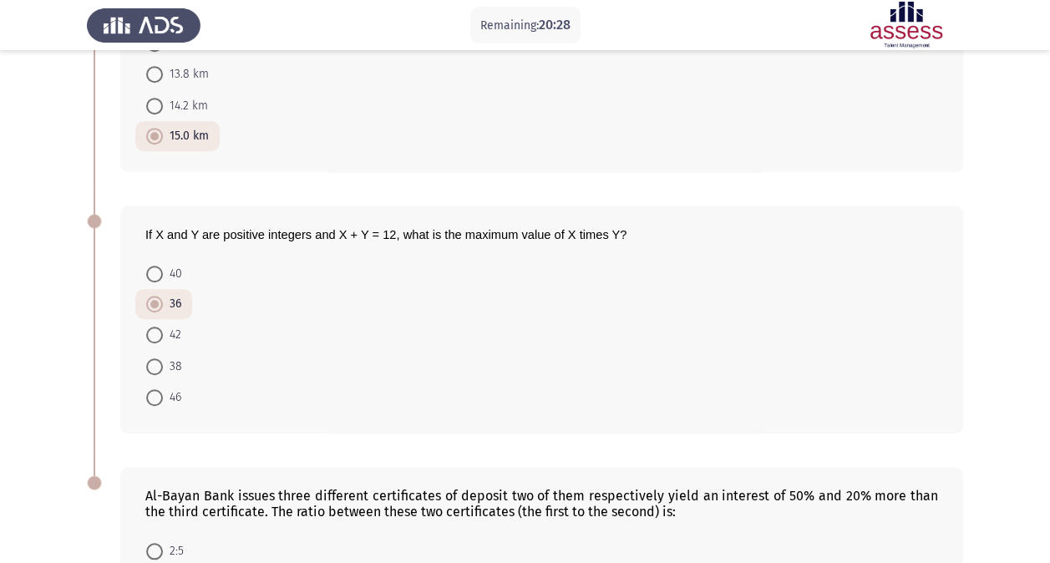
scroll to position [684, 0]
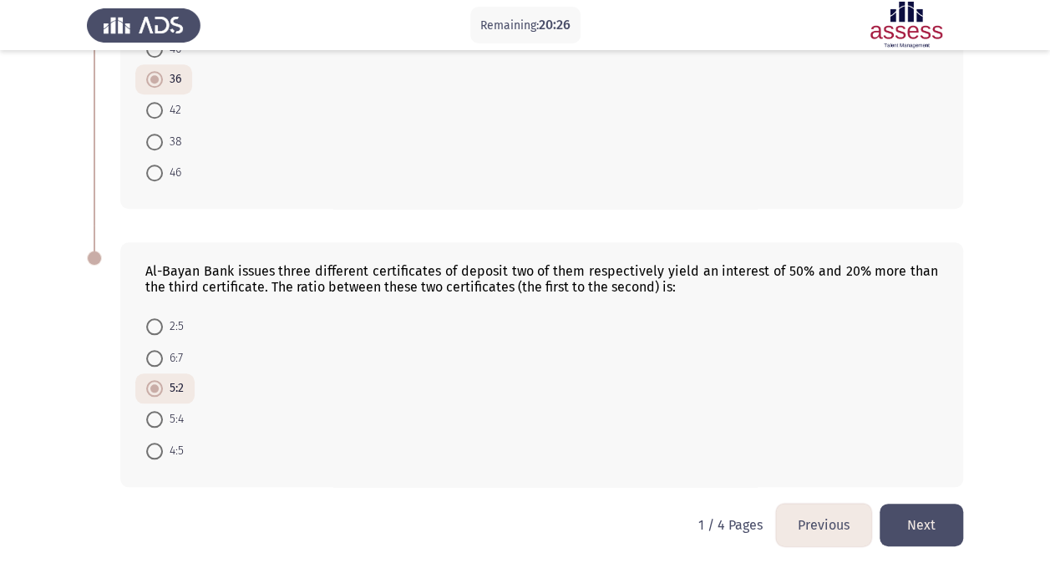
click at [927, 523] on button "Next" at bounding box center [922, 525] width 84 height 43
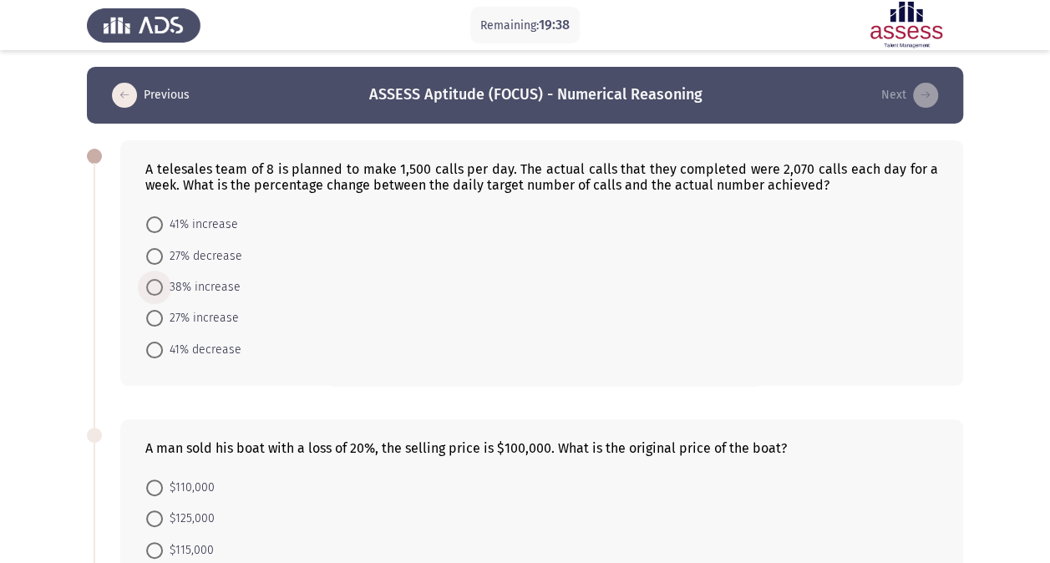
click at [154, 279] on span at bounding box center [154, 287] width 17 height 17
click at [154, 279] on input "38% increase" at bounding box center [154, 287] width 17 height 17
radio input "true"
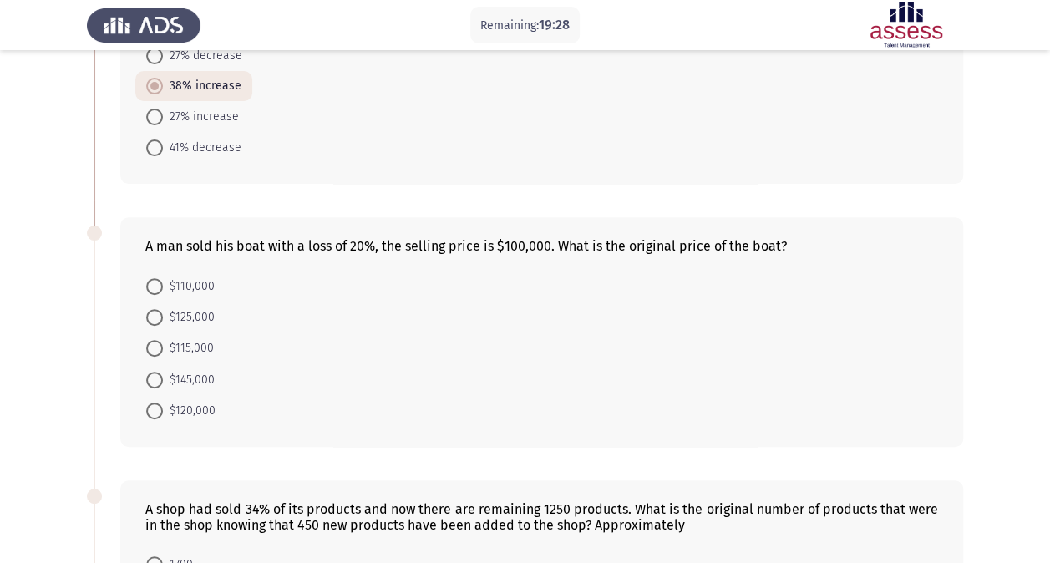
scroll to position [201, 0]
click at [153, 406] on span at bounding box center [154, 410] width 17 height 17
click at [153, 406] on input "$120,000" at bounding box center [154, 410] width 17 height 17
radio input "true"
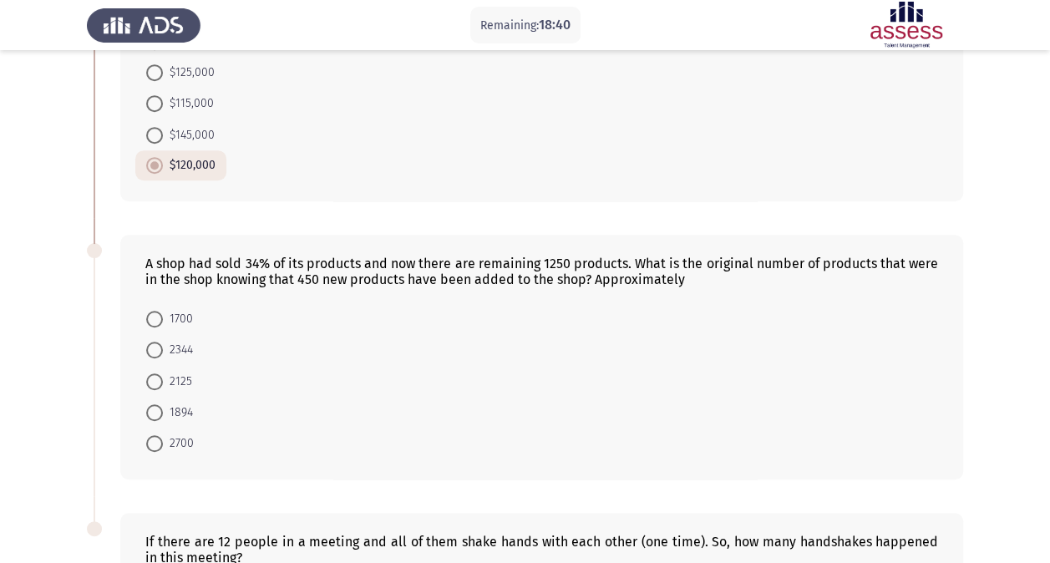
scroll to position [444, 0]
click at [154, 375] on span at bounding box center [154, 383] width 17 height 17
click at [154, 375] on input "2125" at bounding box center [154, 383] width 17 height 17
radio input "true"
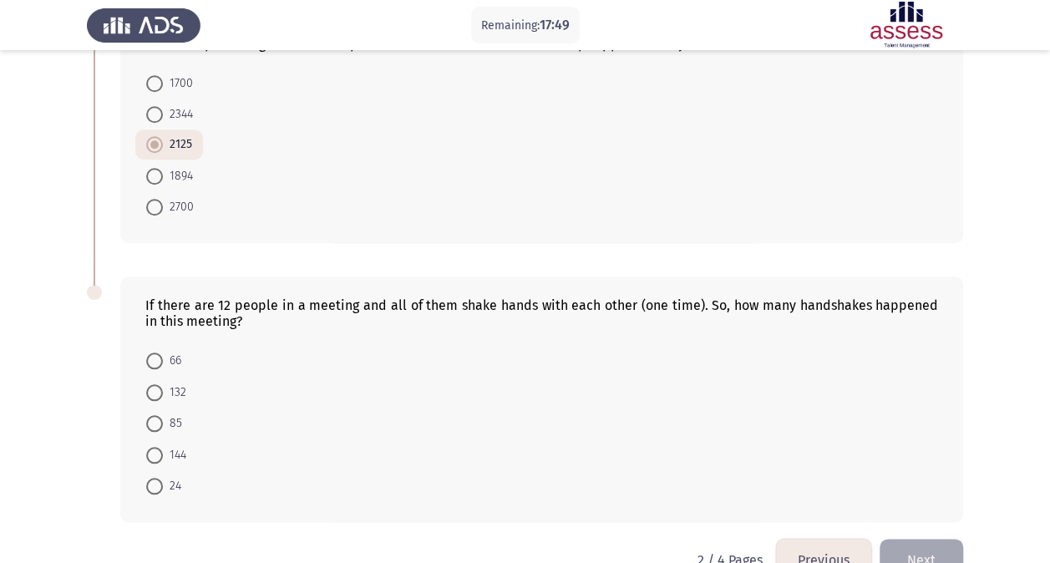
scroll to position [684, 0]
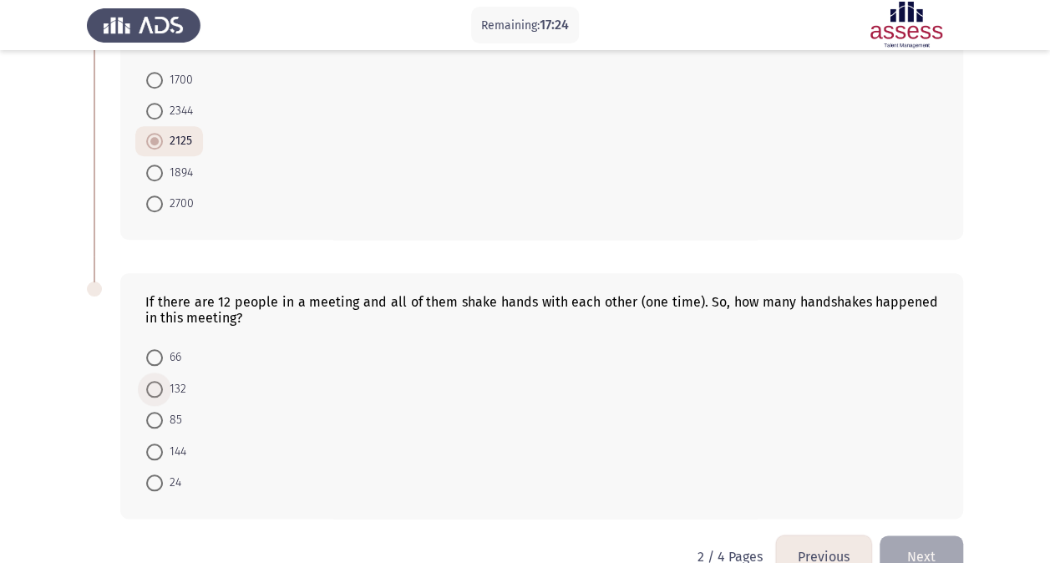
click at [150, 383] on span at bounding box center [154, 389] width 17 height 17
click at [150, 383] on input "132" at bounding box center [154, 389] width 17 height 17
radio input "true"
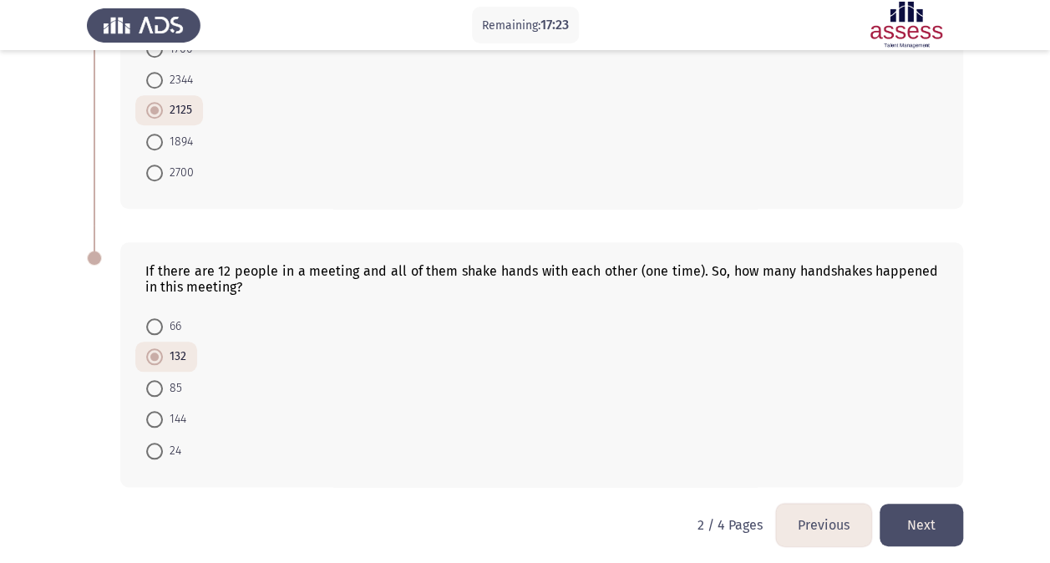
click at [954, 518] on button "Next" at bounding box center [922, 525] width 84 height 43
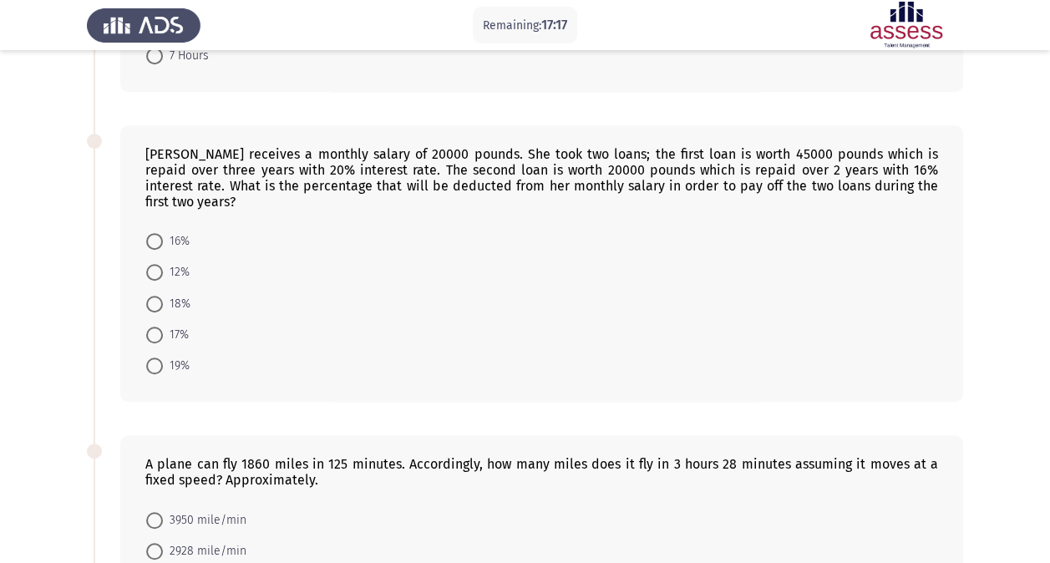
scroll to position [0, 0]
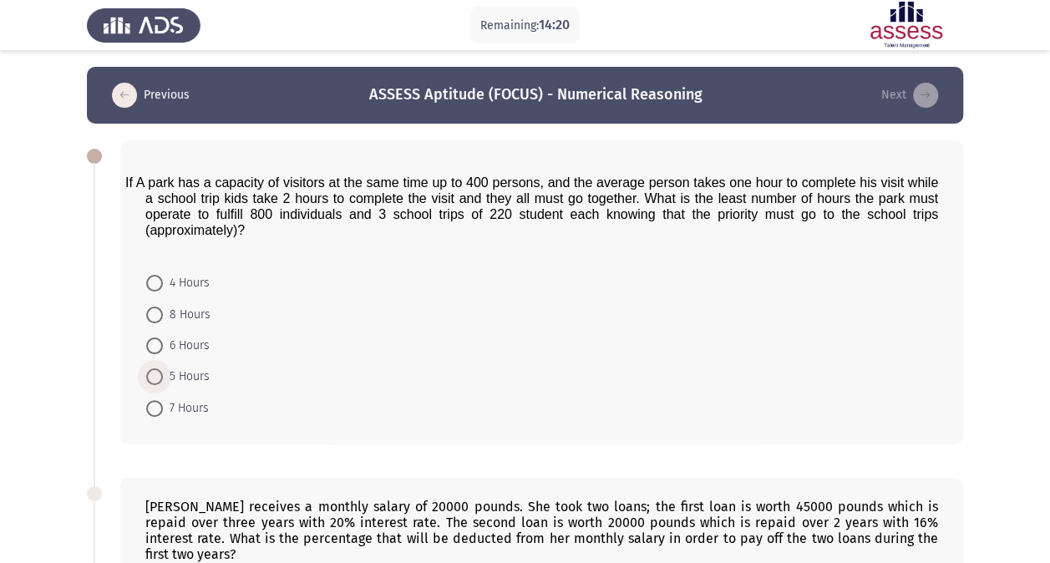
click at [160, 378] on span at bounding box center [154, 377] width 17 height 17
click at [160, 378] on input "5 Hours" at bounding box center [154, 377] width 17 height 17
radio input "true"
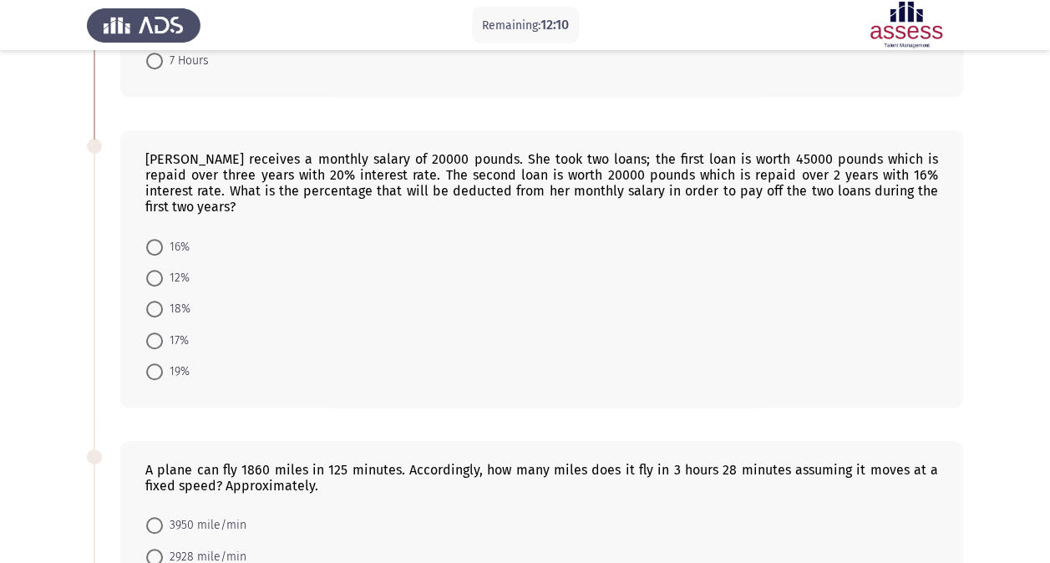
scroll to position [345, 0]
click at [157, 271] on span at bounding box center [154, 279] width 17 height 17
click at [157, 271] on input "12%" at bounding box center [154, 279] width 17 height 17
radio input "true"
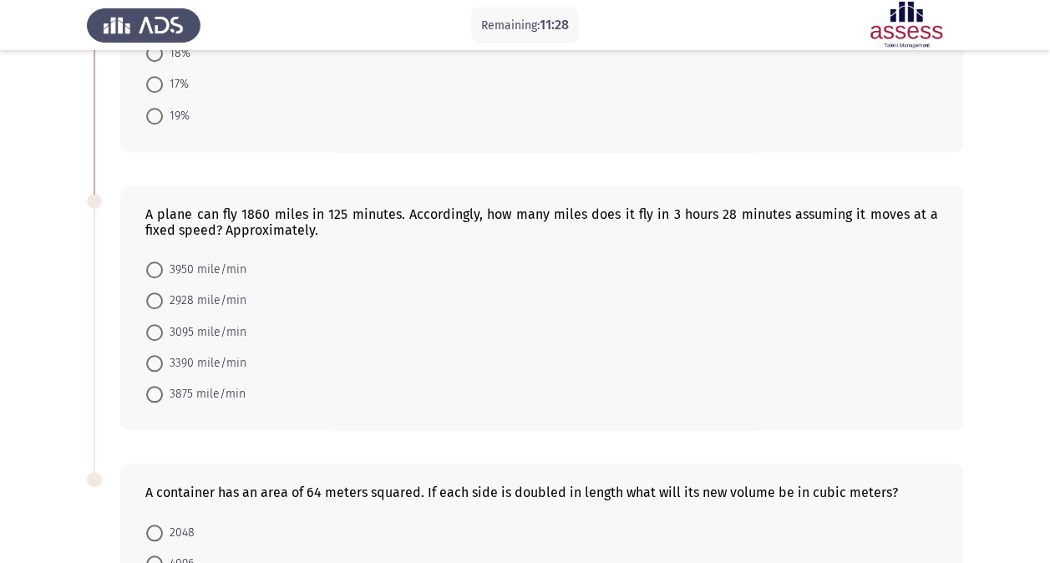
scroll to position [602, 0]
click at [159, 323] on span at bounding box center [154, 331] width 17 height 17
click at [159, 323] on input "3095 mile/min" at bounding box center [154, 331] width 17 height 17
radio input "true"
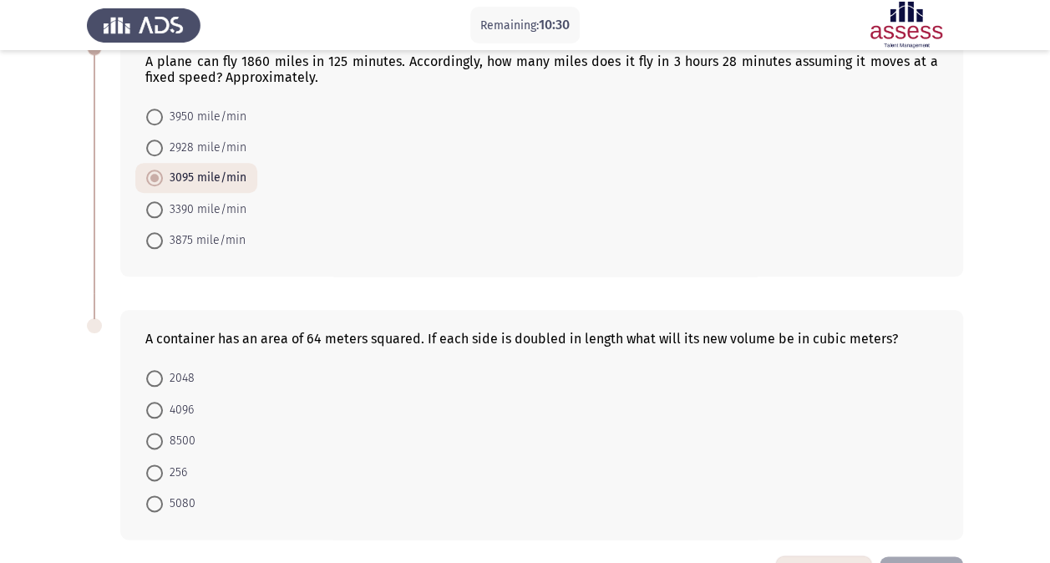
scroll to position [790, 0]
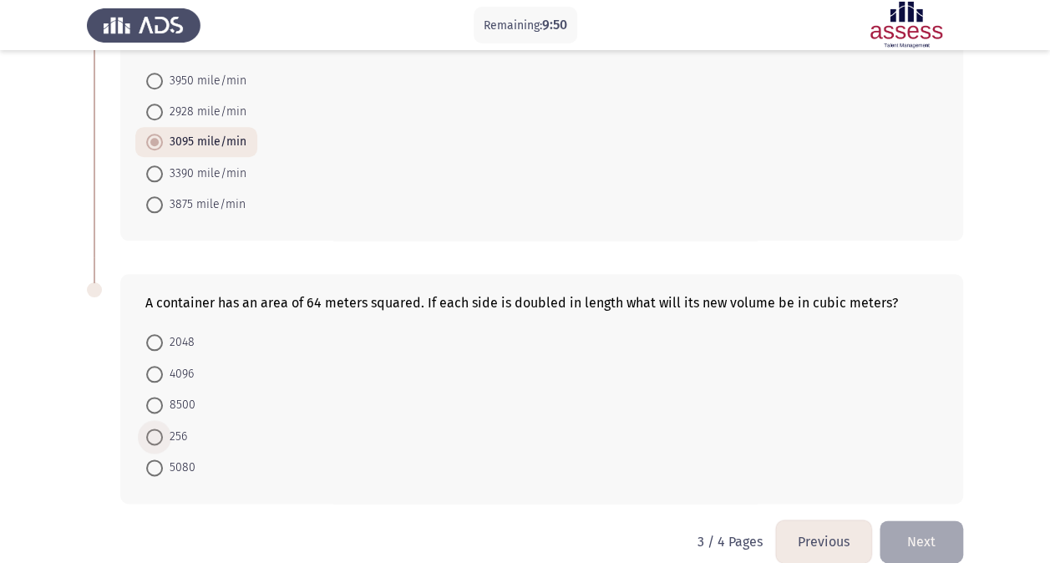
click at [160, 429] on span at bounding box center [154, 437] width 17 height 17
click at [160, 429] on input "256" at bounding box center [154, 437] width 17 height 17
radio input "true"
click at [906, 521] on button "Next" at bounding box center [922, 542] width 84 height 43
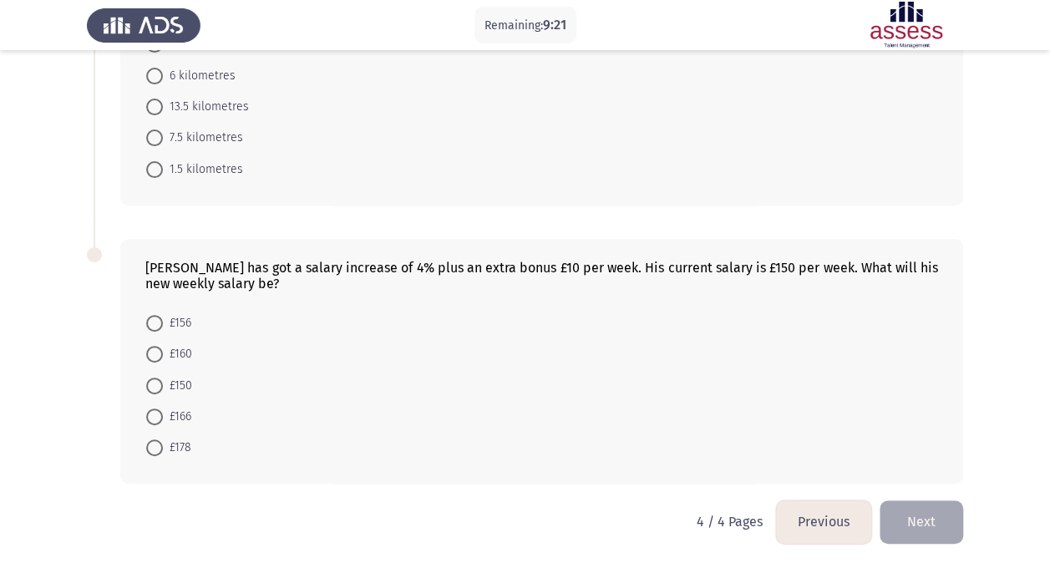
scroll to position [0, 0]
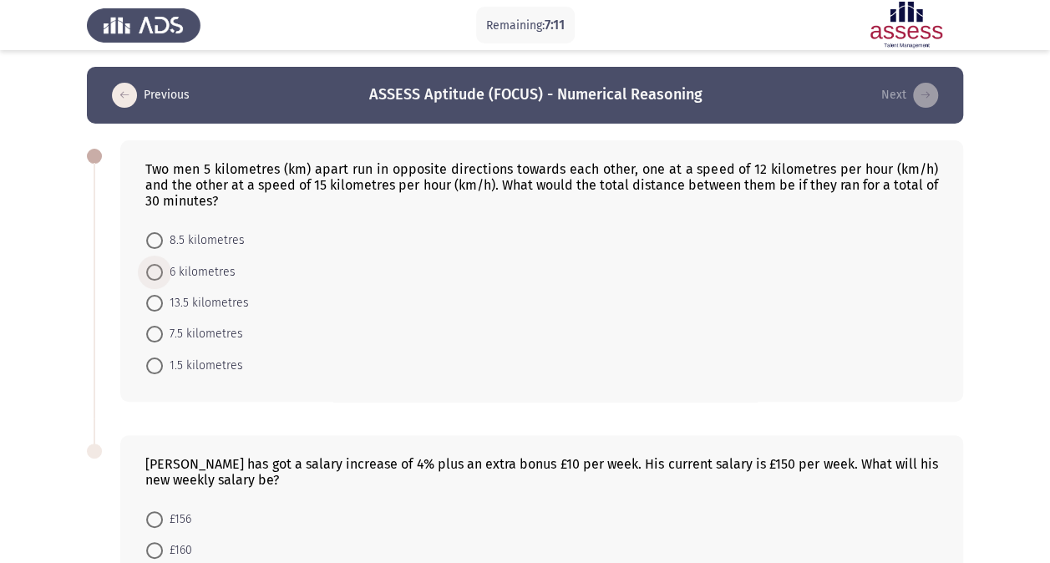
click at [159, 278] on span at bounding box center [154, 272] width 17 height 17
click at [159, 278] on input "6 kilometres" at bounding box center [154, 272] width 17 height 17
radio input "true"
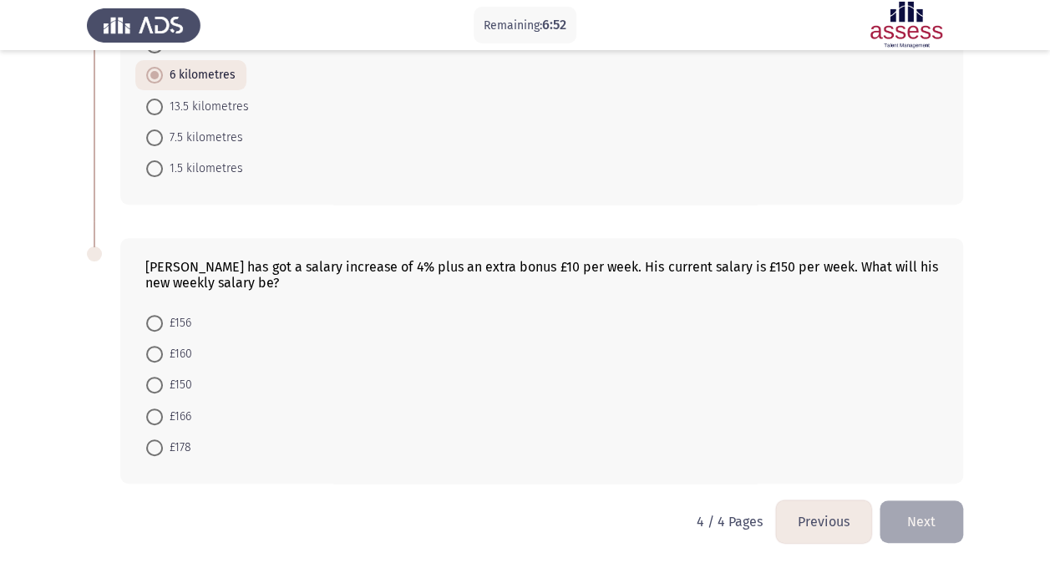
scroll to position [195, 0]
click at [164, 411] on span "£166" at bounding box center [177, 418] width 28 height 20
click at [163, 411] on input "£166" at bounding box center [154, 417] width 17 height 17
radio input "true"
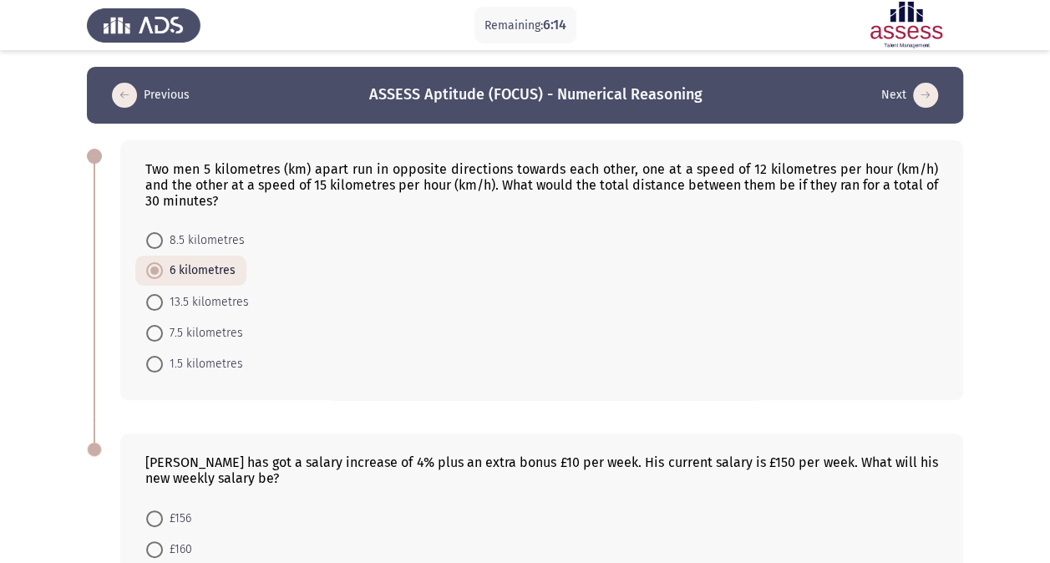
click at [125, 101] on icon "load previous page" at bounding box center [124, 95] width 25 height 25
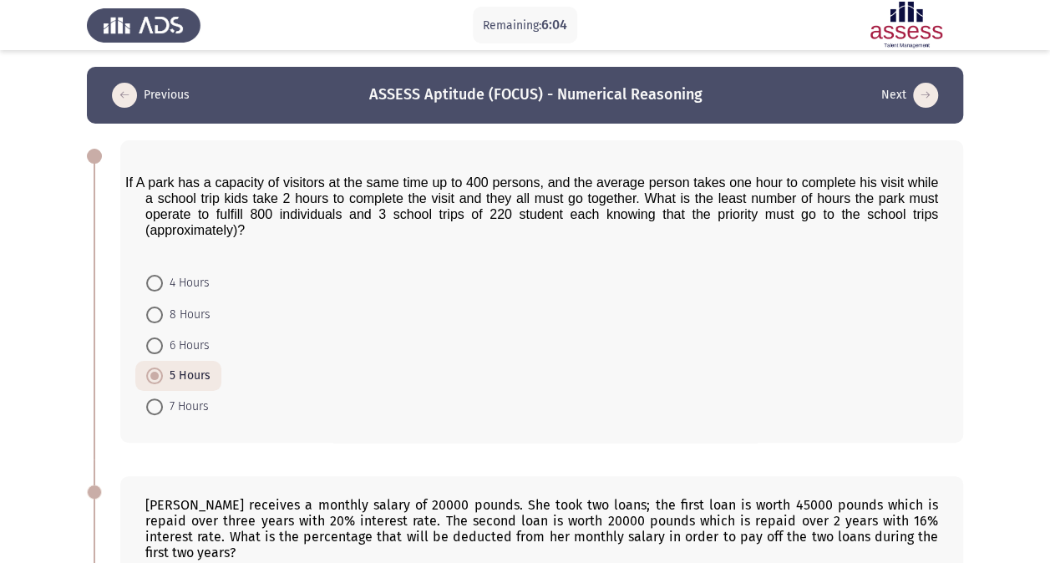
click at [921, 91] on icon "load next page" at bounding box center [925, 95] width 25 height 25
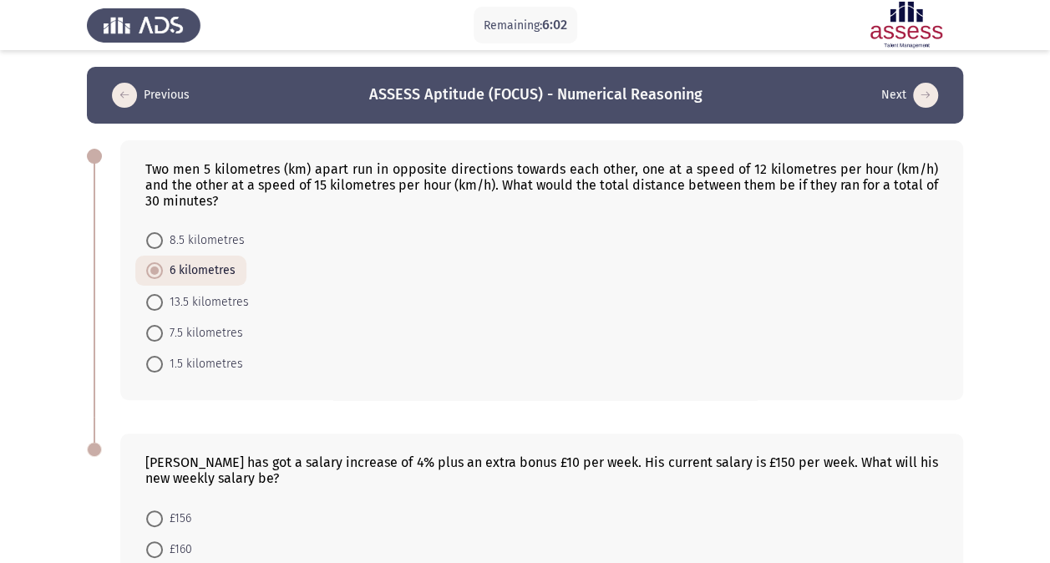
click at [921, 91] on icon "load next page" at bounding box center [925, 95] width 25 height 25
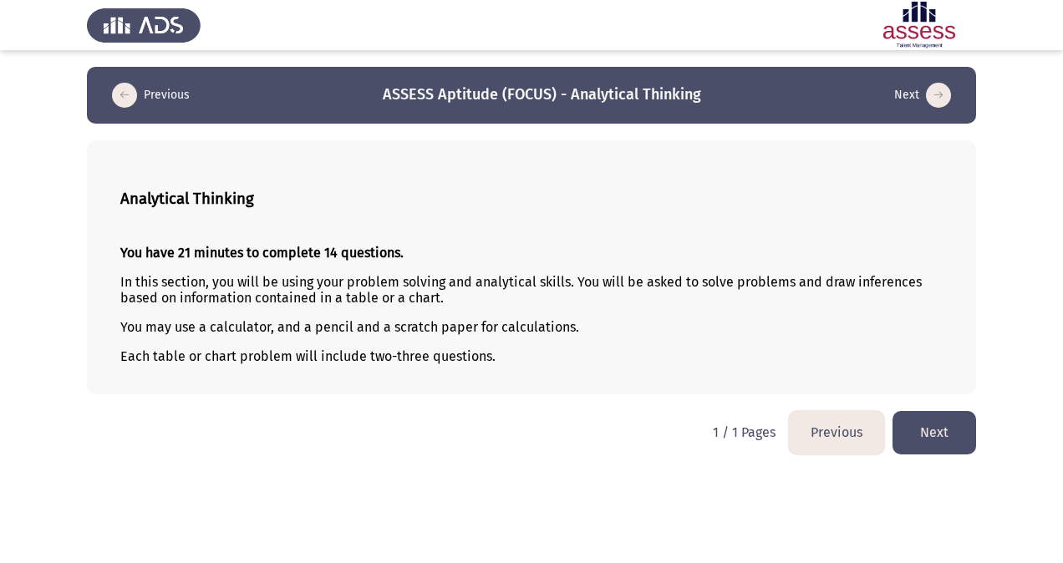
click at [932, 447] on button "Next" at bounding box center [934, 432] width 84 height 43
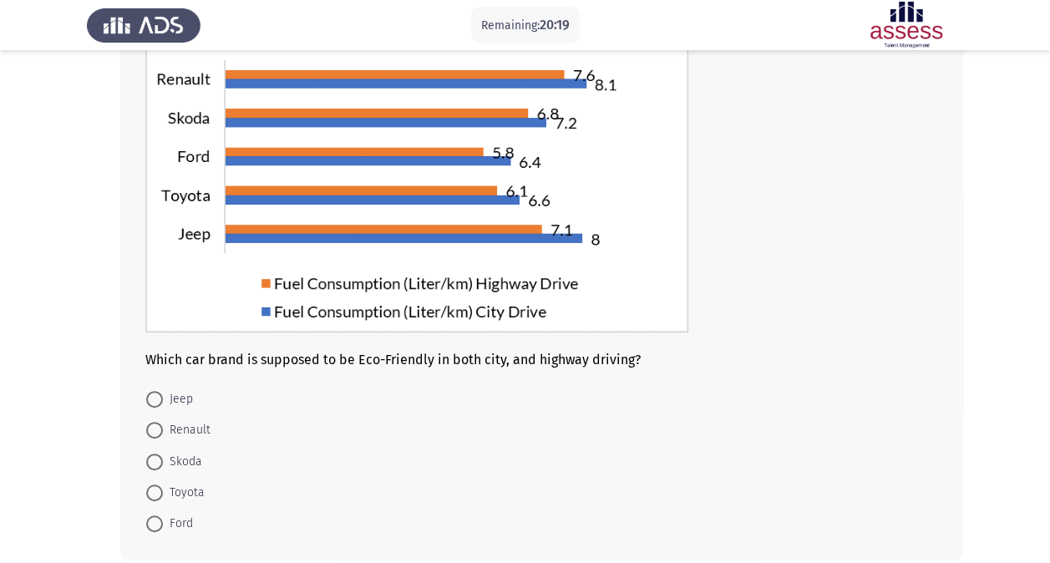
scroll to position [156, 0]
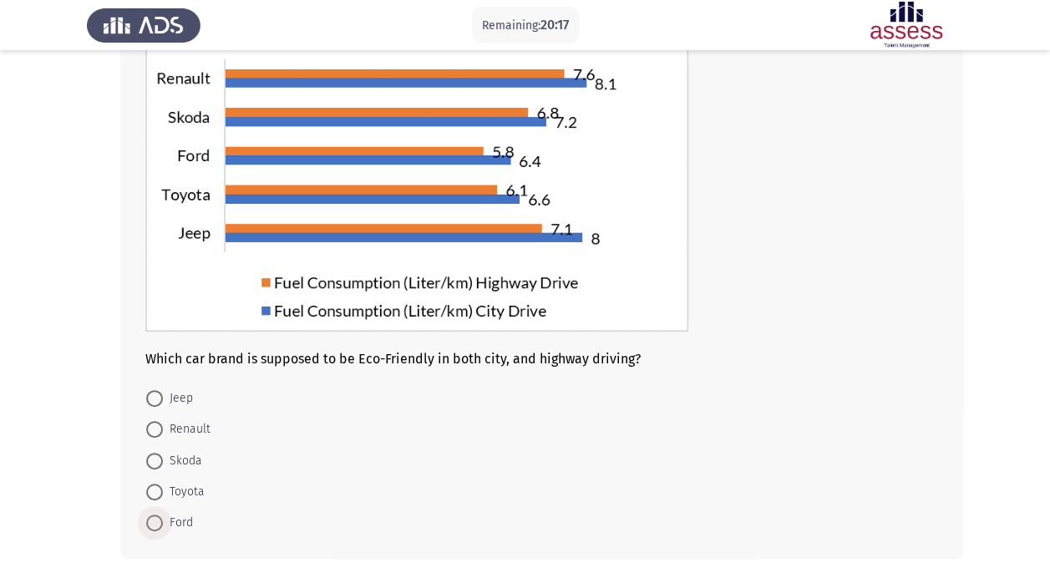
click at [155, 516] on span at bounding box center [154, 523] width 17 height 17
click at [155, 516] on input "Ford" at bounding box center [154, 523] width 17 height 17
radio input "true"
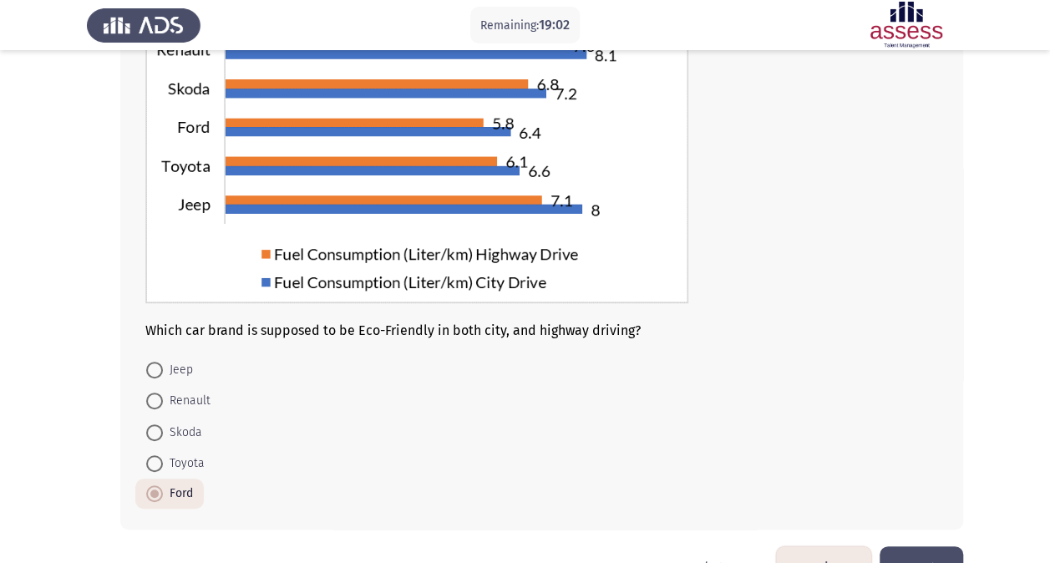
scroll to position [232, 0]
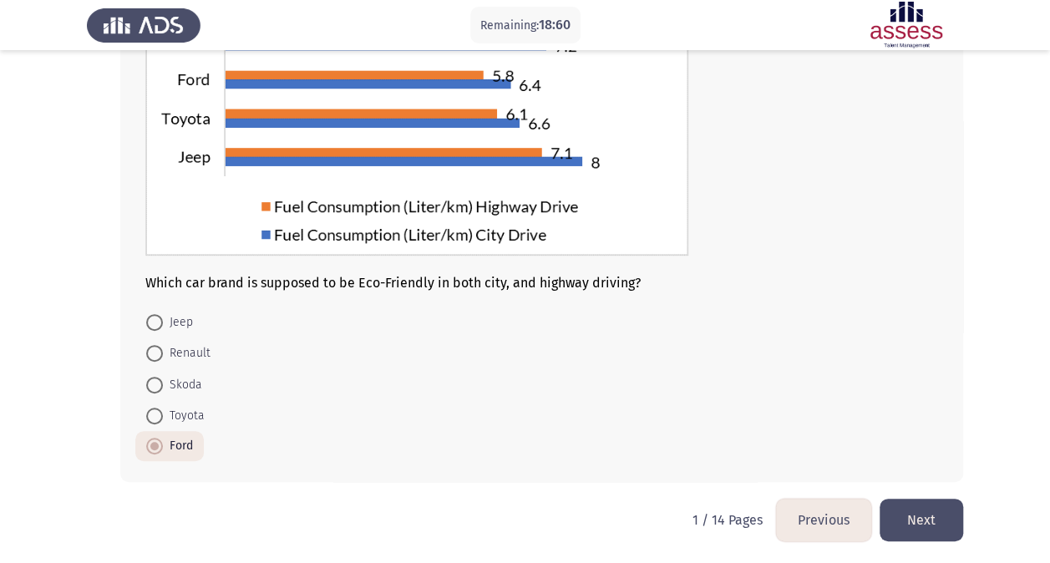
click at [928, 523] on button "Next" at bounding box center [922, 520] width 84 height 43
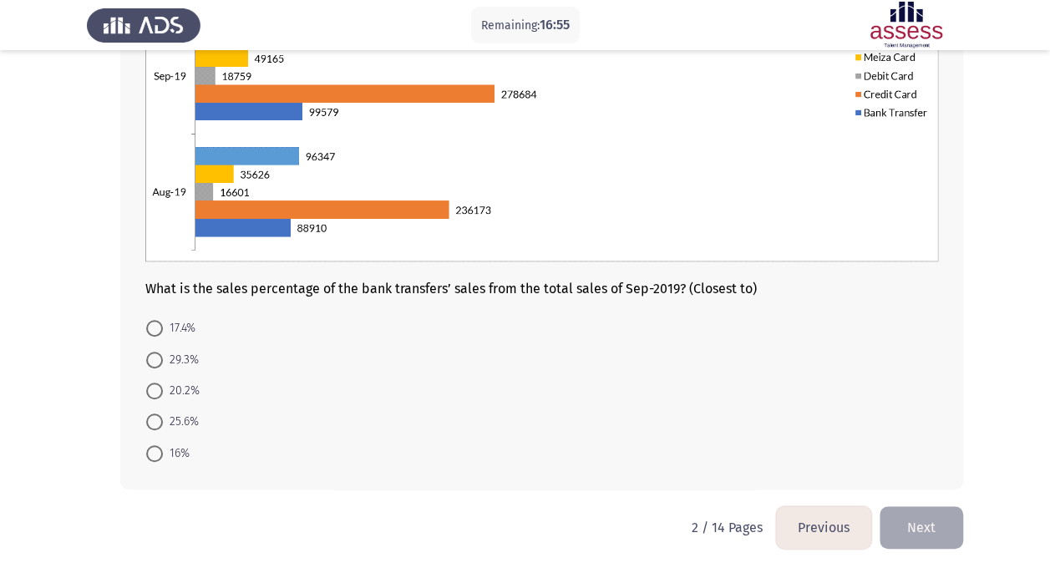
scroll to position [310, 0]
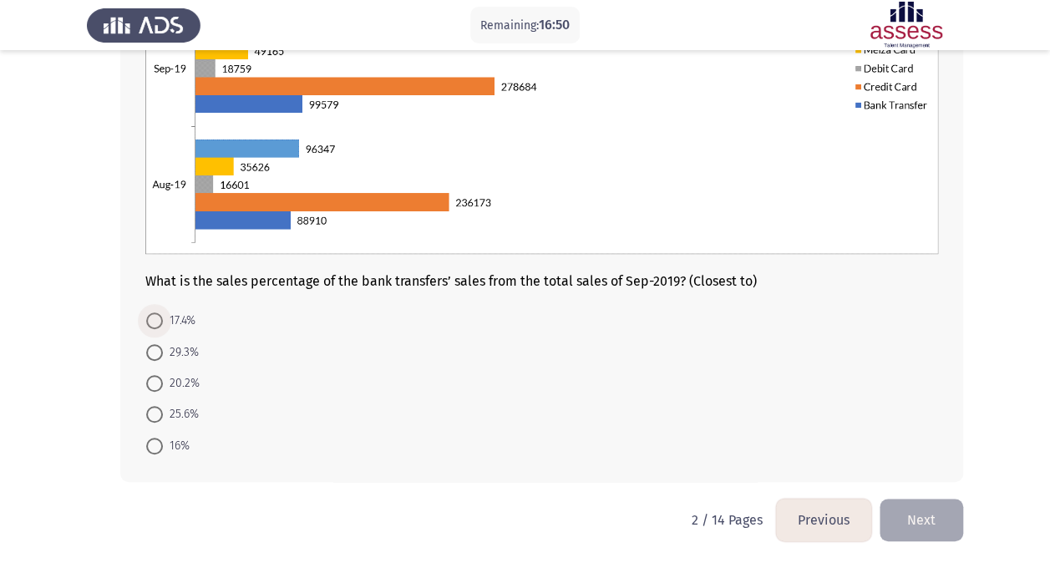
click at [160, 318] on span at bounding box center [154, 321] width 17 height 17
click at [160, 318] on input "17.4%" at bounding box center [154, 321] width 17 height 17
radio input "true"
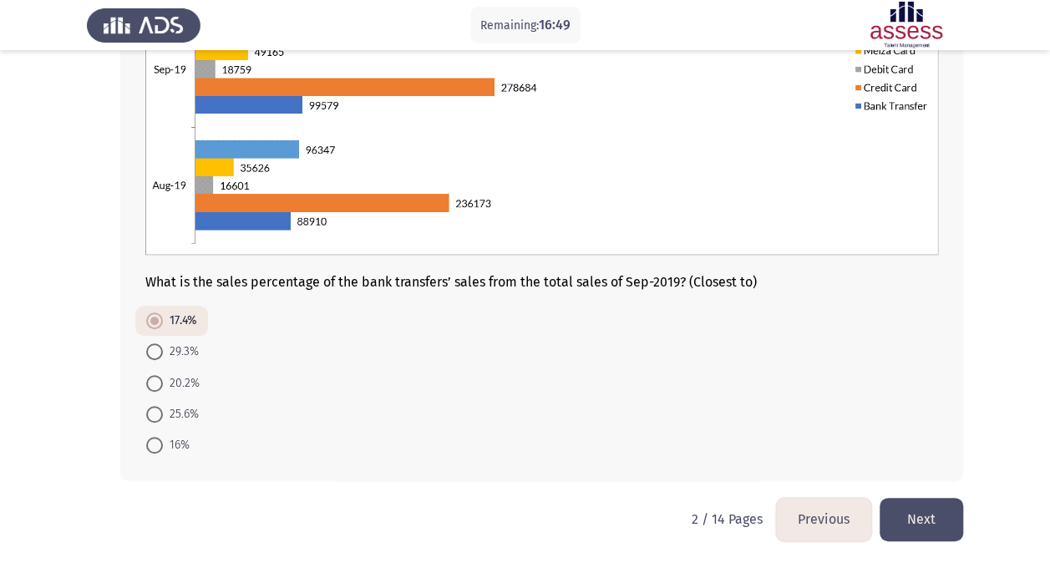
click at [929, 516] on button "Next" at bounding box center [922, 519] width 84 height 43
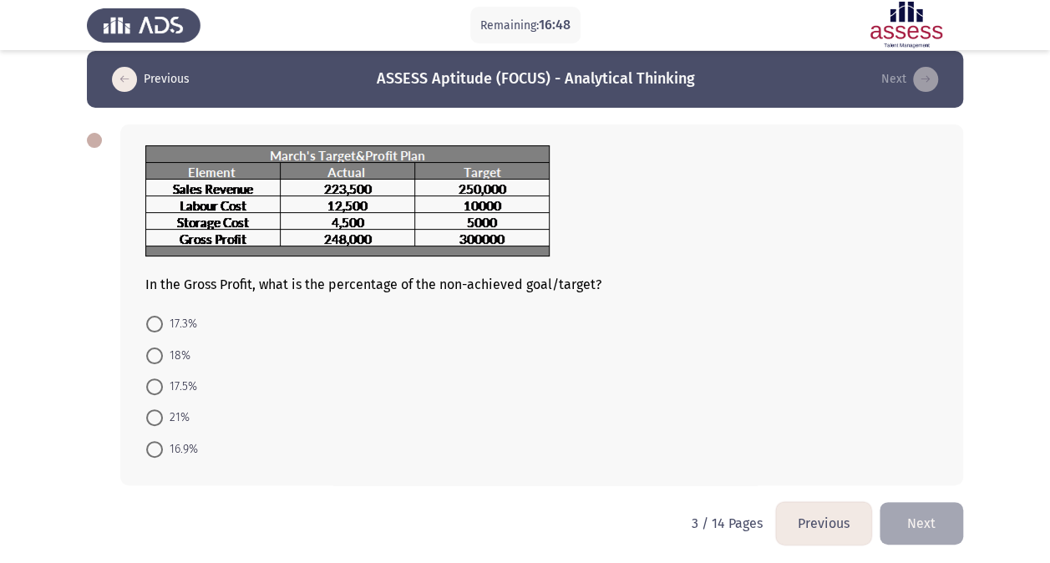
scroll to position [0, 0]
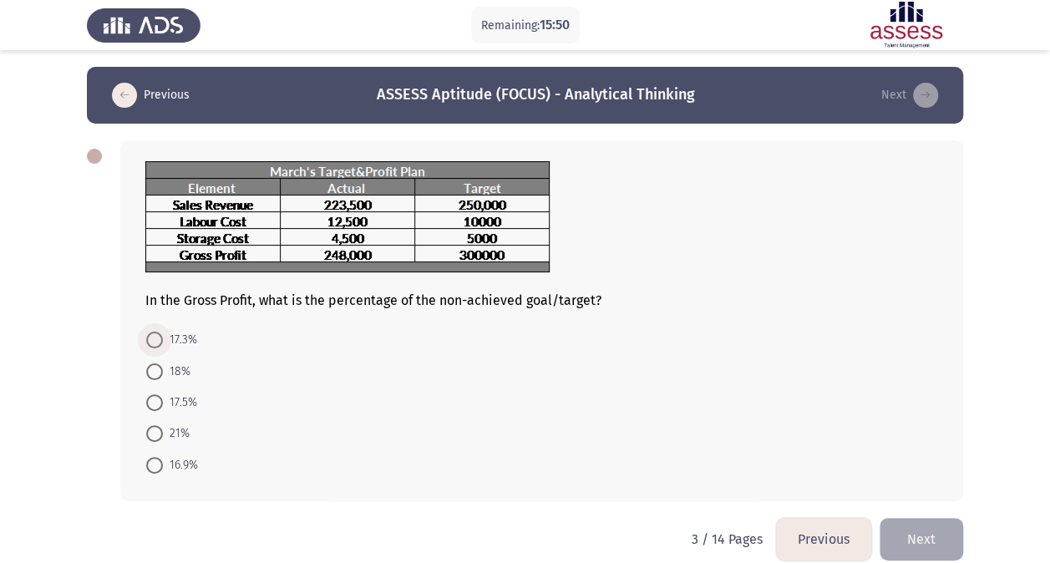
click at [158, 345] on span at bounding box center [154, 340] width 17 height 17
click at [158, 345] on input "17.3%" at bounding box center [154, 340] width 17 height 17
radio input "true"
click at [905, 531] on button "Next" at bounding box center [922, 537] width 84 height 43
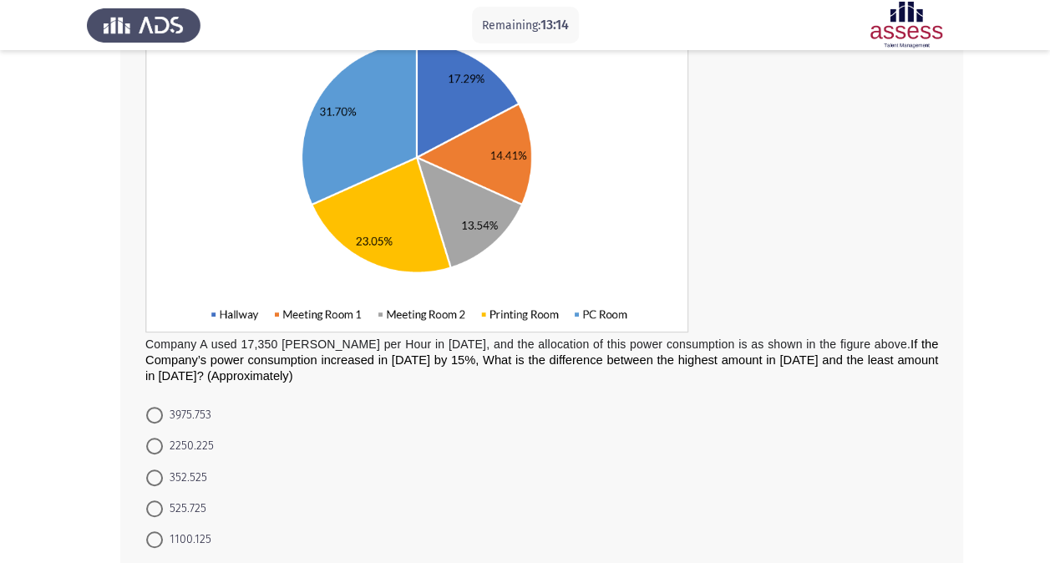
scroll to position [205, 0]
click at [150, 407] on span at bounding box center [154, 414] width 17 height 17
click at [150, 407] on input "3975.753" at bounding box center [154, 414] width 17 height 17
radio input "true"
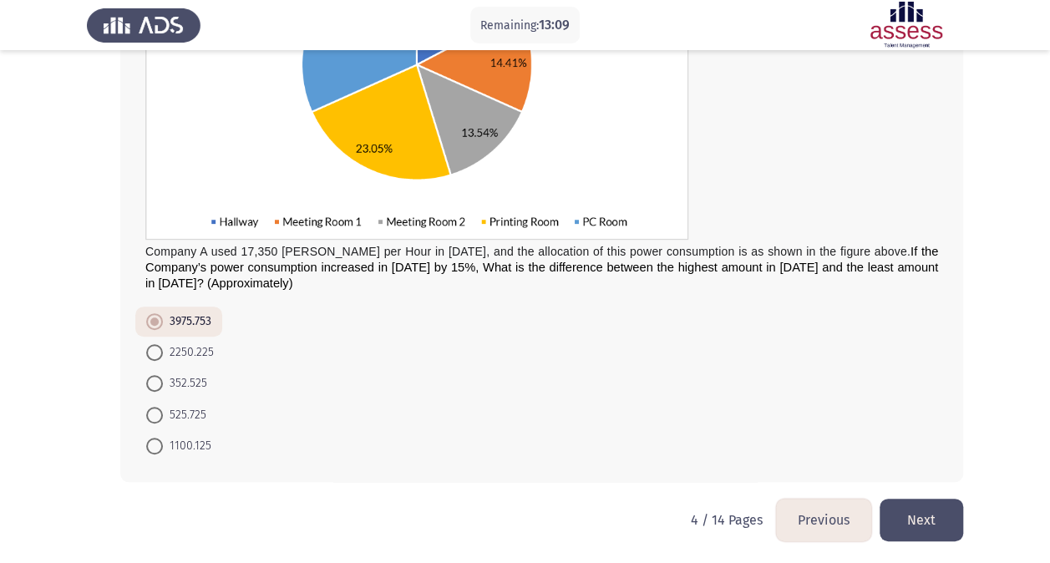
click at [928, 524] on button "Next" at bounding box center [922, 520] width 84 height 43
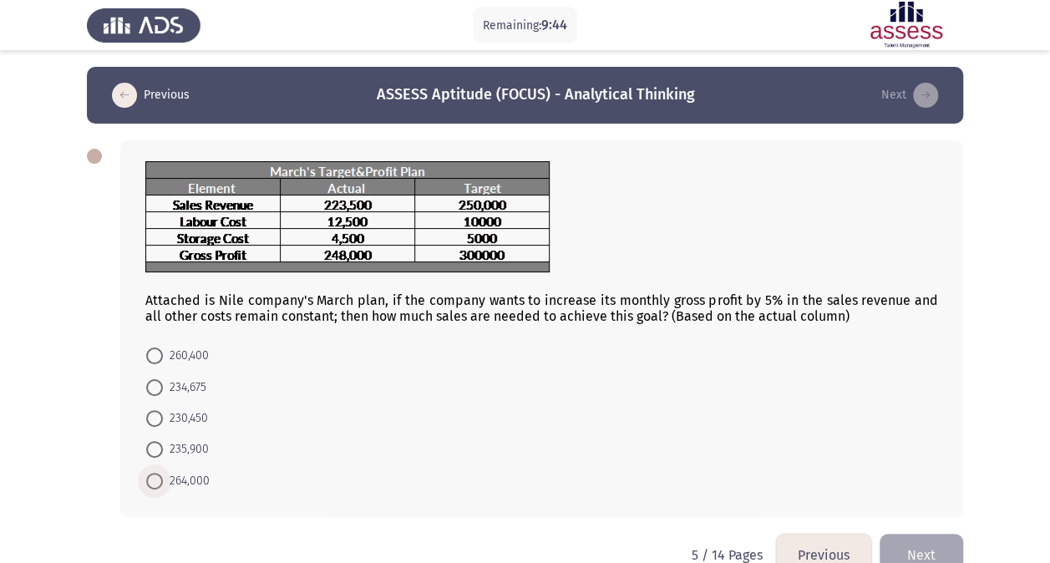
click at [155, 478] on span at bounding box center [154, 481] width 17 height 17
click at [155, 478] on input "264,000" at bounding box center [154, 481] width 17 height 17
radio input "true"
click at [915, 547] on button "Next" at bounding box center [922, 553] width 84 height 43
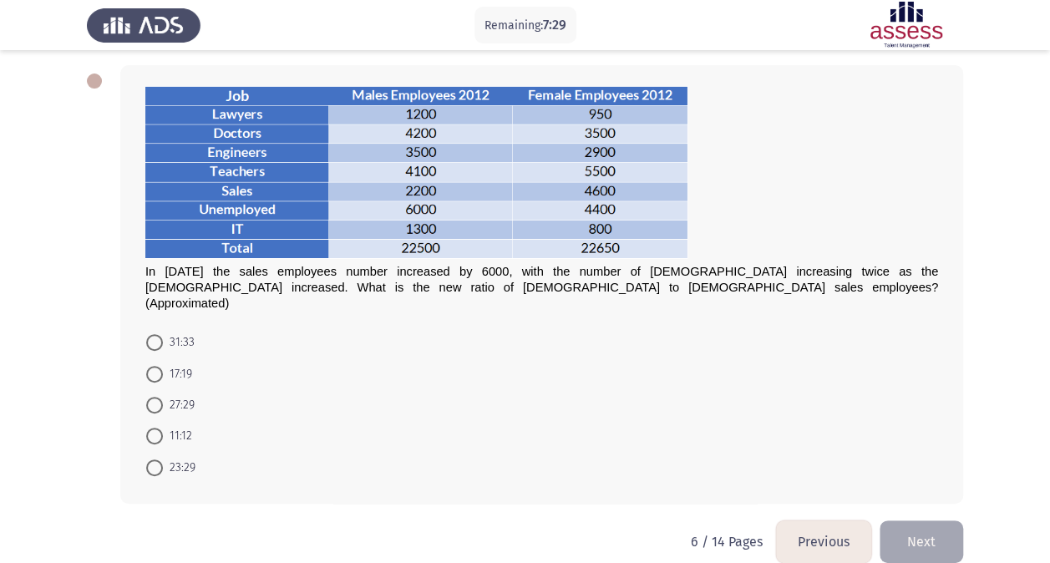
scroll to position [78, 0]
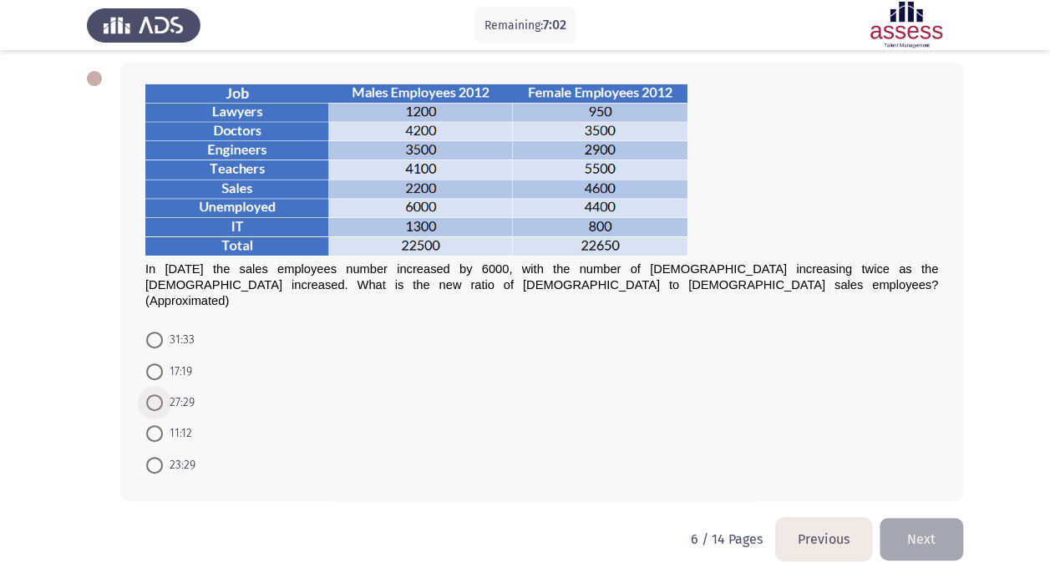
click at [157, 394] on span at bounding box center [154, 402] width 17 height 17
click at [157, 394] on input "27:29" at bounding box center [154, 402] width 17 height 17
radio input "true"
click at [930, 528] on button "Next" at bounding box center [922, 537] width 84 height 43
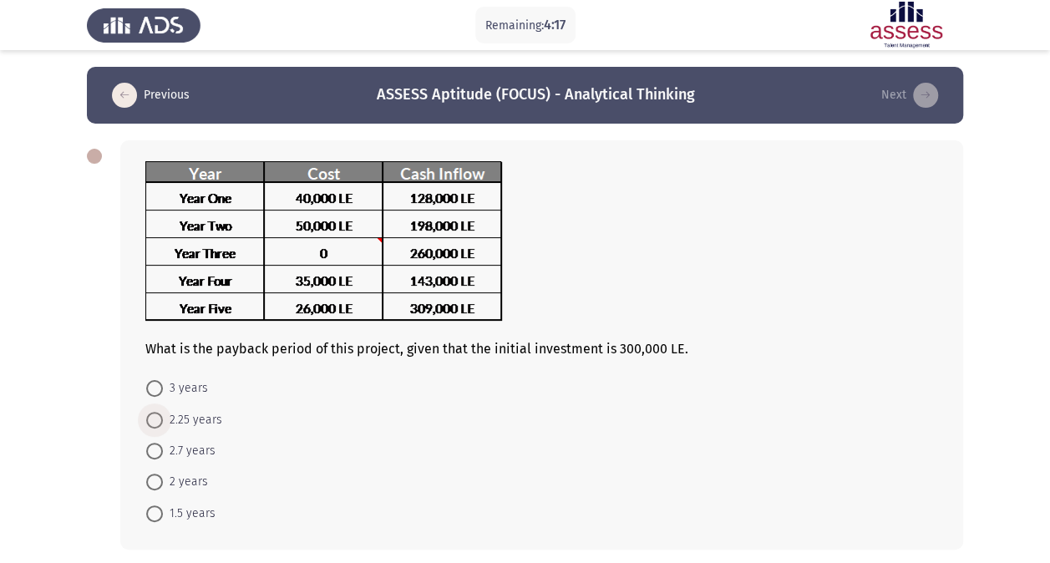
click at [169, 416] on span "2.25 years" at bounding box center [192, 420] width 59 height 20
click at [163, 416] on input "2.25 years" at bounding box center [154, 420] width 17 height 17
radio input "true"
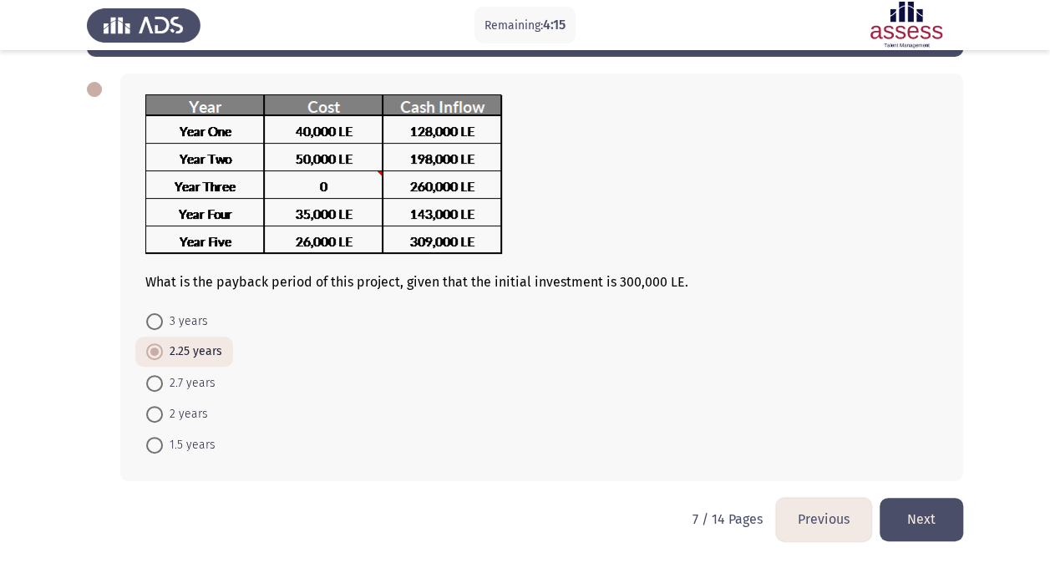
click at [910, 530] on button "Next" at bounding box center [922, 519] width 84 height 43
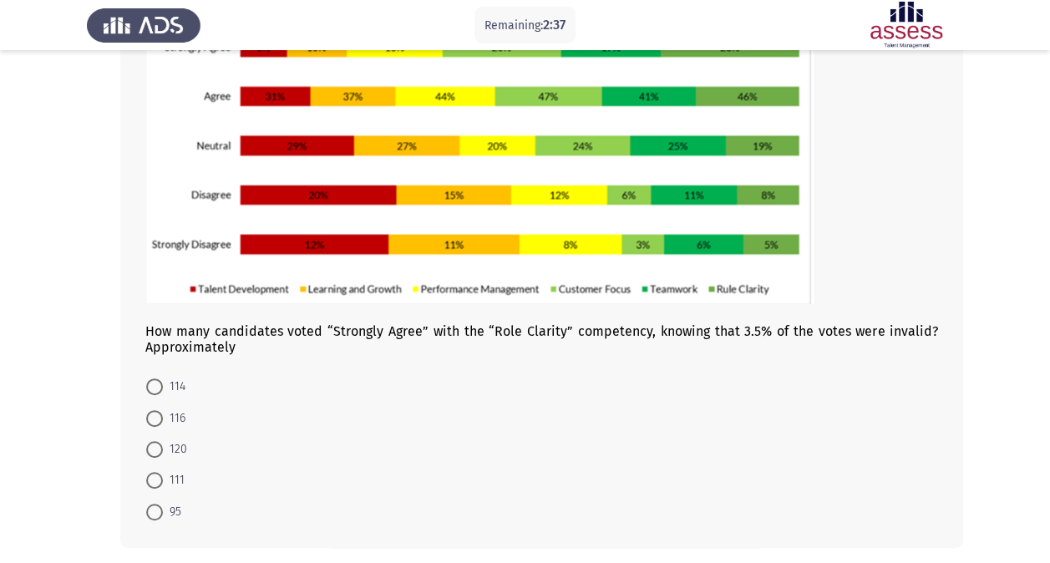
scroll to position [185, 0]
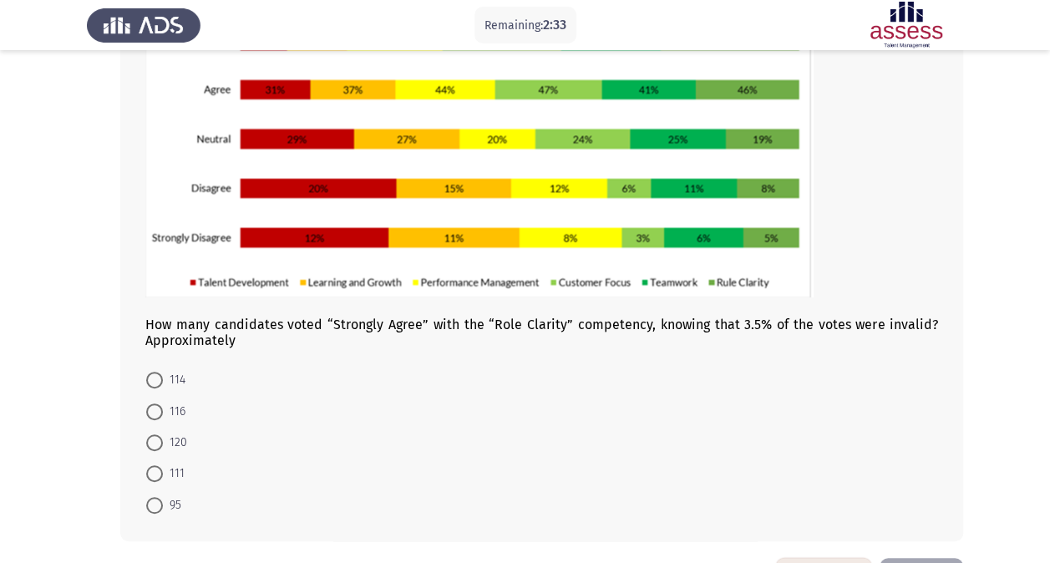
click at [150, 508] on span at bounding box center [154, 505] width 17 height 17
click at [150, 508] on input "95" at bounding box center [154, 505] width 17 height 17
radio input "true"
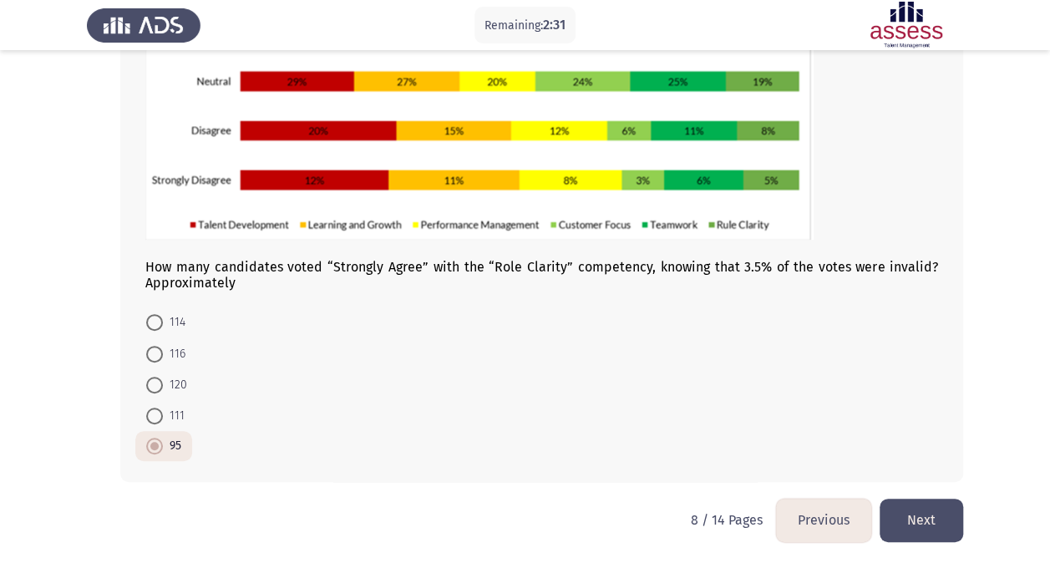
click at [917, 499] on button "Next" at bounding box center [922, 520] width 84 height 43
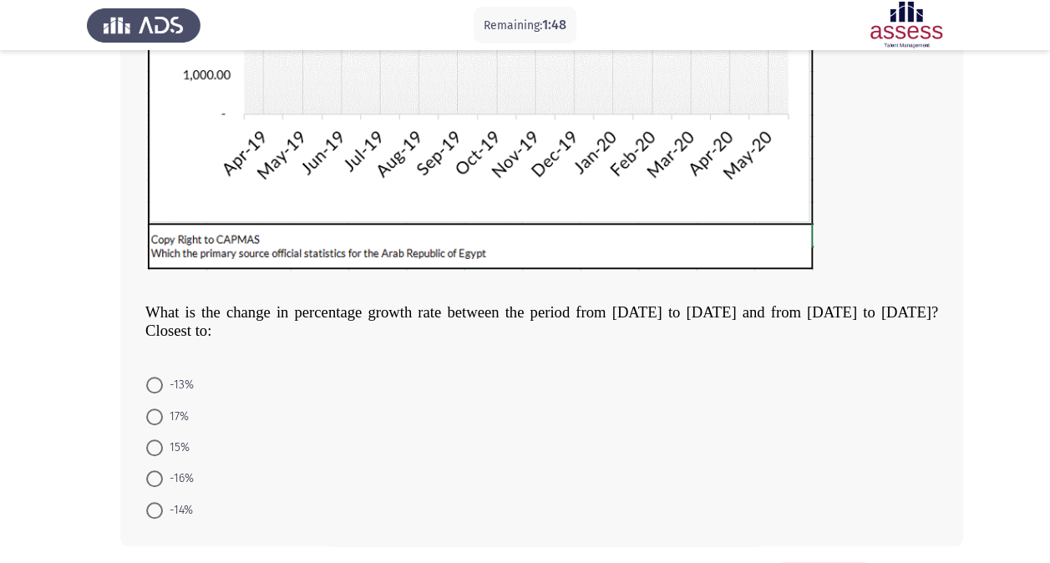
scroll to position [419, 0]
click at [156, 378] on span at bounding box center [154, 384] width 17 height 17
click at [156, 378] on input "-13%" at bounding box center [154, 384] width 17 height 17
radio input "true"
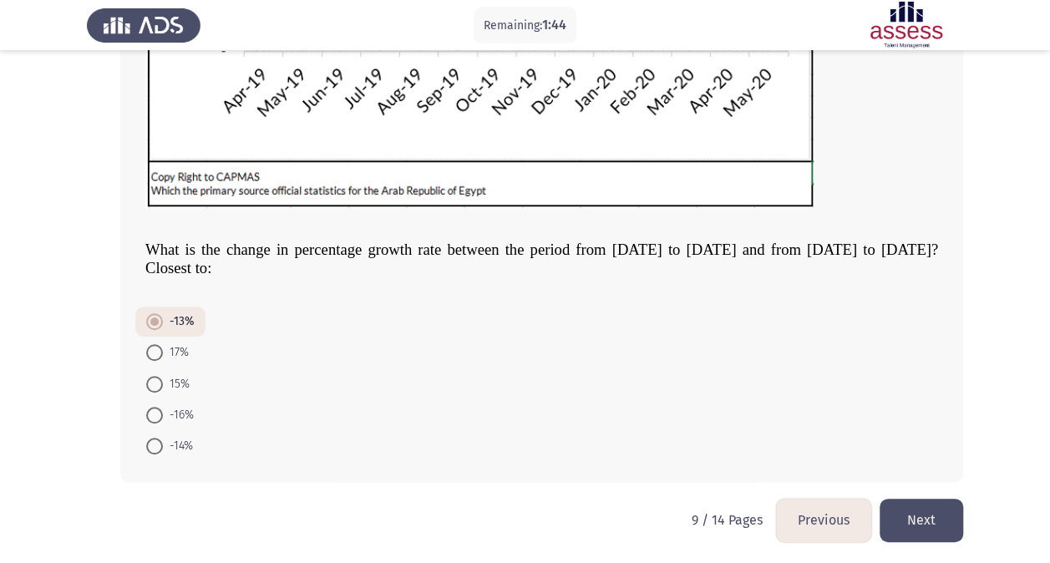
click at [933, 511] on button "Next" at bounding box center [922, 520] width 84 height 43
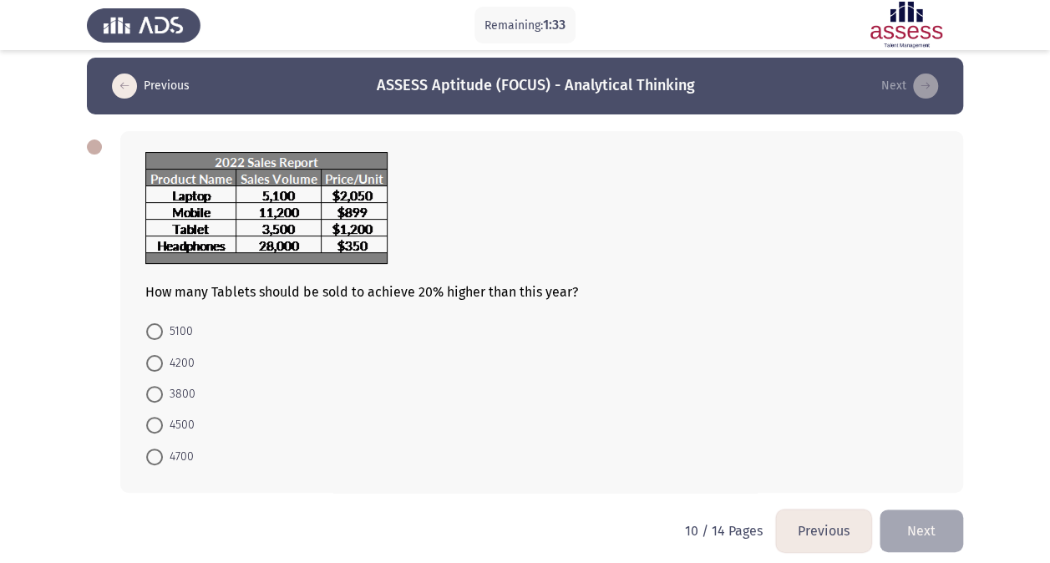
scroll to position [8, 0]
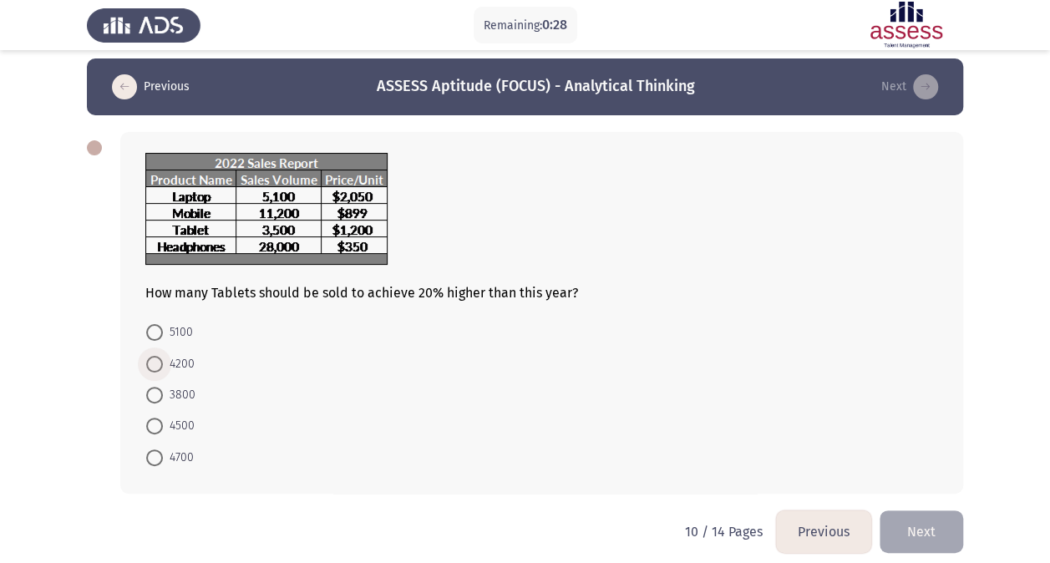
click at [164, 363] on span "4200" at bounding box center [179, 364] width 32 height 20
click at [163, 363] on input "4200" at bounding box center [154, 364] width 17 height 17
radio input "true"
click at [906, 527] on button "Next" at bounding box center [922, 530] width 84 height 43
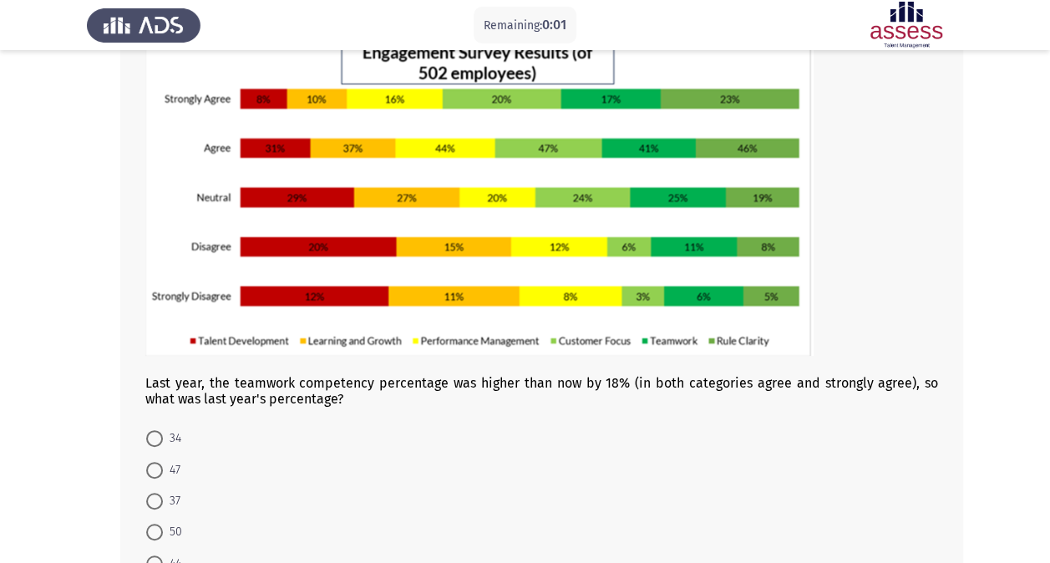
scroll to position [0, 0]
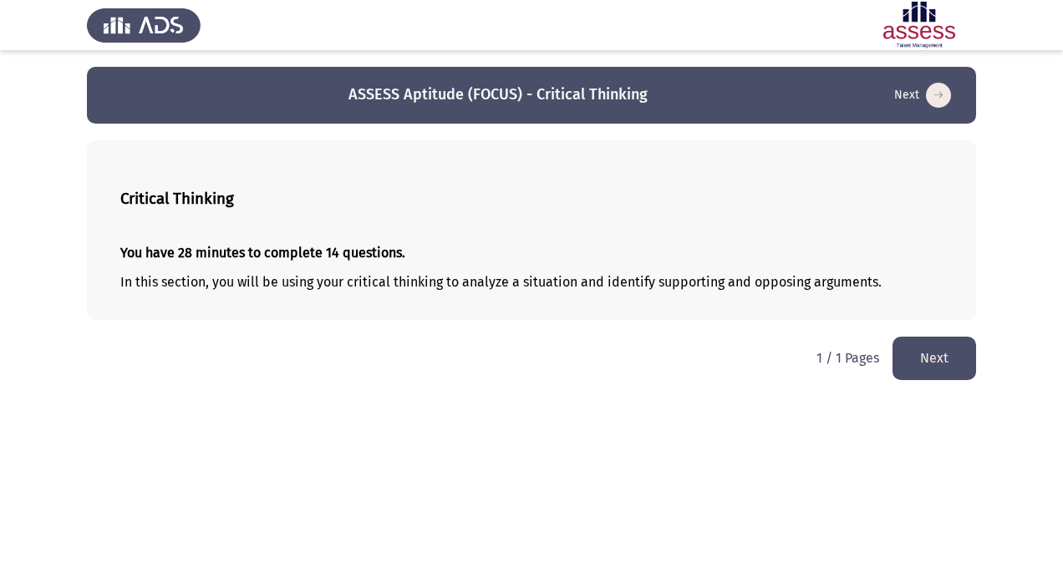
click at [936, 344] on button "Next" at bounding box center [934, 358] width 84 height 43
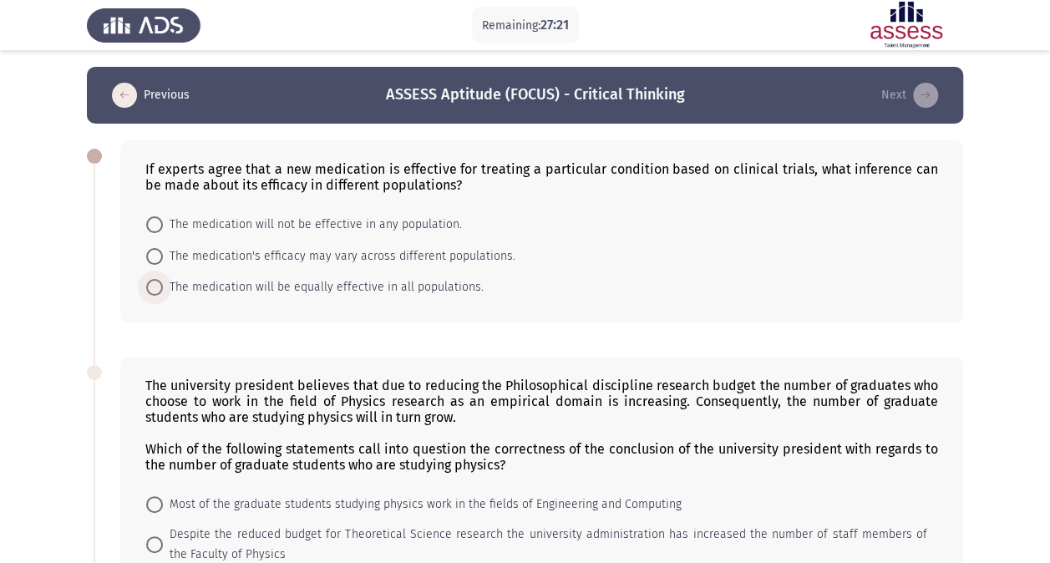
click at [155, 289] on span at bounding box center [154, 287] width 17 height 17
click at [155, 289] on input "The medication will be equally effective in all populations." at bounding box center [154, 287] width 17 height 17
radio input "true"
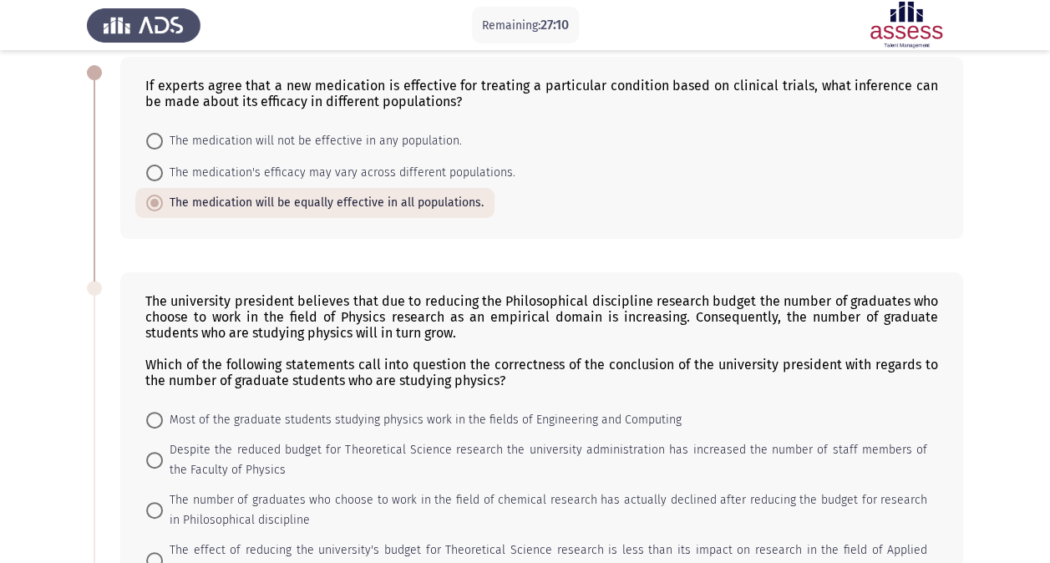
scroll to position [74, 0]
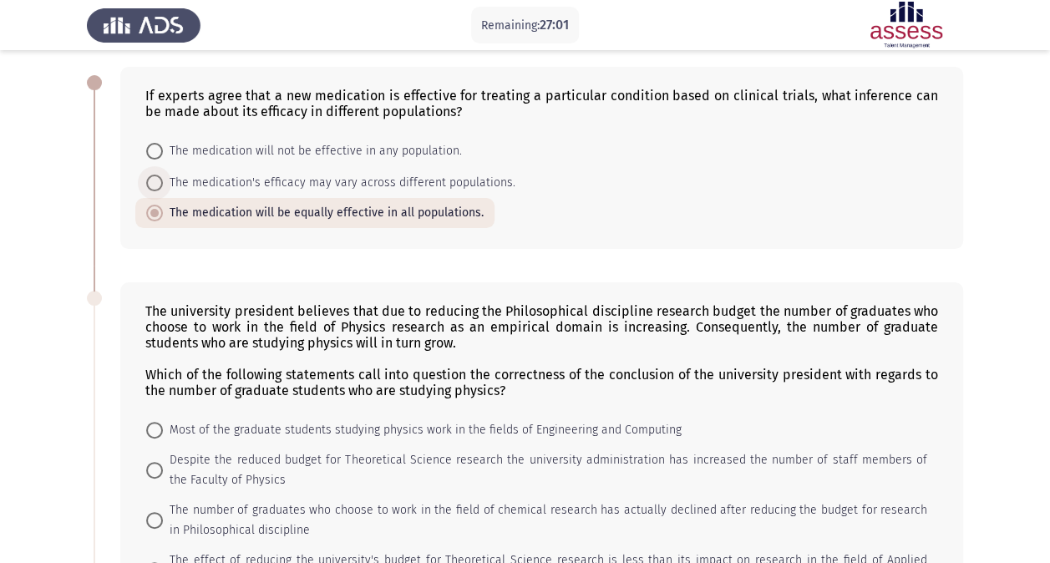
click at [152, 180] on span at bounding box center [154, 183] width 17 height 17
click at [152, 180] on input "The medication's efficacy may vary across different populations." at bounding box center [154, 183] width 17 height 17
radio input "true"
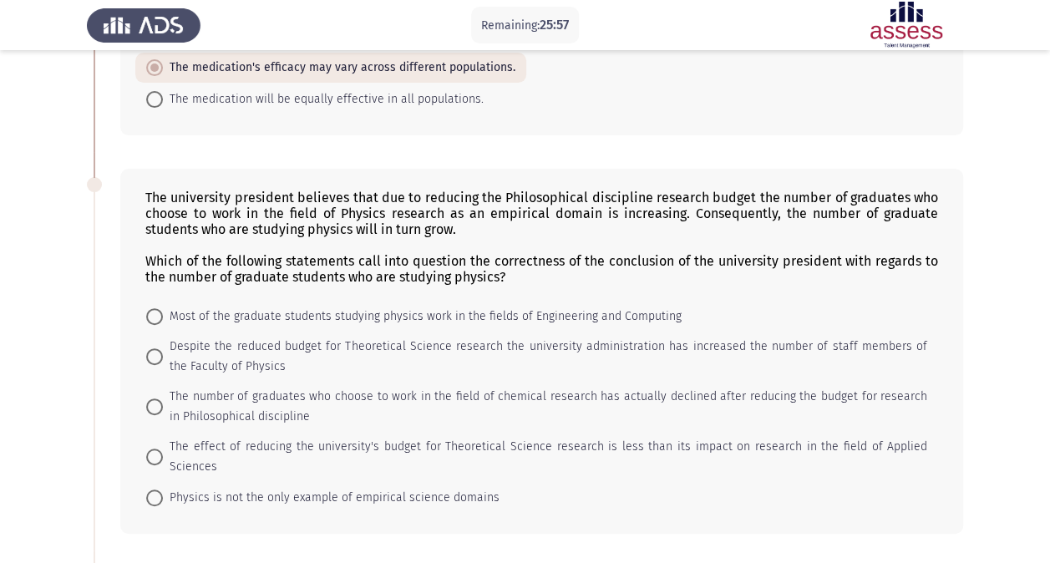
scroll to position [188, 0]
click at [147, 353] on span at bounding box center [154, 356] width 17 height 17
click at [147, 353] on input "Despite the reduced budget for Theoretical Science research the university admi…" at bounding box center [154, 356] width 17 height 17
radio input "true"
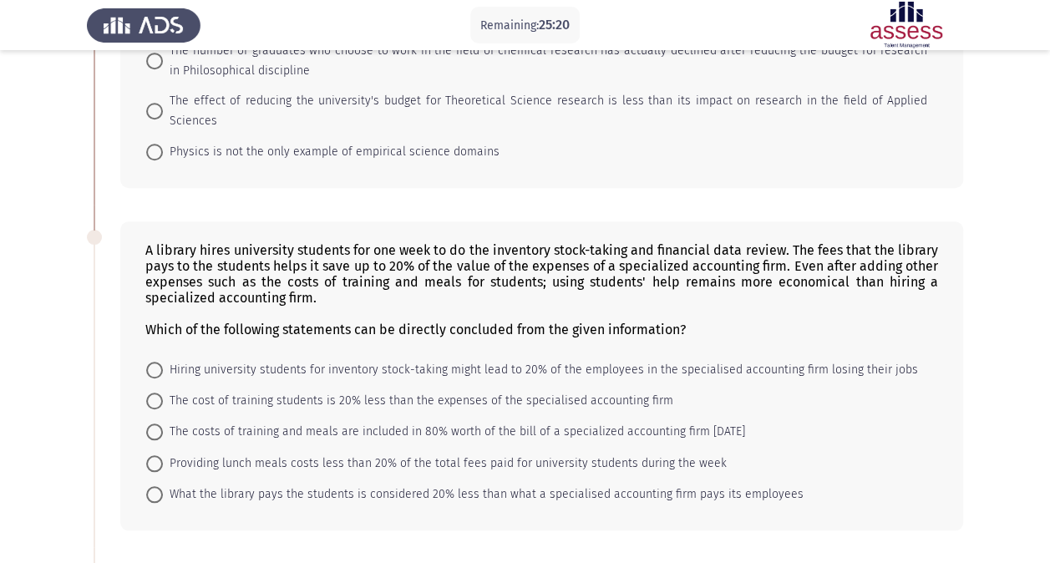
scroll to position [537, 0]
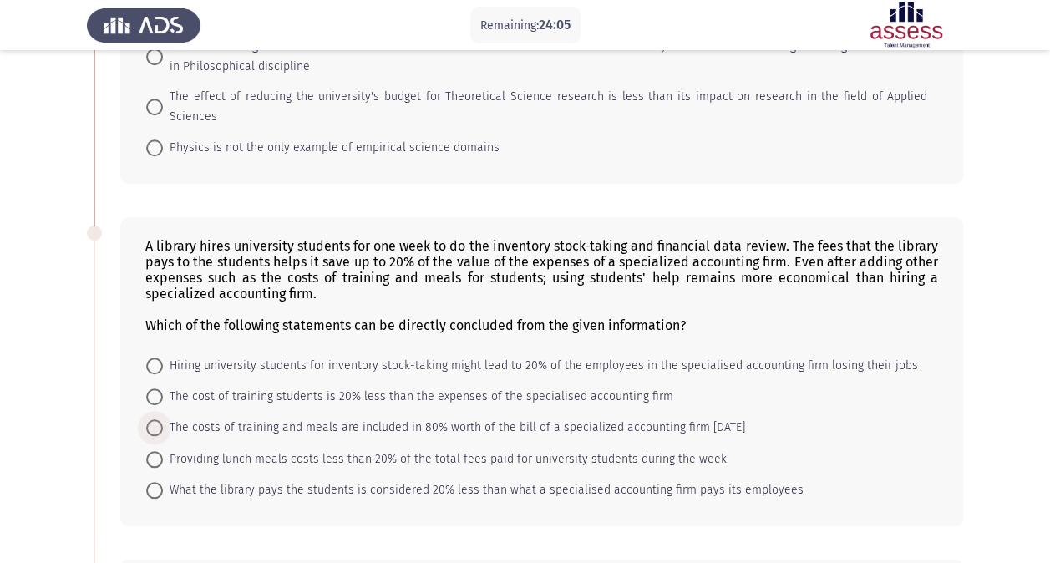
click at [157, 419] on span at bounding box center [154, 427] width 17 height 17
click at [157, 419] on input "The costs of training and meals are included in 80% worth of the bill of a spec…" at bounding box center [154, 427] width 17 height 17
radio input "true"
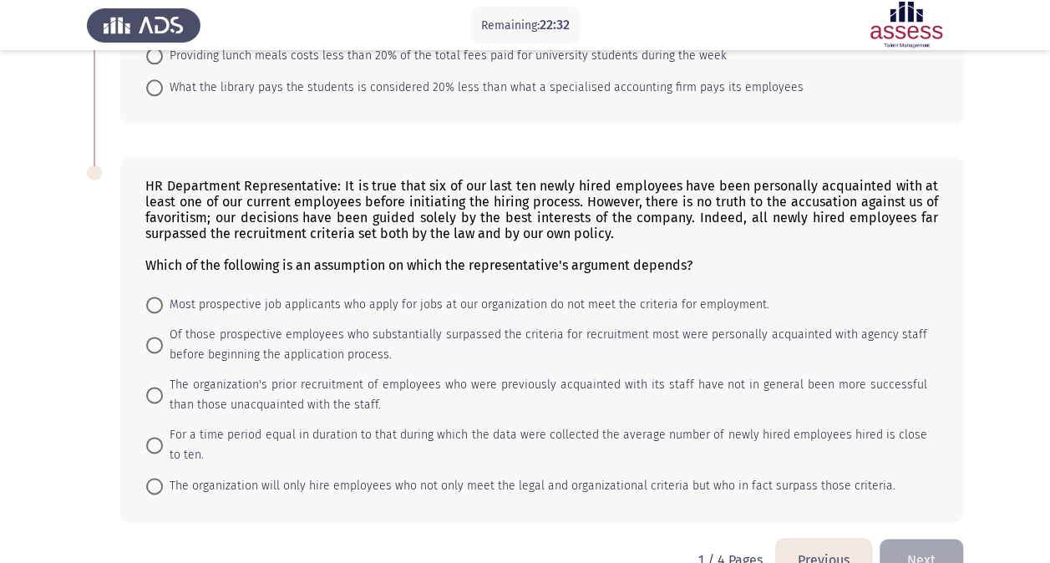
scroll to position [953, 0]
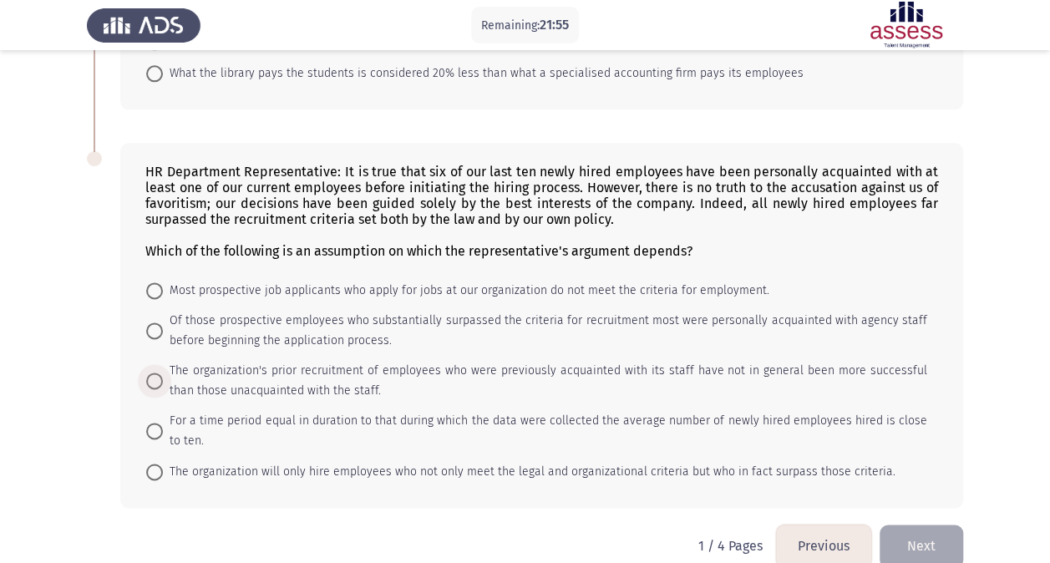
click at [157, 373] on span at bounding box center [154, 381] width 17 height 17
click at [157, 373] on input "The organization's prior recruitment of employees who were previously acquainte…" at bounding box center [154, 381] width 17 height 17
radio input "true"
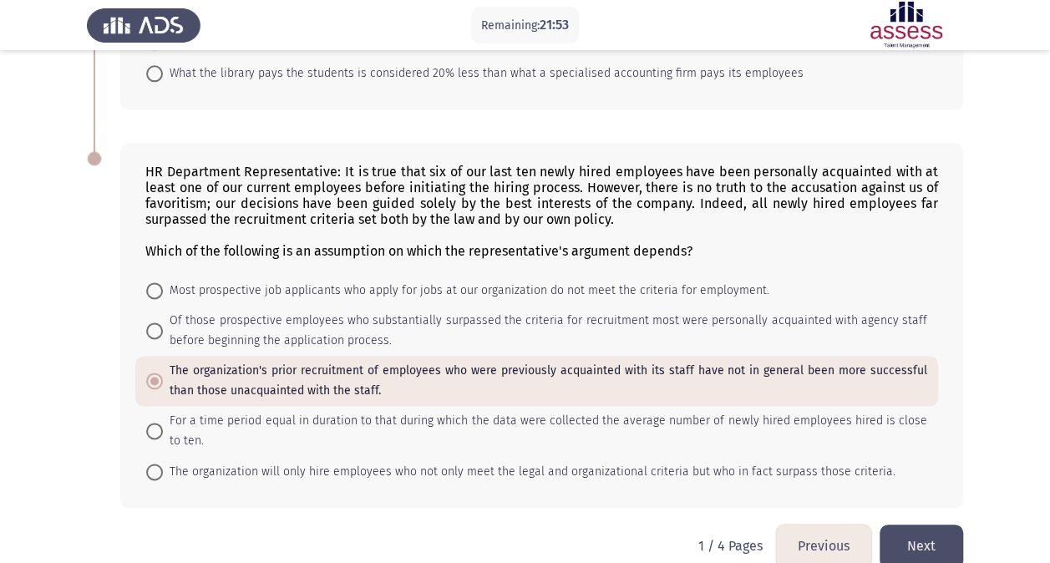
click at [933, 525] on button "Next" at bounding box center [922, 546] width 84 height 43
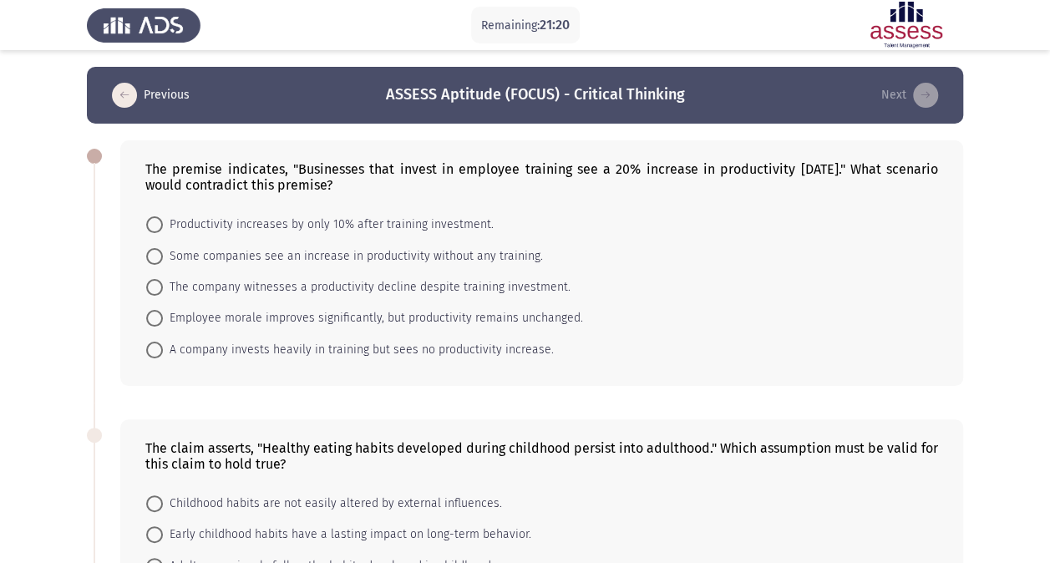
click at [165, 289] on span "The company witnesses a productivity decline despite training investment." at bounding box center [367, 287] width 408 height 20
click at [163, 289] on input "The company witnesses a productivity decline despite training investment." at bounding box center [154, 287] width 17 height 17
radio input "true"
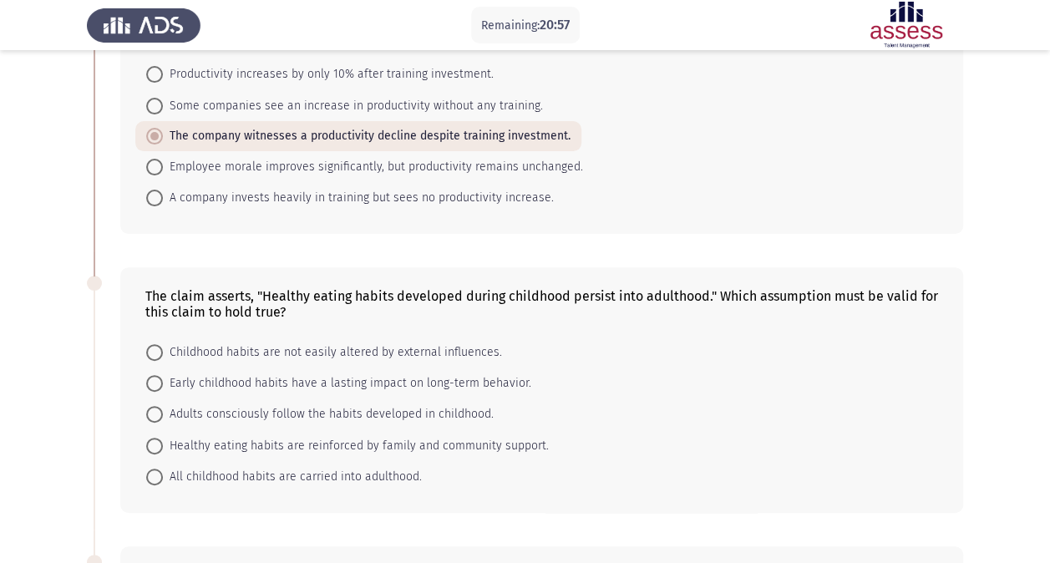
scroll to position [167, 0]
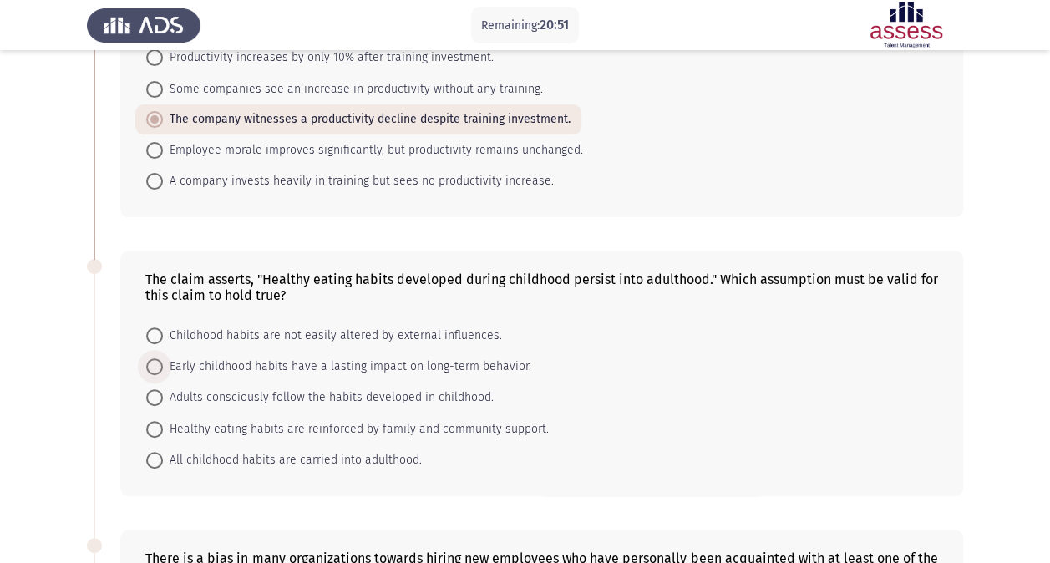
click at [149, 361] on span at bounding box center [154, 366] width 17 height 17
click at [149, 361] on input "Early childhood habits have a lasting impact on long-term behavior." at bounding box center [154, 366] width 17 height 17
radio input "true"
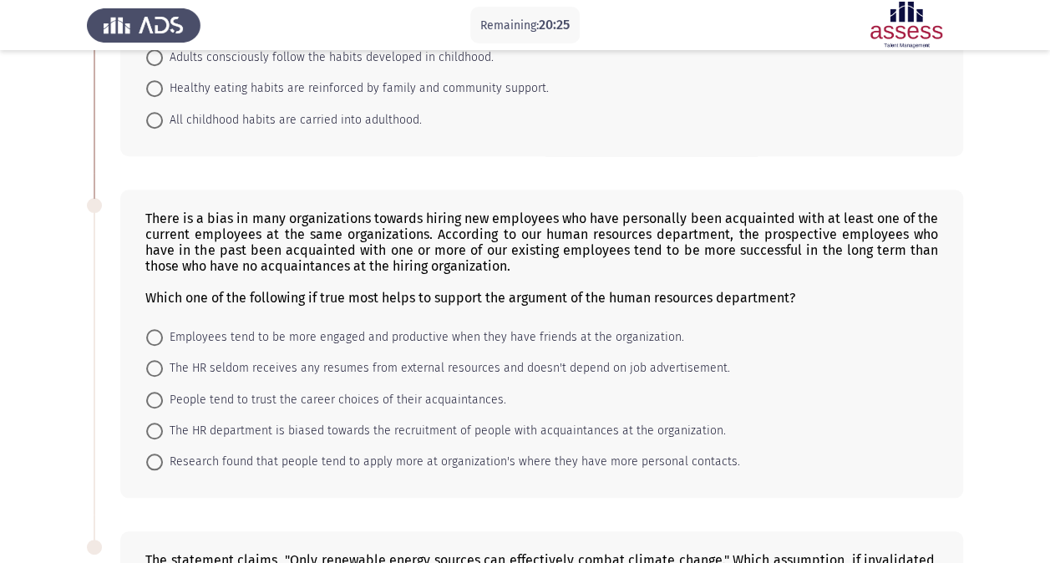
scroll to position [507, 0]
click at [156, 336] on span at bounding box center [154, 336] width 17 height 17
click at [156, 336] on input "Employees tend to be more engaged and productive when they have friends at the …" at bounding box center [154, 336] width 17 height 17
radio input "true"
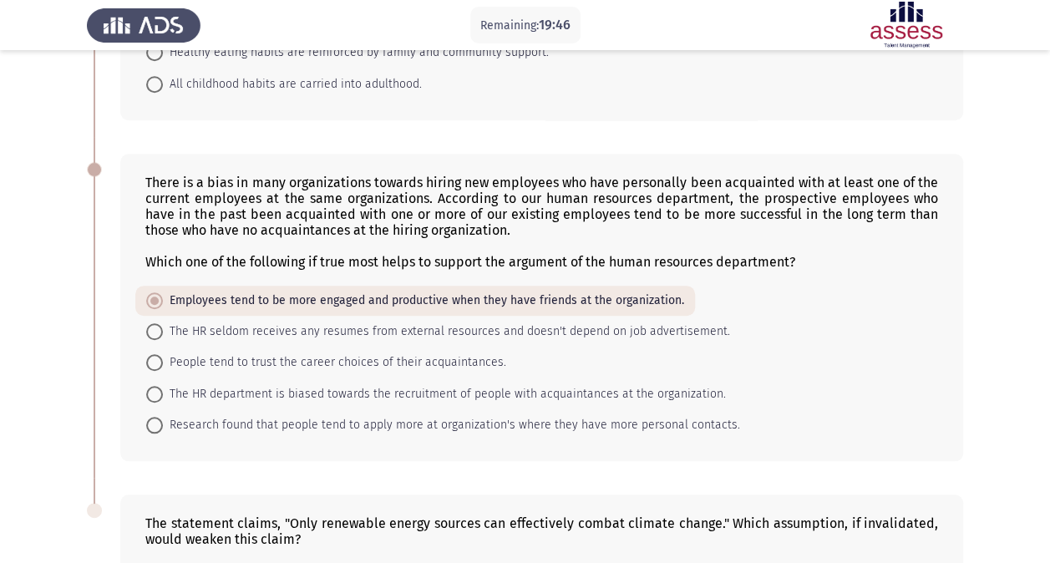
scroll to position [566, 0]
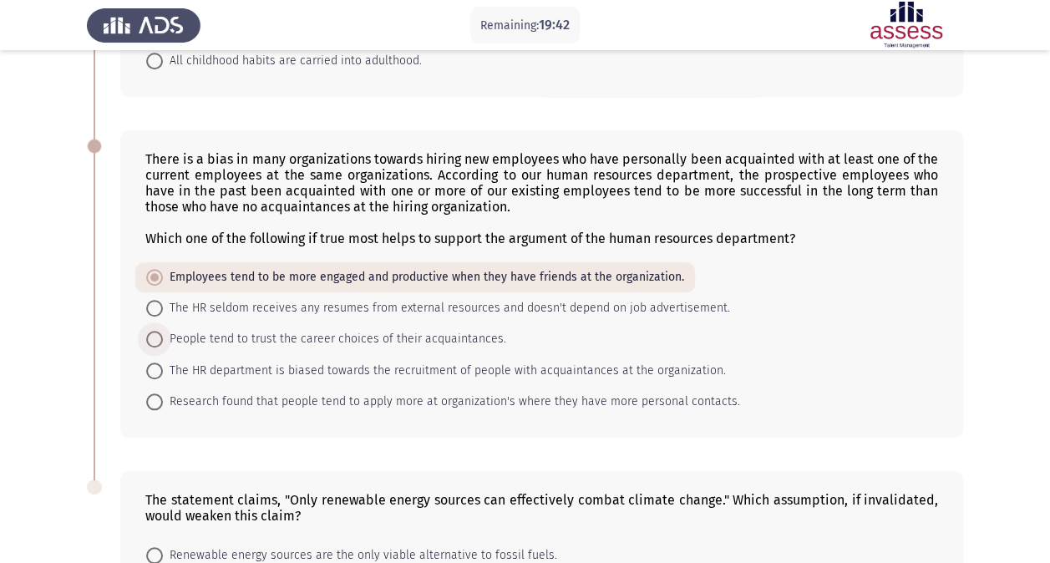
click at [161, 338] on span at bounding box center [154, 339] width 17 height 17
click at [161, 338] on input "People tend to trust the career choices of their acquaintances." at bounding box center [154, 339] width 17 height 17
radio input "true"
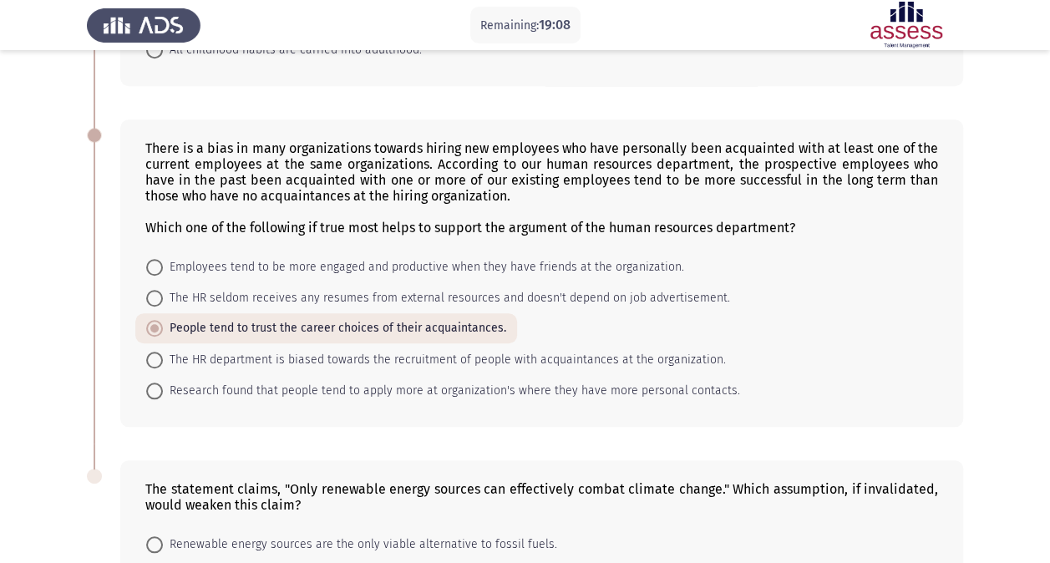
scroll to position [576, 0]
drag, startPoint x: 750, startPoint y: 168, endPoint x: 409, endPoint y: 301, distance: 365.9
click at [409, 301] on div "There is a bias in many organizations towards hiring new employees who have per…" at bounding box center [541, 274] width 843 height 308
click at [157, 263] on span at bounding box center [154, 268] width 17 height 17
click at [157, 263] on input "Employees tend to be more engaged and productive when they have friends at the …" at bounding box center [154, 268] width 17 height 17
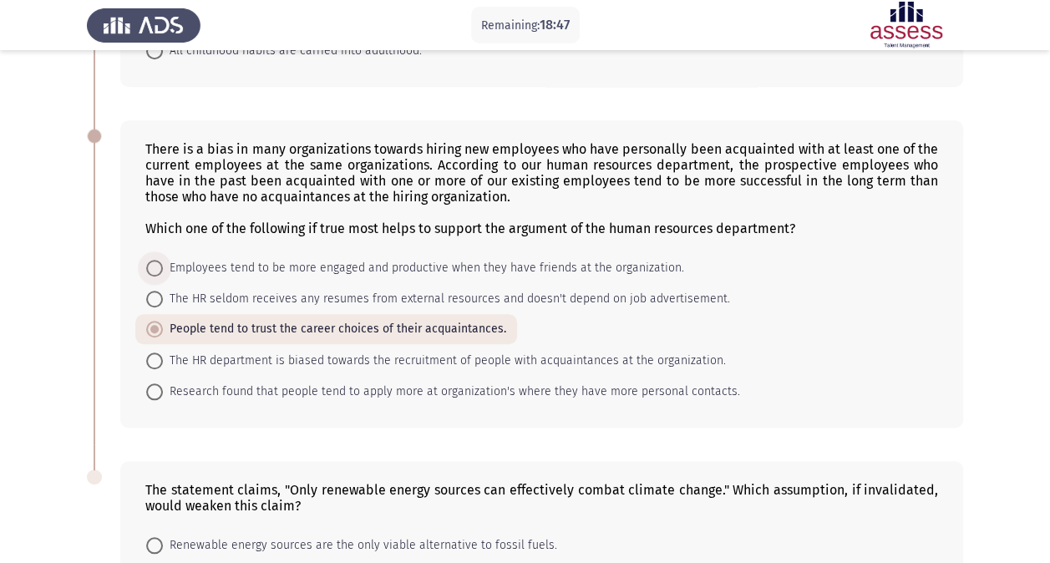
radio input "true"
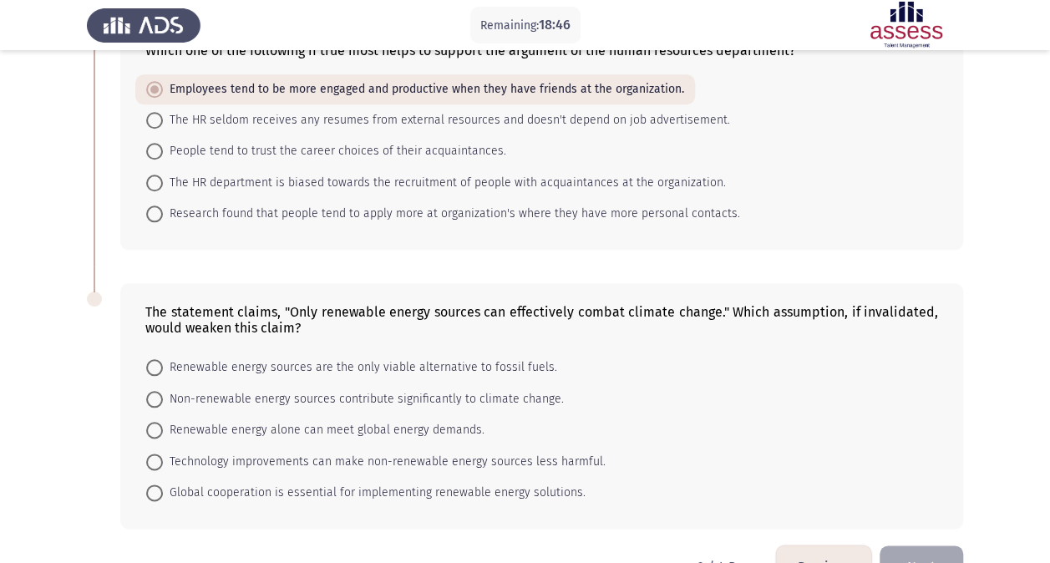
scroll to position [755, 0]
click at [155, 453] on span at bounding box center [154, 461] width 17 height 17
click at [155, 453] on input "Technology improvements can make non-renewable energy sources less harmful." at bounding box center [154, 461] width 17 height 17
radio input "true"
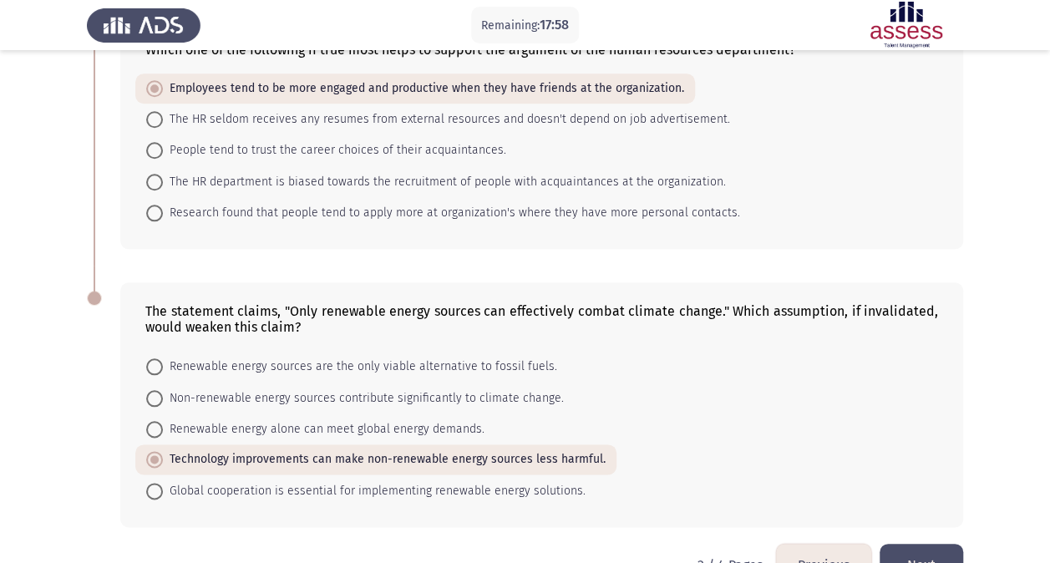
scroll to position [793, 0]
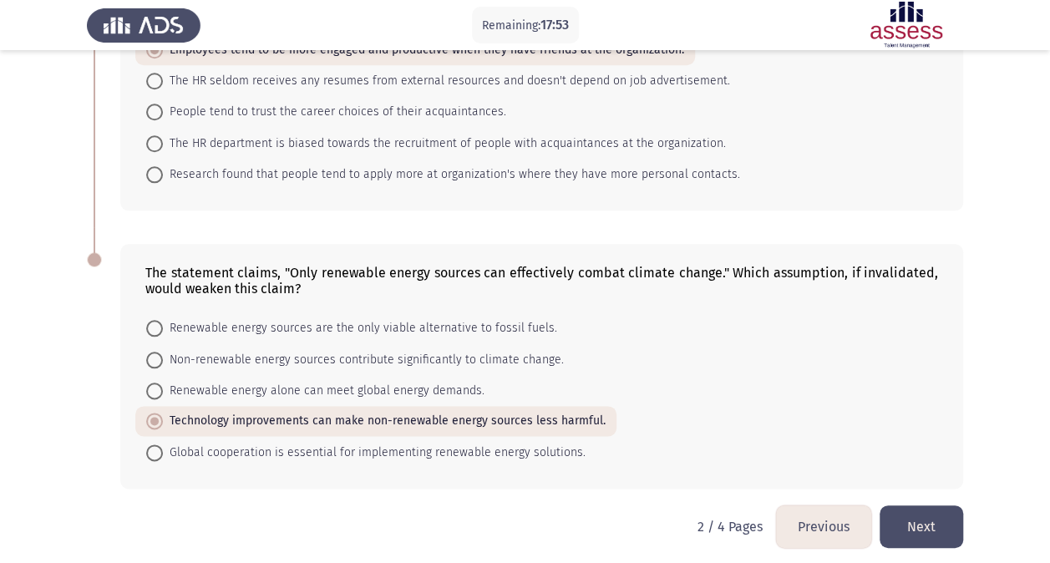
drag, startPoint x: 881, startPoint y: 266, endPoint x: 260, endPoint y: 435, distance: 643.6
click at [260, 435] on div "The statement claims, "Only renewable energy sources can effectively combat cli…" at bounding box center [541, 366] width 843 height 244
click at [302, 353] on span "Non-renewable energy sources contribute significantly to climate change." at bounding box center [363, 360] width 401 height 20
click at [163, 353] on input "Non-renewable energy sources contribute significantly to climate change." at bounding box center [154, 360] width 17 height 17
radio input "true"
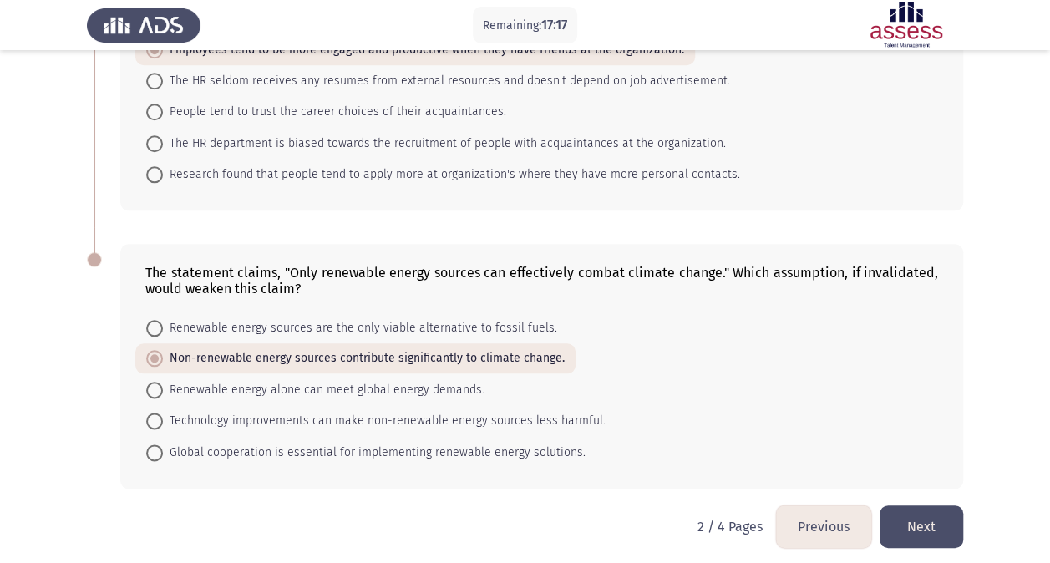
click at [914, 507] on button "Next" at bounding box center [922, 527] width 84 height 43
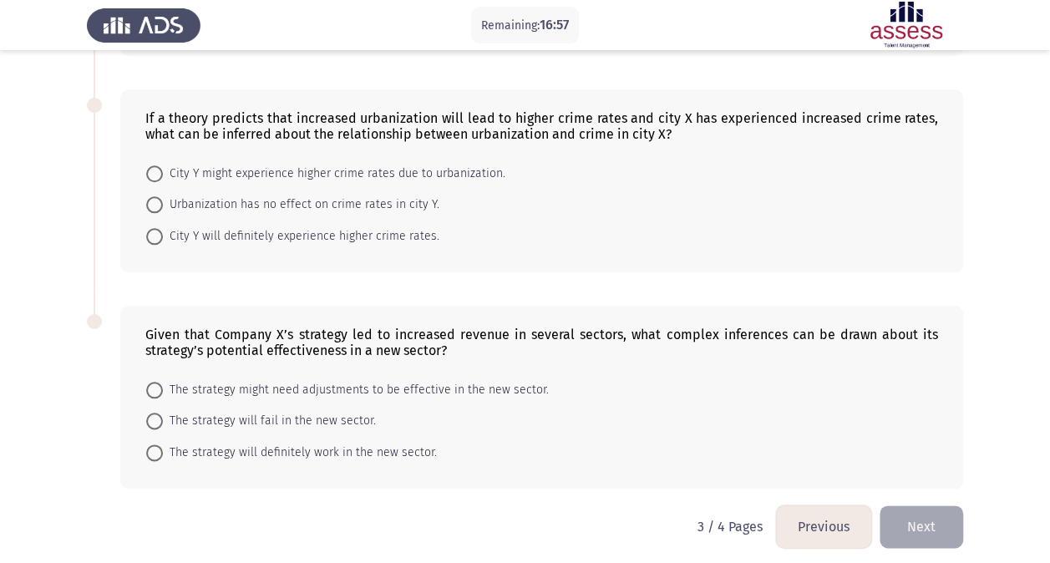
scroll to position [0, 0]
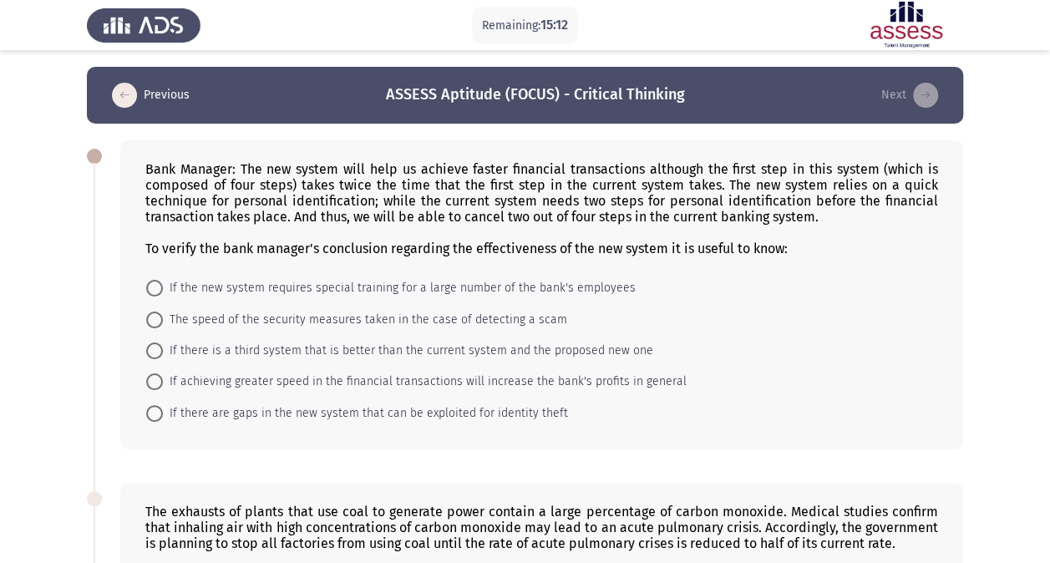
click at [162, 379] on span at bounding box center [154, 382] width 17 height 17
click at [162, 379] on input "If achieving greater speed in the financial transactions will increase the bank…" at bounding box center [154, 382] width 17 height 17
radio input "true"
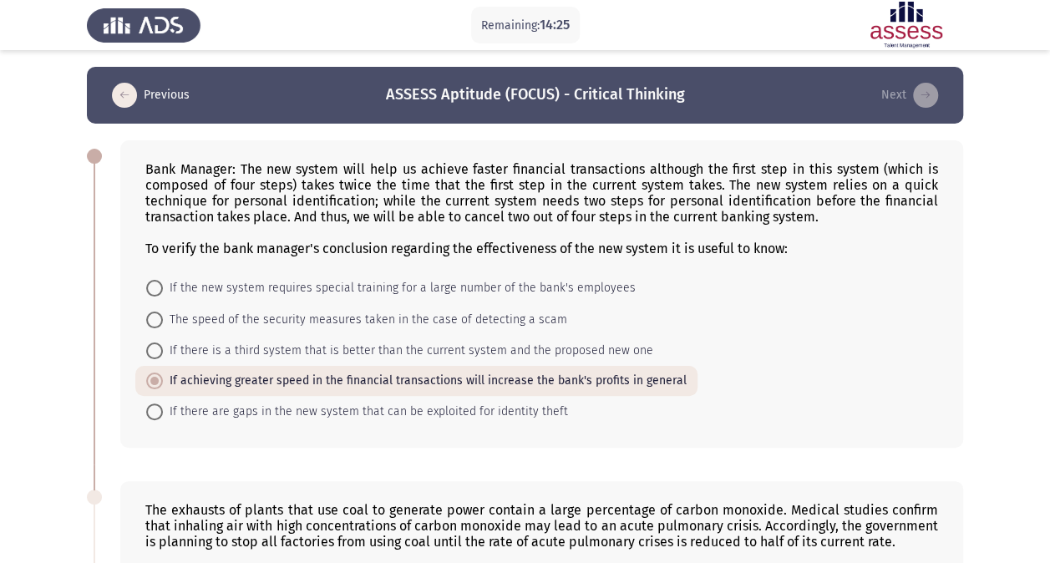
click at [157, 414] on span at bounding box center [154, 412] width 17 height 17
click at [157, 414] on input "If there are gaps in the new system that can be exploited for identity theft" at bounding box center [154, 412] width 17 height 17
radio input "true"
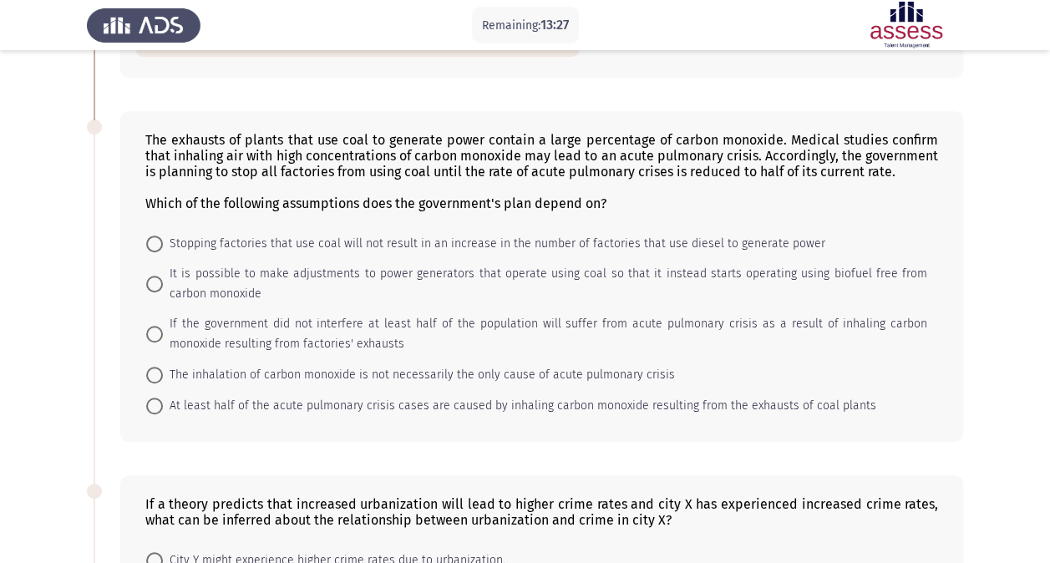
scroll to position [371, 0]
click at [164, 332] on span "If the government did not interfere at least half of the population will suffer…" at bounding box center [545, 333] width 765 height 40
click at [163, 332] on input "If the government did not interfere at least half of the population will suffer…" at bounding box center [154, 333] width 17 height 17
radio input "true"
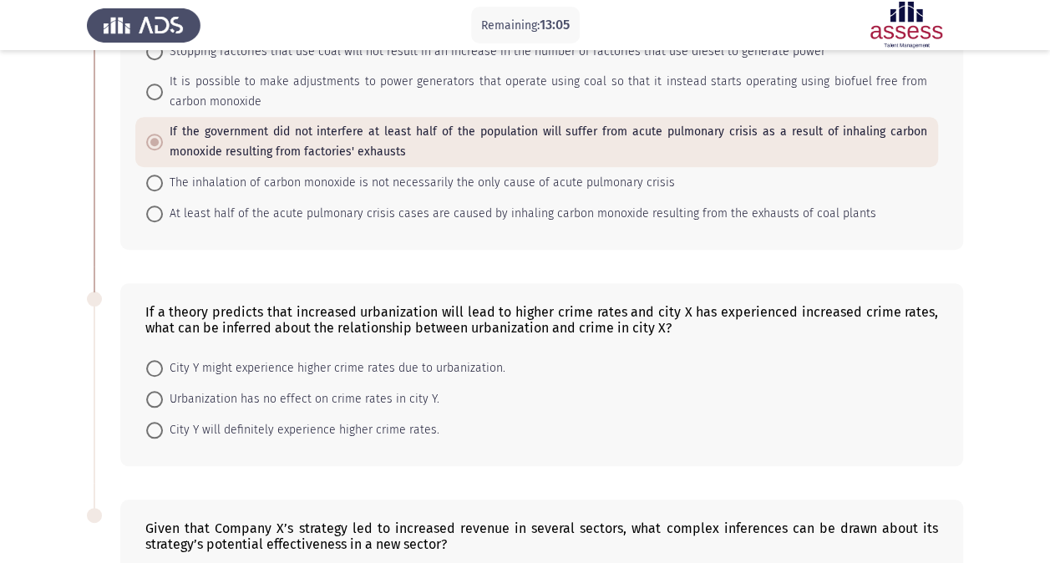
scroll to position [563, 0]
click at [164, 364] on span "City Y might experience higher crime rates due to urbanization." at bounding box center [334, 368] width 343 height 20
click at [163, 364] on input "City Y might experience higher crime rates due to urbanization." at bounding box center [154, 367] width 17 height 17
radio input "true"
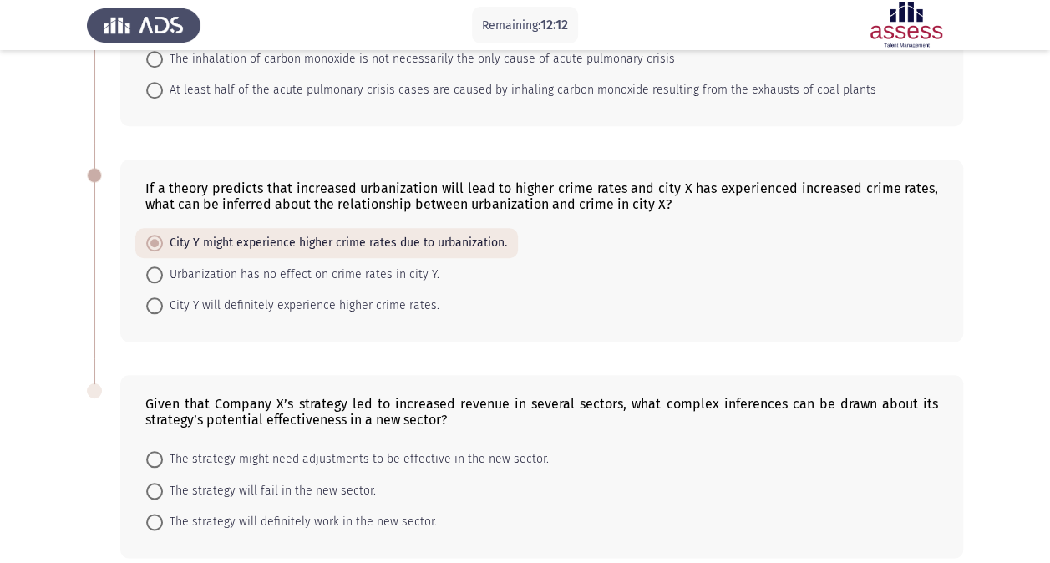
scroll to position [756, 0]
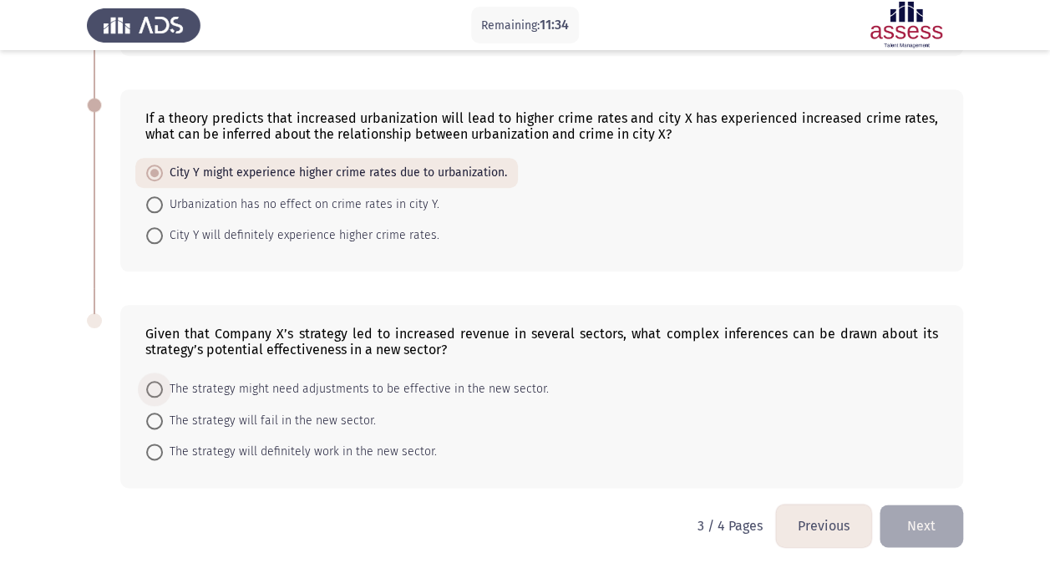
click at [179, 379] on span "The strategy might need adjustments to be effective in the new sector." at bounding box center [356, 389] width 386 height 20
click at [163, 381] on input "The strategy might need adjustments to be effective in the new sector." at bounding box center [154, 389] width 17 height 17
radio input "true"
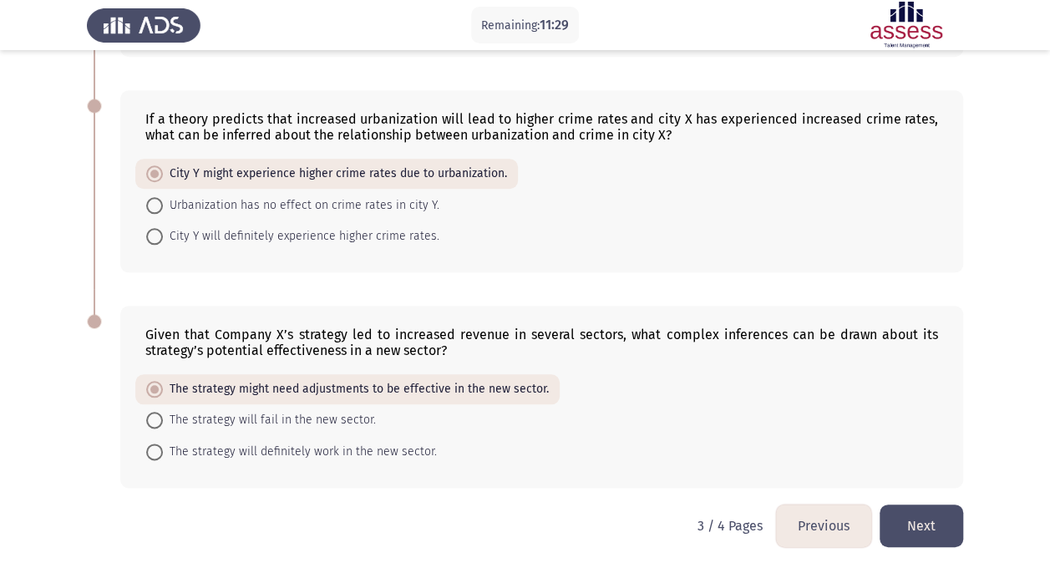
click at [943, 510] on button "Next" at bounding box center [922, 526] width 84 height 43
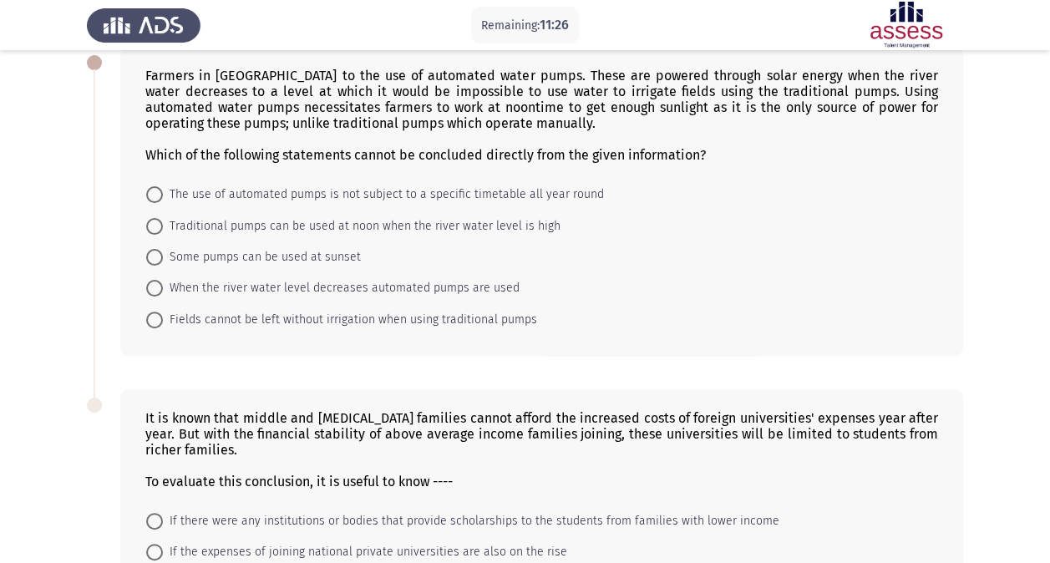
scroll to position [81, 0]
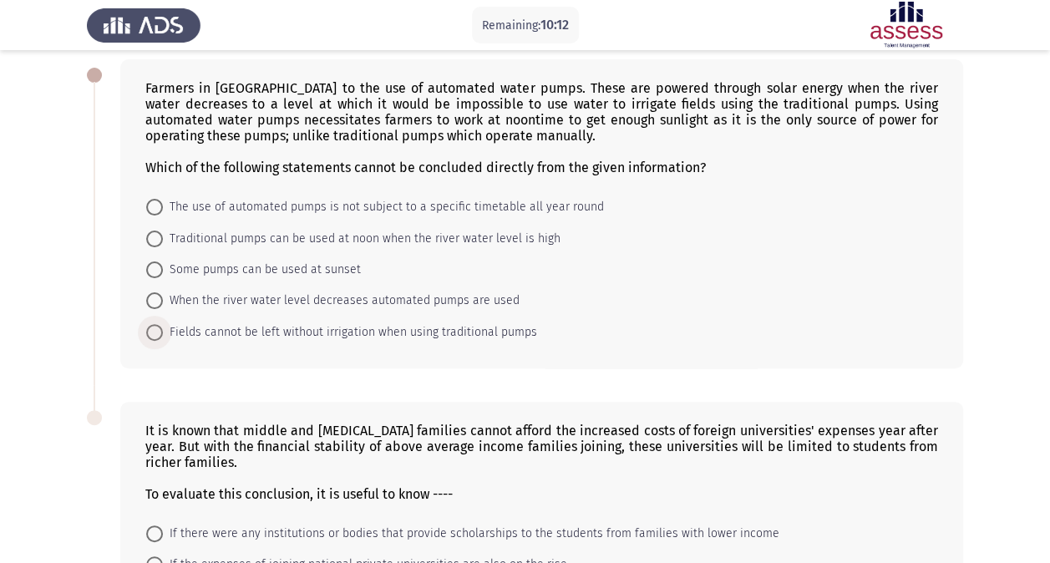
click at [151, 331] on span at bounding box center [154, 332] width 17 height 17
click at [151, 331] on input "Fields cannot be left without irrigation when using traditional pumps" at bounding box center [154, 332] width 17 height 17
radio input "true"
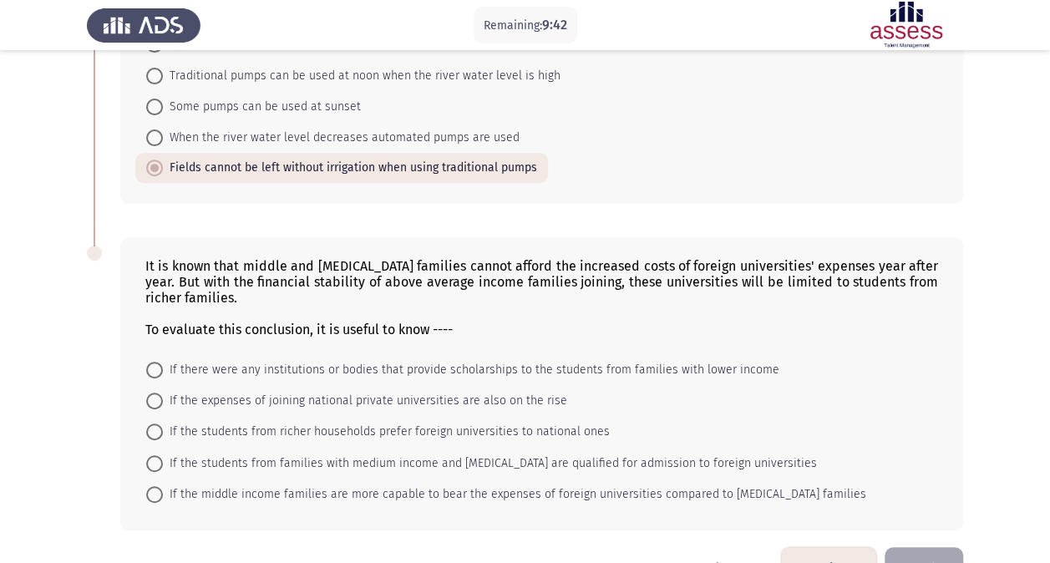
scroll to position [289, 0]
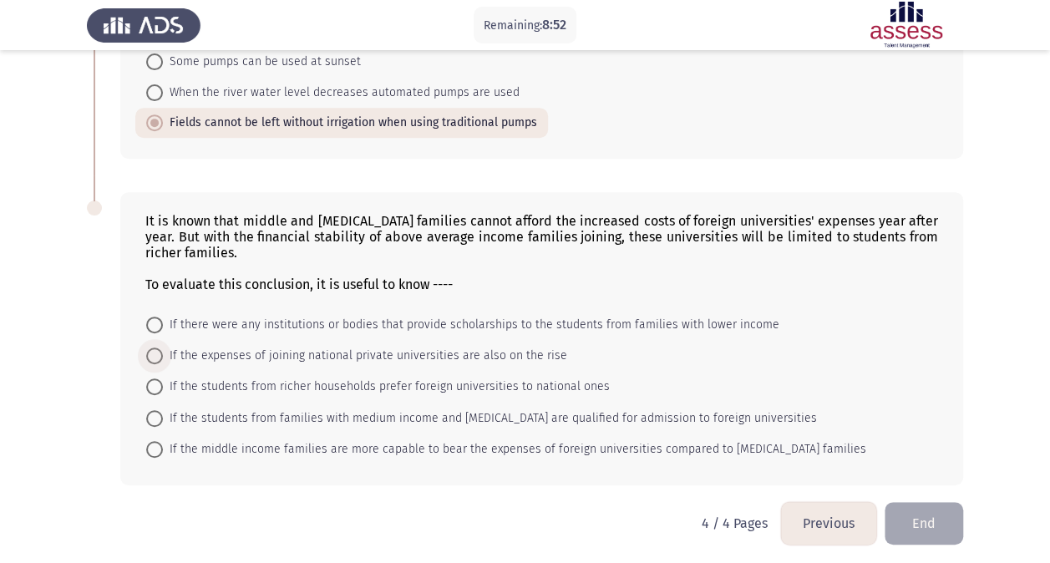
click at [171, 348] on span "If the expenses of joining national private universities are also on the rise" at bounding box center [365, 356] width 404 height 20
click at [163, 348] on input "If the expenses of joining national private universities are also on the rise" at bounding box center [154, 356] width 17 height 17
radio input "true"
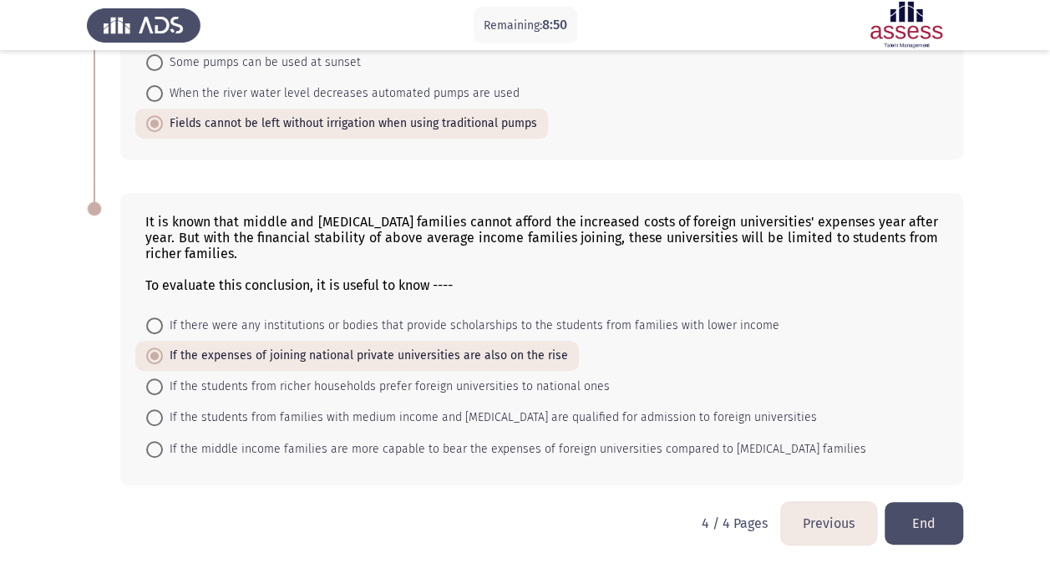
click at [908, 523] on button "End" at bounding box center [924, 523] width 79 height 43
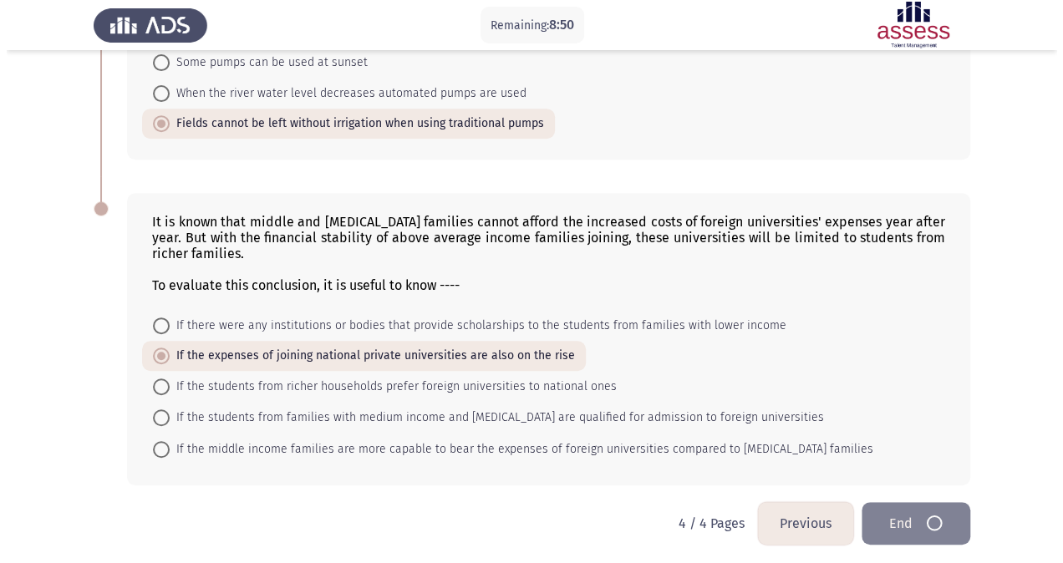
scroll to position [0, 0]
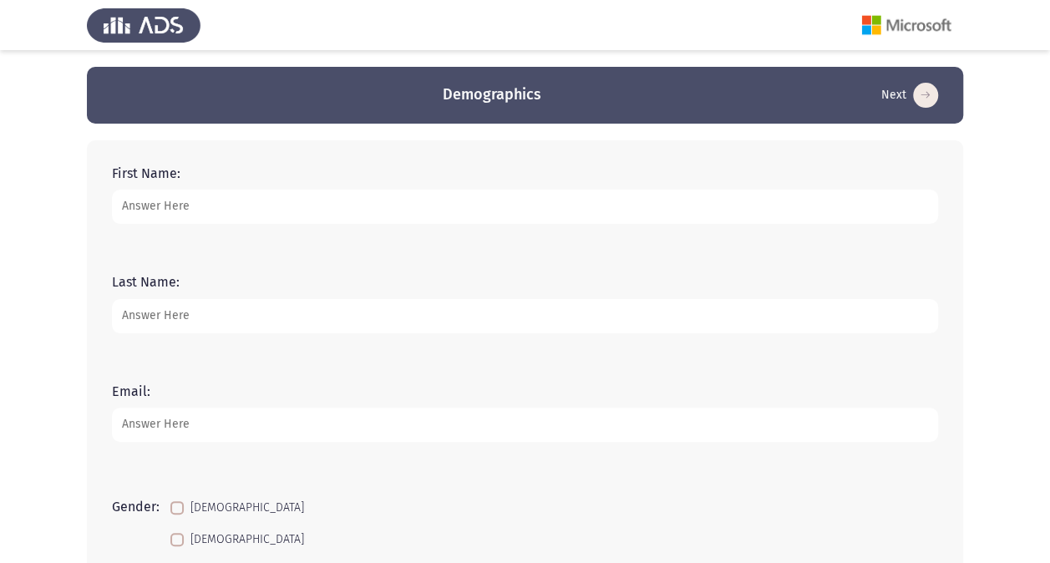
click at [370, 201] on input "First Name:" at bounding box center [525, 207] width 826 height 34
type input "y"
type input "[PERSON_NAME]"
click at [273, 304] on input "Last Name:" at bounding box center [525, 316] width 826 height 34
type input "Atta"
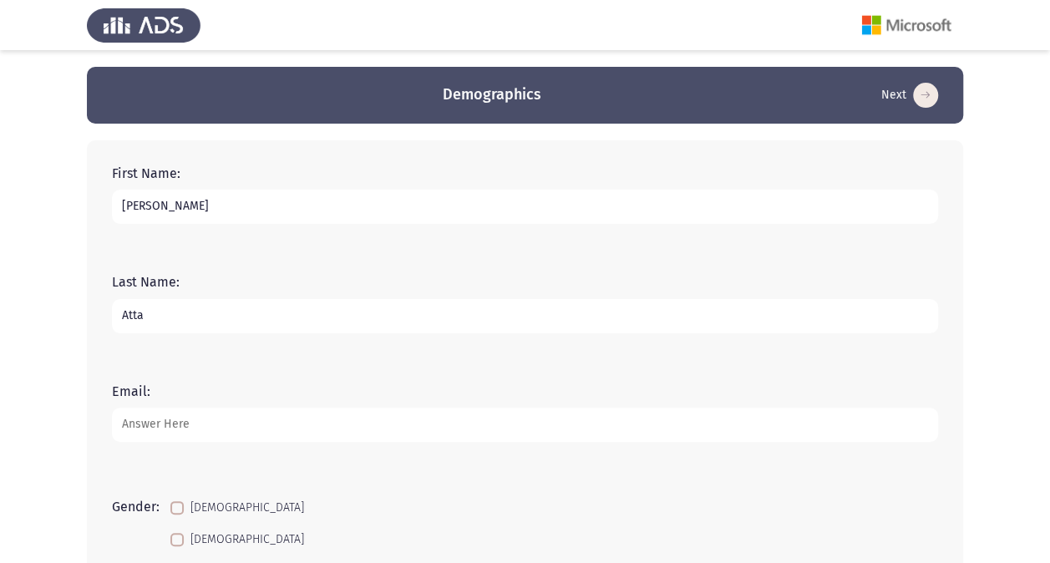
click at [246, 432] on input "Email:" at bounding box center [525, 425] width 826 height 34
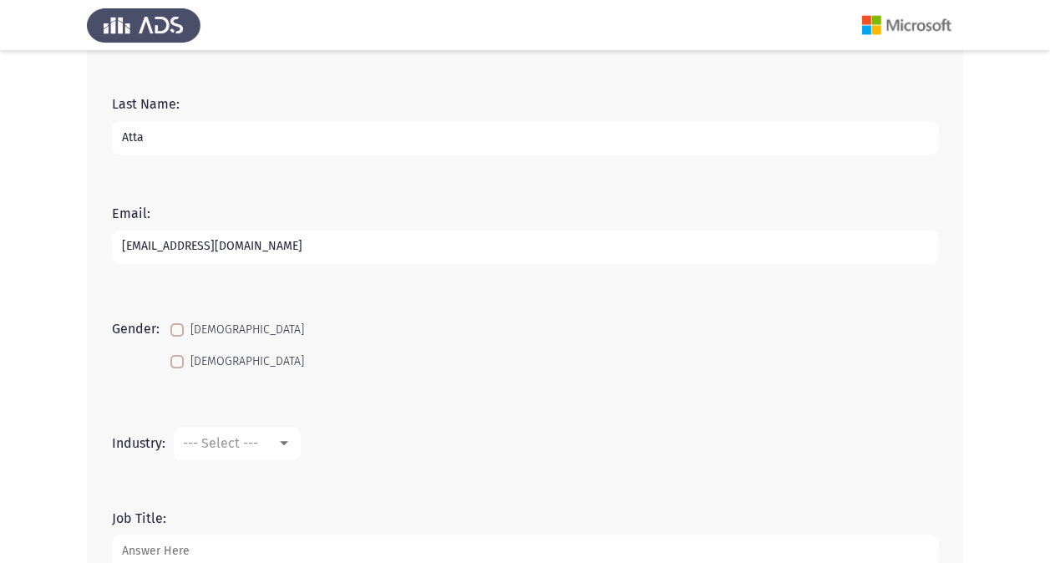
scroll to position [255, 0]
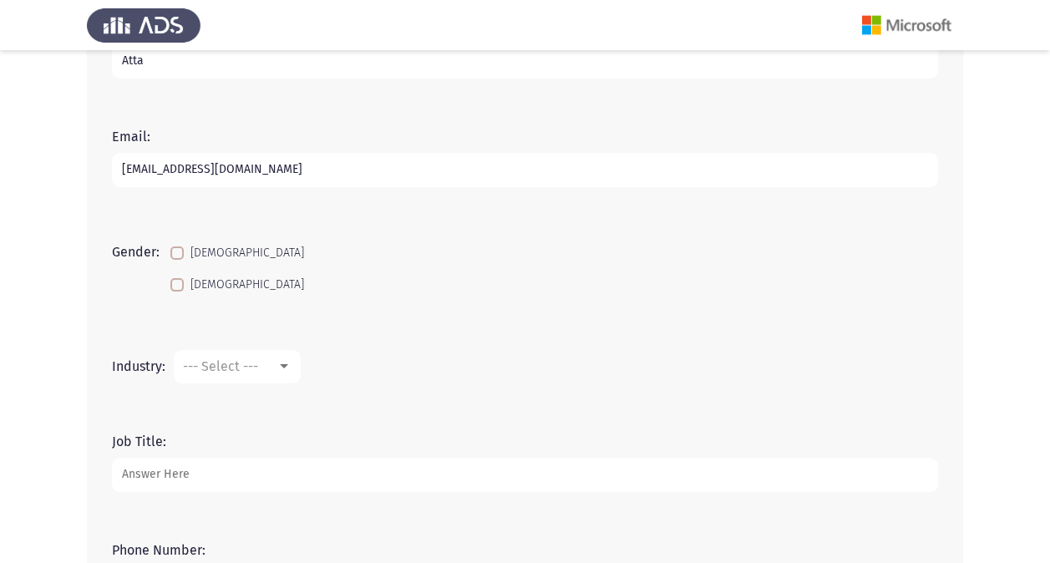
type input "[EMAIL_ADDRESS][DOMAIN_NAME]"
click at [181, 251] on span at bounding box center [176, 253] width 13 height 13
click at [177, 260] on input "[DEMOGRAPHIC_DATA]" at bounding box center [176, 260] width 1 height 1
checkbox input "true"
click at [244, 357] on mat-select "--- Select ---" at bounding box center [237, 366] width 127 height 33
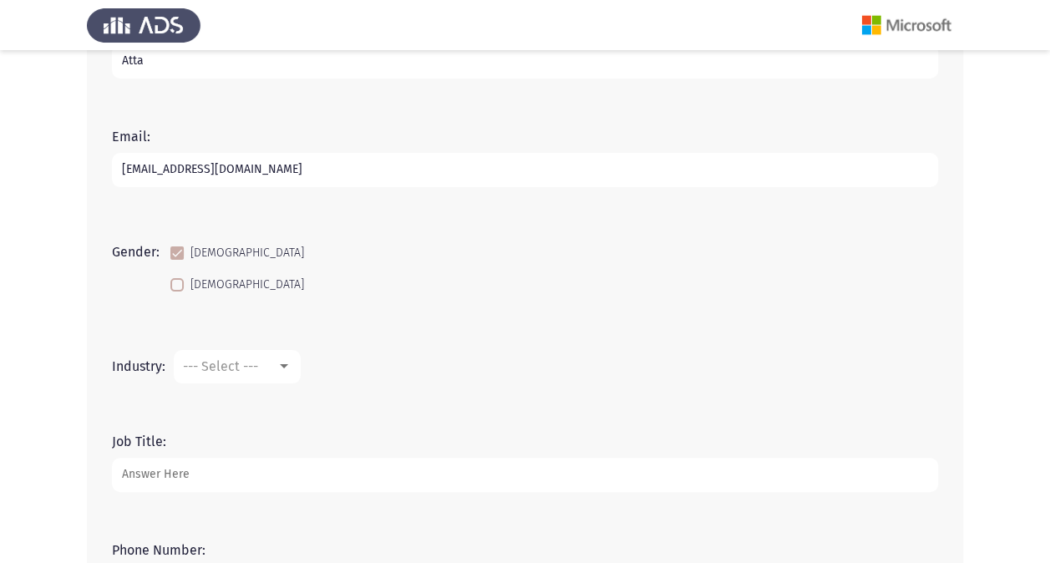
click at [241, 364] on span "--- Select ---" at bounding box center [220, 366] width 75 height 16
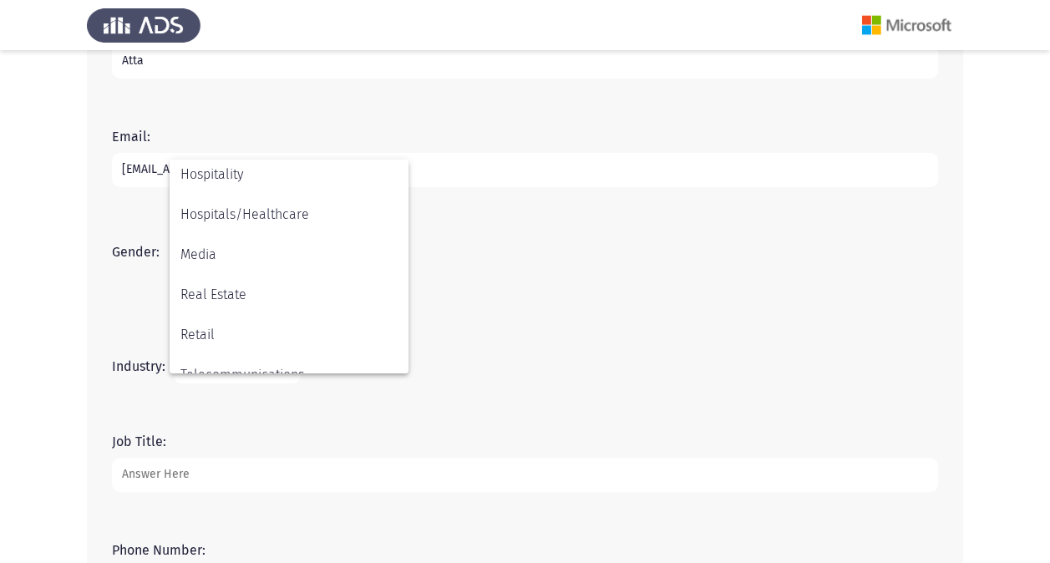
scroll to position [548, 0]
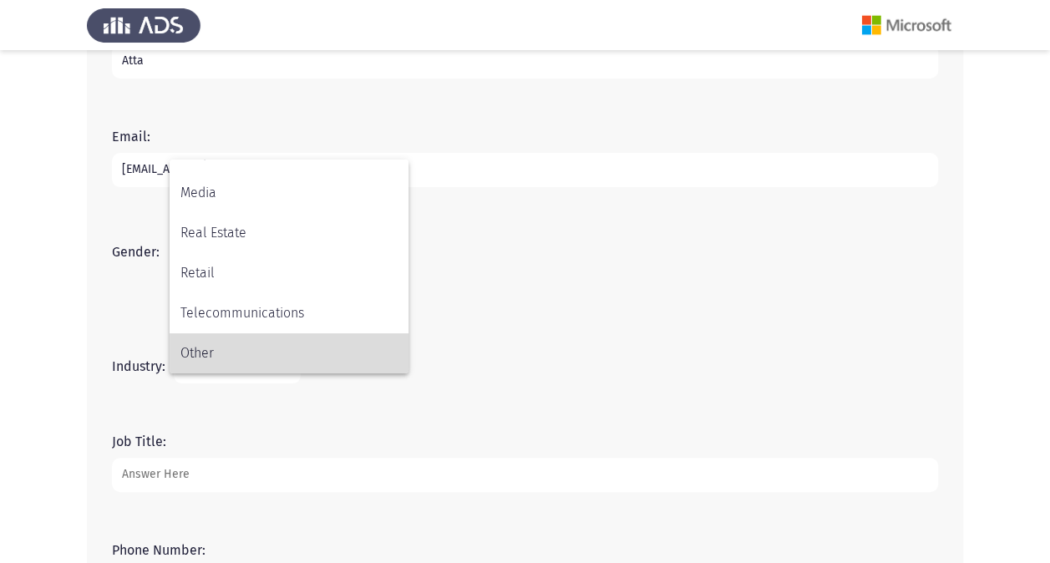
click at [251, 348] on span "Other" at bounding box center [288, 353] width 217 height 40
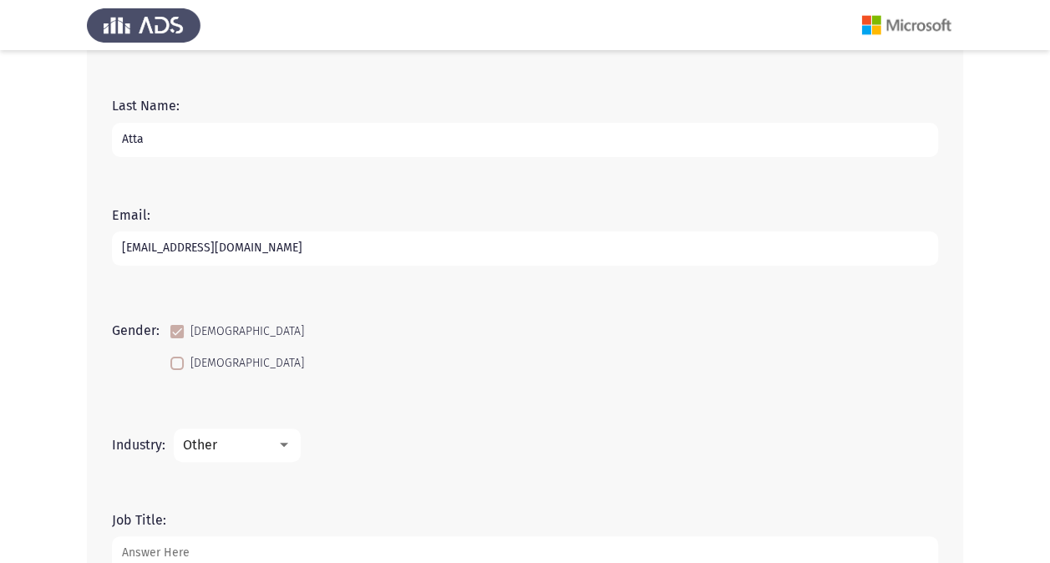
scroll to position [400, 0]
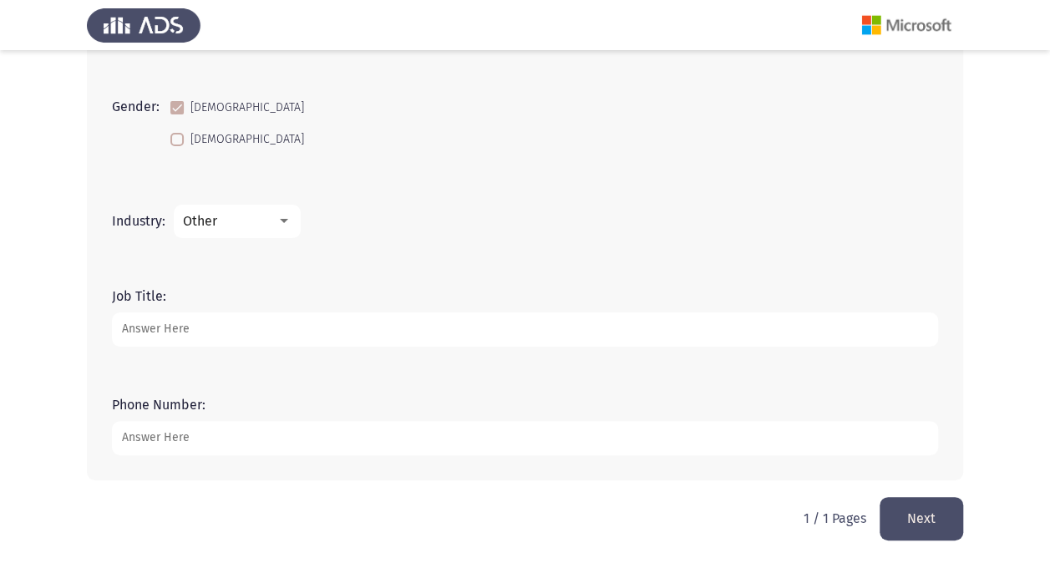
click at [259, 334] on input "Job Title:" at bounding box center [525, 330] width 826 height 34
type input "Office And Business Enabement Associate"
click at [291, 435] on input "Phone Number:" at bounding box center [525, 438] width 826 height 34
type input "01068734375"
click at [941, 515] on button "Next" at bounding box center [922, 518] width 84 height 43
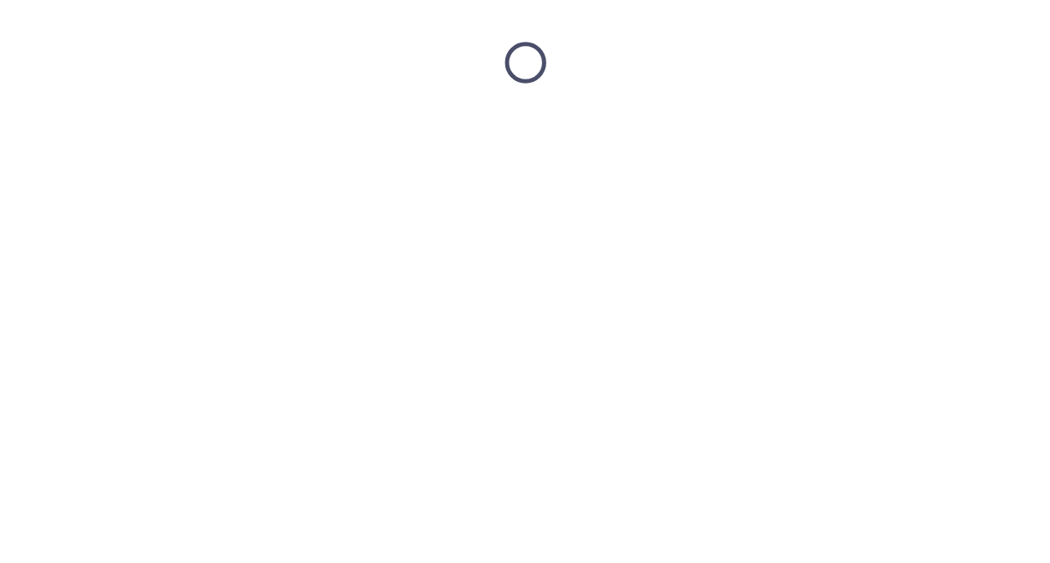
scroll to position [0, 0]
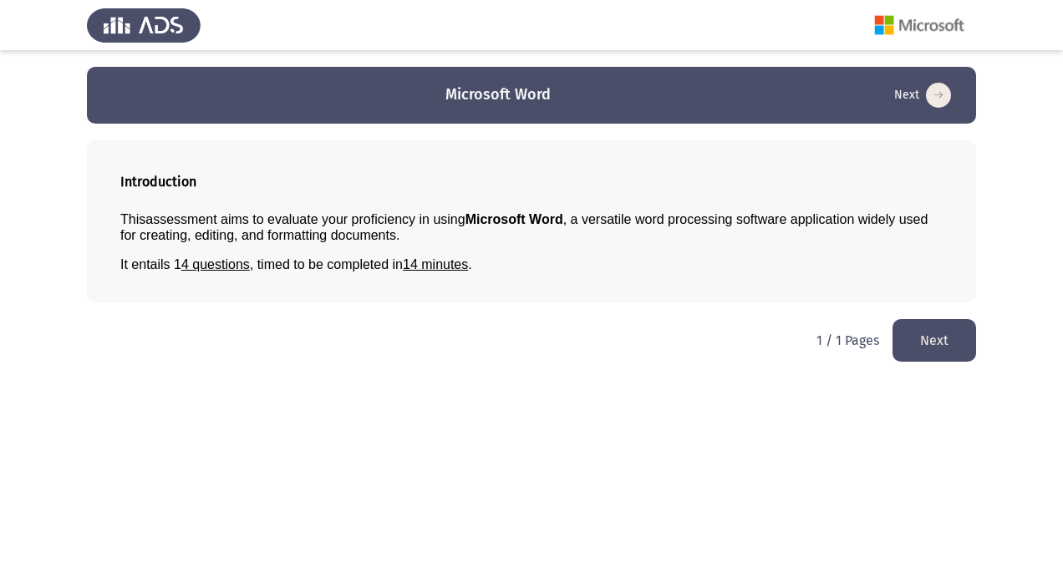
click at [899, 341] on button "Next" at bounding box center [934, 340] width 84 height 43
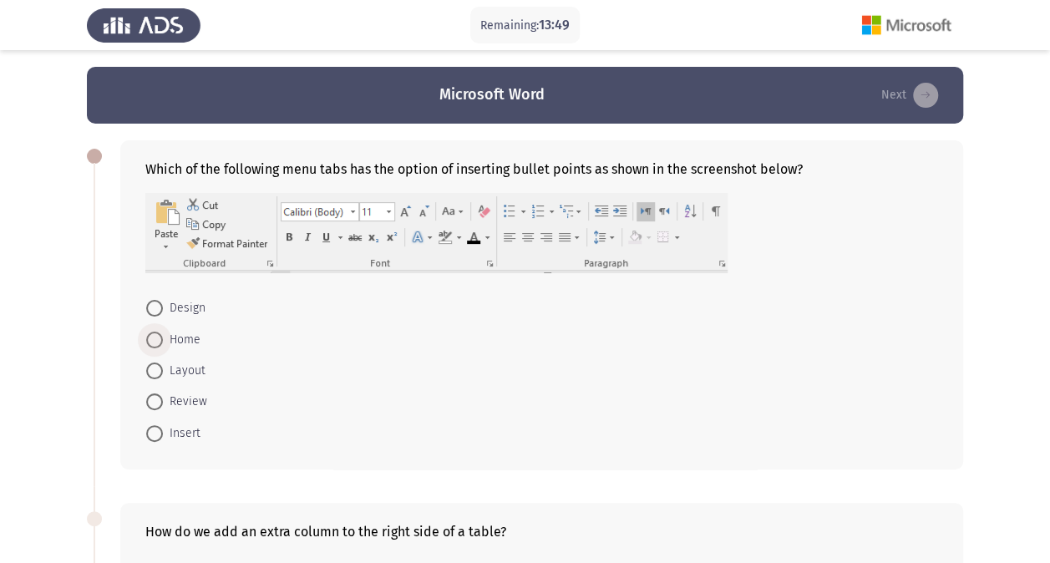
click at [155, 335] on span at bounding box center [154, 340] width 17 height 17
click at [155, 335] on input "Home" at bounding box center [154, 340] width 17 height 17
radio input "true"
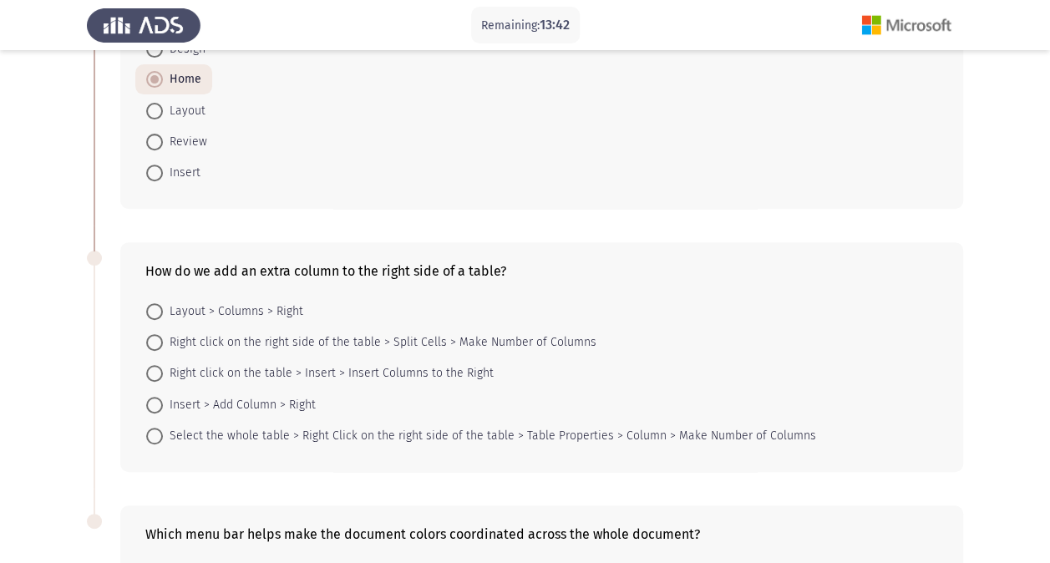
scroll to position [260, 0]
click at [166, 378] on span "Right click on the table > Insert > Insert Columns to the Right" at bounding box center [328, 373] width 331 height 20
click at [163, 378] on input "Right click on the table > Insert > Insert Columns to the Right" at bounding box center [154, 372] width 17 height 17
radio input "true"
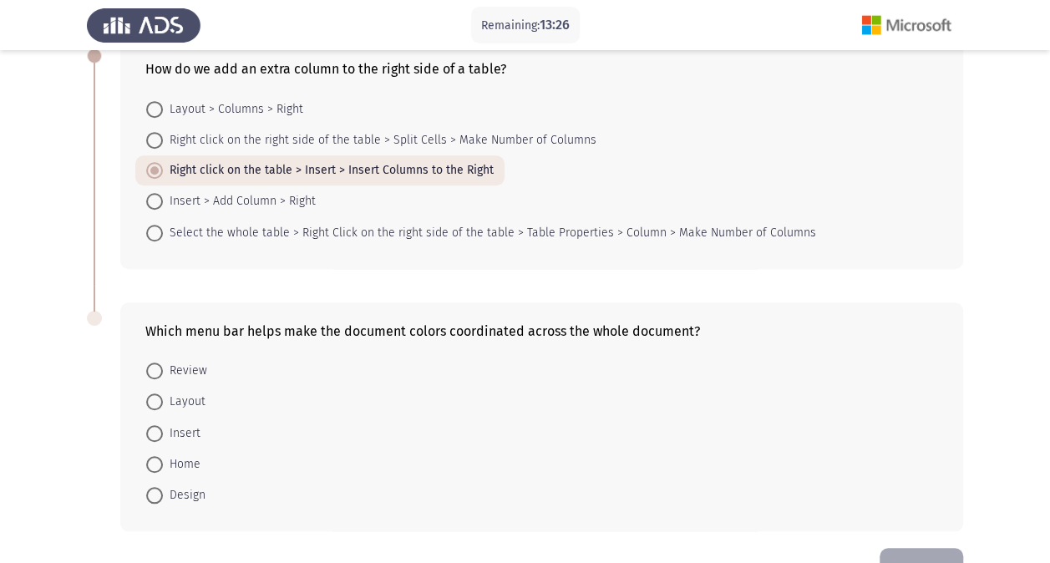
scroll to position [463, 0]
click at [157, 393] on span at bounding box center [154, 400] width 17 height 17
click at [157, 393] on input "Layout" at bounding box center [154, 400] width 17 height 17
radio input "true"
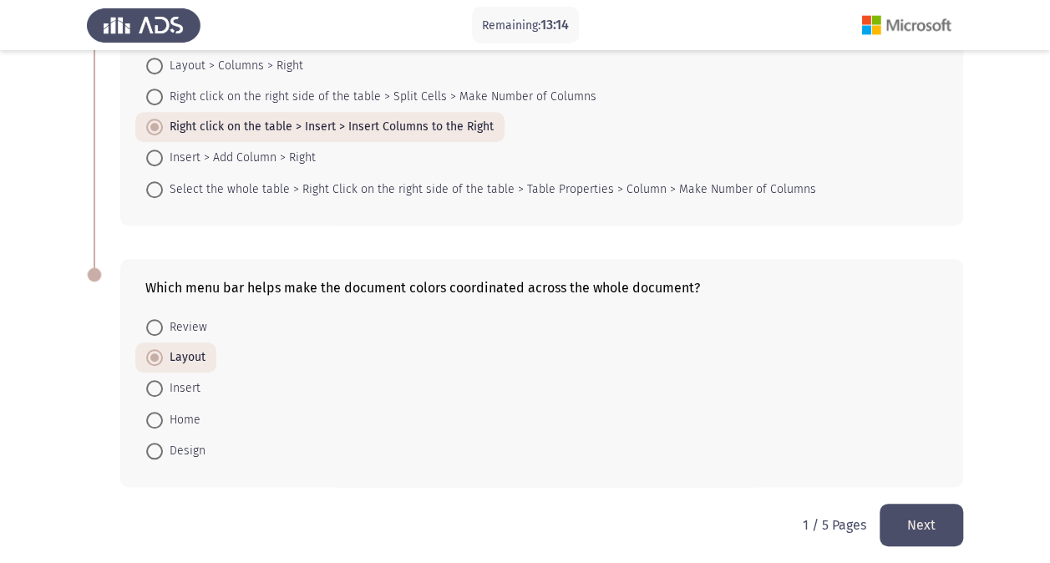
scroll to position [507, 0]
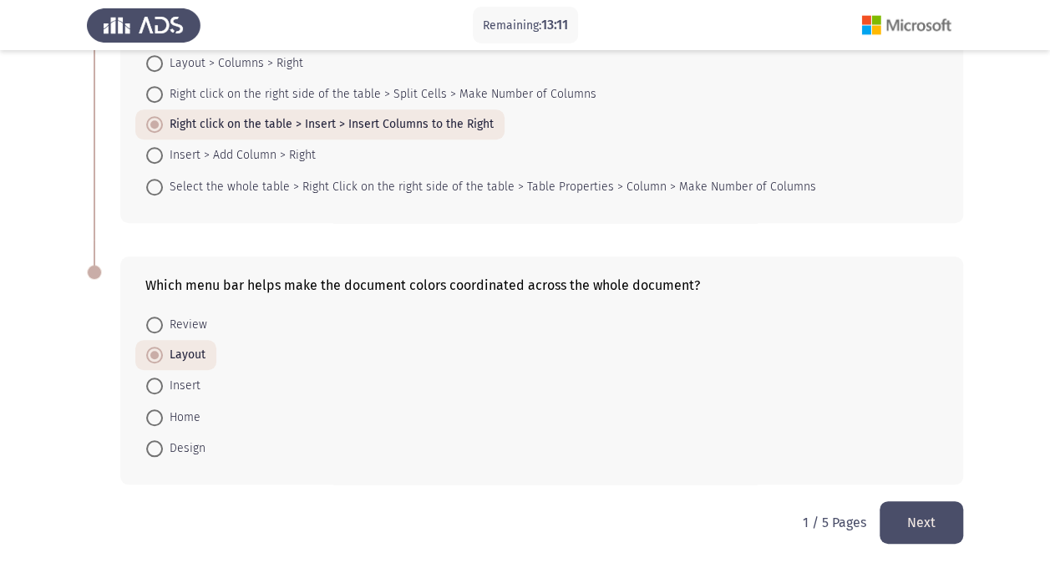
click at [948, 516] on button "Next" at bounding box center [922, 522] width 84 height 43
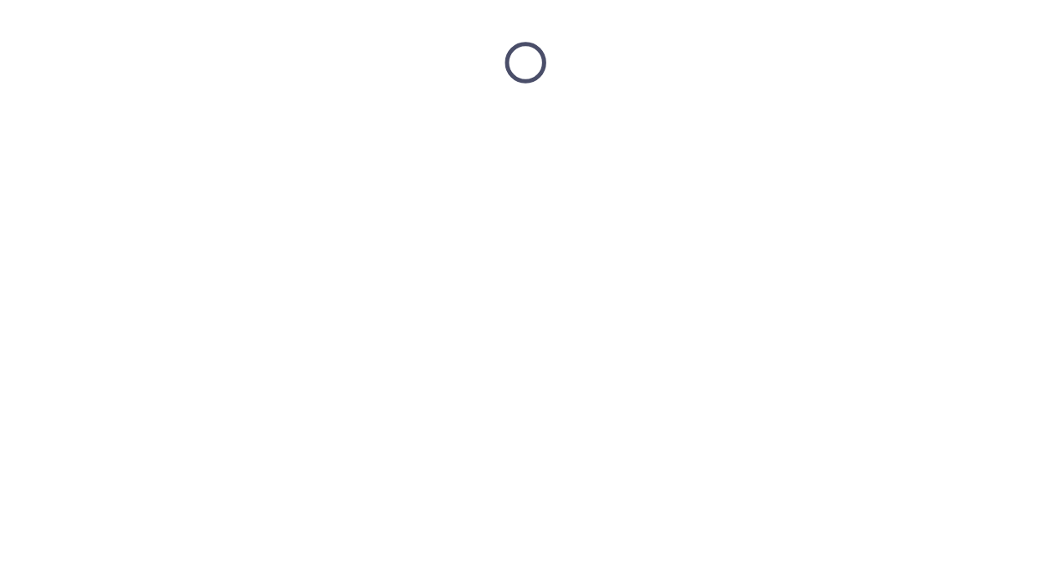
scroll to position [0, 0]
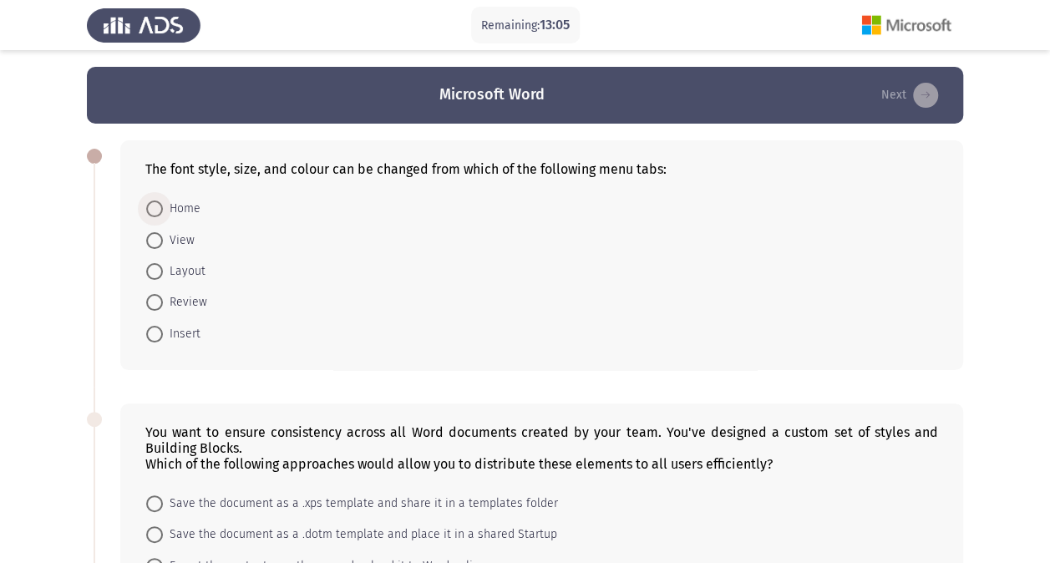
click at [154, 207] on span at bounding box center [154, 209] width 17 height 17
click at [154, 207] on input "Home" at bounding box center [154, 209] width 17 height 17
radio input "true"
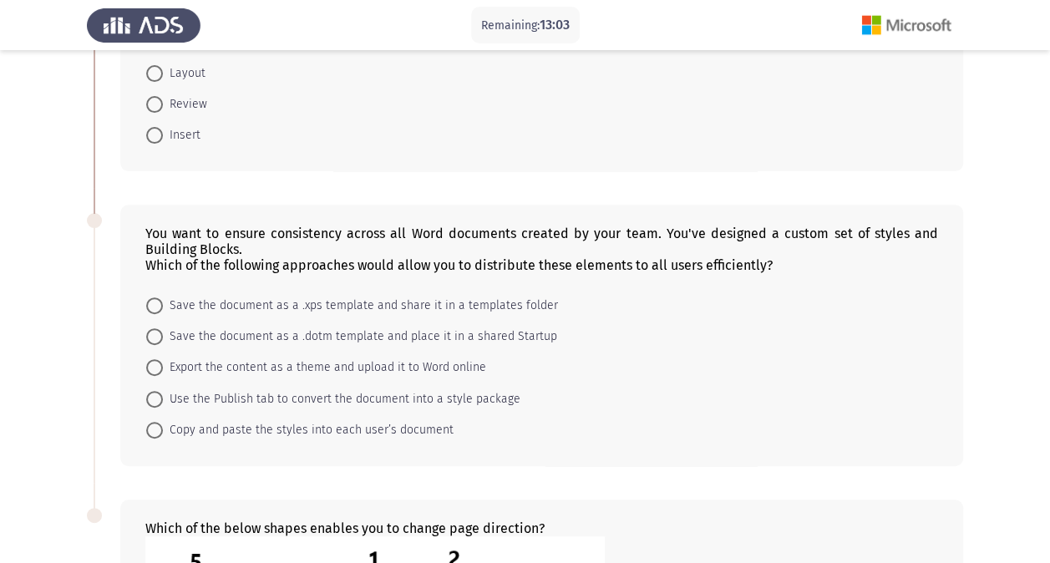
scroll to position [204, 0]
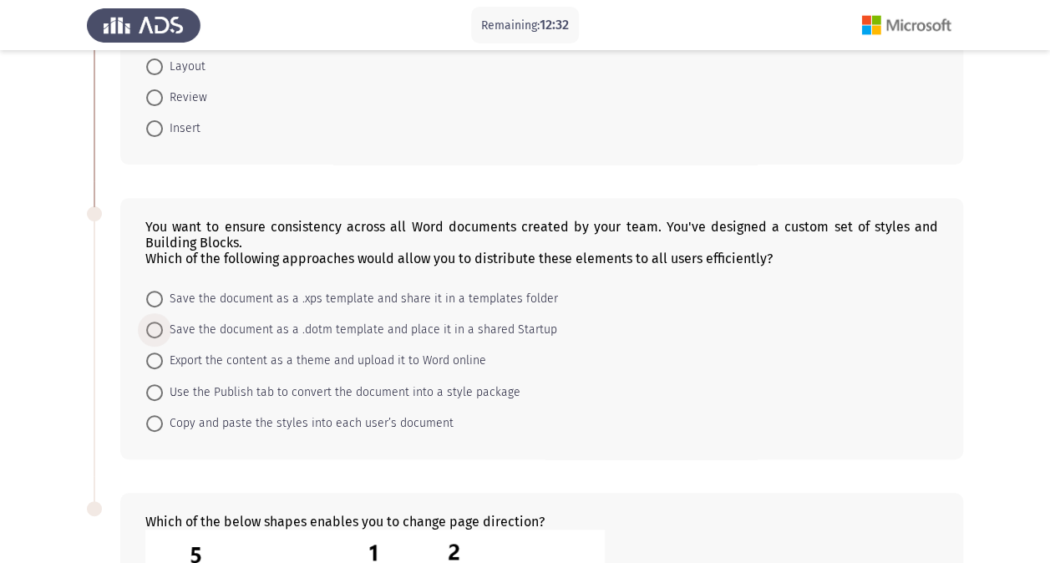
click at [156, 323] on span at bounding box center [154, 330] width 17 height 17
click at [156, 323] on input "Save the document as a .dotm template and place it in a shared Startup" at bounding box center [154, 330] width 17 height 17
radio input "true"
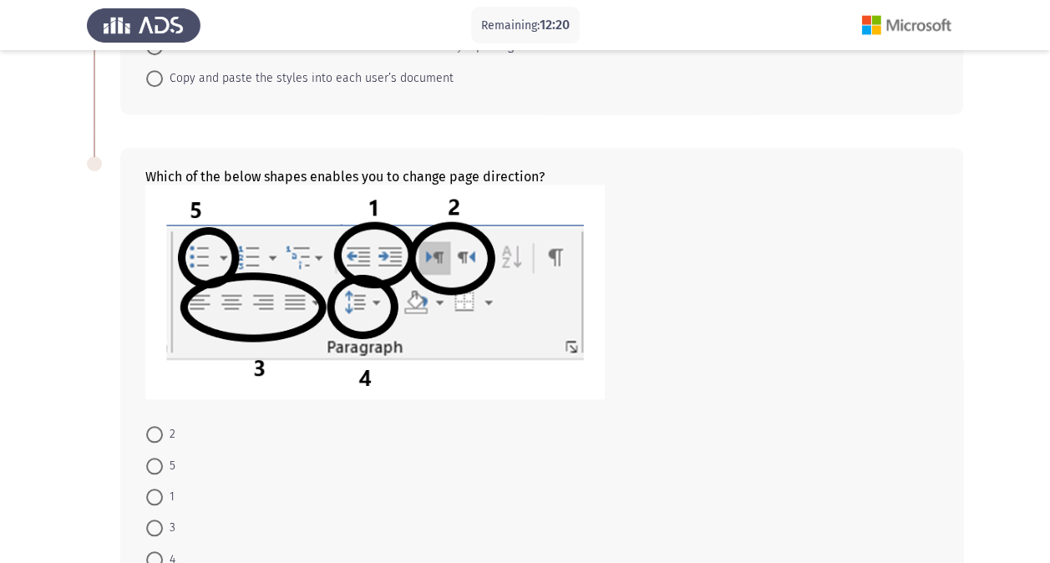
scroll to position [552, 0]
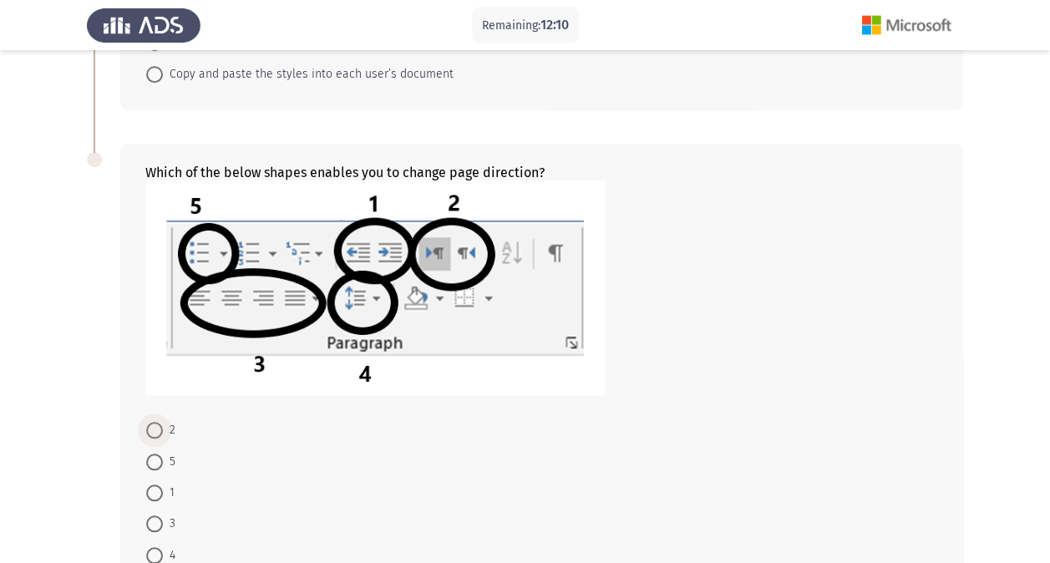
click at [148, 425] on span at bounding box center [154, 430] width 17 height 17
click at [148, 425] on input "2" at bounding box center [154, 430] width 17 height 17
radio input "true"
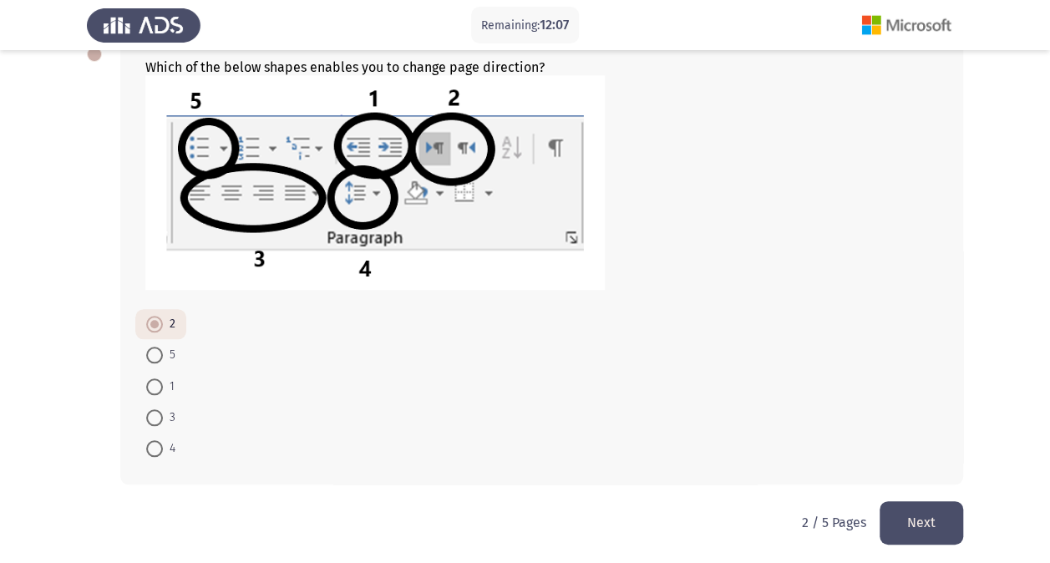
click at [934, 508] on button "Next" at bounding box center [922, 522] width 84 height 43
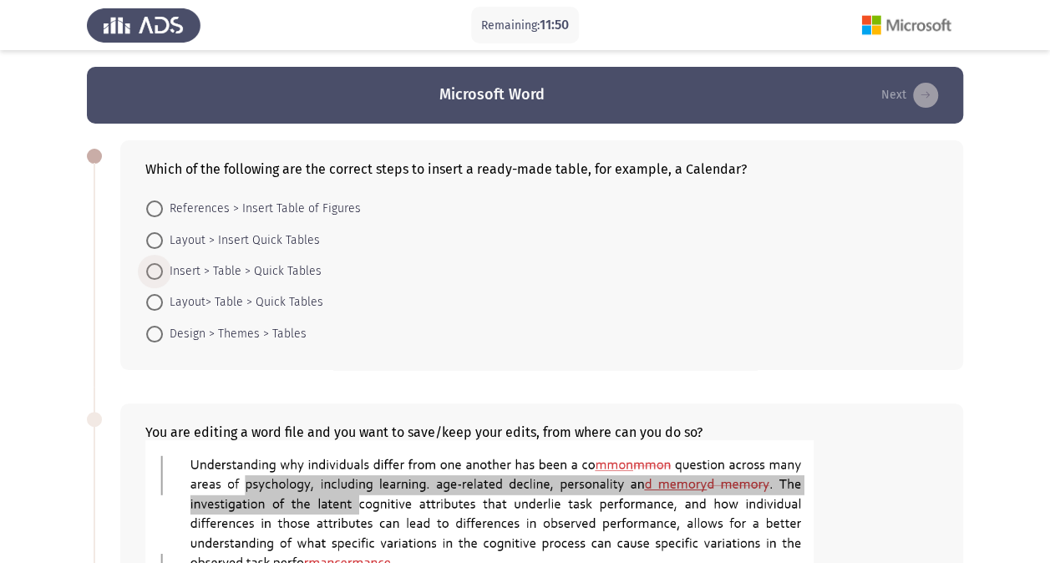
click at [151, 274] on span at bounding box center [154, 271] width 17 height 17
click at [151, 274] on input "Insert > Table > Quick Tables" at bounding box center [154, 271] width 17 height 17
radio input "true"
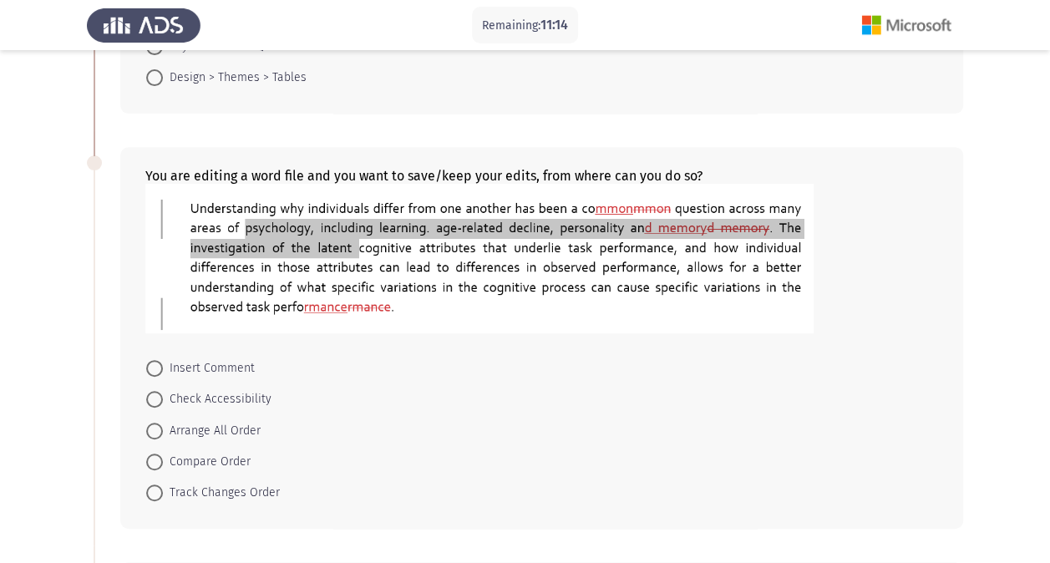
scroll to position [256, 0]
click at [151, 491] on span at bounding box center [154, 492] width 17 height 17
click at [151, 491] on input "Track Changes Order" at bounding box center [154, 492] width 17 height 17
radio input "true"
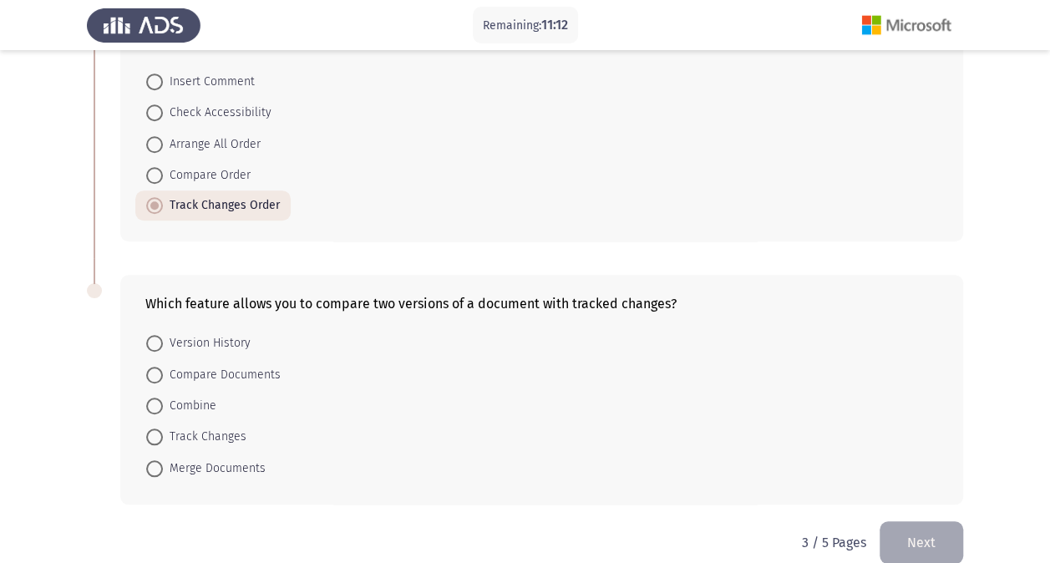
scroll to position [562, 0]
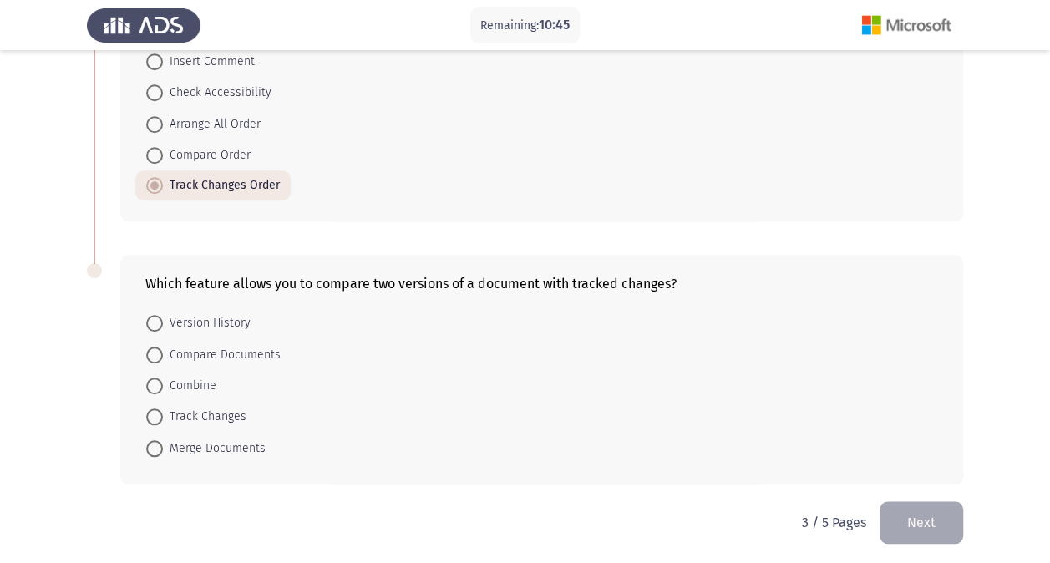
click at [153, 416] on span at bounding box center [154, 417] width 17 height 17
click at [153, 416] on input "Track Changes" at bounding box center [154, 417] width 17 height 17
radio input "true"
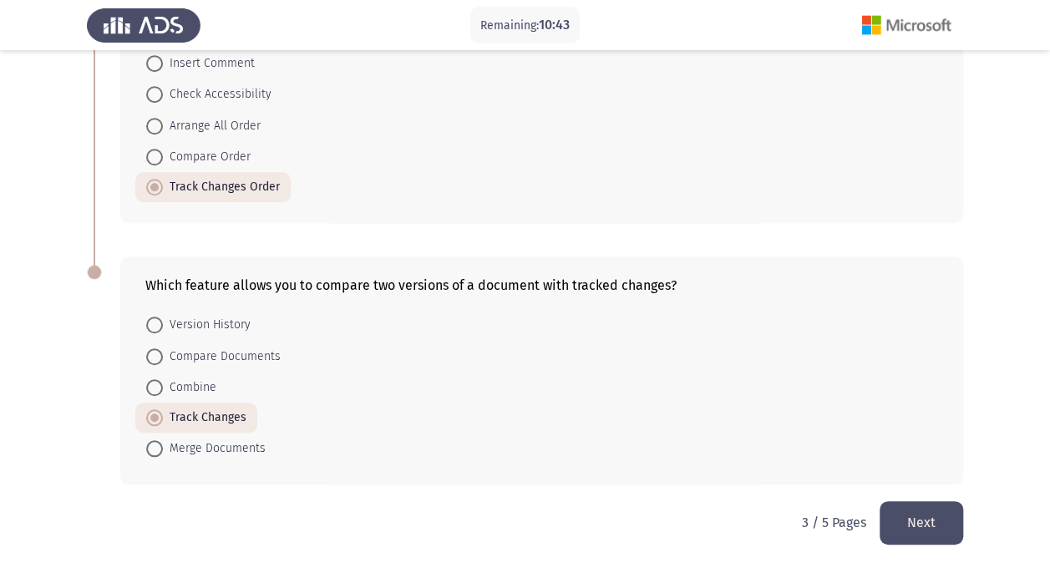
click at [913, 512] on button "Next" at bounding box center [922, 522] width 84 height 43
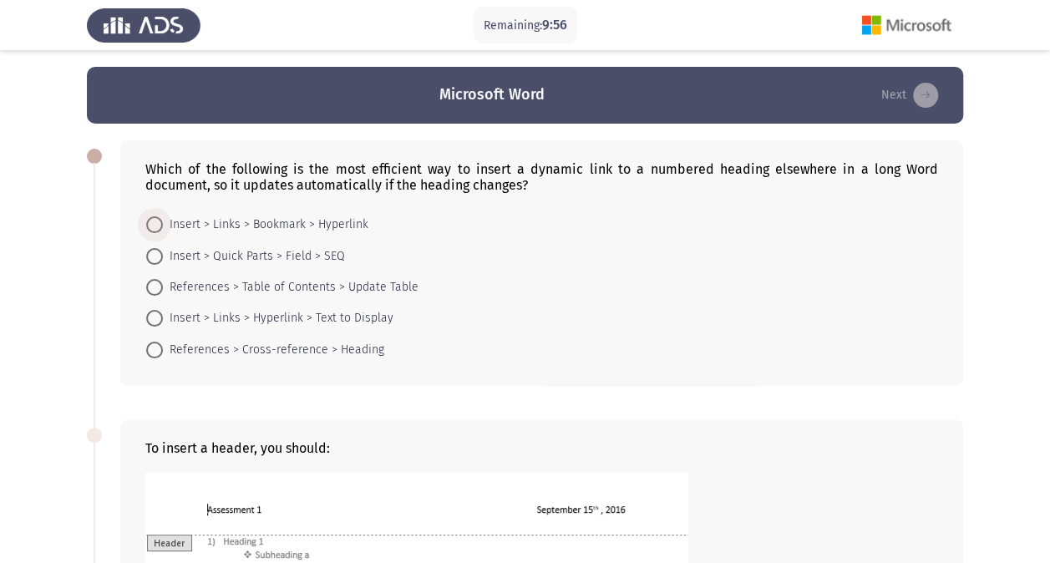
click at [162, 229] on span at bounding box center [154, 224] width 17 height 17
click at [162, 229] on input "Insert > Links > Bookmark > Hyperlink" at bounding box center [154, 224] width 17 height 17
radio input "true"
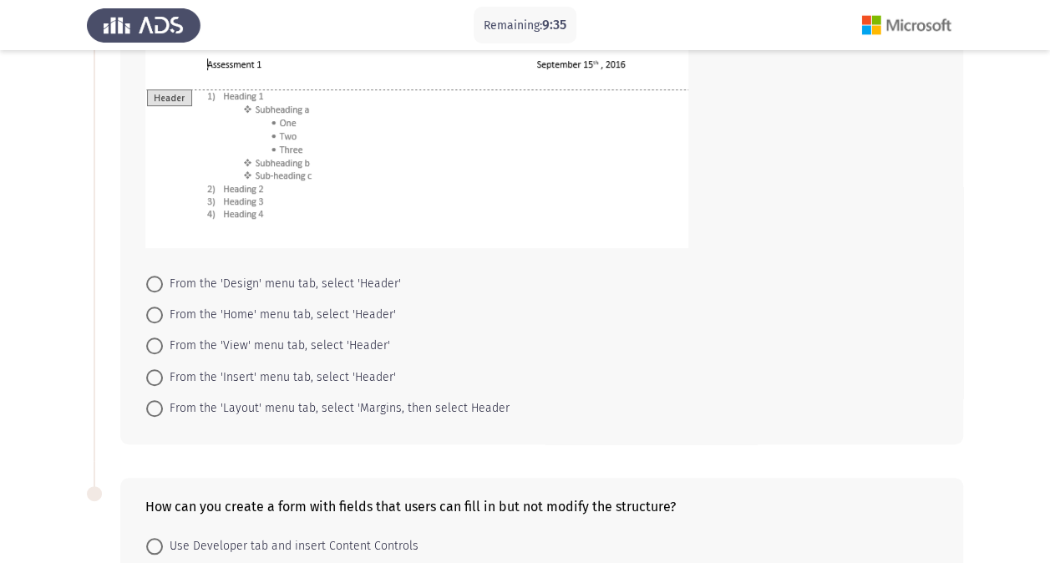
scroll to position [445, 0]
click at [152, 404] on span at bounding box center [154, 407] width 17 height 17
click at [152, 404] on input "From the 'Layout' menu tab, select 'Margins, then select Header" at bounding box center [154, 407] width 17 height 17
radio input "true"
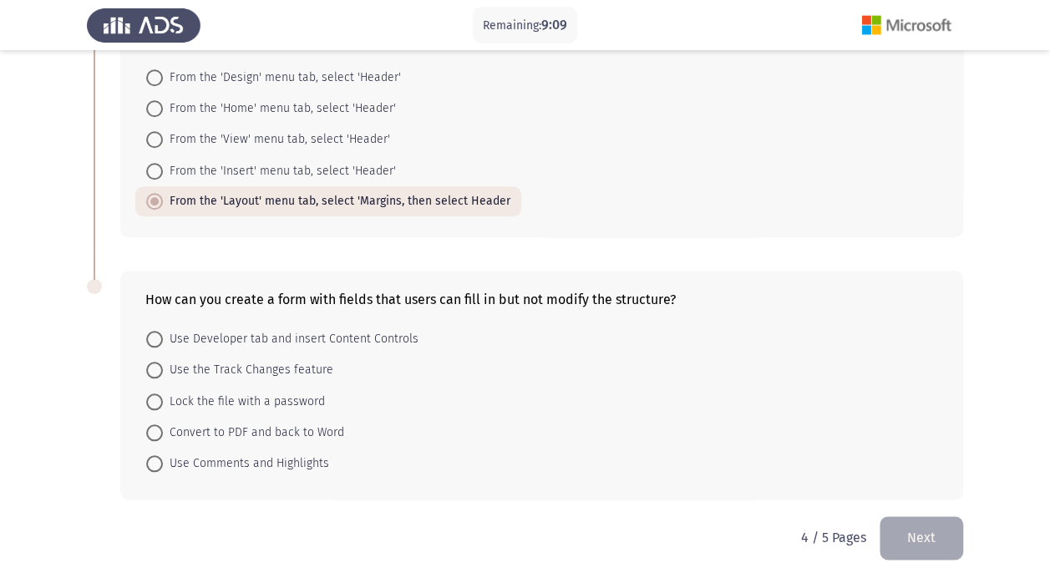
scroll to position [665, 0]
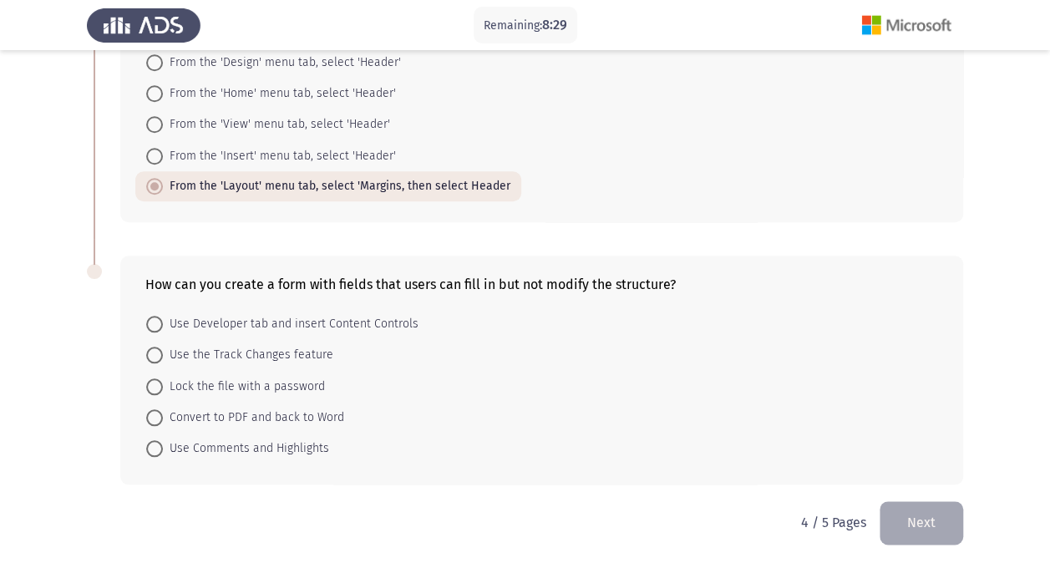
click at [153, 322] on span at bounding box center [154, 324] width 17 height 17
click at [153, 322] on input "Use Developer tab and insert Content Controls" at bounding box center [154, 324] width 17 height 17
radio input "true"
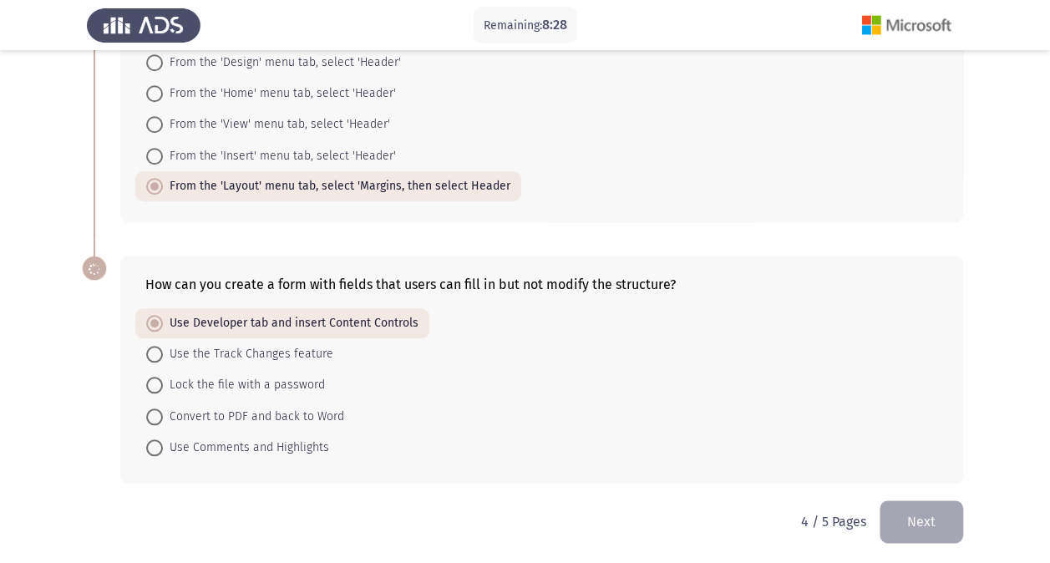
scroll to position [663, 0]
click at [919, 510] on button "Next" at bounding box center [922, 523] width 84 height 43
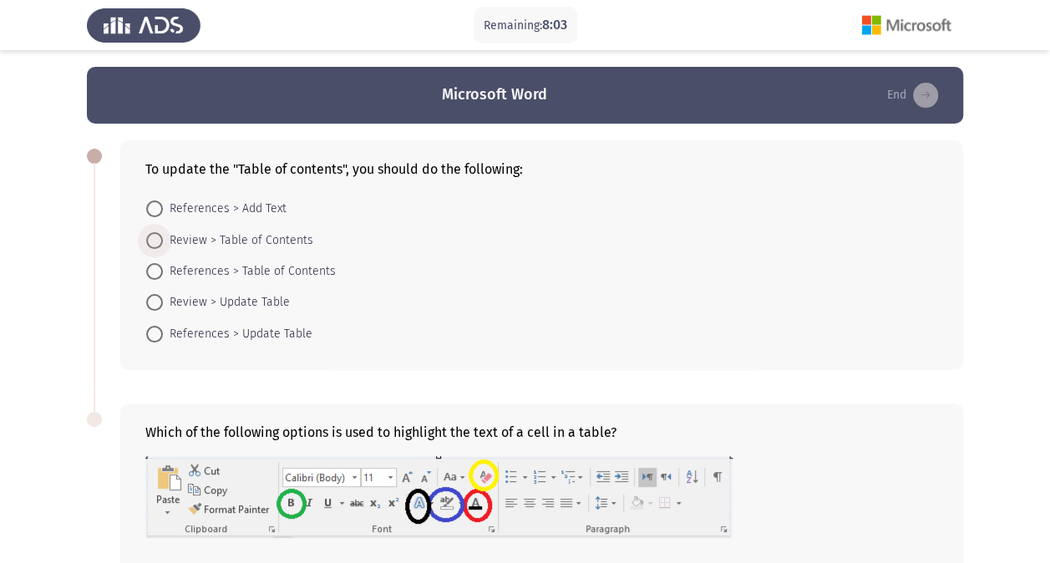
click at [152, 241] on span at bounding box center [154, 240] width 17 height 17
click at [152, 241] on input "Review > Table of Contents" at bounding box center [154, 240] width 17 height 17
radio input "true"
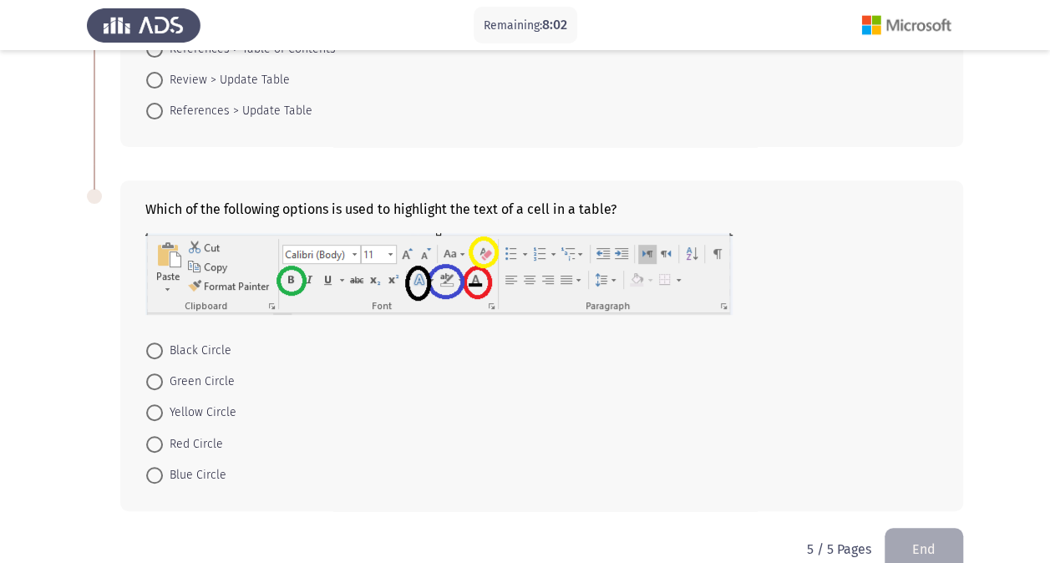
scroll to position [249, 0]
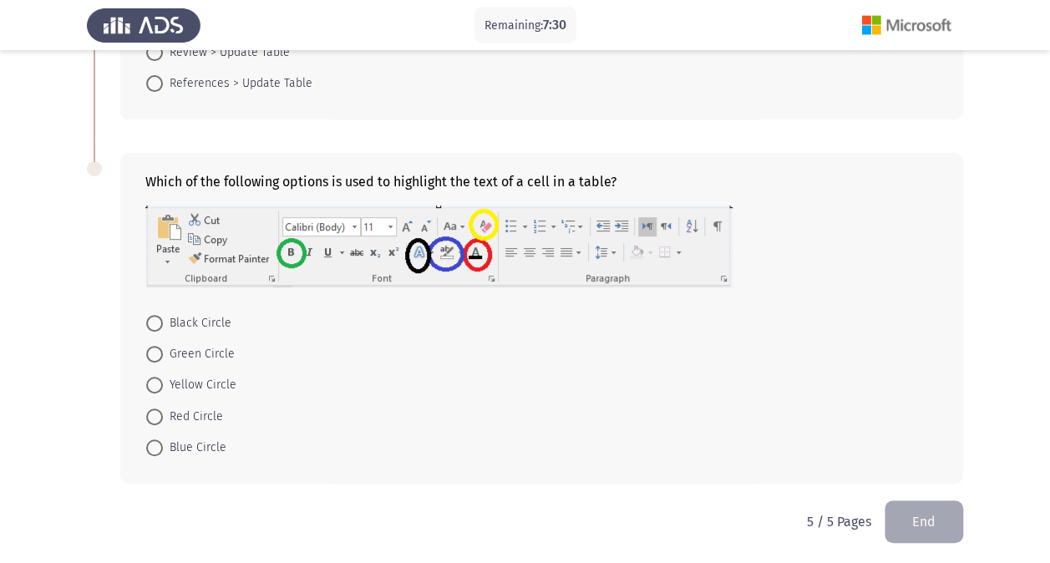
click at [155, 446] on span at bounding box center [154, 448] width 17 height 17
click at [155, 446] on input "Blue Circle" at bounding box center [154, 448] width 17 height 17
radio input "true"
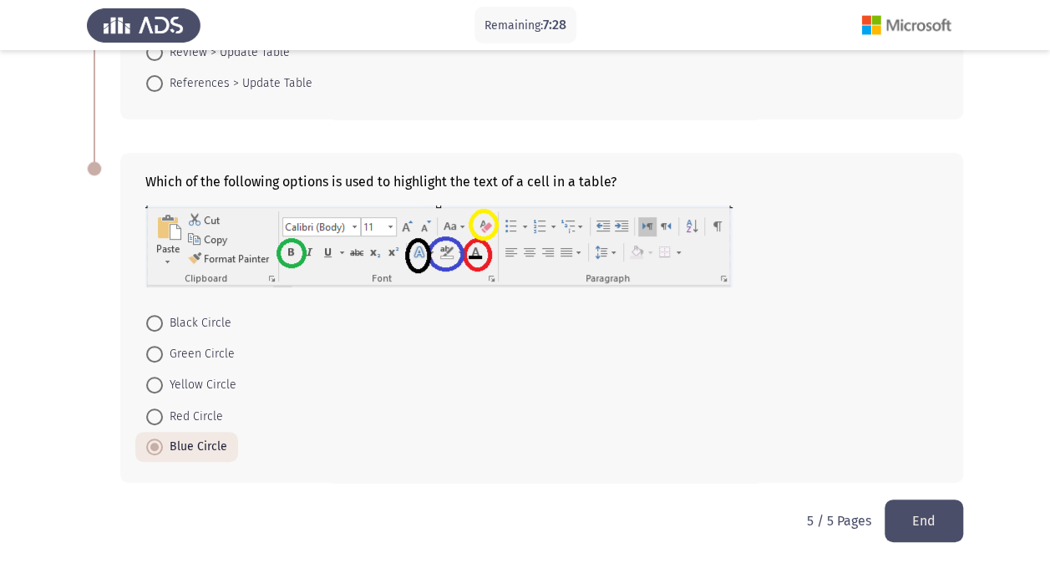
click at [892, 510] on button "End" at bounding box center [924, 521] width 79 height 43
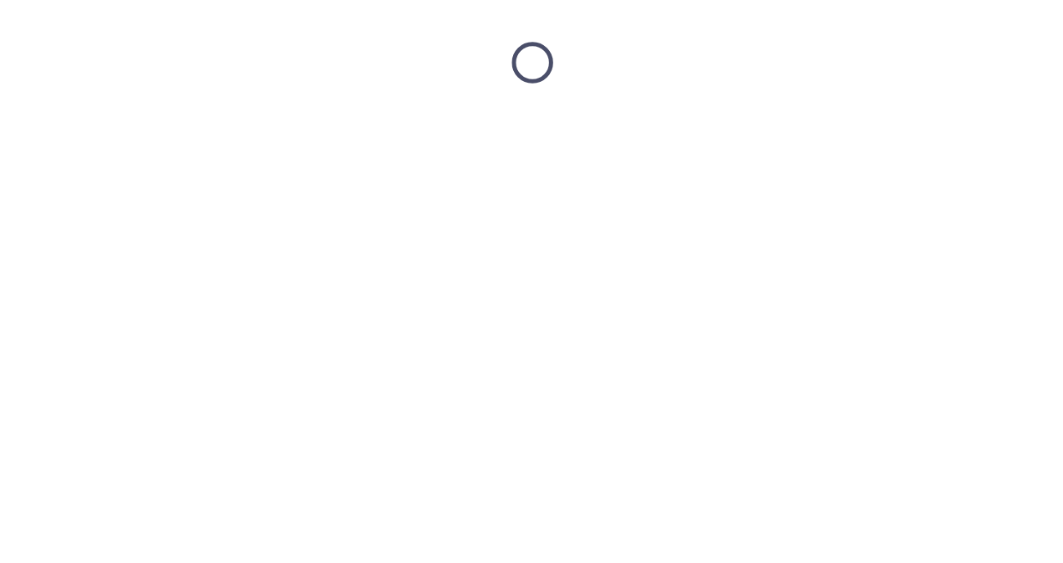
scroll to position [0, 0]
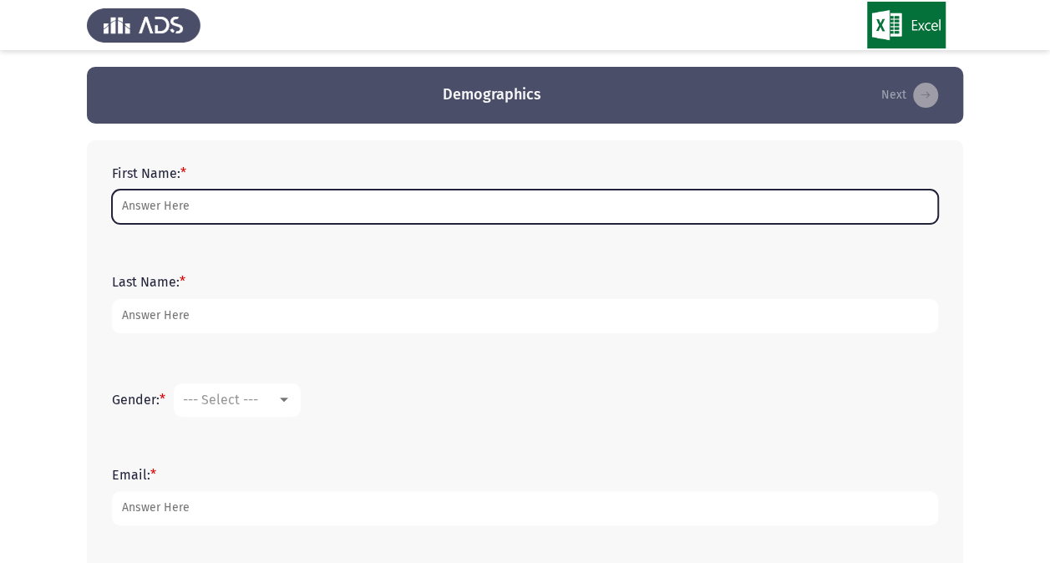
click at [476, 208] on input "First Name: *" at bounding box center [525, 207] width 826 height 34
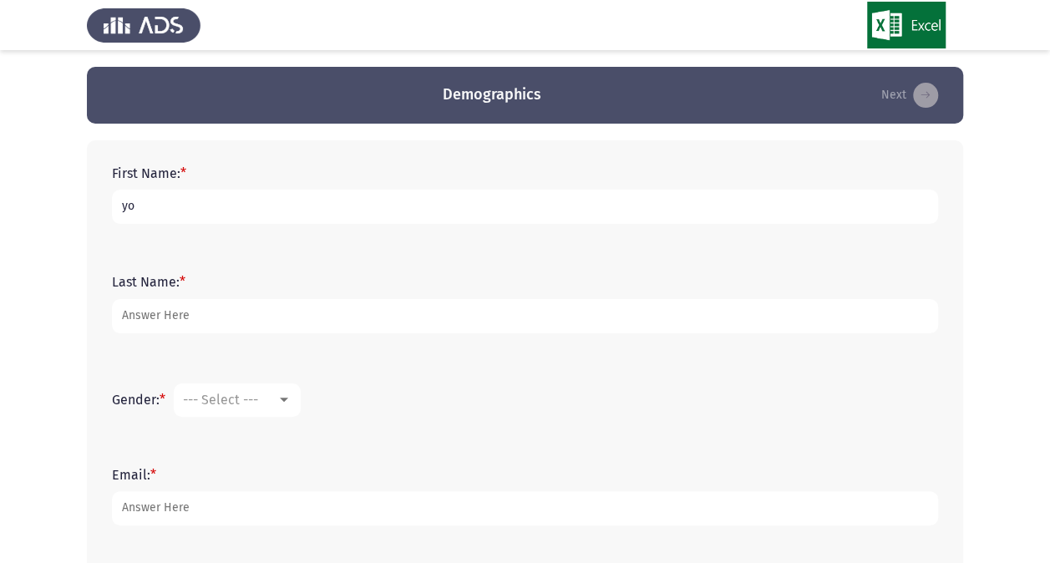
type input "y"
type input "[PERSON_NAME]"
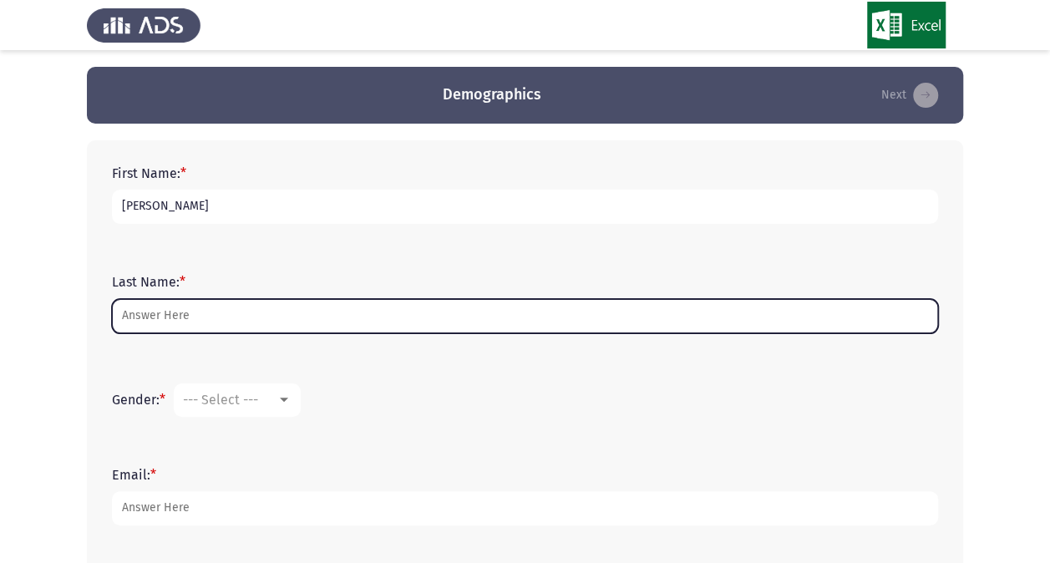
click at [458, 313] on input "Last Name: *" at bounding box center [525, 316] width 826 height 34
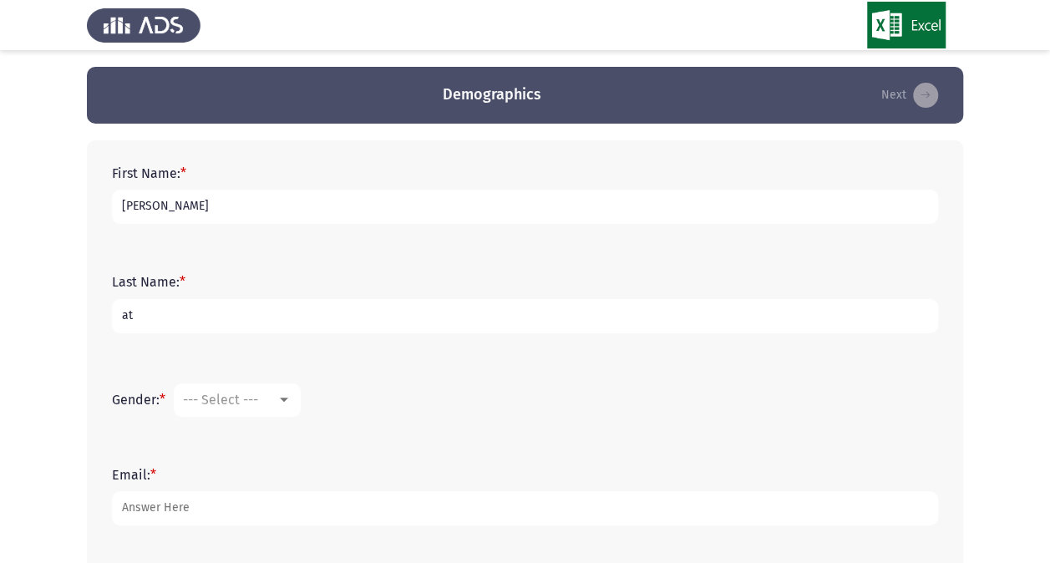
type input "a"
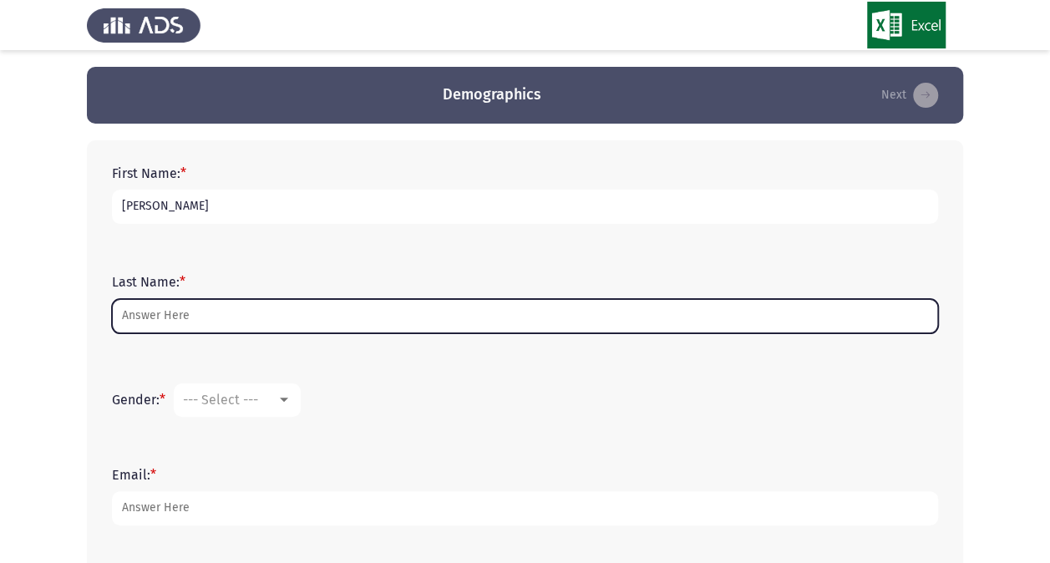
type input "a"
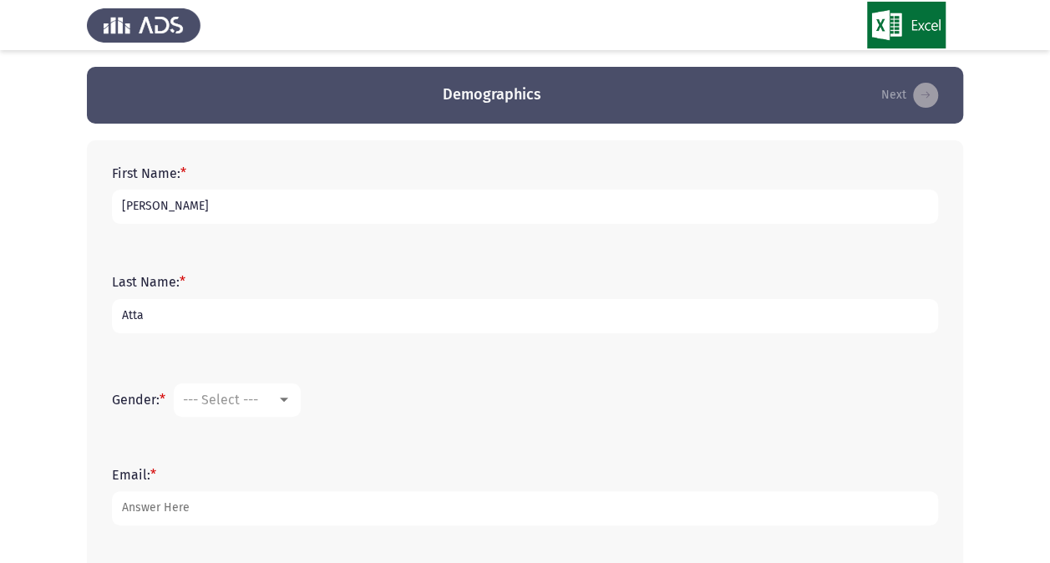
type input "Atta"
click at [244, 385] on mat-select "--- Select ---" at bounding box center [237, 400] width 127 height 33
click at [258, 401] on span "--- Select ---" at bounding box center [220, 400] width 75 height 16
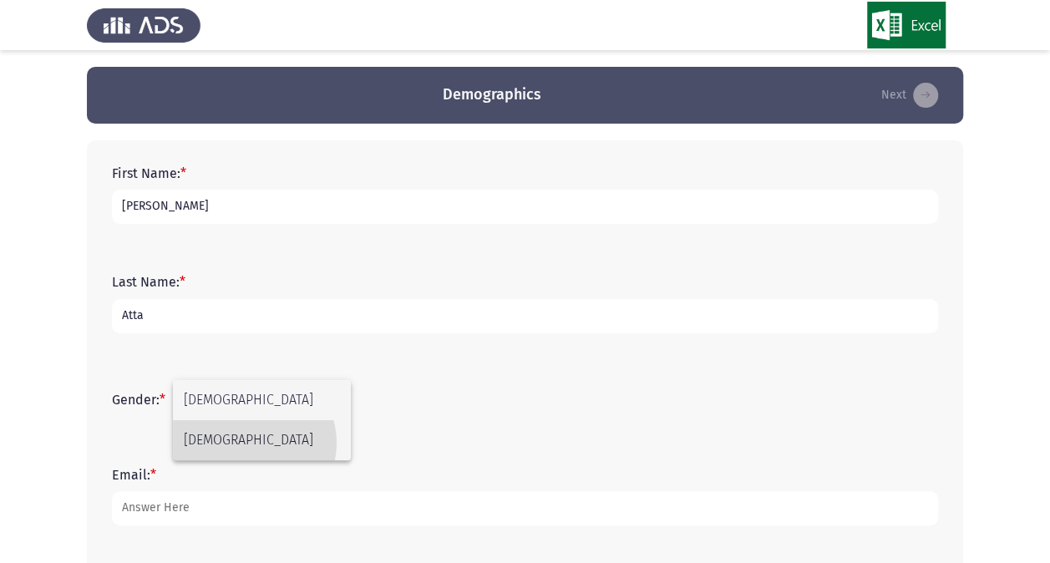
click at [253, 443] on span "[DEMOGRAPHIC_DATA]" at bounding box center [262, 440] width 156 height 40
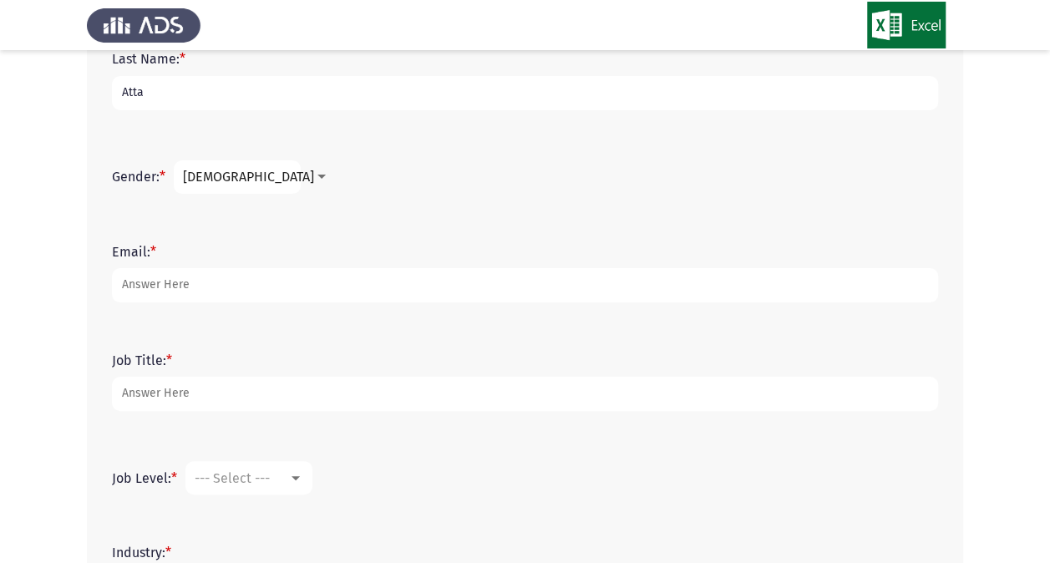
scroll to position [225, 0]
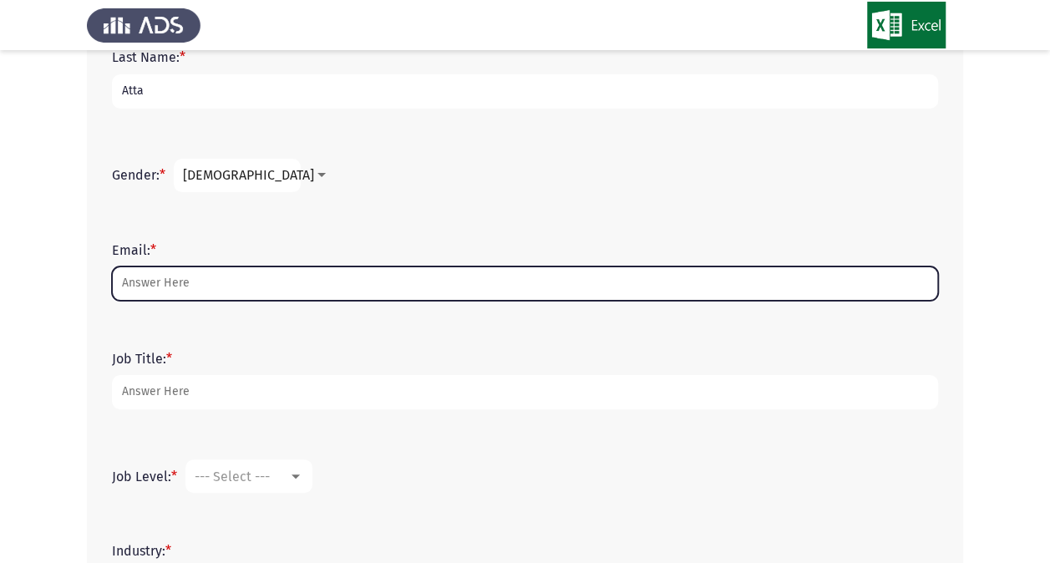
click at [312, 284] on input "Email: *" at bounding box center [525, 284] width 826 height 34
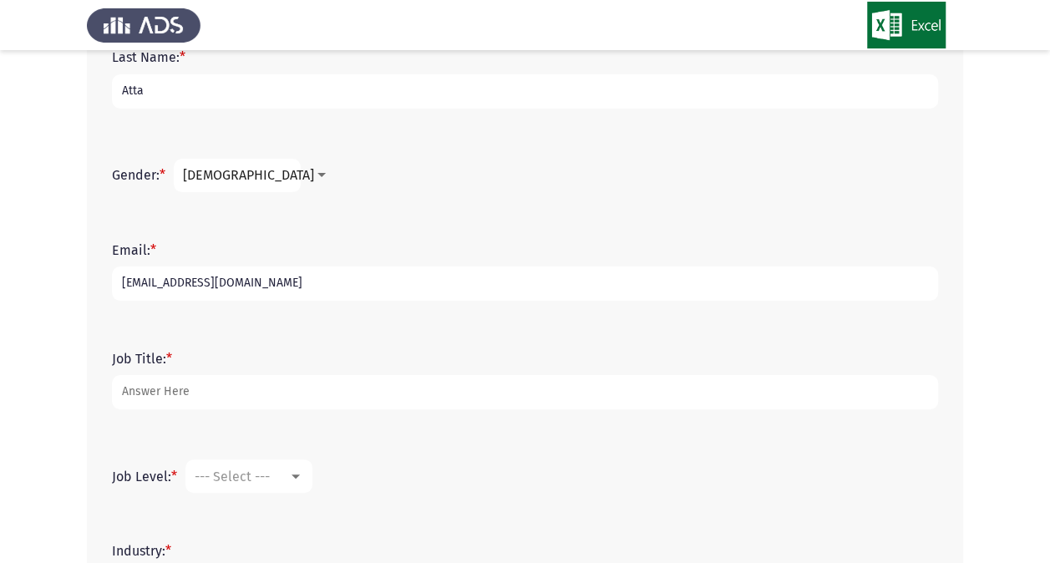
type input "[EMAIL_ADDRESS][DOMAIN_NAME]"
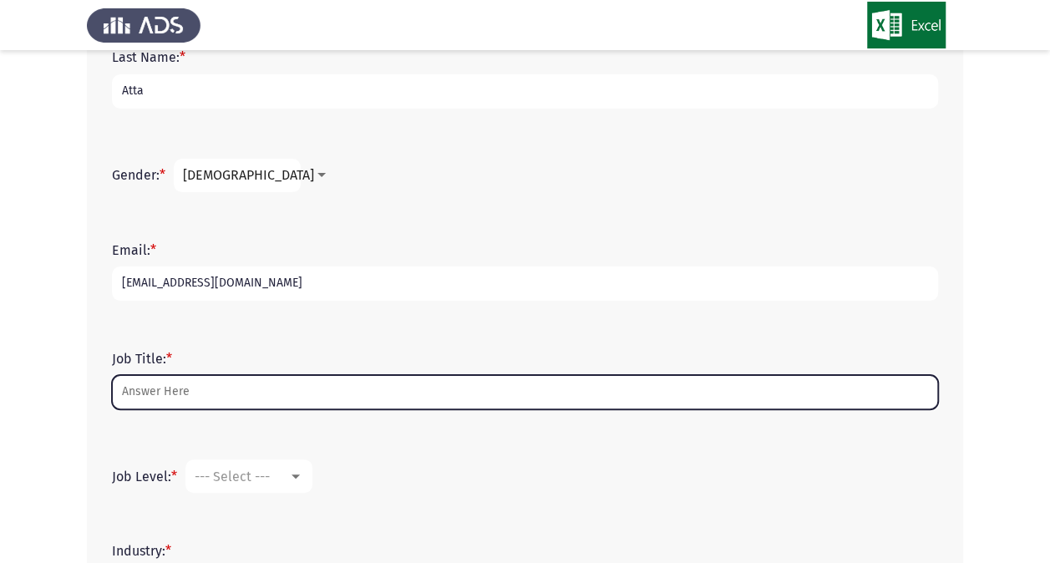
click at [218, 379] on input "Job Title: *" at bounding box center [525, 392] width 826 height 34
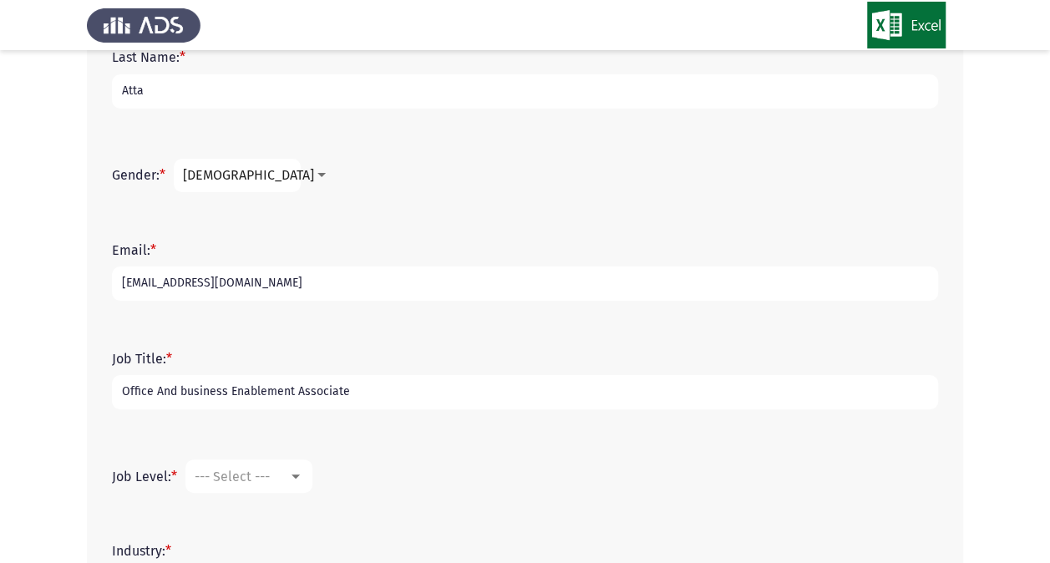
scroll to position [372, 0]
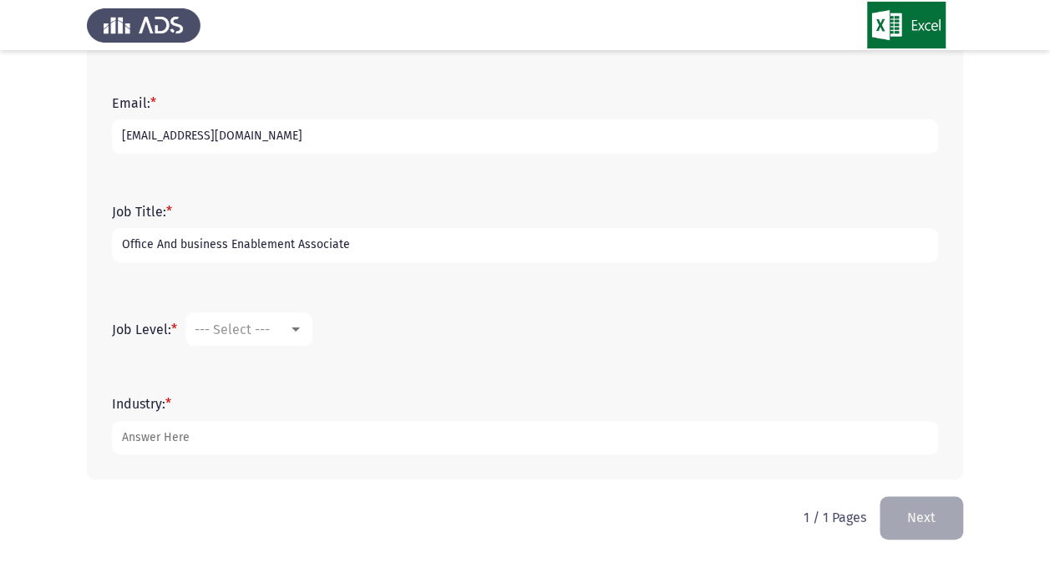
type input "Office And business Enablement Associate"
click at [249, 338] on mat-select "--- Select ---" at bounding box center [249, 329] width 127 height 33
click at [282, 332] on div "--- Select ---" at bounding box center [242, 330] width 94 height 16
click at [430, 326] on div at bounding box center [525, 281] width 1050 height 563
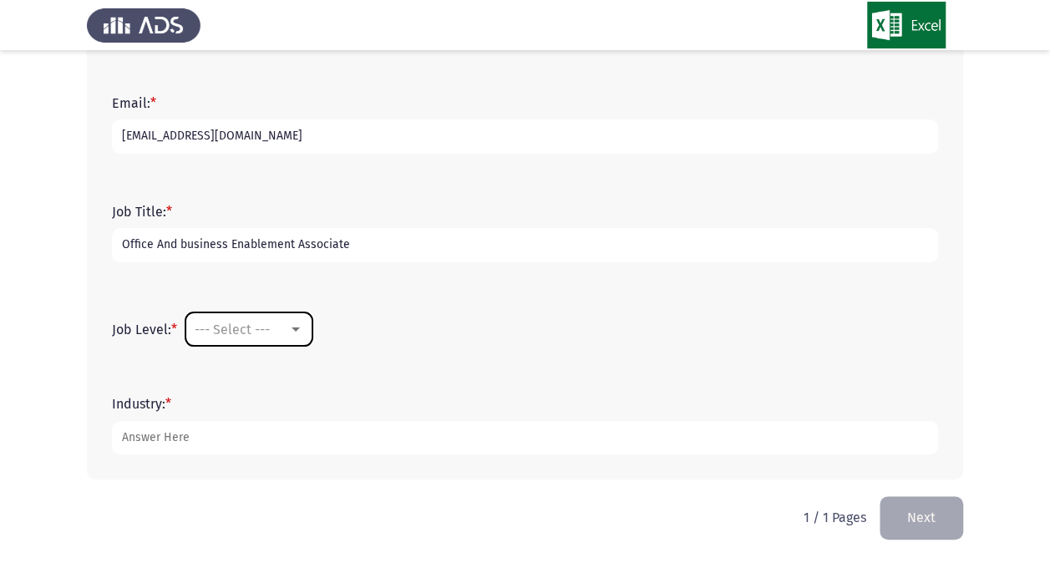
click at [275, 328] on div "--- Select ---" at bounding box center [242, 330] width 94 height 16
click at [275, 328] on span "Junior" at bounding box center [252, 329] width 114 height 40
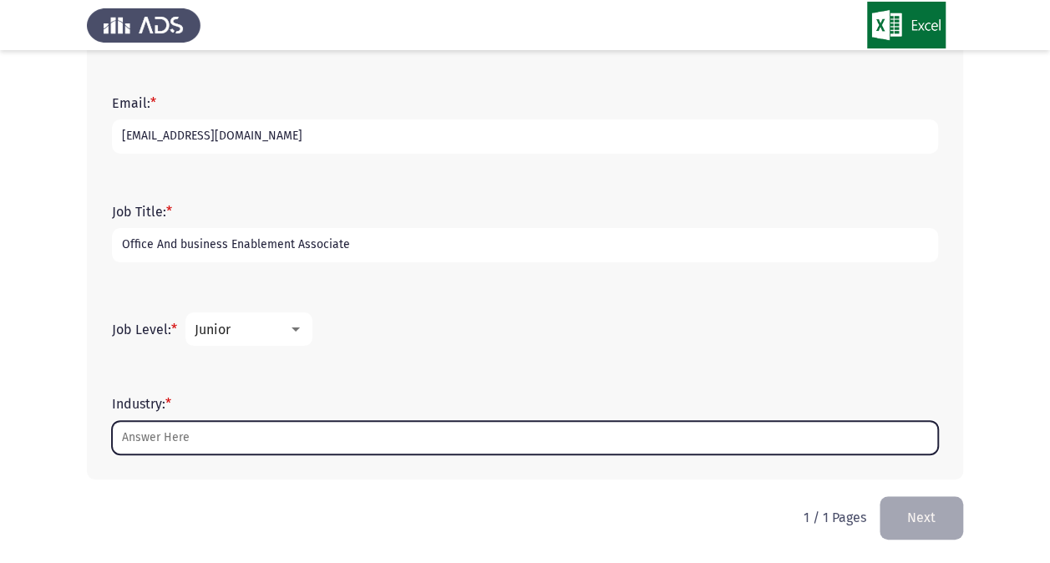
click at [232, 432] on input "Industry: *" at bounding box center [525, 438] width 826 height 34
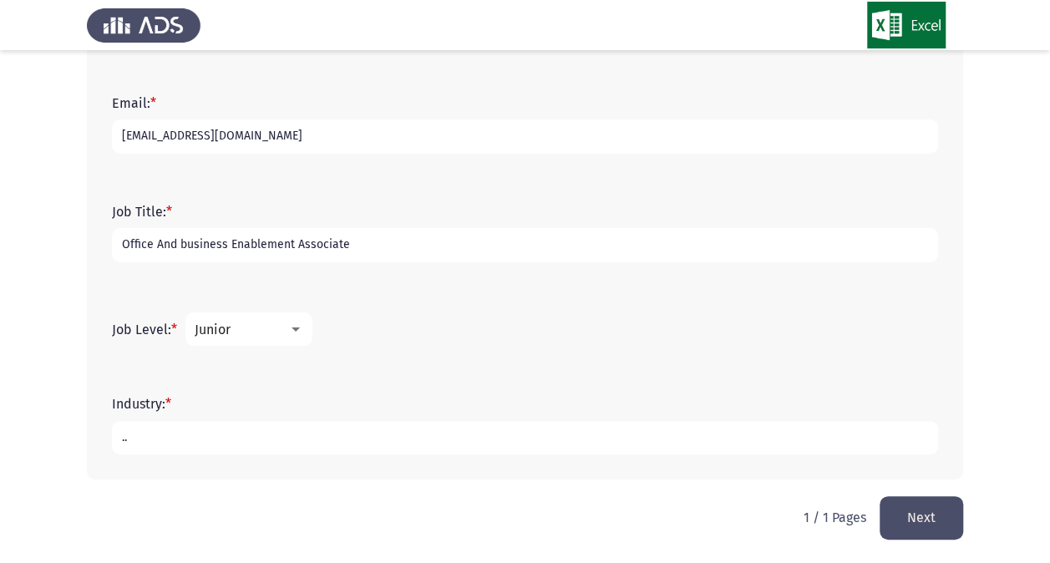
type input ".."
click at [919, 523] on button "Next" at bounding box center [922, 517] width 84 height 43
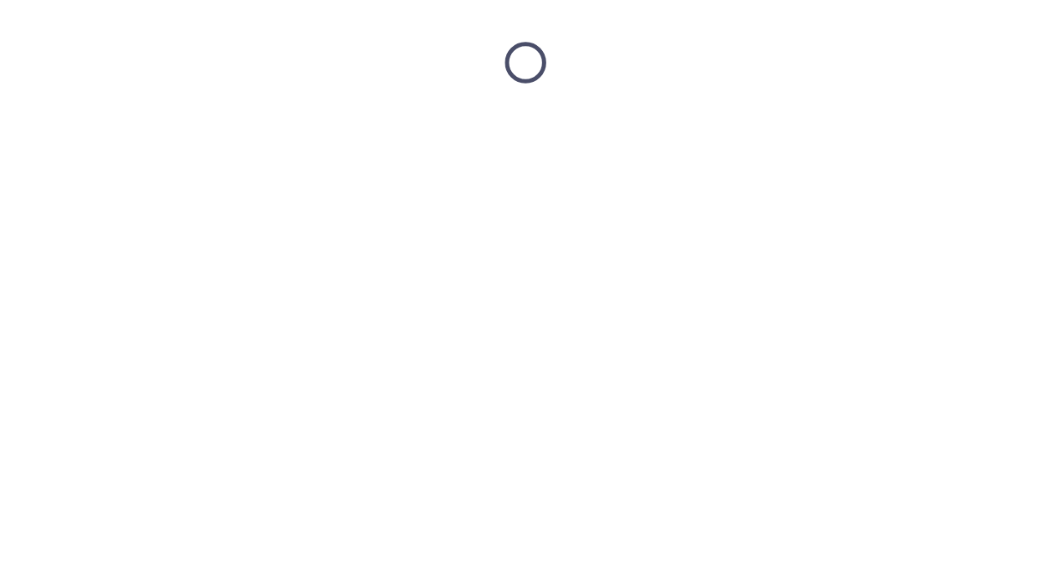
scroll to position [0, 0]
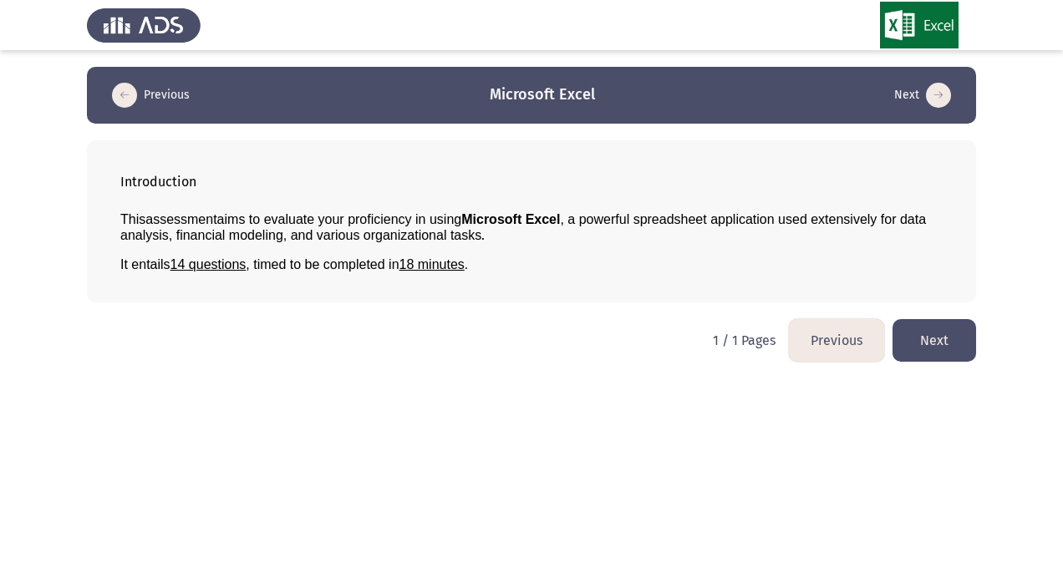
click at [955, 348] on button "Next" at bounding box center [934, 340] width 84 height 43
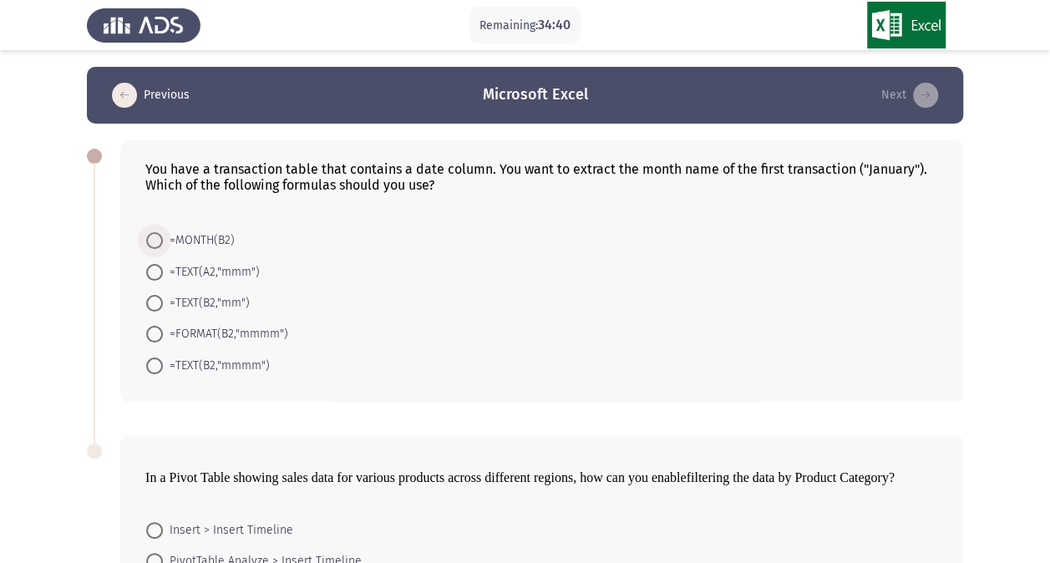
click at [156, 240] on span at bounding box center [154, 240] width 17 height 17
click at [156, 240] on input "=MONTH(B2)" at bounding box center [154, 240] width 17 height 17
radio input "true"
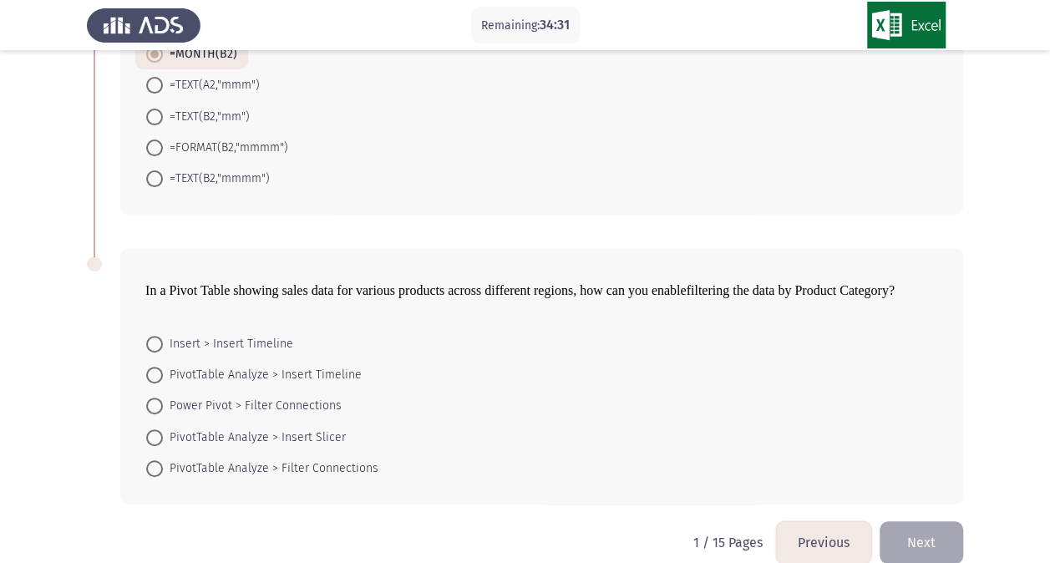
scroll to position [186, 0]
click at [201, 427] on span "PivotTable Analyze > Insert Slicer" at bounding box center [254, 437] width 183 height 20
click at [163, 429] on input "PivotTable Analyze > Insert Slicer" at bounding box center [154, 437] width 17 height 17
radio input "true"
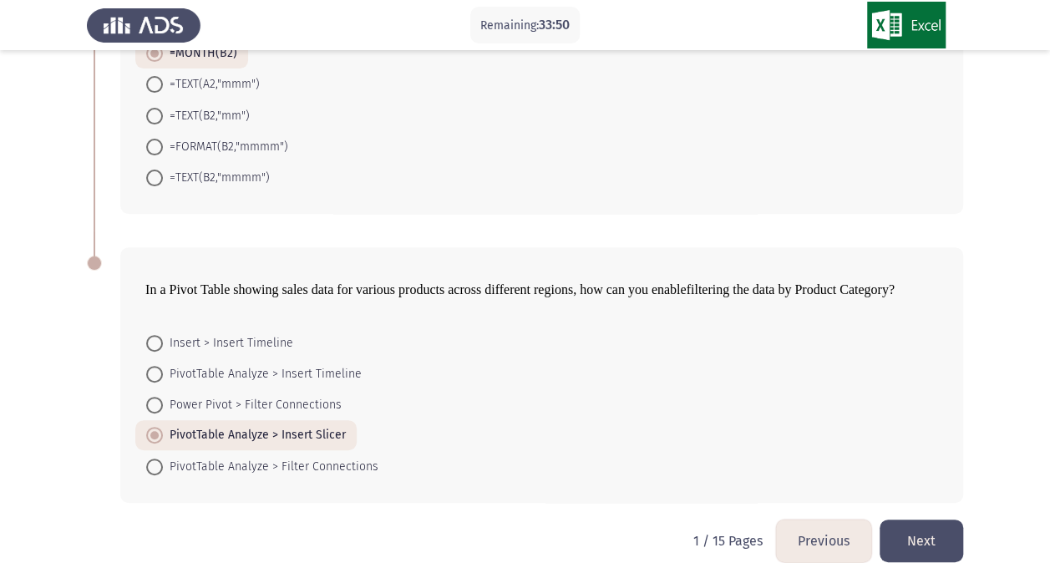
scroll to position [206, 0]
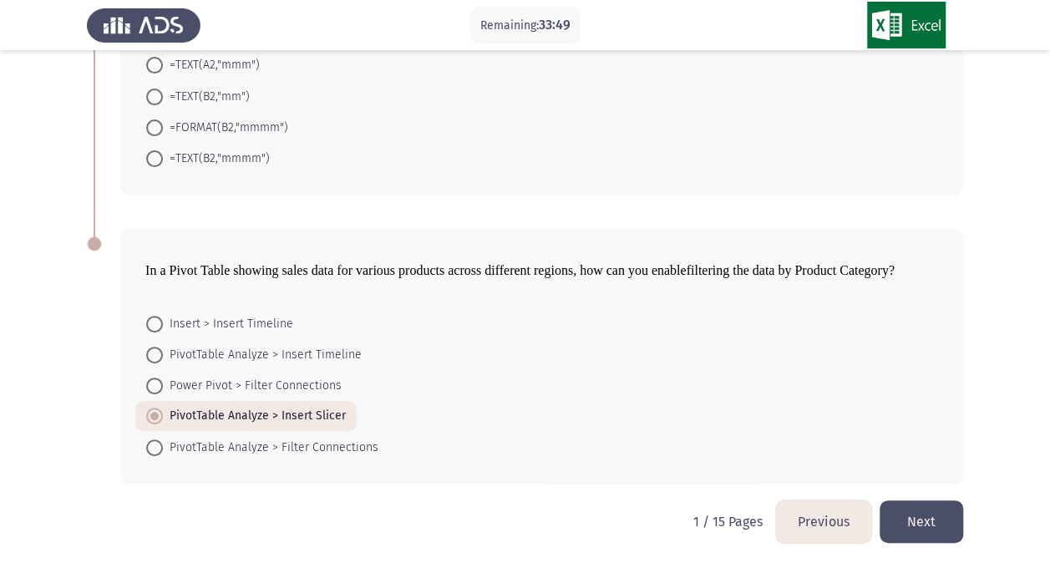
click at [949, 511] on button "Next" at bounding box center [922, 522] width 84 height 43
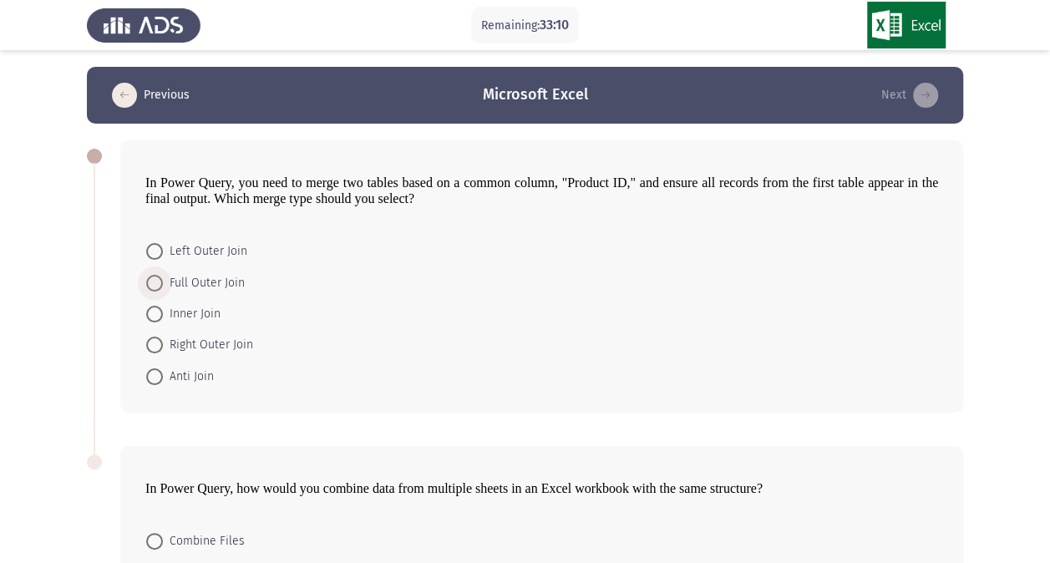
click at [150, 281] on span at bounding box center [154, 283] width 17 height 17
click at [150, 281] on input "Full Outer Join" at bounding box center [154, 283] width 17 height 17
radio input "true"
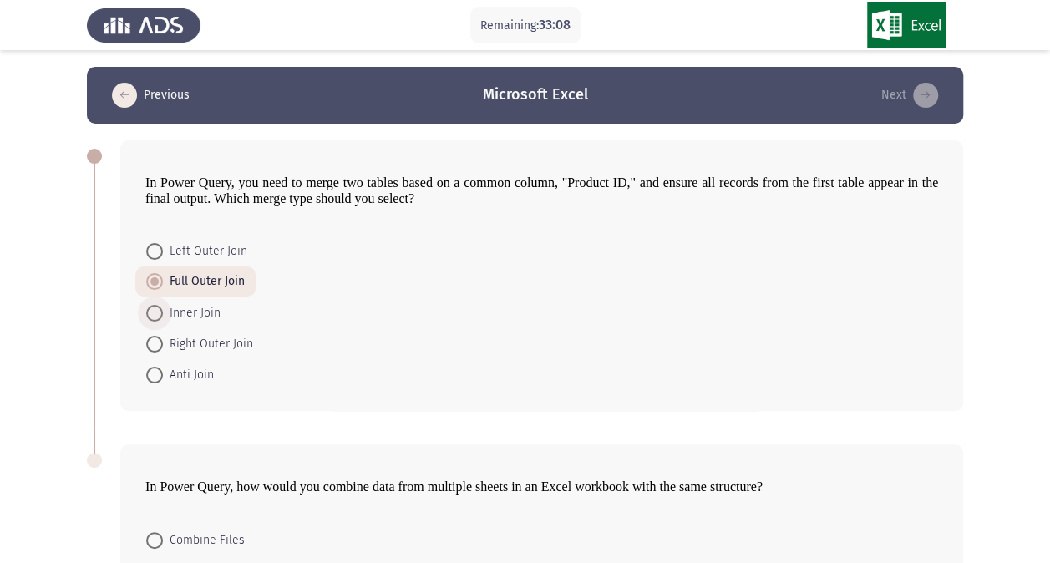
click at [165, 303] on span "Inner Join" at bounding box center [192, 313] width 58 height 20
click at [163, 305] on input "Inner Join" at bounding box center [154, 313] width 17 height 17
radio input "true"
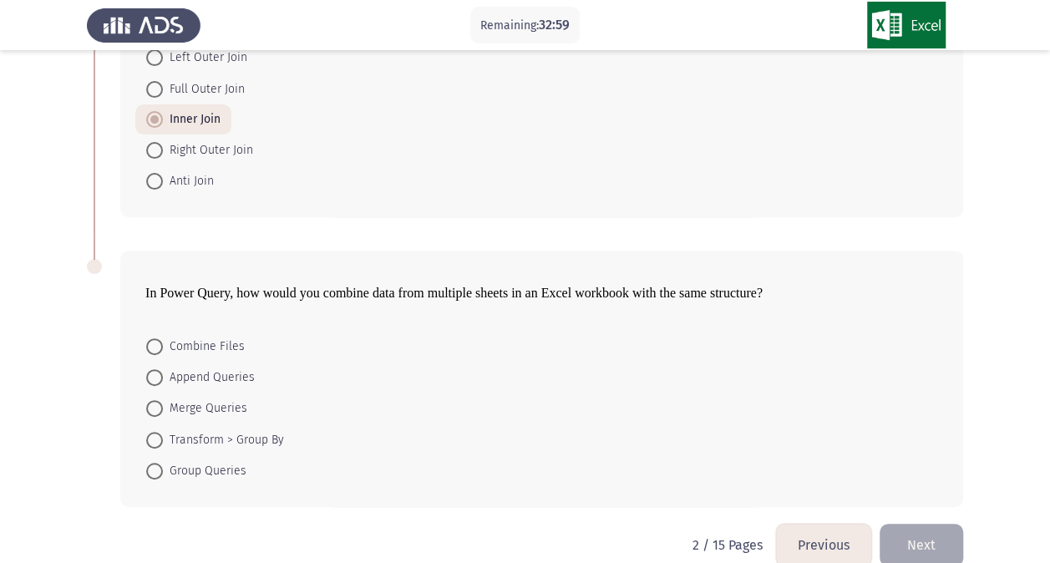
scroll to position [206, 0]
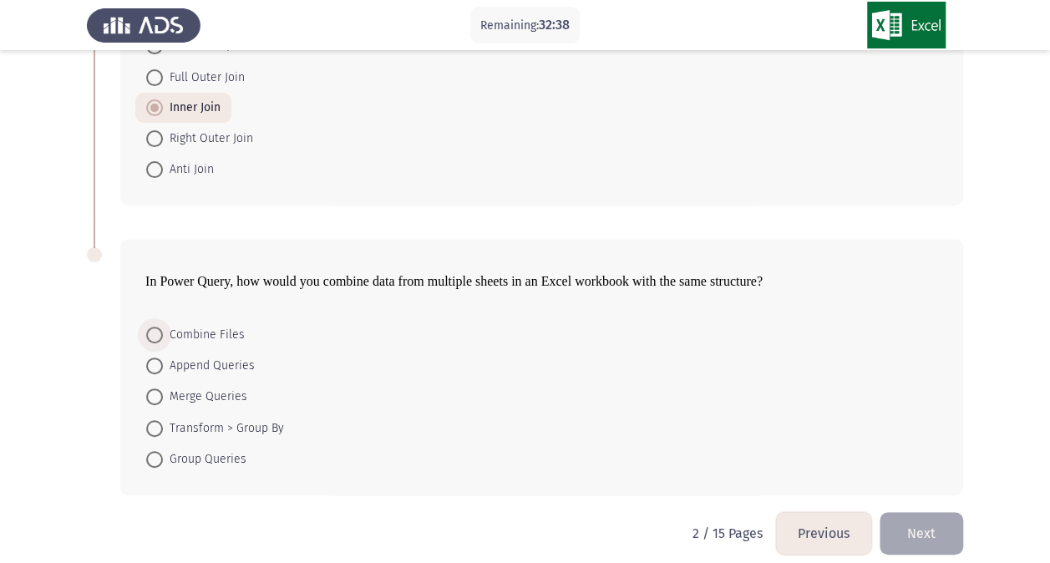
click at [160, 332] on span at bounding box center [154, 335] width 17 height 17
click at [160, 332] on input "Combine Files" at bounding box center [154, 335] width 17 height 17
radio input "true"
click at [925, 529] on button "Next" at bounding box center [922, 532] width 84 height 43
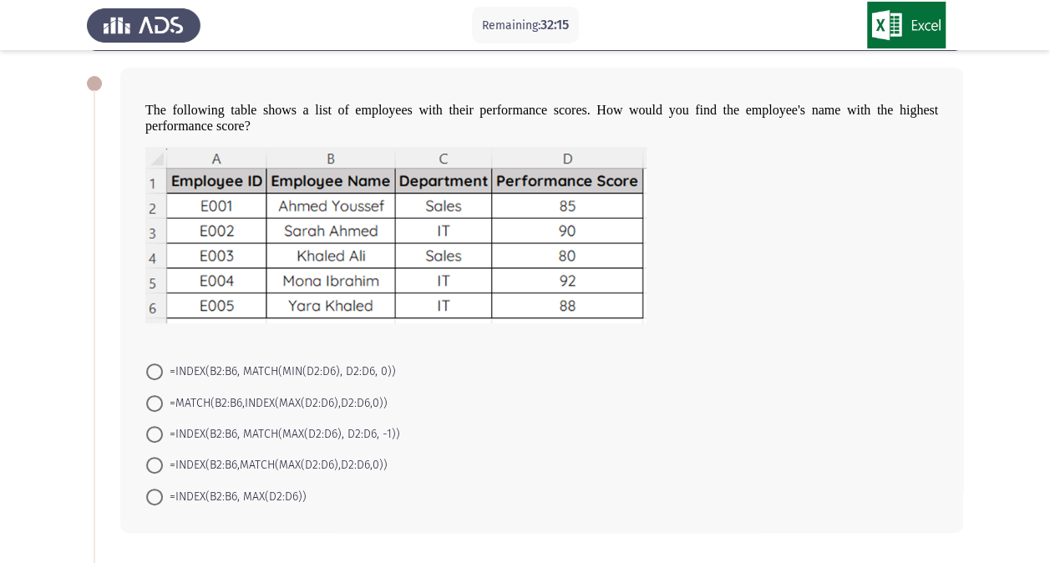
scroll to position [74, 0]
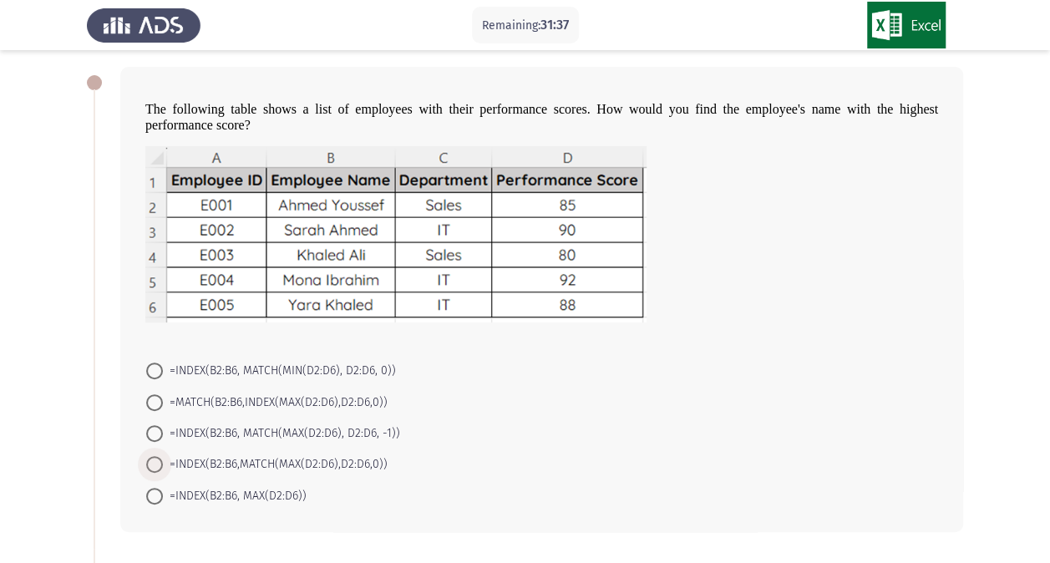
click at [216, 466] on span "=INDEX(B2:B6,MATCH(MAX(D2:D6),D2:D6,0))" at bounding box center [275, 465] width 225 height 20
click at [163, 466] on input "=INDEX(B2:B6,MATCH(MAX(D2:D6),D2:D6,0))" at bounding box center [154, 464] width 17 height 17
radio input "true"
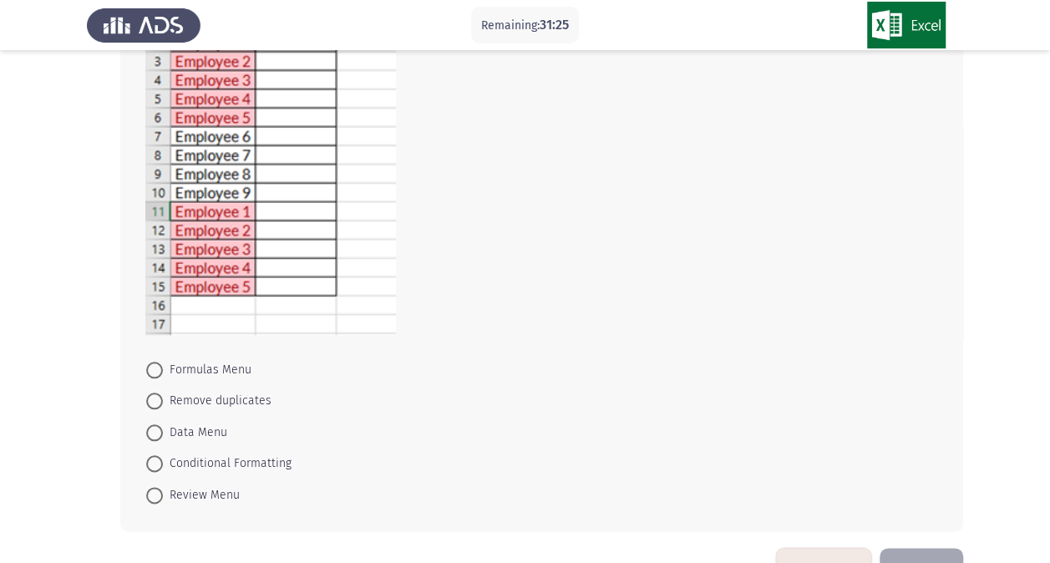
scroll to position [770, 0]
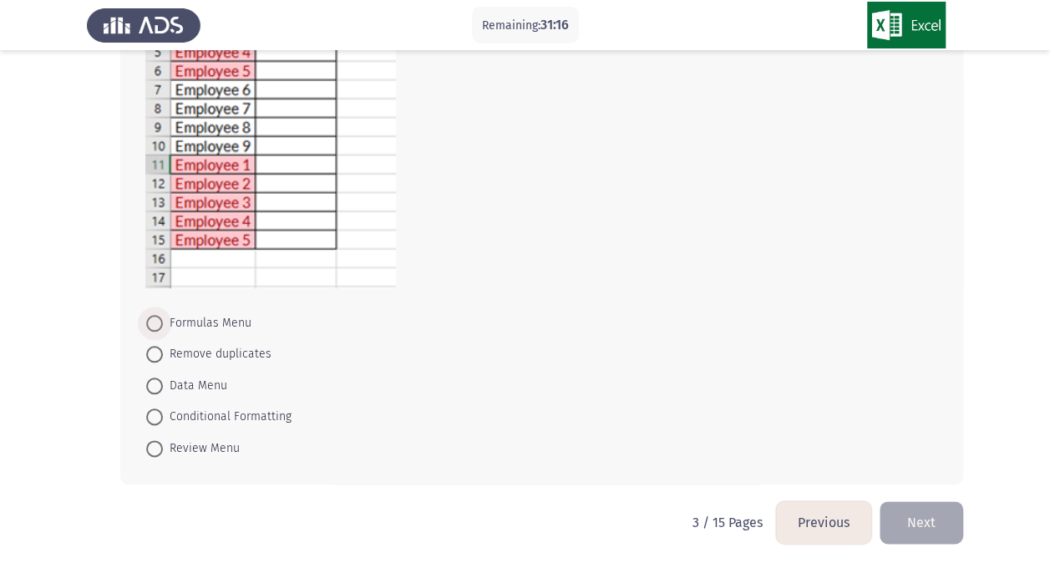
click at [155, 318] on span at bounding box center [154, 323] width 17 height 17
click at [155, 318] on input "Formulas Menu" at bounding box center [154, 323] width 17 height 17
radio input "true"
click at [917, 516] on button "Next" at bounding box center [922, 522] width 84 height 43
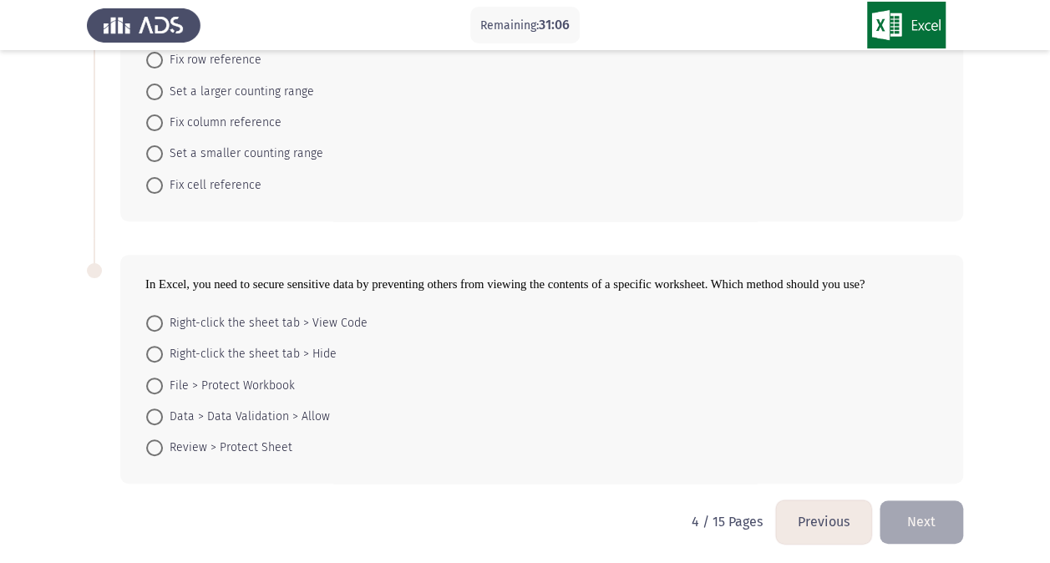
scroll to position [0, 0]
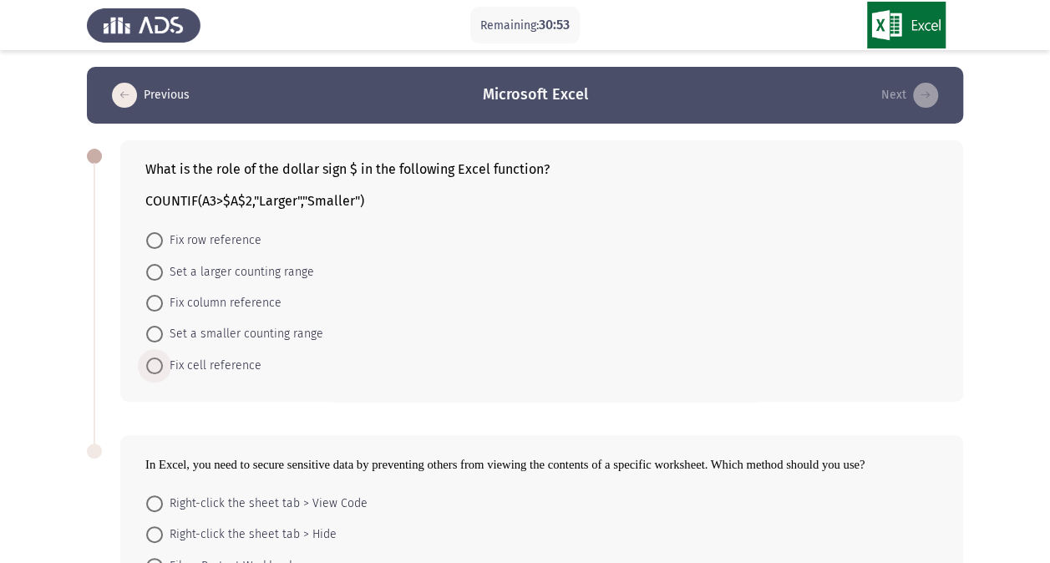
click at [150, 369] on span at bounding box center [154, 366] width 17 height 17
click at [150, 369] on input "Fix cell reference" at bounding box center [154, 366] width 17 height 17
radio input "true"
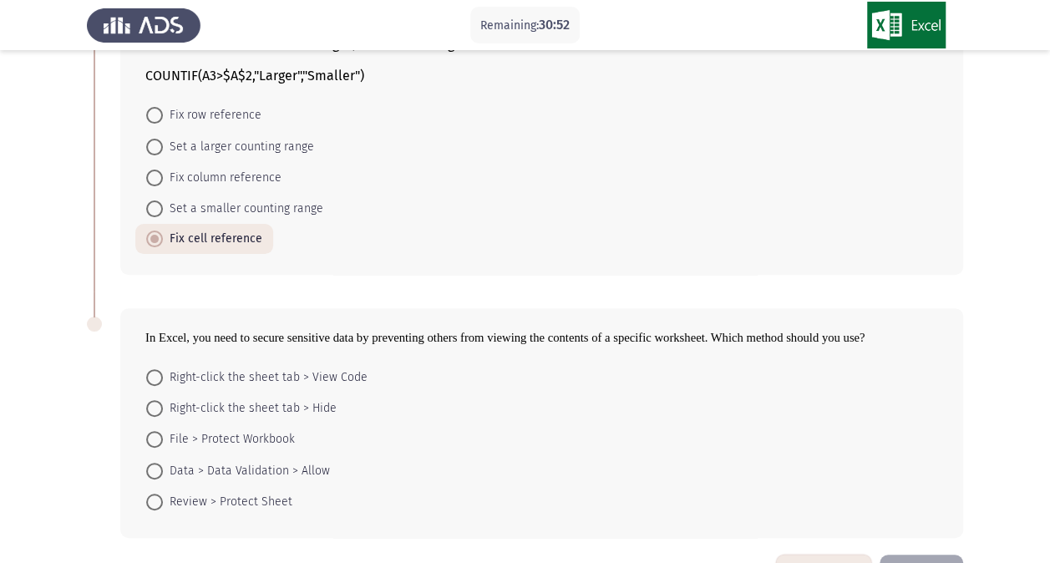
scroll to position [180, 0]
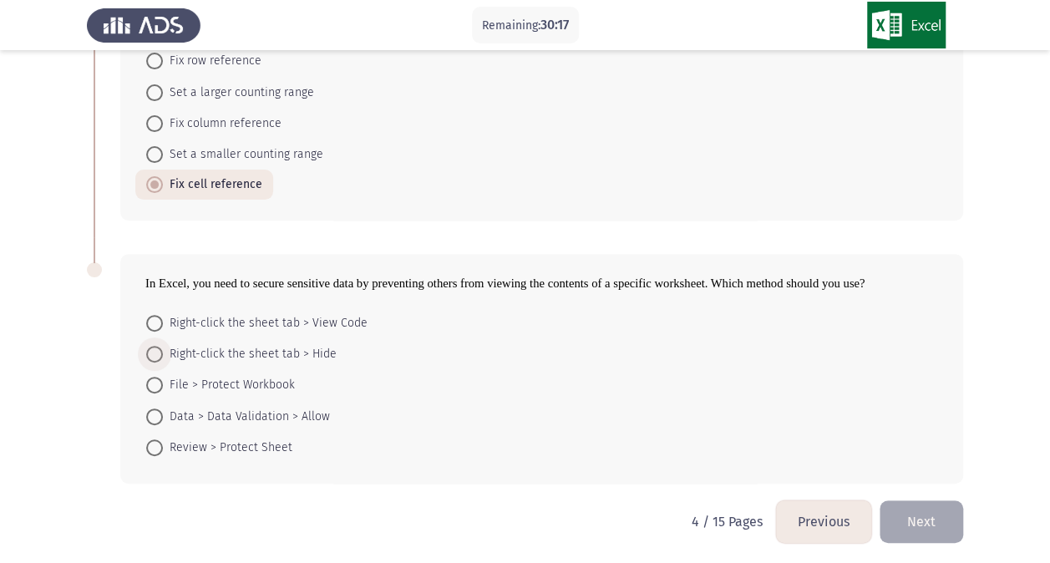
click at [184, 356] on span "Right-click the sheet tab > Hide" at bounding box center [250, 354] width 174 height 20
click at [163, 356] on input "Right-click the sheet tab > Hide" at bounding box center [154, 354] width 17 height 17
radio input "true"
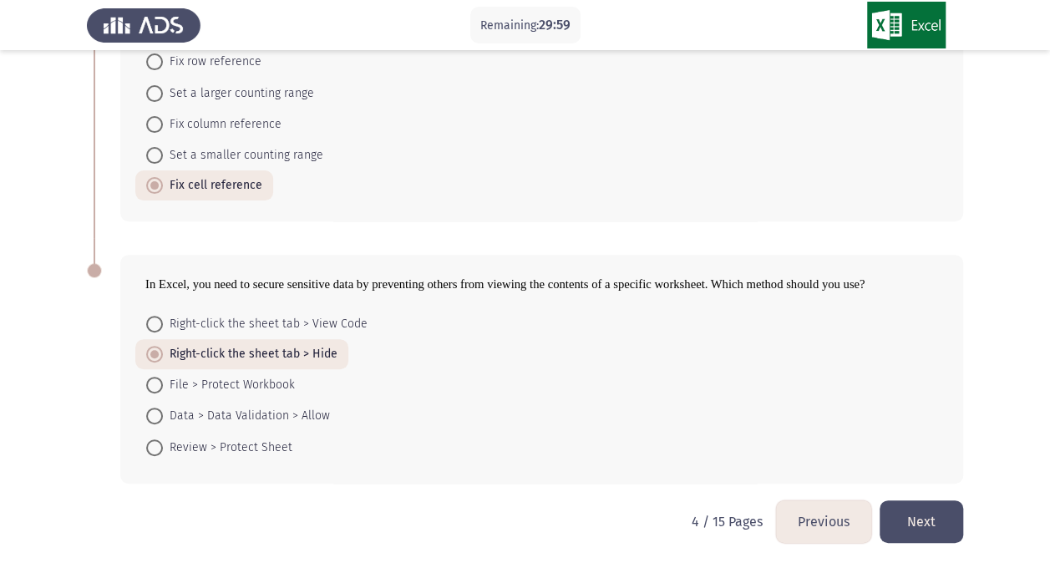
click at [943, 513] on button "Next" at bounding box center [922, 522] width 84 height 43
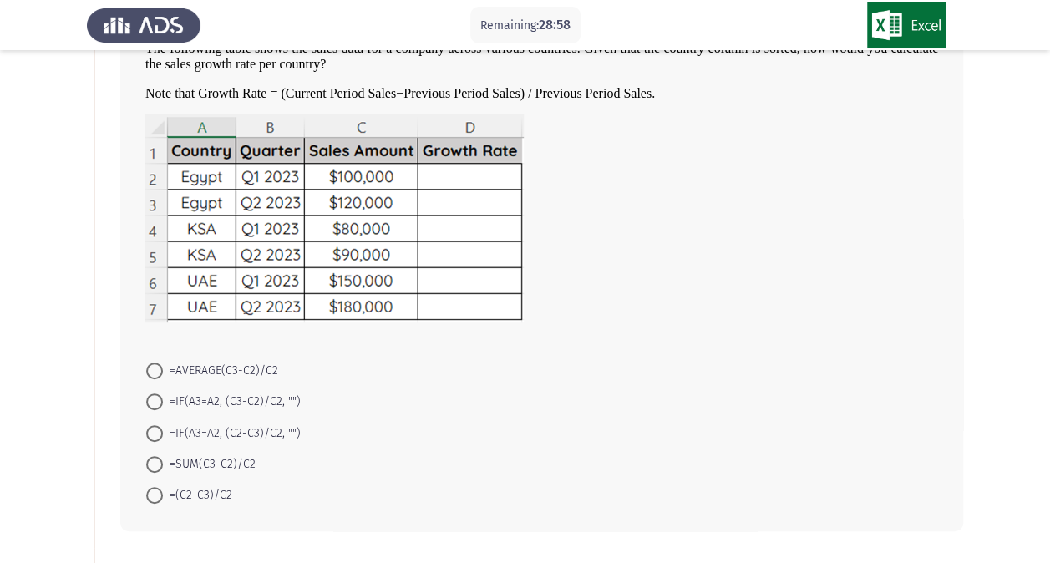
scroll to position [133, 0]
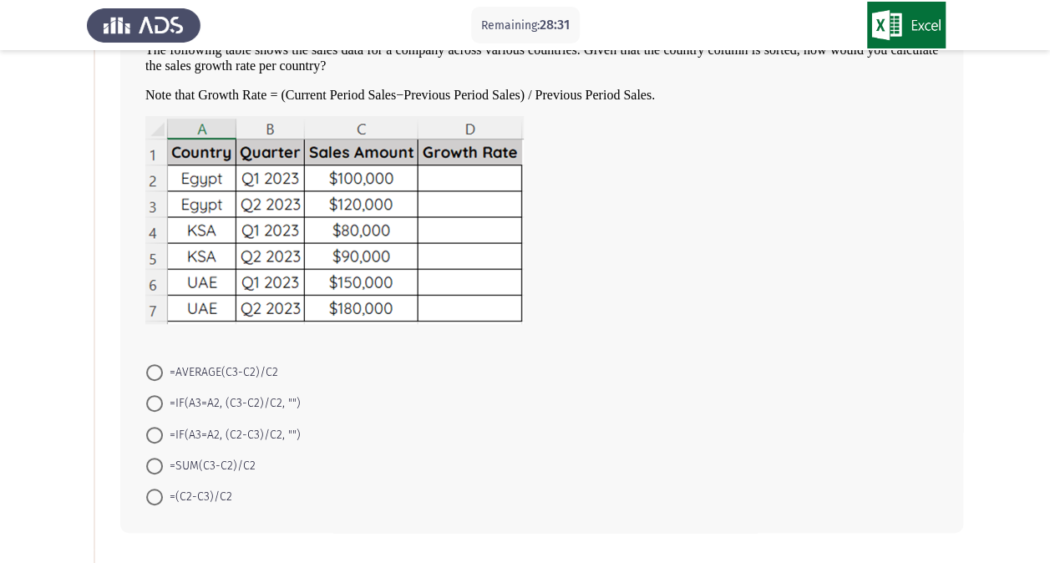
click at [156, 461] on span at bounding box center [154, 466] width 17 height 17
click at [156, 461] on input "=SUM(C3-C2)/C2" at bounding box center [154, 466] width 17 height 17
radio input "true"
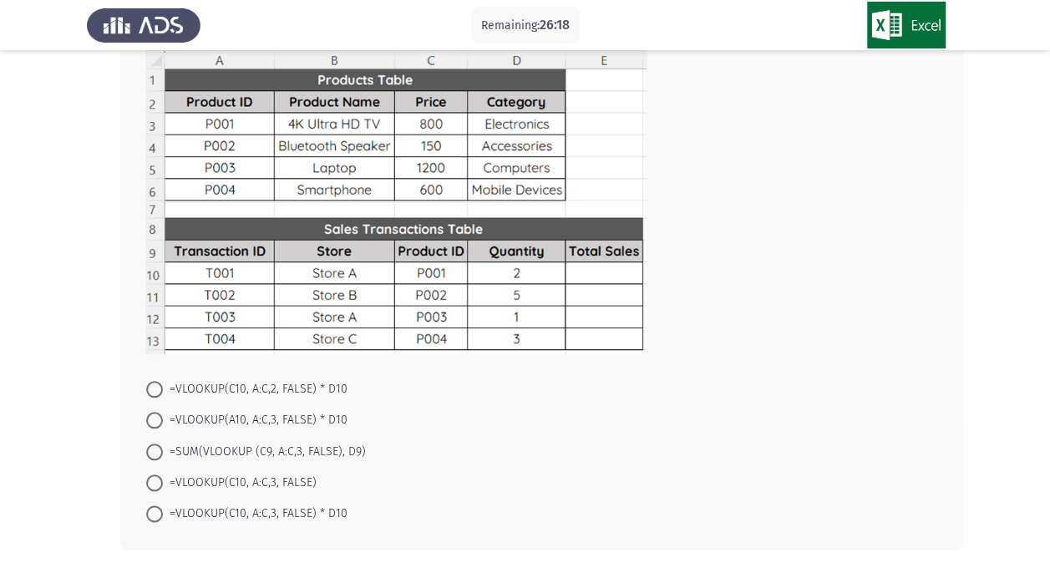
scroll to position [697, 0]
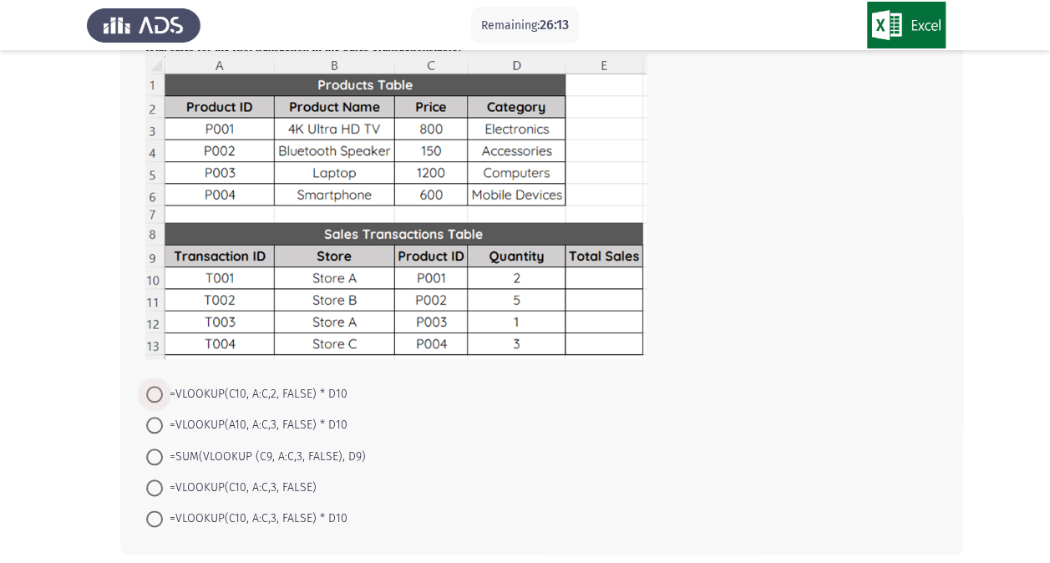
click at [239, 386] on span "=VLOOKUP(C10, A:C,2, FALSE) * D10" at bounding box center [255, 394] width 185 height 20
click at [163, 386] on input "=VLOOKUP(C10, A:C,2, FALSE) * D10" at bounding box center [154, 394] width 17 height 17
radio input "true"
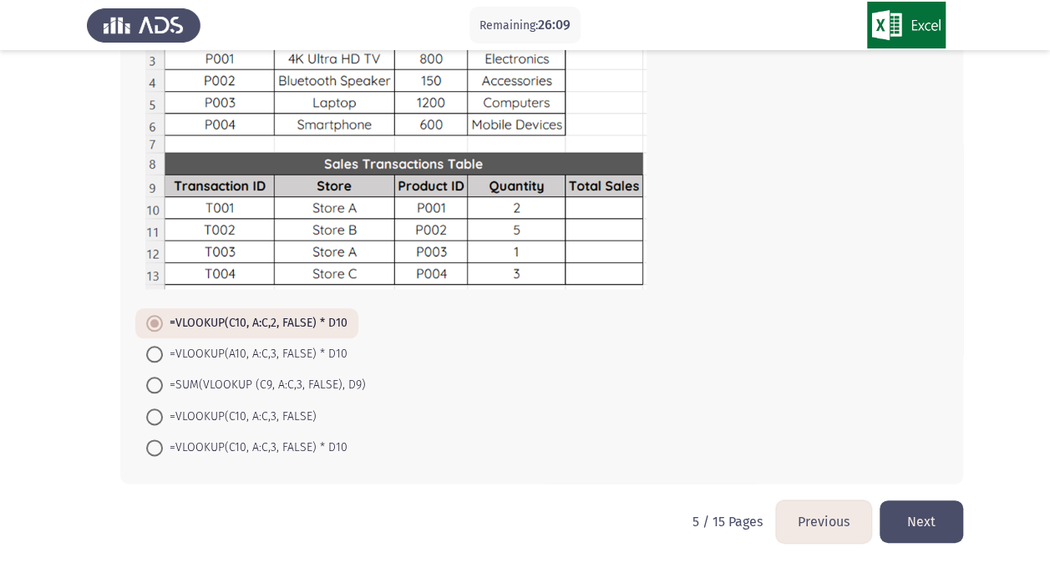
click at [909, 515] on button "Next" at bounding box center [922, 522] width 84 height 43
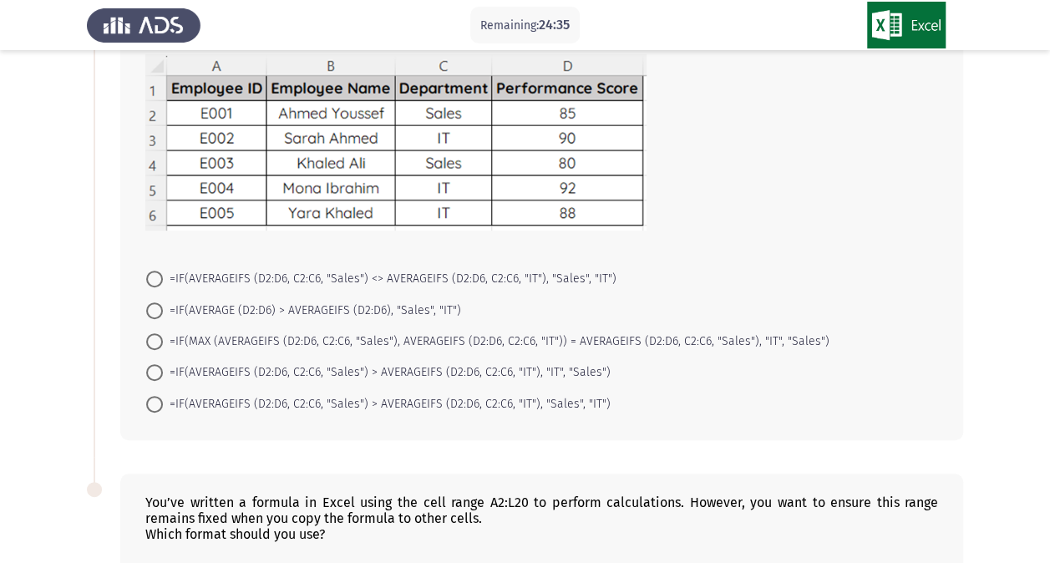
scroll to position [167, 0]
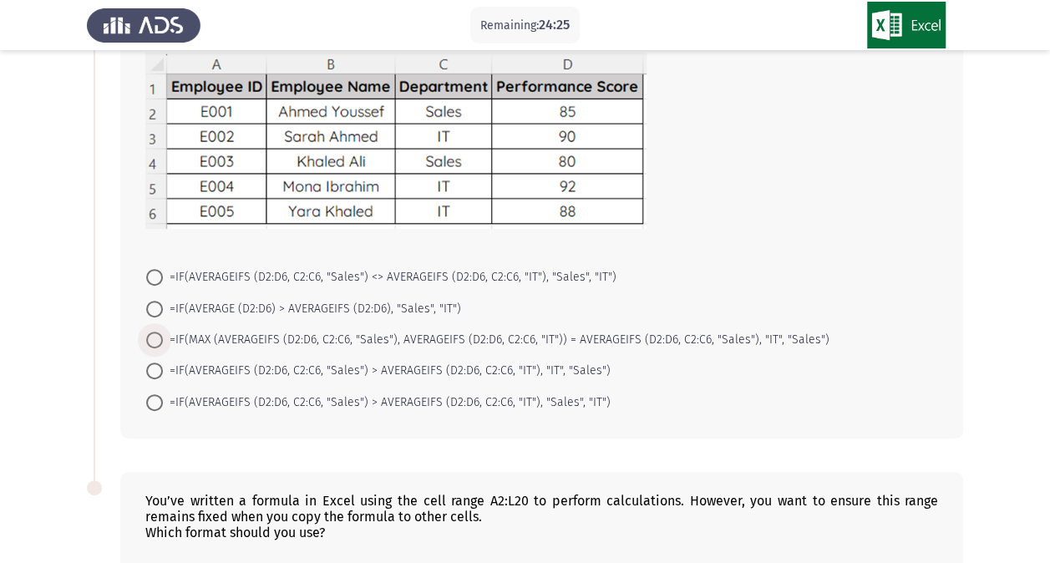
click at [165, 333] on span "=IF(MAX (AVERAGEIFS (D2:D6, C2:C6, "Sales"), AVERAGEIFS (D2:D6, C2:C6, "IT")) =…" at bounding box center [496, 340] width 667 height 20
click at [163, 333] on input "=IF(MAX (AVERAGEIFS (D2:D6, C2:C6, "Sales"), AVERAGEIFS (D2:D6, C2:C6, "IT")) =…" at bounding box center [154, 340] width 17 height 17
radio input "true"
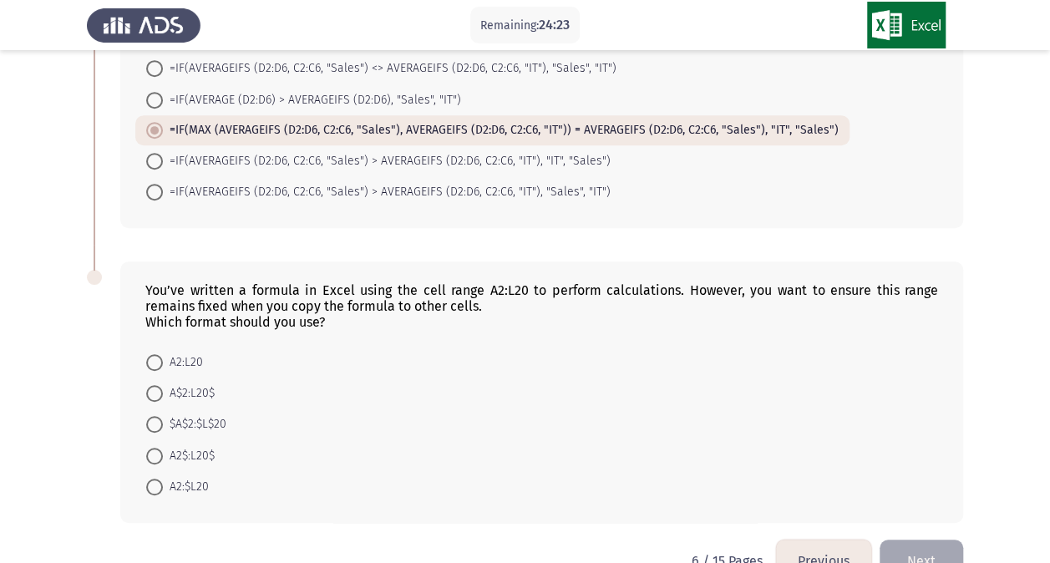
scroll to position [386, 0]
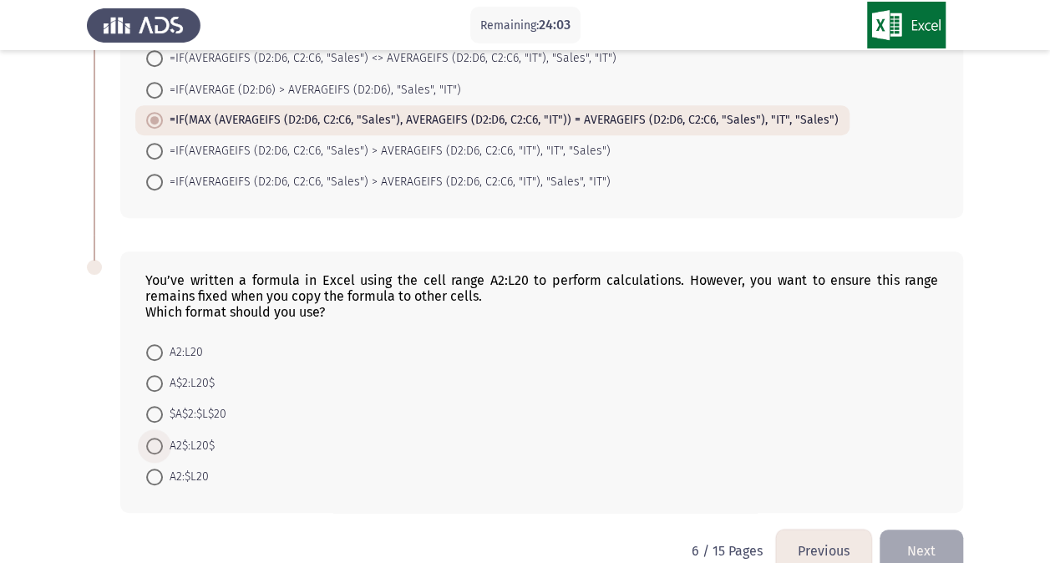
click at [154, 442] on span at bounding box center [154, 446] width 17 height 17
click at [154, 442] on input "A2$:L20$" at bounding box center [154, 446] width 17 height 17
radio input "true"
click at [159, 416] on span at bounding box center [154, 414] width 17 height 17
click at [159, 416] on input "$A$2:$L$20" at bounding box center [154, 414] width 17 height 17
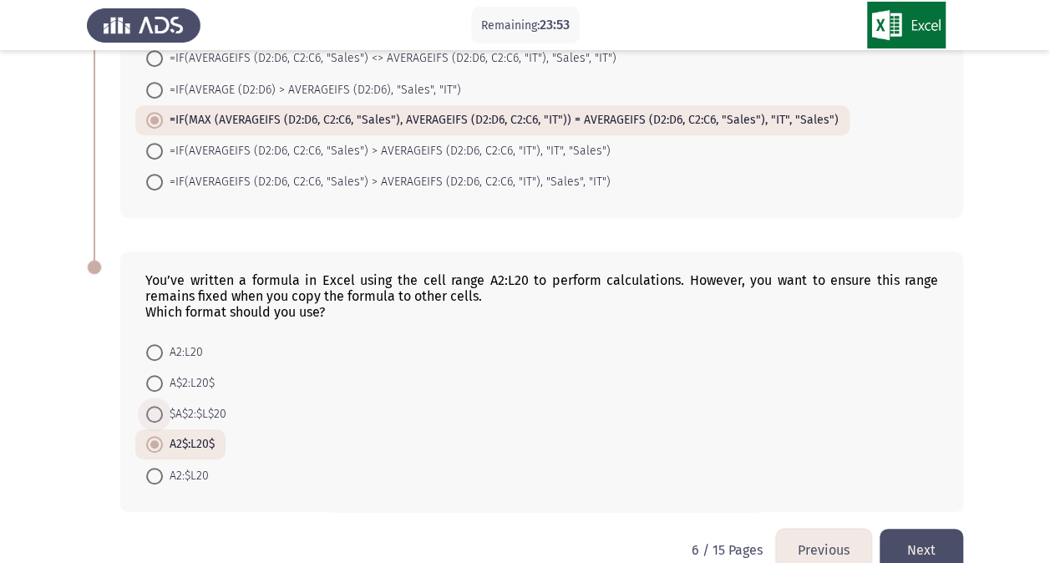
radio input "true"
click at [150, 436] on span at bounding box center [154, 444] width 17 height 17
click at [150, 436] on input "A2$:L20$" at bounding box center [154, 444] width 17 height 17
radio input "true"
click at [175, 404] on span "$A$2:$L$20" at bounding box center [195, 414] width 64 height 20
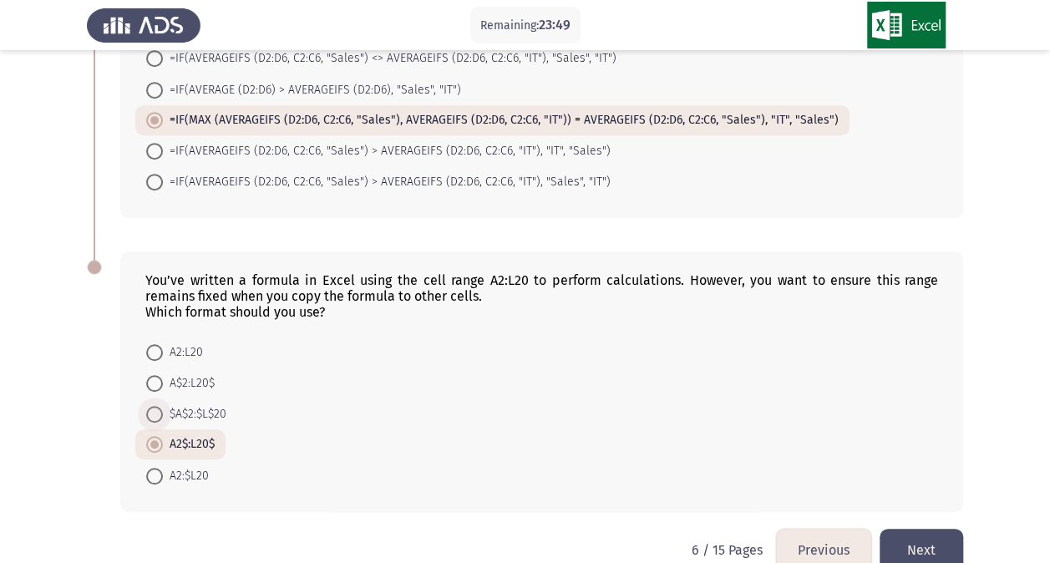
click at [163, 406] on input "$A$2:$L$20" at bounding box center [154, 414] width 17 height 17
radio input "true"
click at [150, 435] on label "A2$:L20$" at bounding box center [180, 445] width 69 height 20
click at [150, 436] on input "A2$:L20$" at bounding box center [154, 444] width 17 height 17
radio input "true"
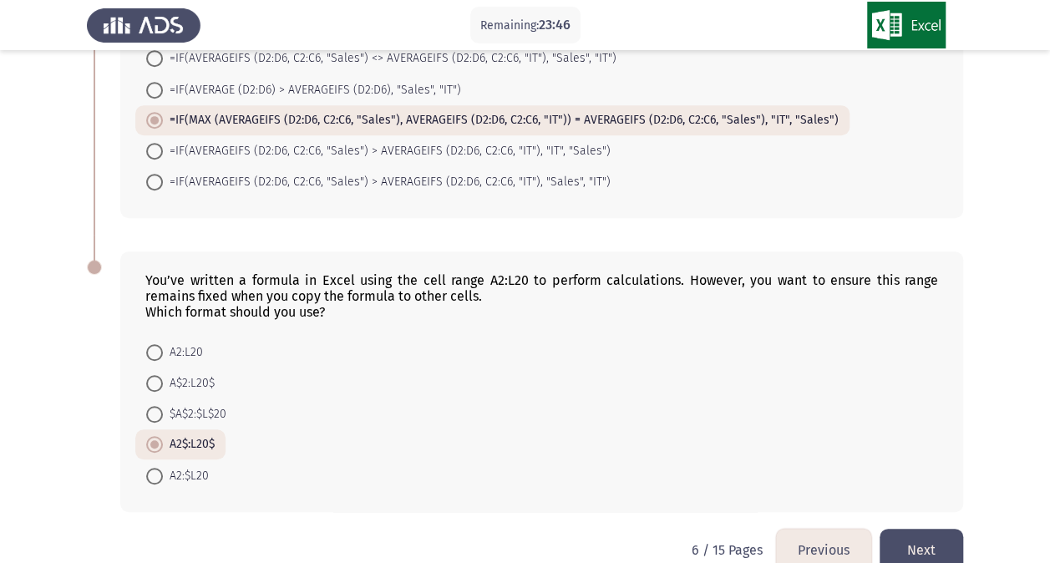
click at [919, 552] on button "Next" at bounding box center [922, 550] width 84 height 43
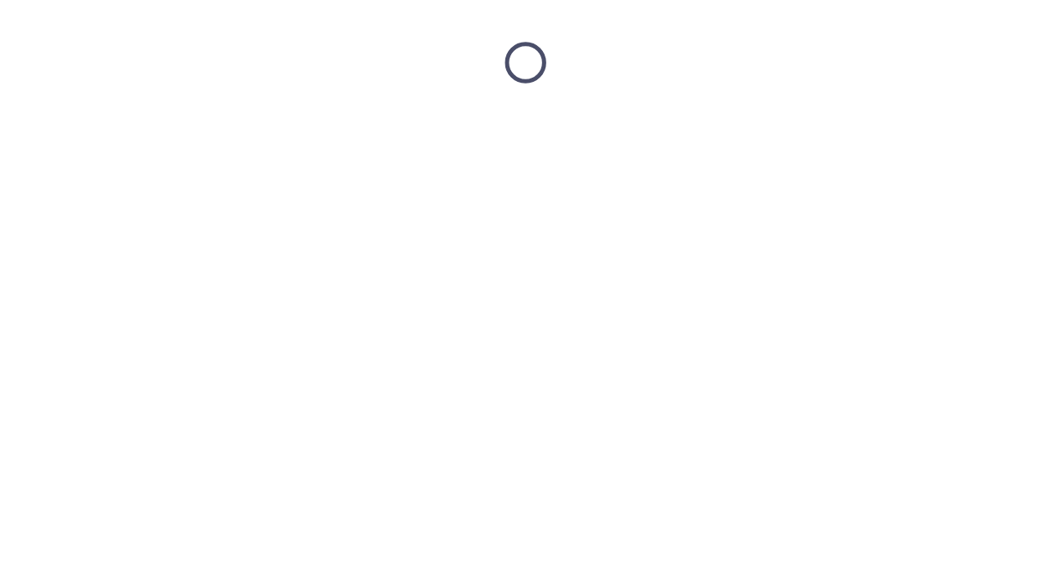
scroll to position [0, 0]
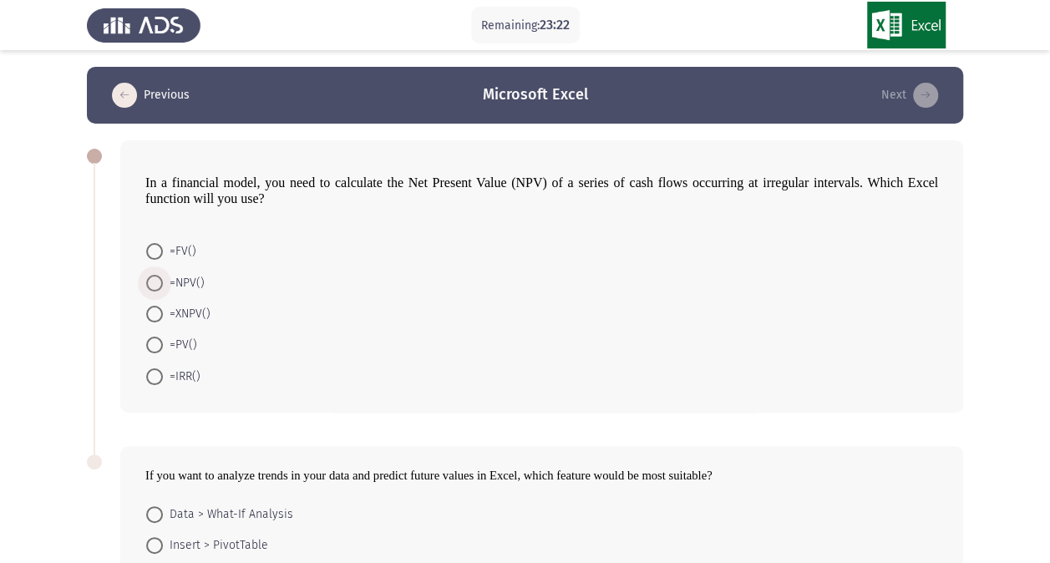
click at [155, 283] on span at bounding box center [155, 283] width 0 height 0
click at [155, 282] on input "=NPV()" at bounding box center [154, 283] width 17 height 17
radio input "true"
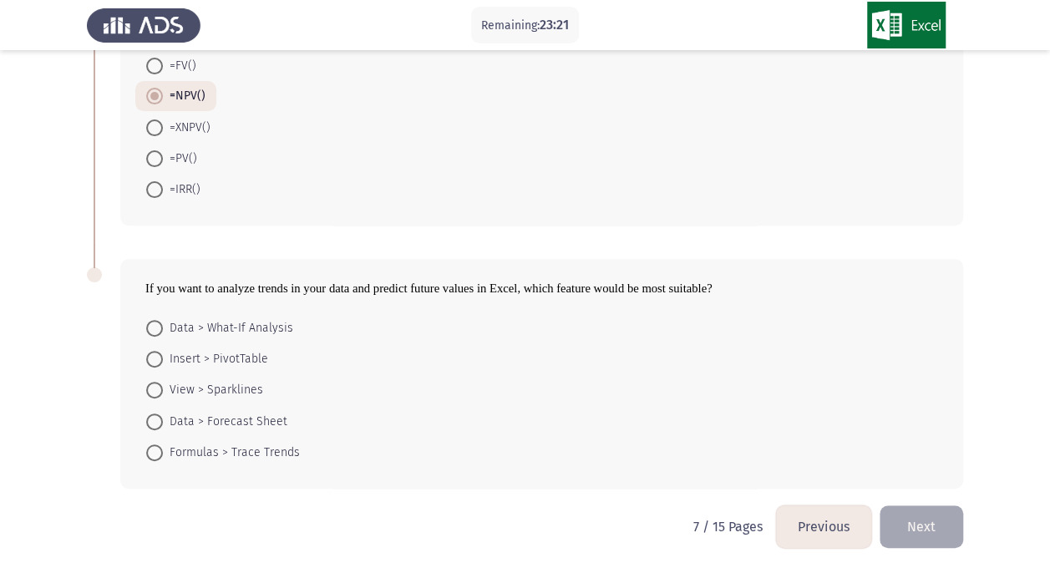
scroll to position [191, 0]
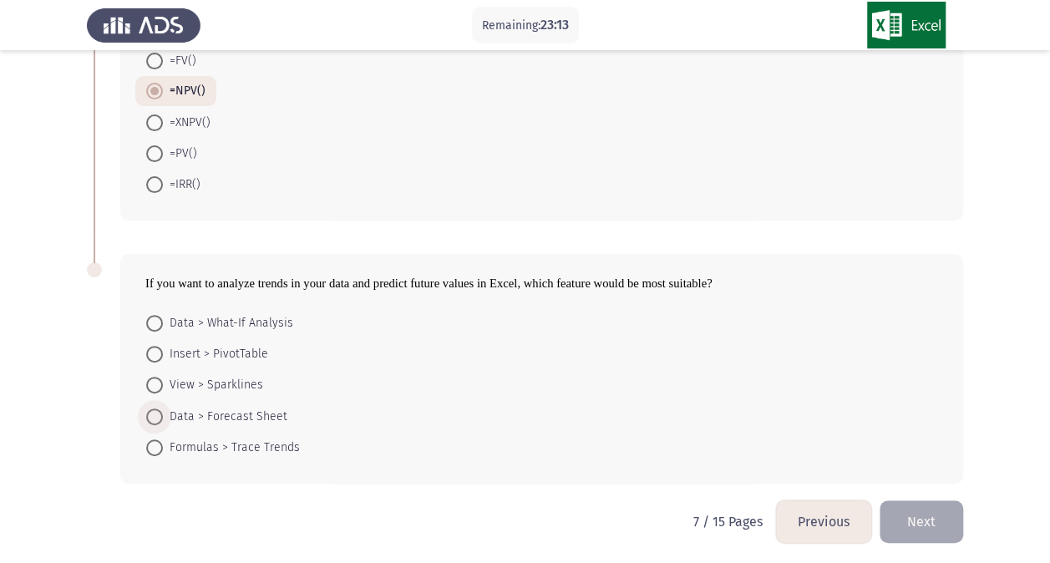
click at [159, 413] on span at bounding box center [154, 417] width 17 height 17
click at [159, 413] on input "Data > Forecast Sheet" at bounding box center [154, 417] width 17 height 17
radio input "true"
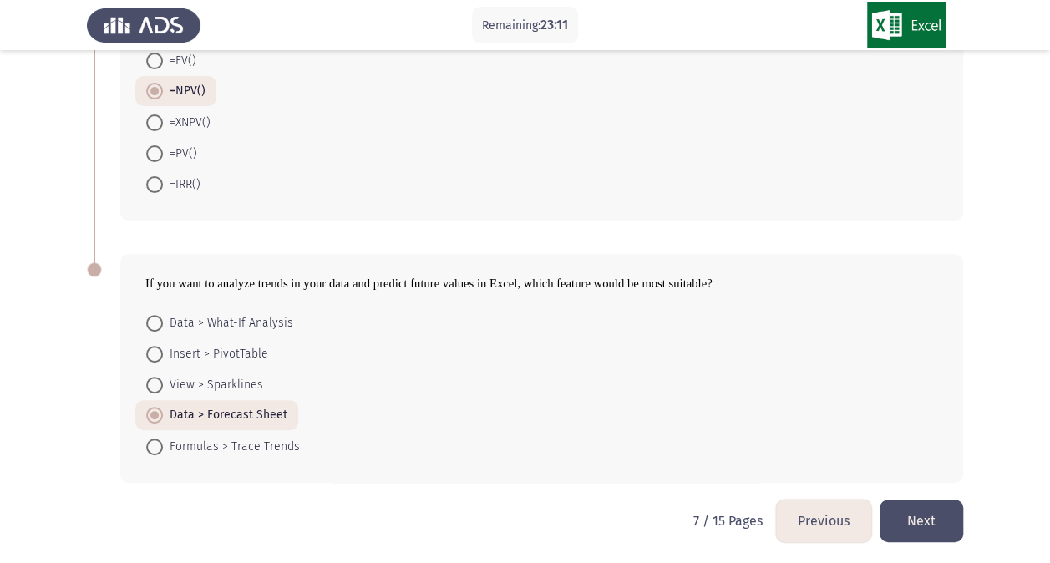
click at [953, 505] on button "Next" at bounding box center [922, 521] width 84 height 43
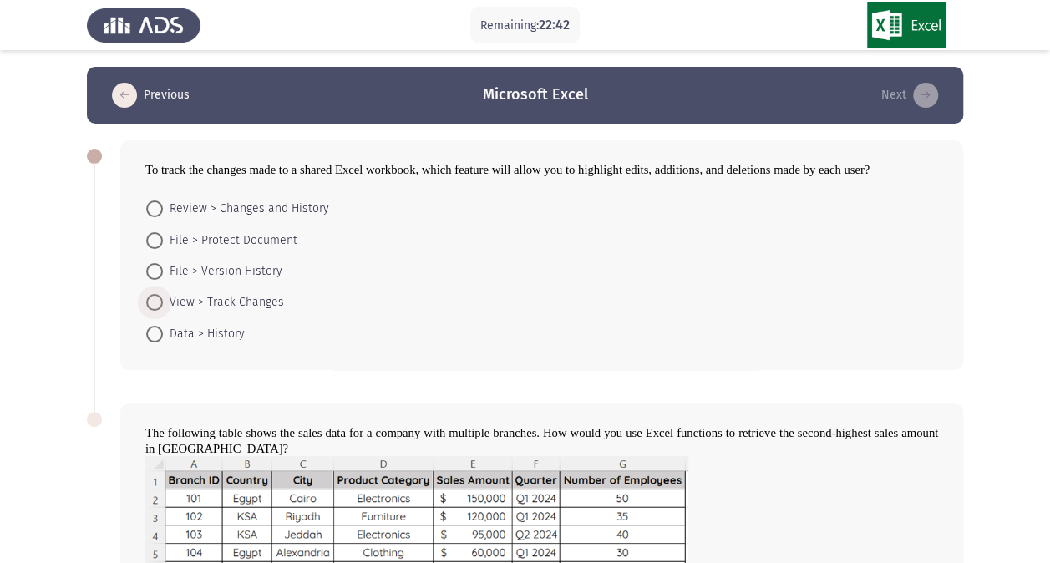
click at [159, 295] on span at bounding box center [154, 302] width 17 height 17
click at [159, 295] on input "View > Track Changes" at bounding box center [154, 302] width 17 height 17
radio input "true"
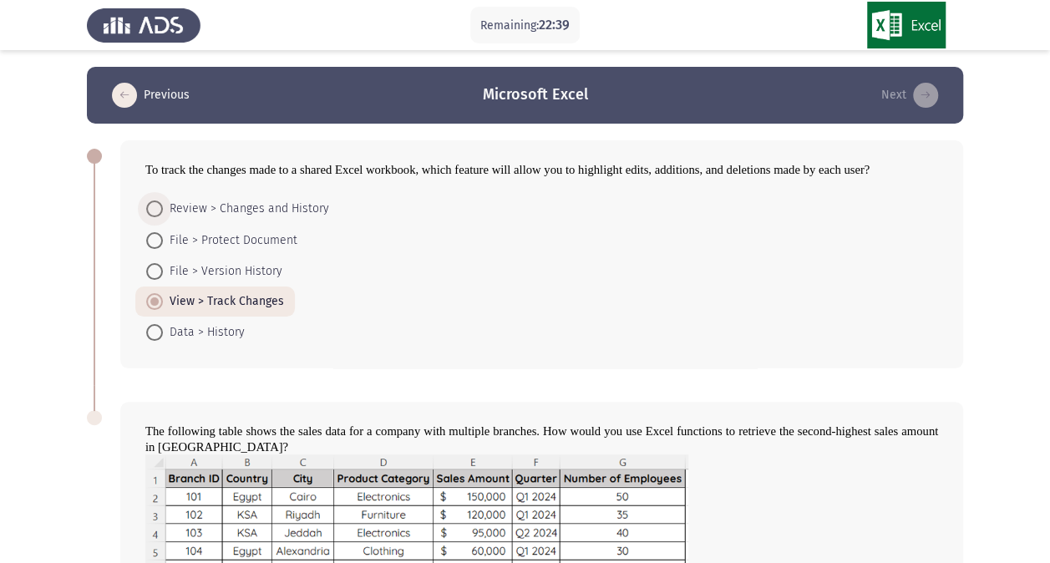
click at [156, 217] on label "Review > Changes and History" at bounding box center [237, 209] width 183 height 20
click at [156, 217] on input "Review > Changes and History" at bounding box center [154, 209] width 17 height 17
radio input "true"
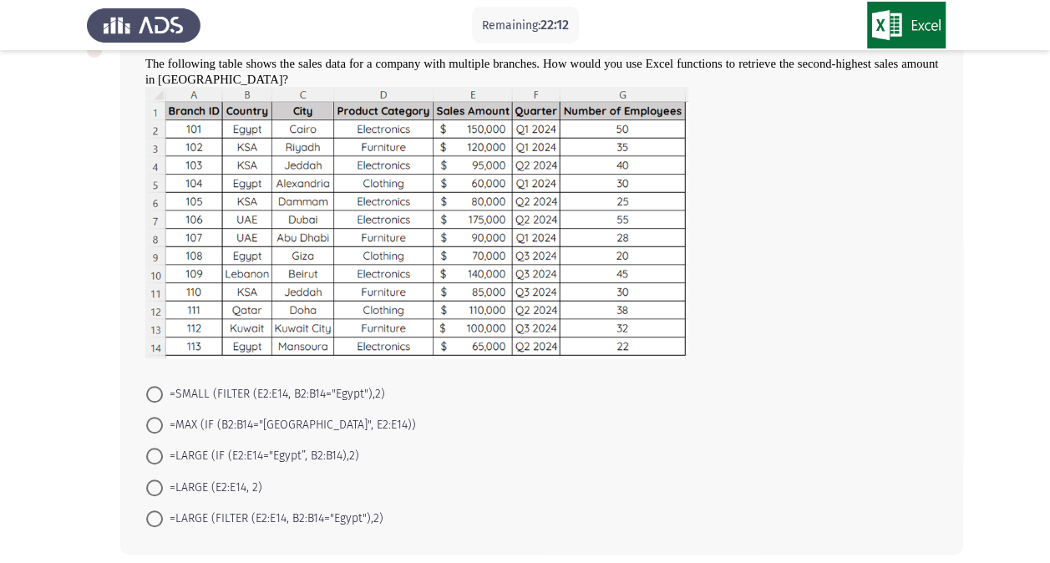
scroll to position [369, 0]
click at [153, 419] on span at bounding box center [154, 424] width 17 height 17
click at [153, 419] on input "=MAX (IF (B2:B14="Egypt", E2:E14))" at bounding box center [154, 424] width 17 height 17
radio input "true"
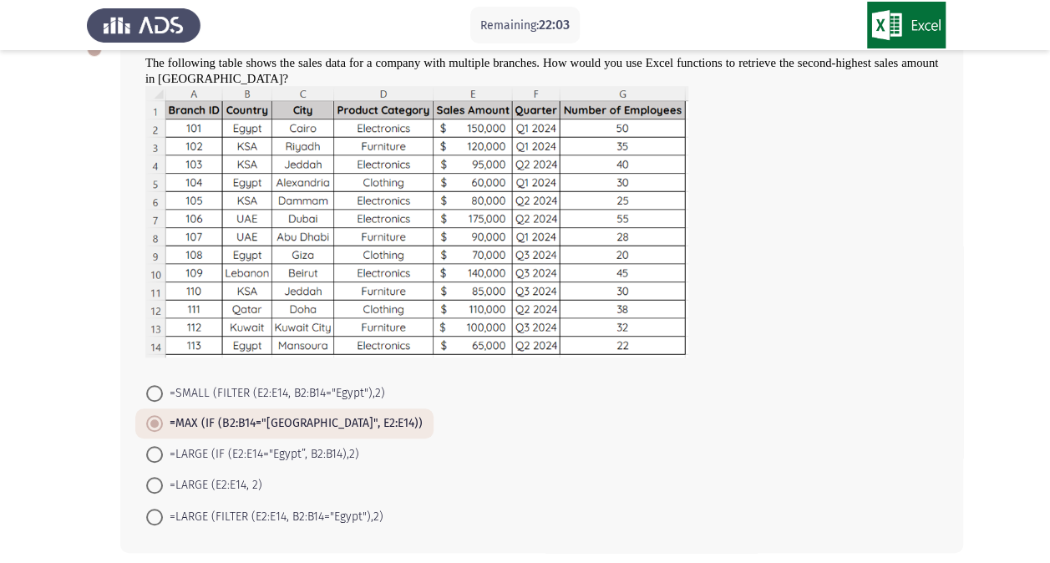
scroll to position [438, 0]
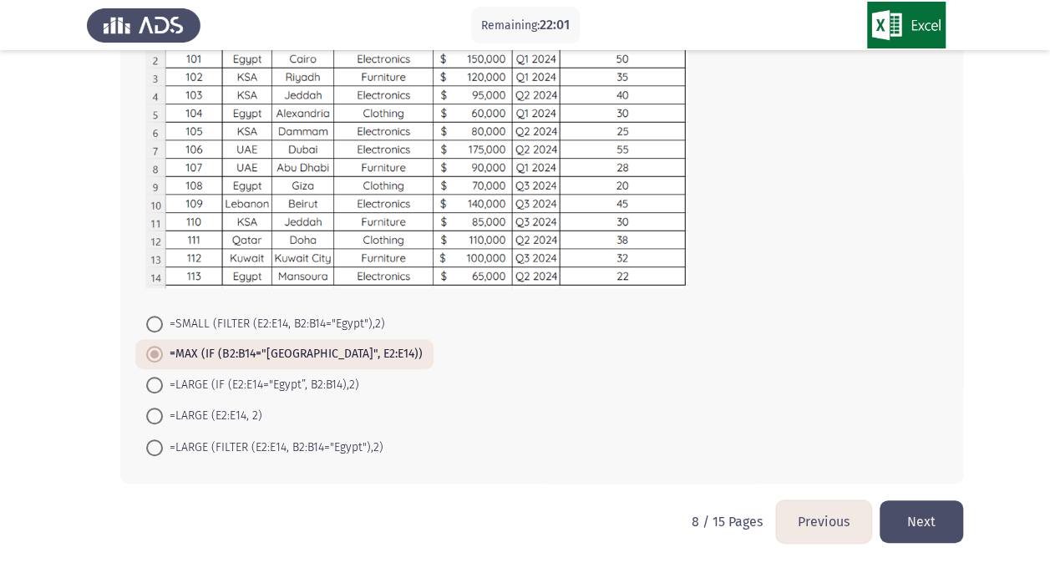
click at [939, 519] on button "Next" at bounding box center [922, 522] width 84 height 43
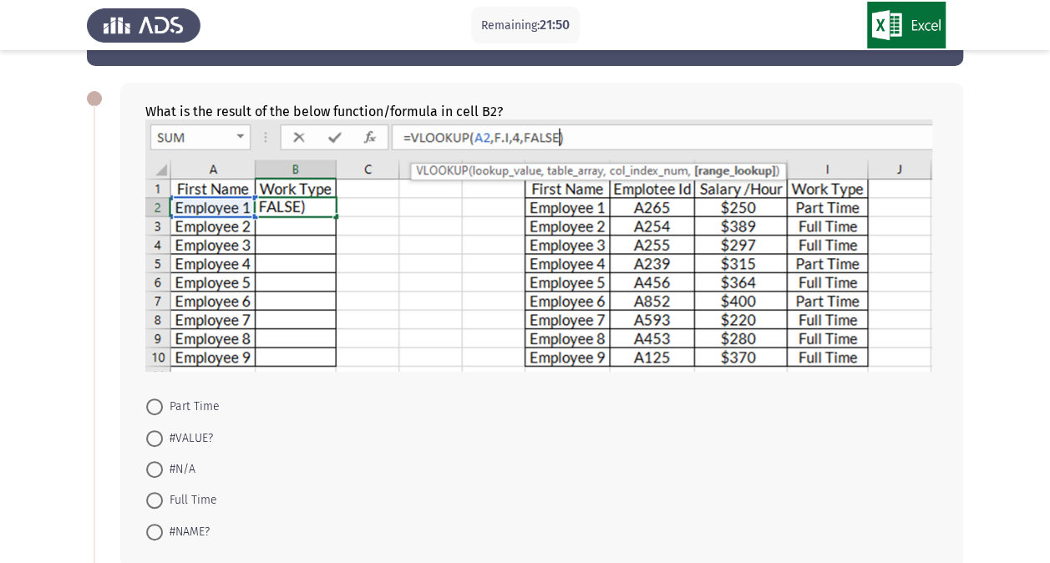
scroll to position [57, 0]
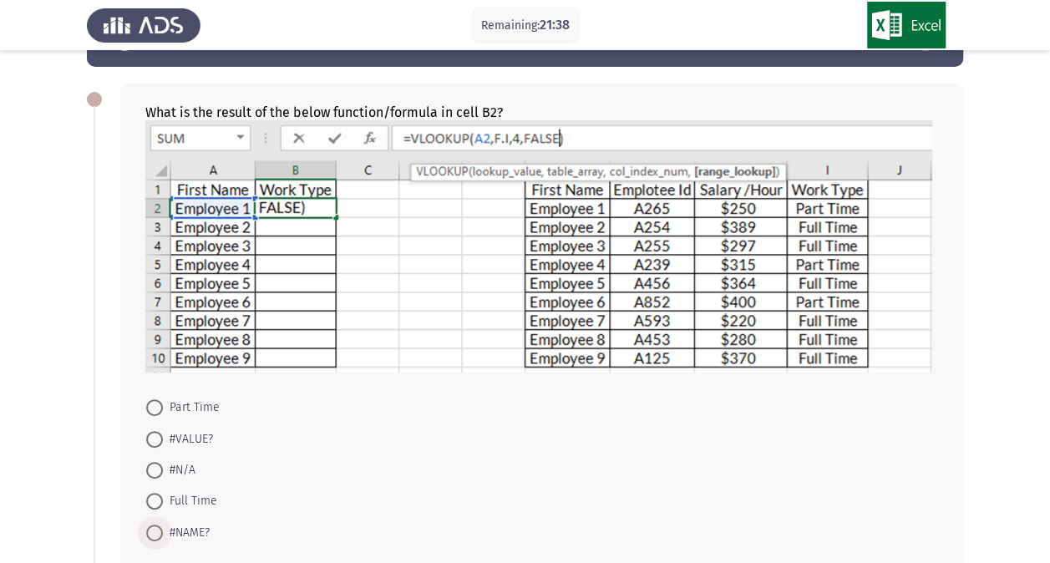
click at [170, 535] on span "#NAME?" at bounding box center [186, 533] width 47 height 20
click at [163, 535] on input "#NAME?" at bounding box center [154, 533] width 17 height 17
radio input "true"
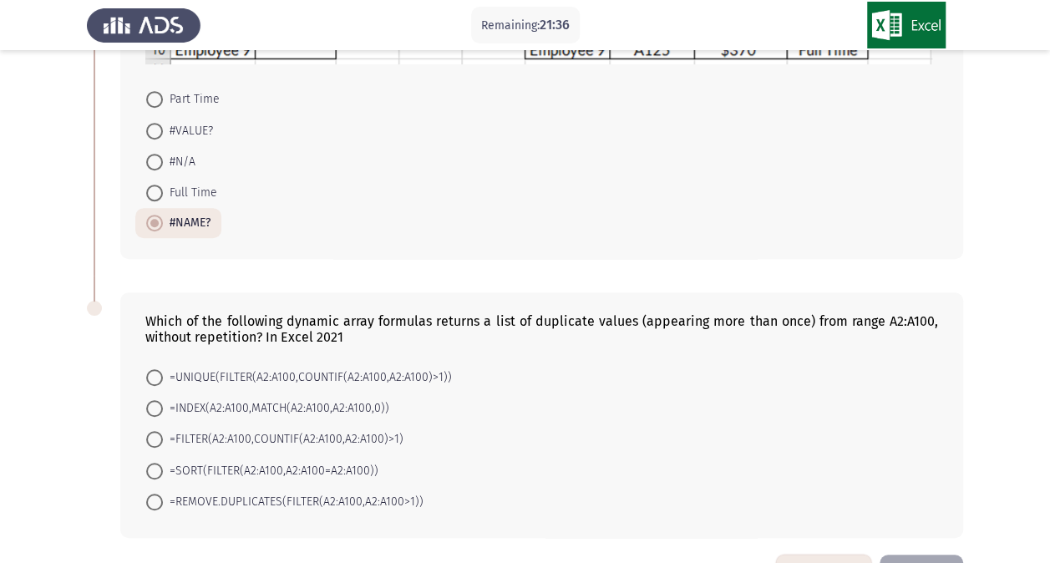
scroll to position [369, 0]
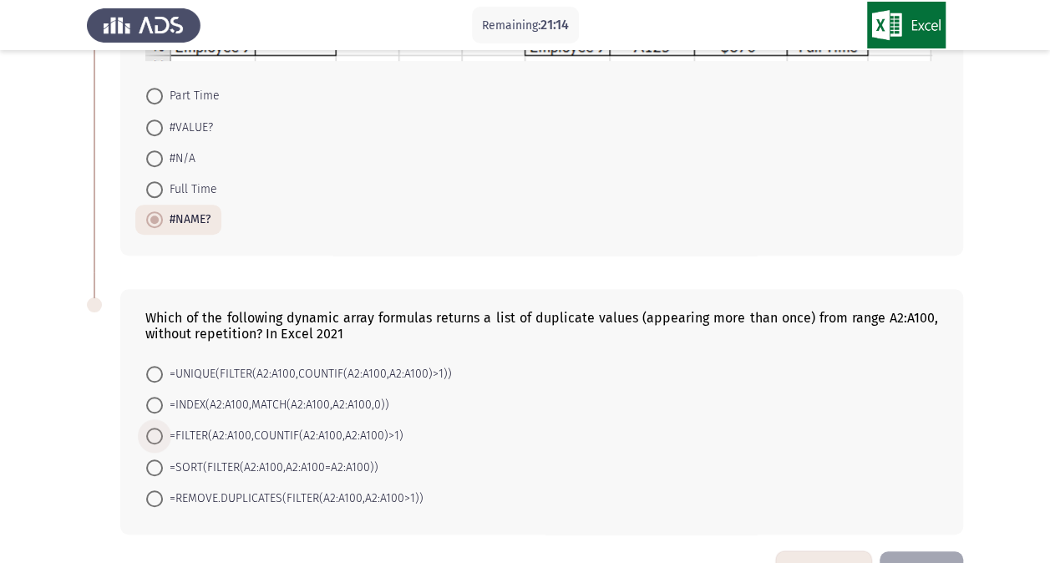
click at [159, 435] on span at bounding box center [154, 436] width 17 height 17
click at [159, 435] on input "=FILTER(A2:A100,COUNTIF(A2:A100,A2:A100)>1)" at bounding box center [154, 436] width 17 height 17
radio input "true"
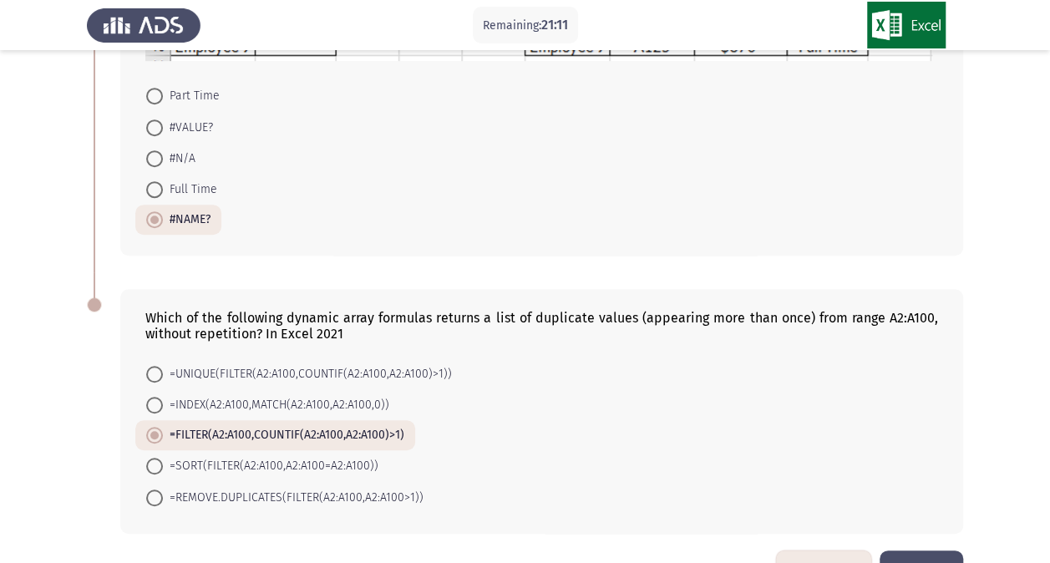
scroll to position [419, 0]
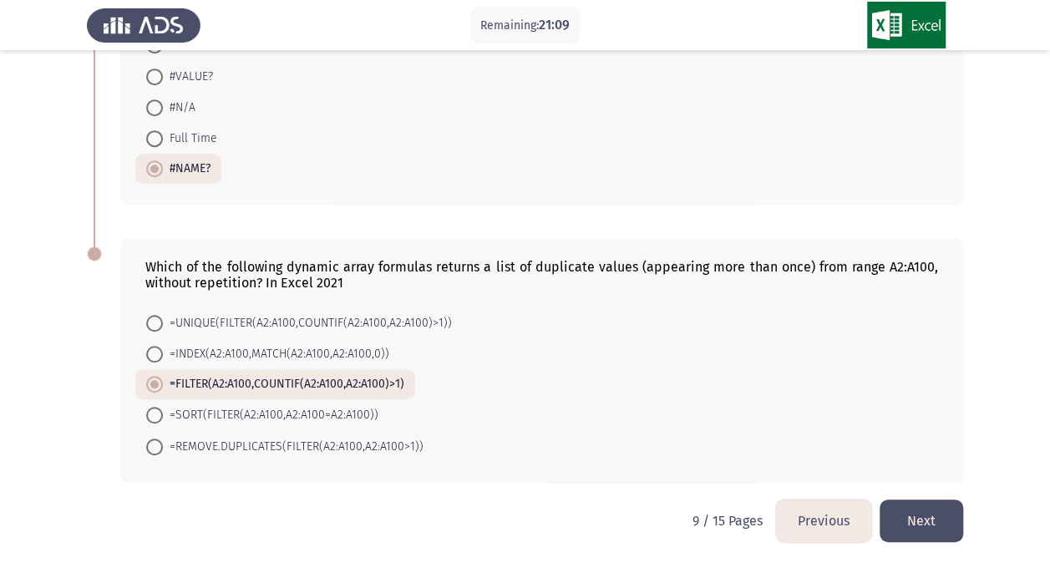
click at [946, 505] on button "Next" at bounding box center [922, 521] width 84 height 43
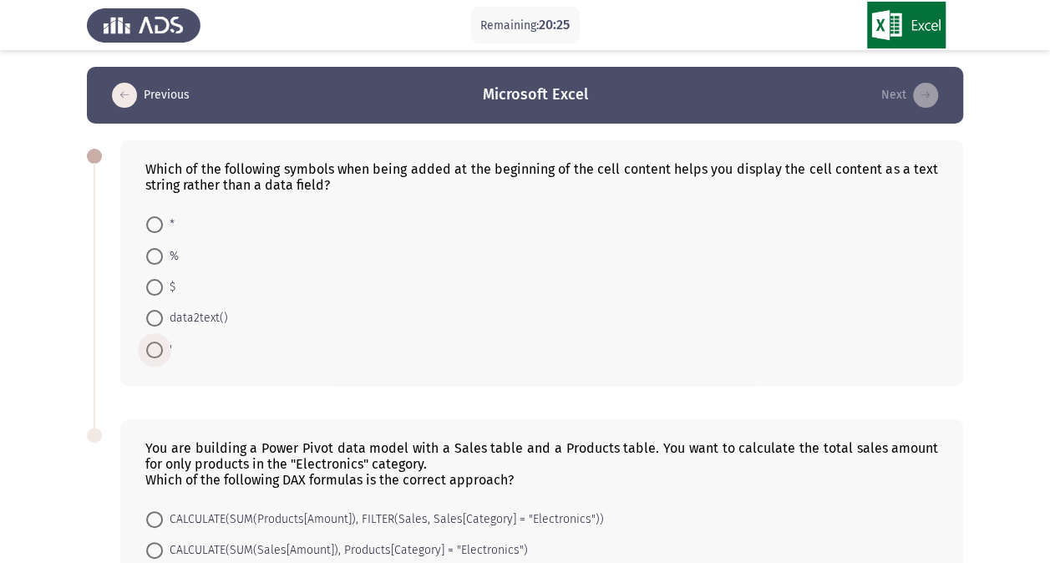
click at [155, 351] on span at bounding box center [154, 350] width 17 height 17
click at [155, 351] on input "'" at bounding box center [154, 350] width 17 height 17
radio input "true"
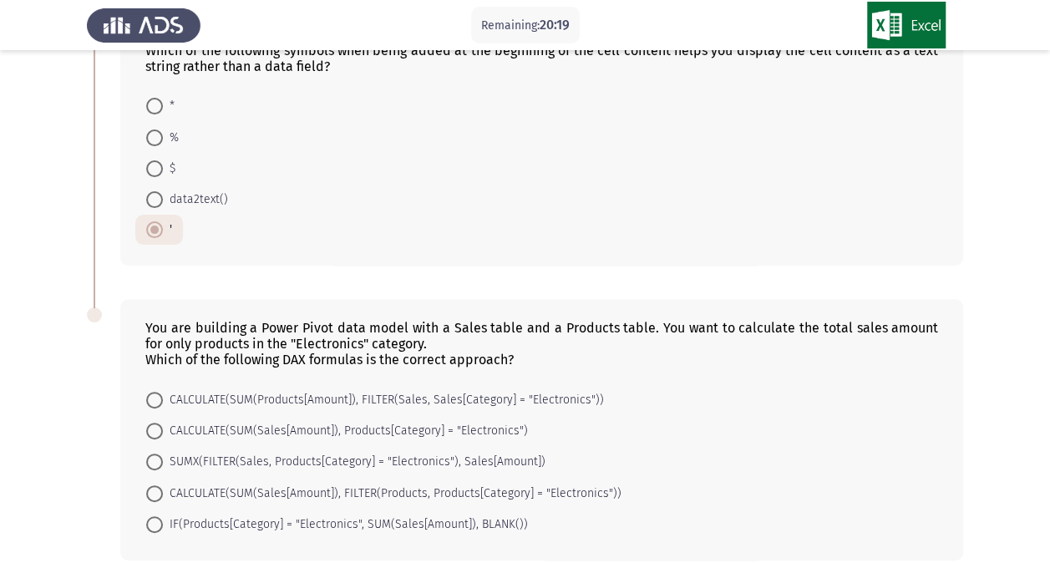
scroll to position [196, 0]
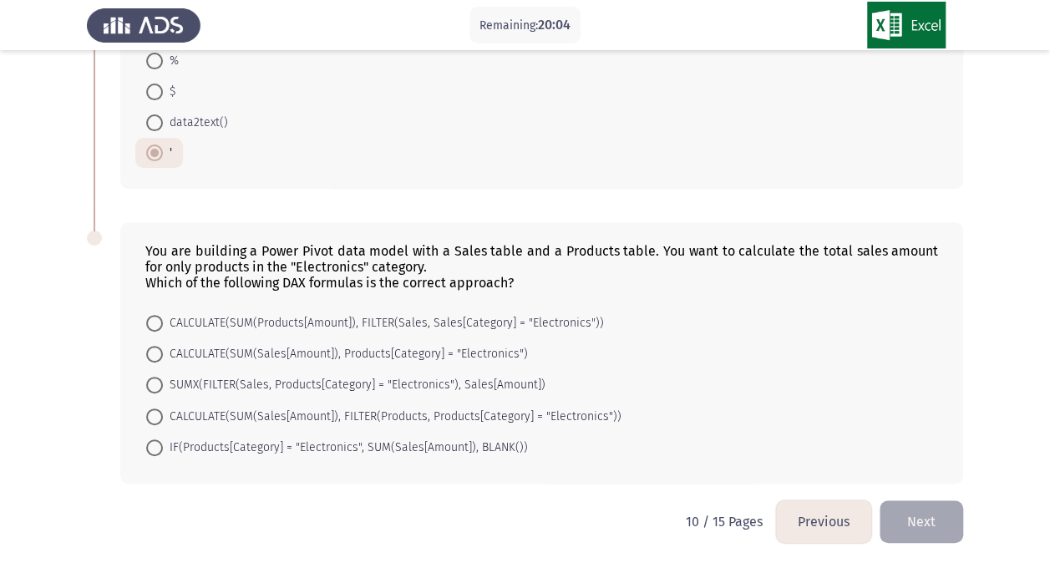
click at [315, 393] on mat-radio-button "SUMX(FILTER(Sales, Products[Category] = "Electronics"), Sales[Amount])" at bounding box center [345, 384] width 421 height 31
click at [329, 375] on span "SUMX(FILTER(Sales, Products[Category] = "Electronics"), Sales[Amount])" at bounding box center [354, 385] width 383 height 20
click at [163, 377] on input "SUMX(FILTER(Sales, Products[Category] = "Electronics"), Sales[Amount])" at bounding box center [154, 385] width 17 height 17
radio input "true"
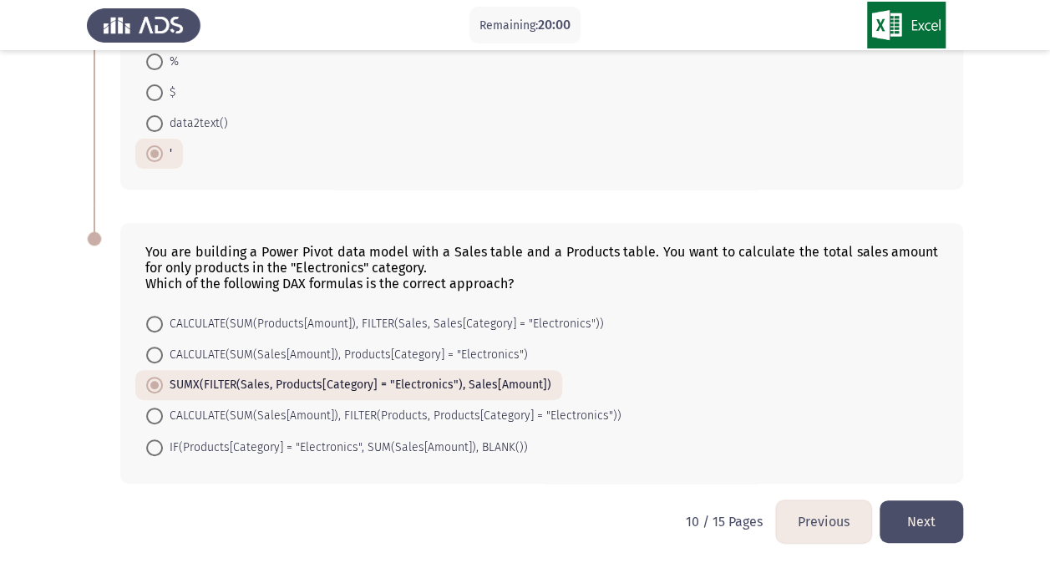
click at [930, 521] on button "Next" at bounding box center [922, 522] width 84 height 43
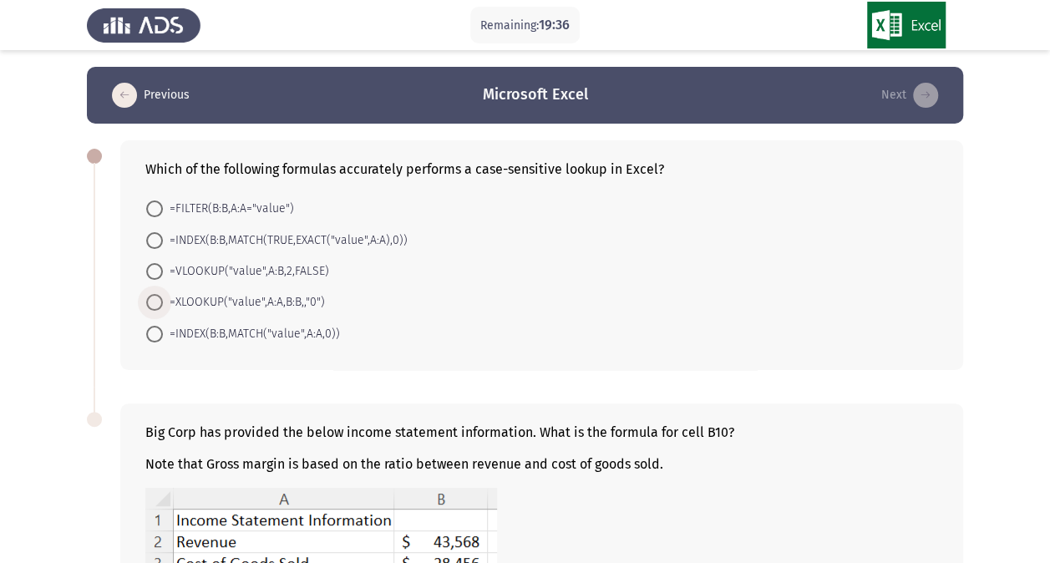
click at [177, 301] on span "=XLOOKUP("value",A:A,B:B,,"0")" at bounding box center [244, 302] width 162 height 20
click at [163, 301] on input "=XLOOKUP("value",A:A,B:B,,"0")" at bounding box center [154, 302] width 17 height 17
radio input "true"
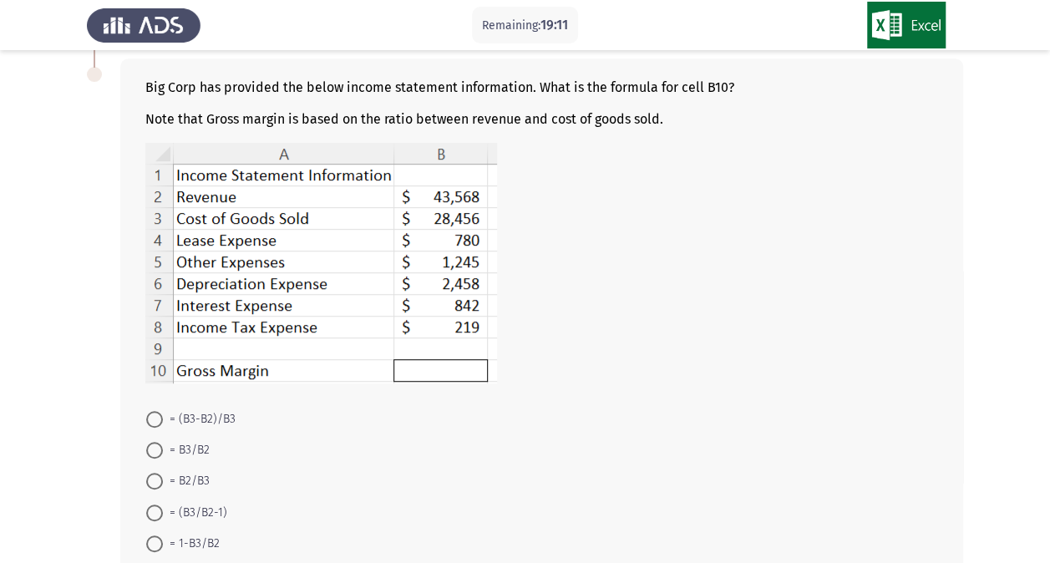
scroll to position [343, 0]
click at [156, 445] on span at bounding box center [154, 450] width 17 height 17
click at [156, 445] on input "= B3/B2" at bounding box center [154, 450] width 17 height 17
radio input "true"
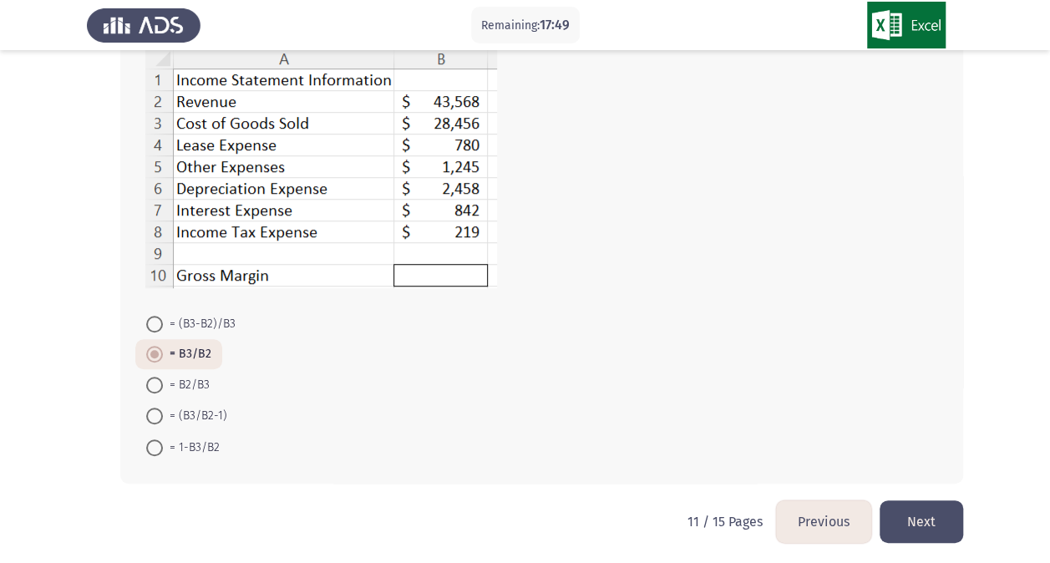
click at [923, 511] on button "Next" at bounding box center [922, 522] width 84 height 43
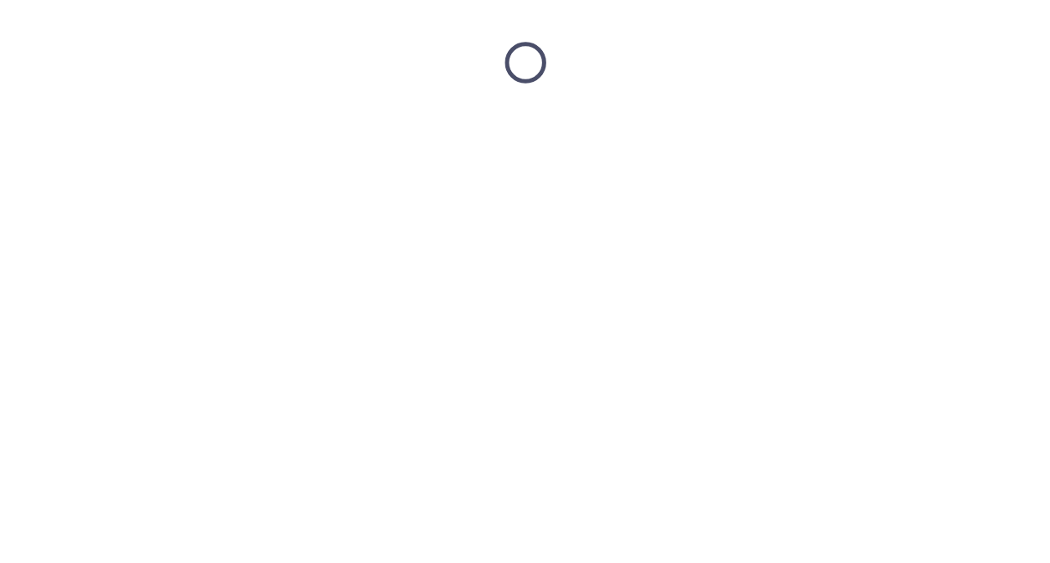
scroll to position [0, 0]
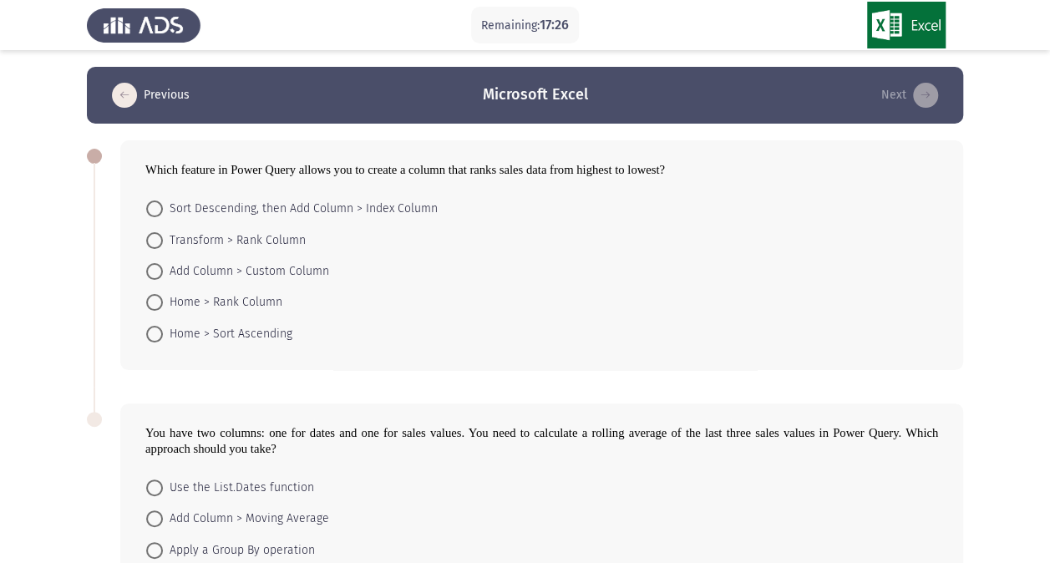
click at [159, 273] on span at bounding box center [154, 271] width 17 height 17
click at [159, 273] on input "Add Column > Custom Column" at bounding box center [154, 271] width 17 height 17
radio input "true"
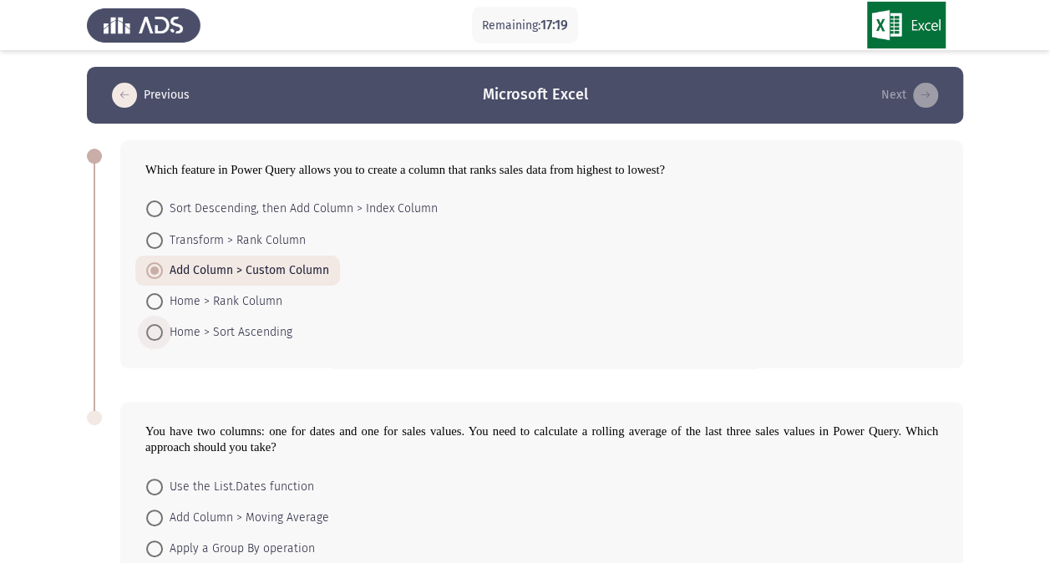
click at [150, 327] on span at bounding box center [154, 332] width 17 height 17
click at [150, 327] on input "Home > Sort Ascending" at bounding box center [154, 332] width 17 height 17
radio input "true"
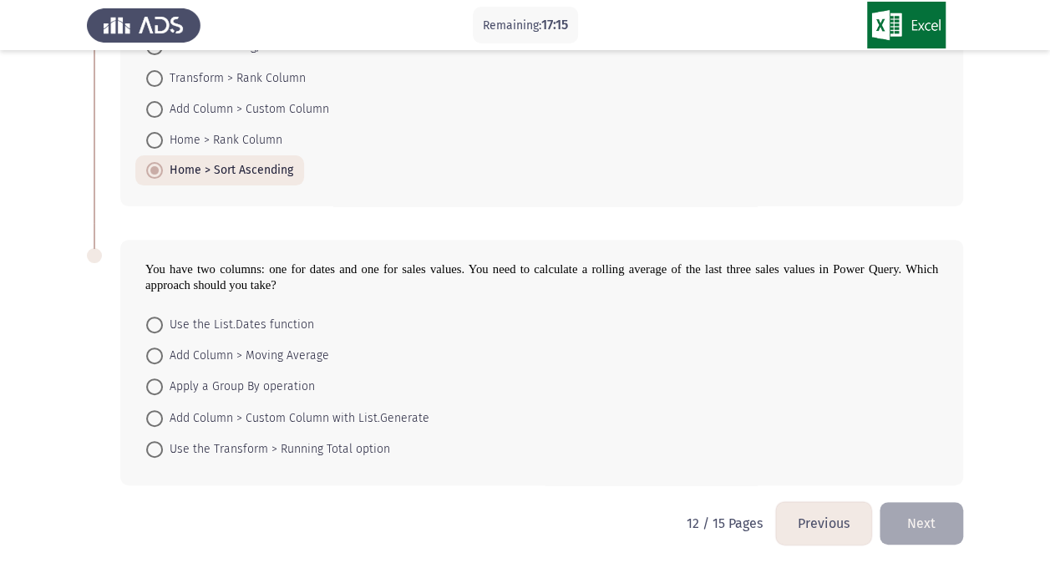
scroll to position [163, 0]
click at [157, 318] on span at bounding box center [154, 324] width 17 height 17
click at [157, 318] on input "Use the List.Dates function" at bounding box center [154, 324] width 17 height 17
radio input "true"
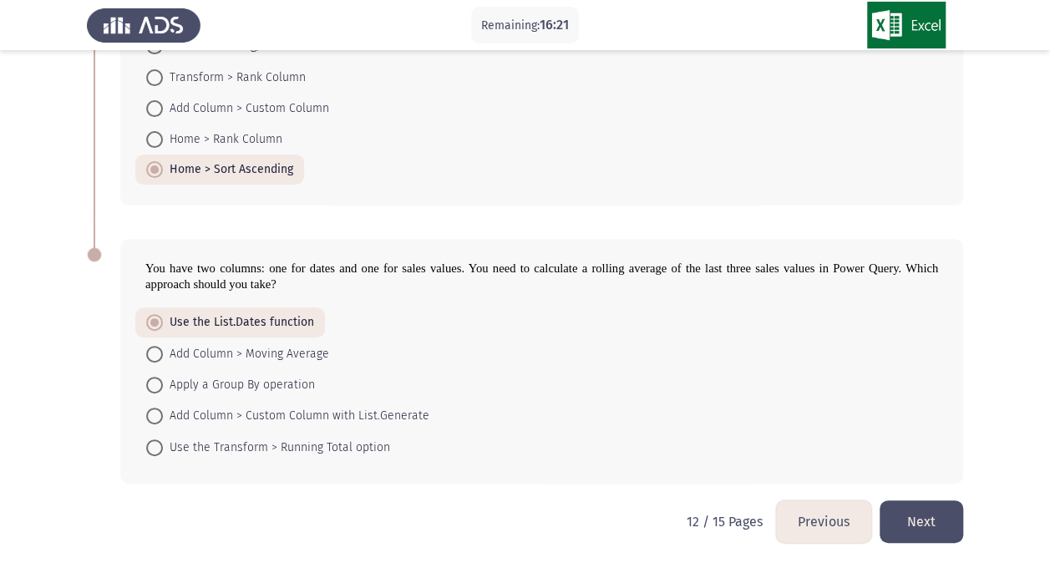
click at [915, 515] on button "Next" at bounding box center [922, 522] width 84 height 43
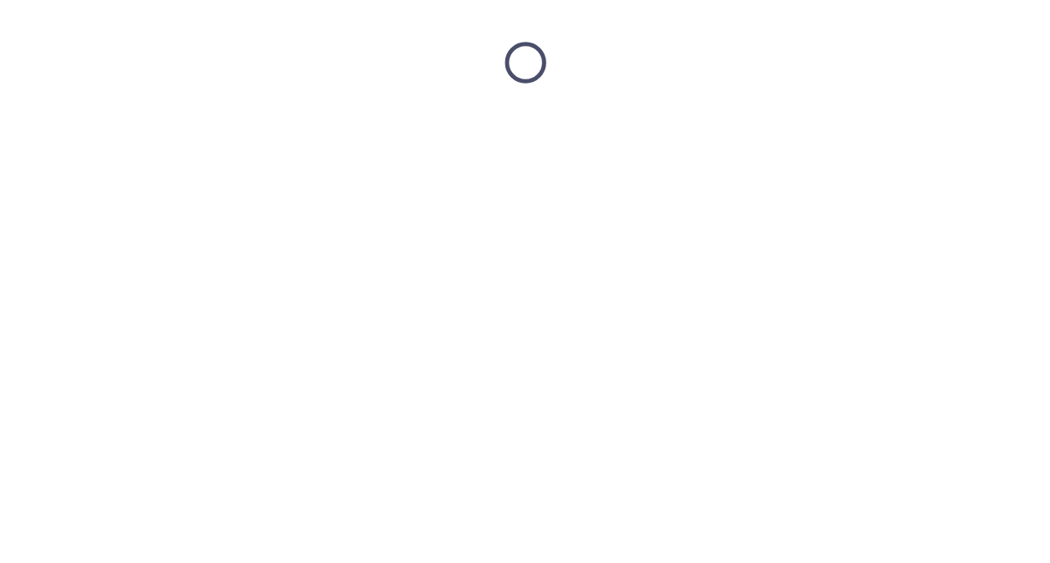
scroll to position [0, 0]
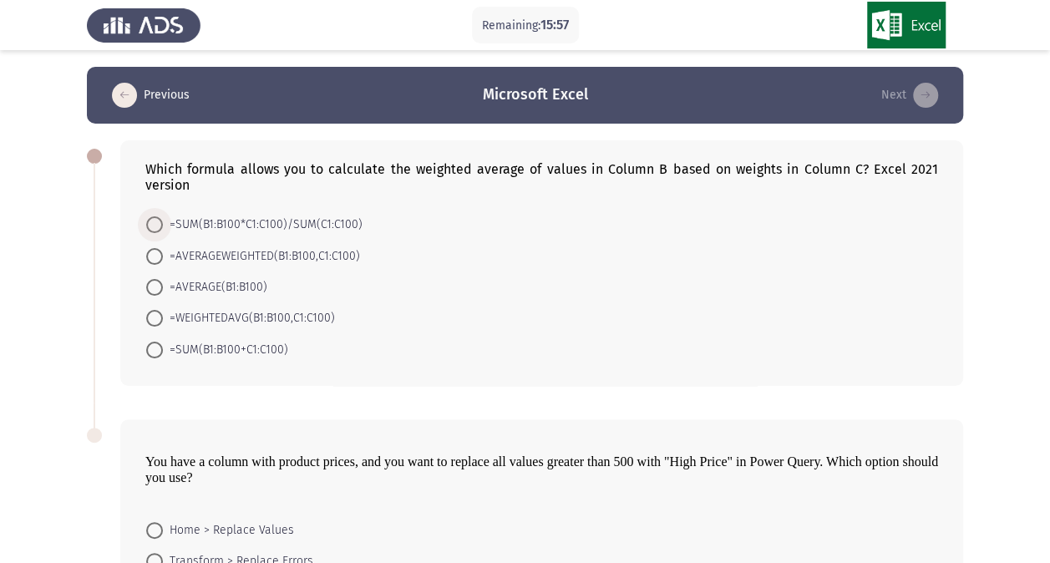
click at [190, 227] on span "=SUM(B1:B100*C1:C100)/SUM(C1:C100)" at bounding box center [263, 225] width 200 height 20
click at [163, 227] on input "=SUM(B1:B100*C1:C100)/SUM(C1:C100)" at bounding box center [154, 224] width 17 height 17
radio input "true"
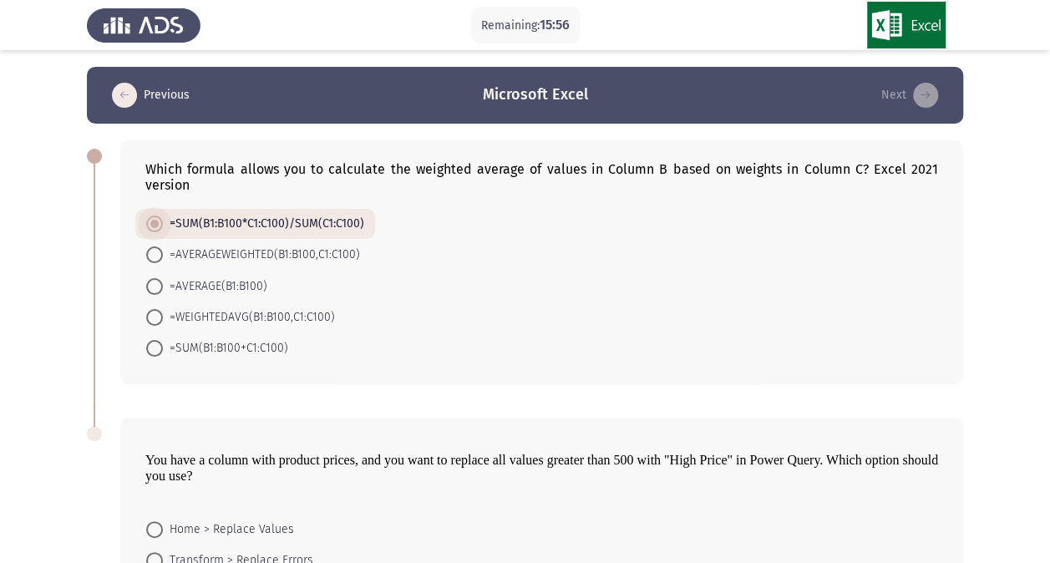
click at [190, 227] on span "=SUM(B1:B100*C1:C100)/SUM(C1:C100)" at bounding box center [263, 224] width 201 height 20
click at [163, 227] on input "=SUM(B1:B100*C1:C100)/SUM(C1:C100)" at bounding box center [154, 224] width 17 height 17
click at [189, 256] on span "=AVERAGEWEIGHTED(B1:B100,C1:C100)" at bounding box center [261, 255] width 197 height 20
click at [163, 256] on input "=AVERAGEWEIGHTED(B1:B100,C1:C100)" at bounding box center [154, 255] width 17 height 17
radio input "true"
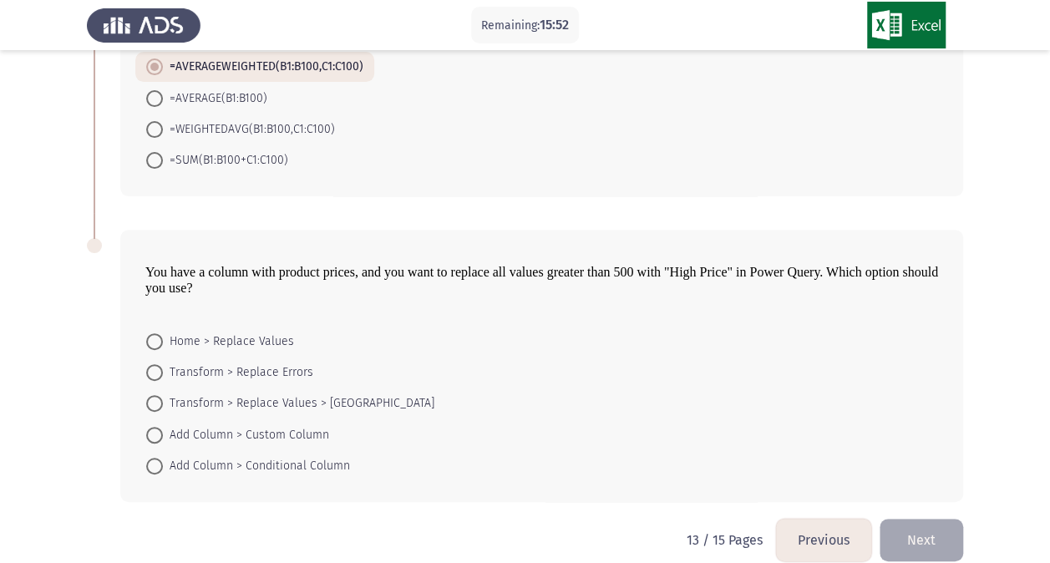
scroll to position [202, 0]
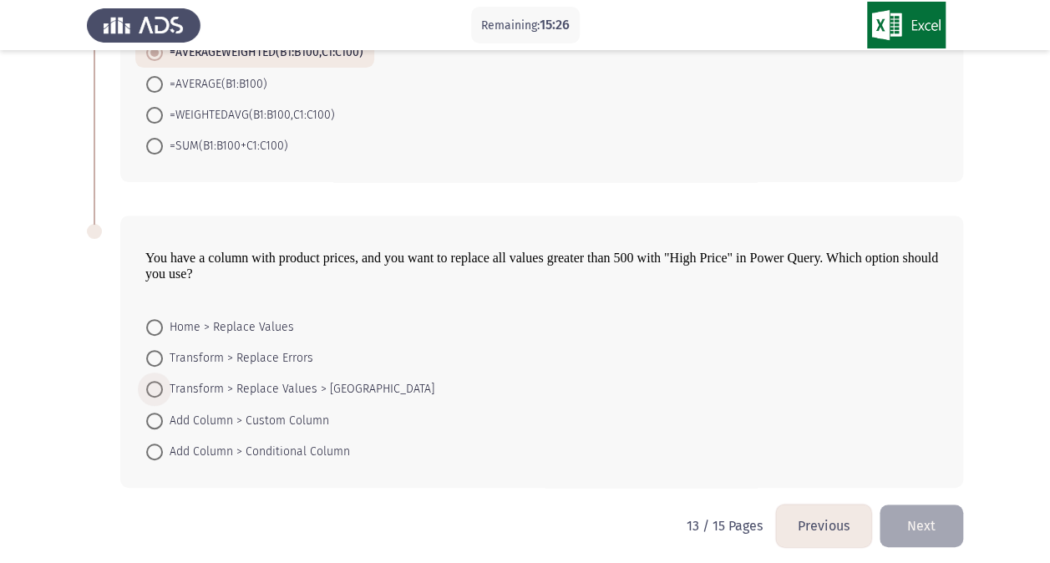
click at [186, 391] on span "Transform > Replace Values > Greater Than" at bounding box center [299, 389] width 272 height 20
click at [163, 391] on input "Transform > Replace Values > Greater Than" at bounding box center [154, 389] width 17 height 17
radio input "true"
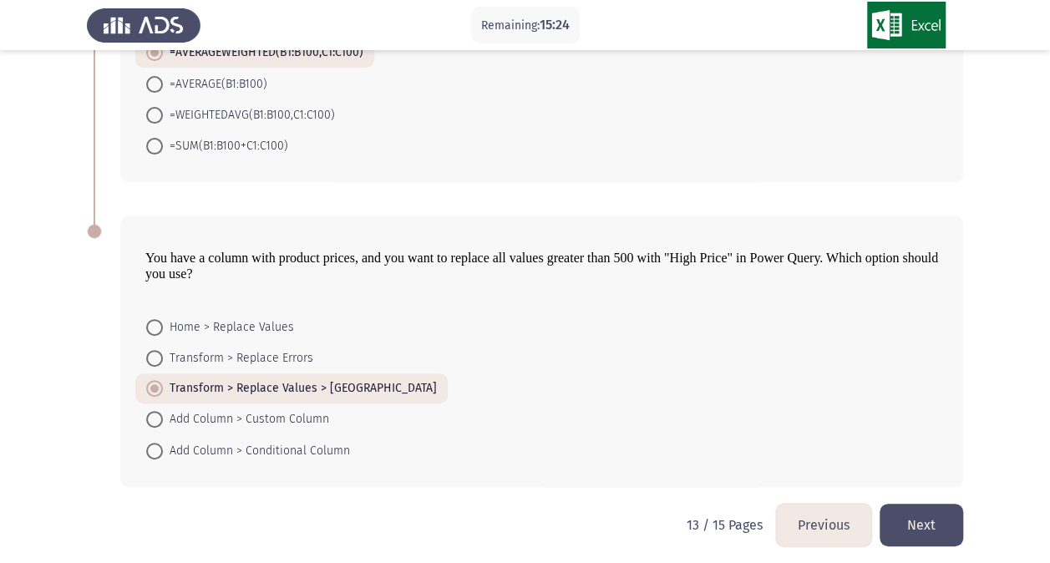
click at [939, 533] on button "Next" at bounding box center [922, 525] width 84 height 43
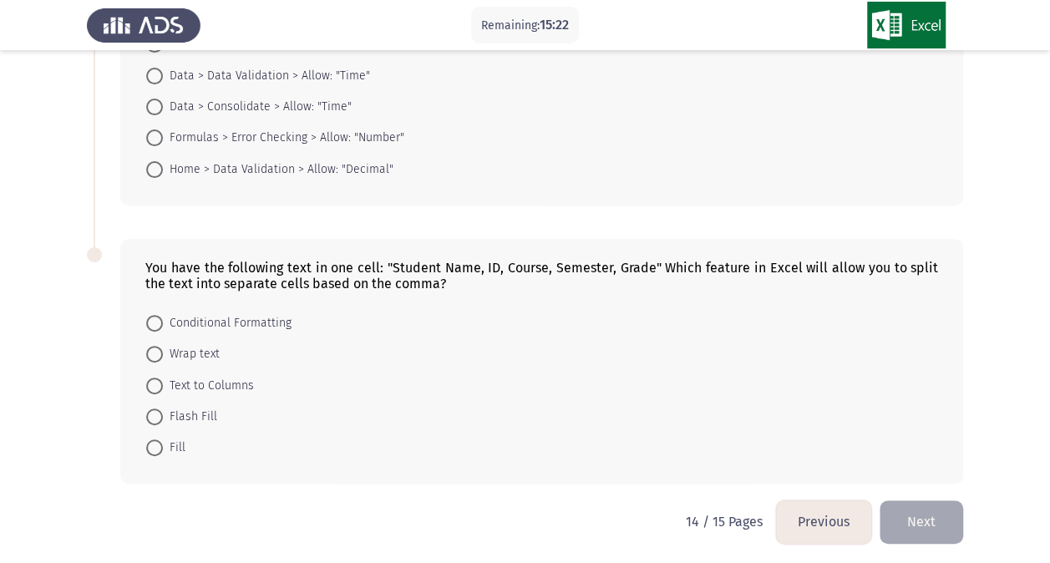
scroll to position [0, 0]
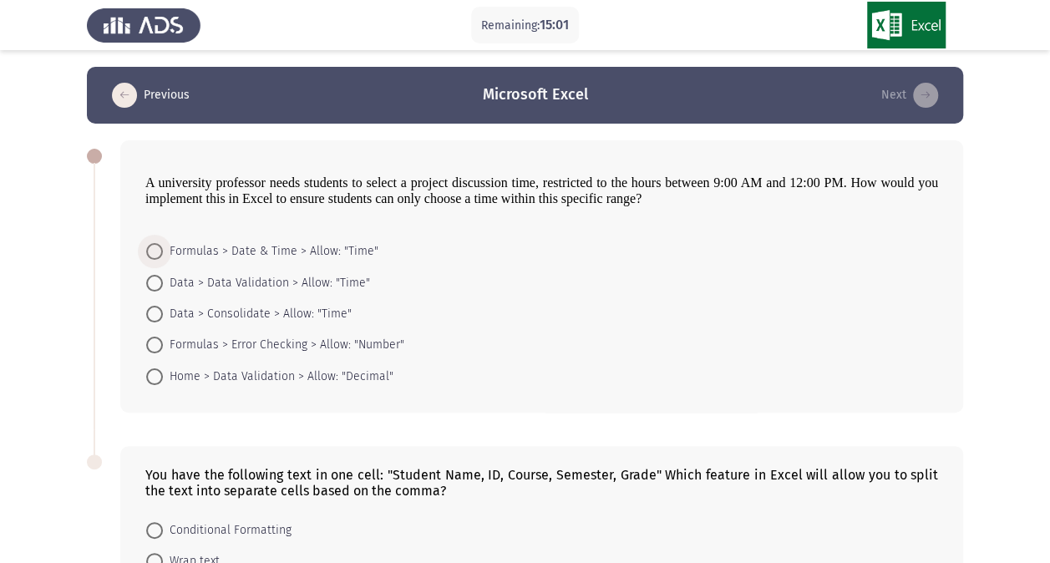
click at [253, 251] on span "Formulas > Date & Time > Allow: "Time"" at bounding box center [271, 251] width 216 height 20
click at [163, 251] on input "Formulas > Date & Time > Allow: "Time"" at bounding box center [154, 251] width 17 height 17
radio input "true"
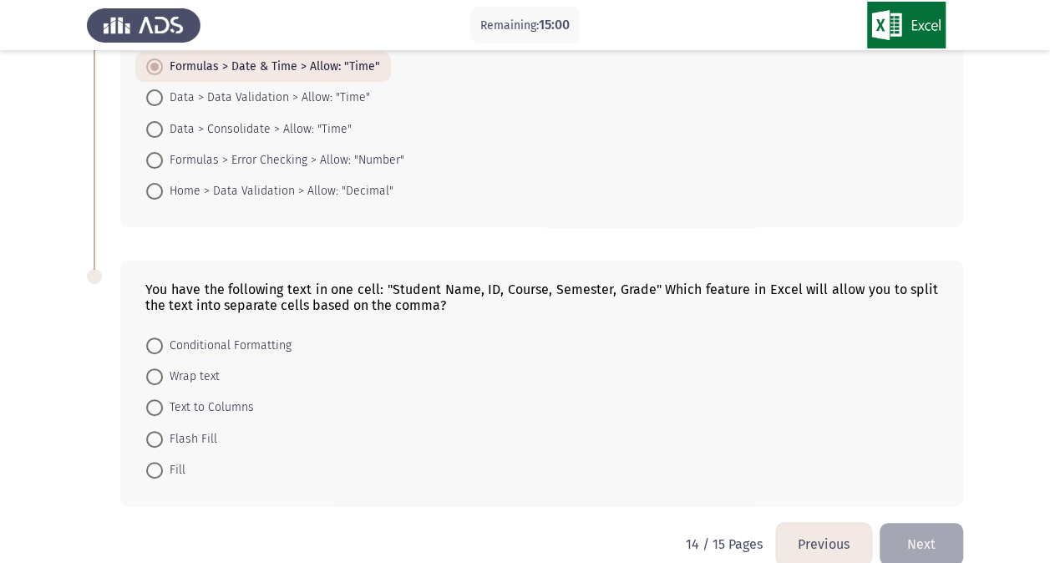
scroll to position [185, 0]
click at [154, 405] on span at bounding box center [154, 407] width 17 height 17
click at [154, 405] on input "Text to Columns" at bounding box center [154, 407] width 17 height 17
radio input "true"
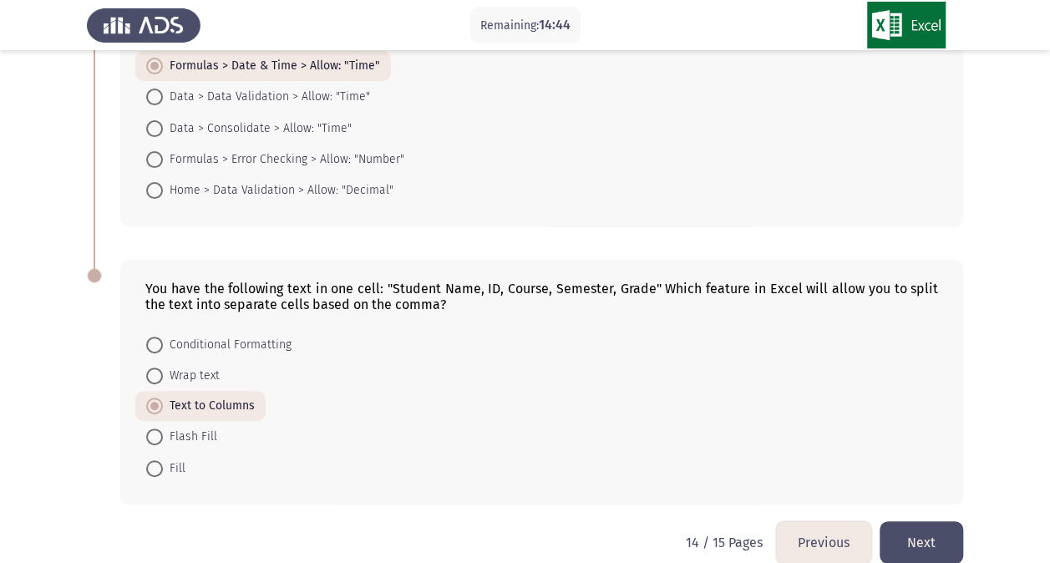
click at [931, 549] on button "Next" at bounding box center [922, 542] width 84 height 43
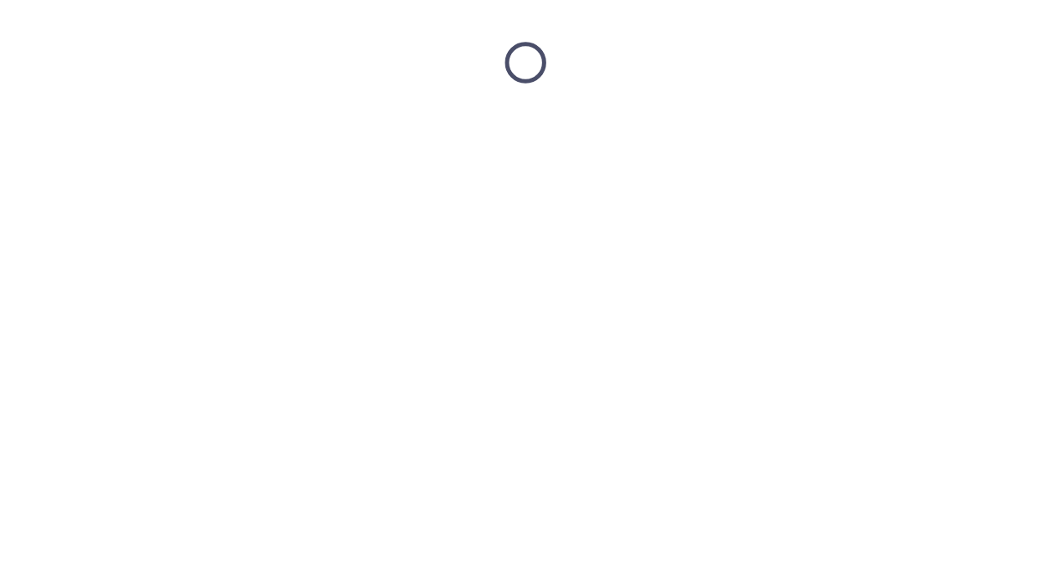
scroll to position [0, 0]
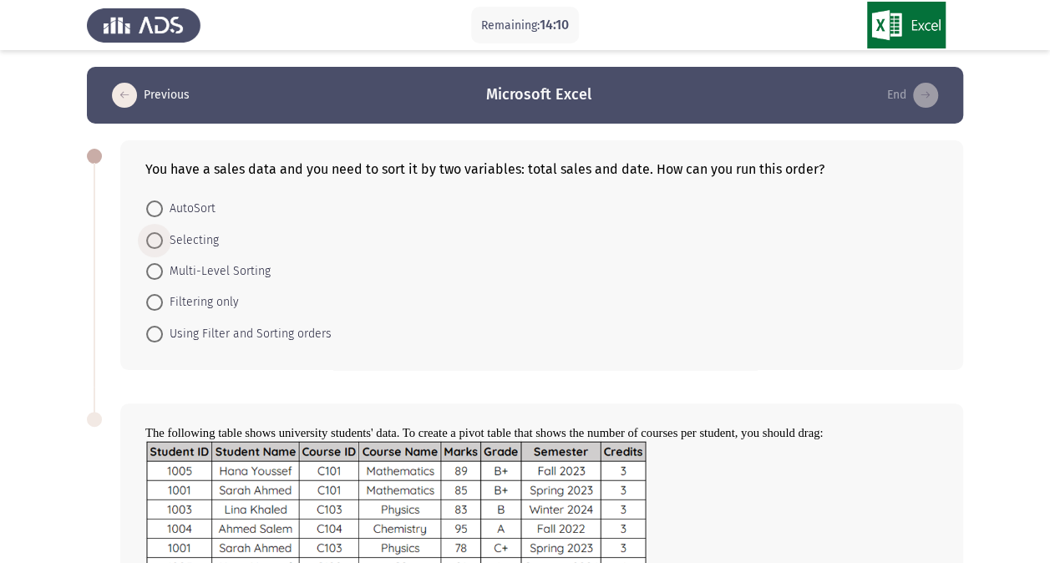
click at [159, 233] on span at bounding box center [154, 240] width 17 height 17
click at [159, 233] on input "Selecting" at bounding box center [154, 240] width 17 height 17
radio input "true"
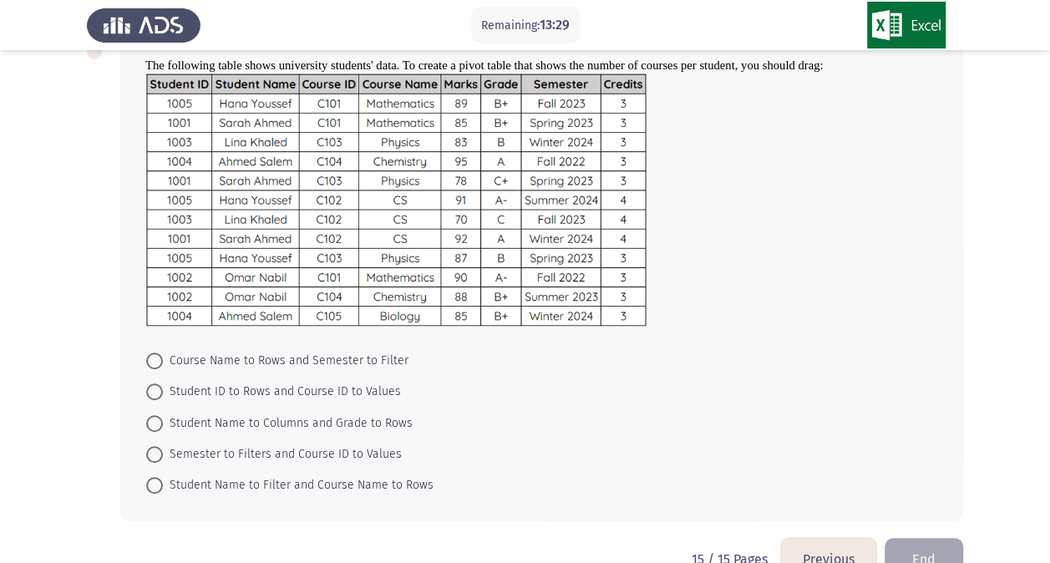
scroll to position [368, 0]
click at [217, 476] on span "Student Name to Filter and Course Name to Rows" at bounding box center [298, 484] width 271 height 20
click at [163, 476] on input "Student Name to Filter and Course Name to Rows" at bounding box center [154, 483] width 17 height 17
radio input "true"
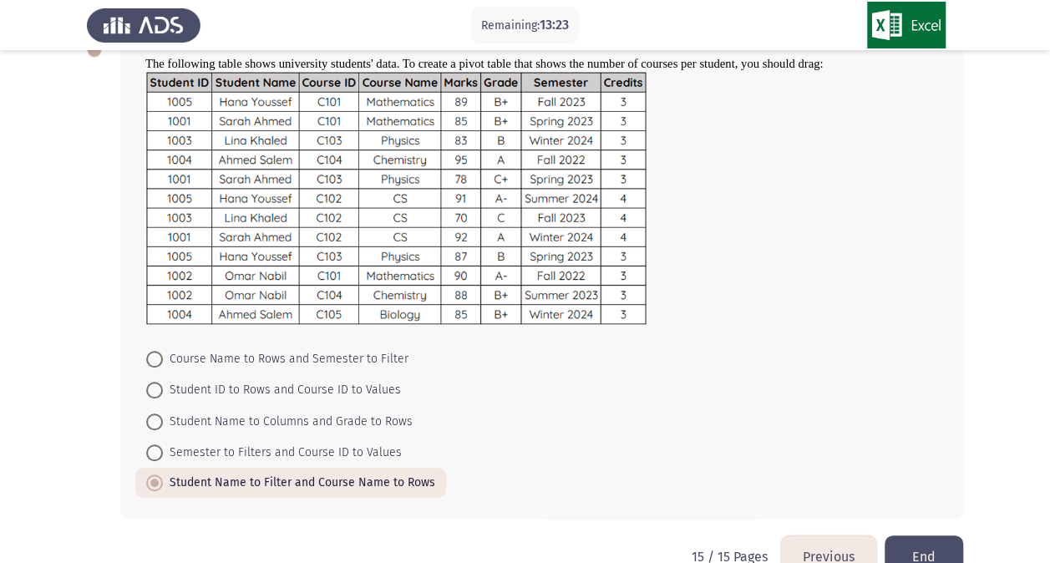
click at [928, 553] on button "End" at bounding box center [924, 557] width 79 height 43
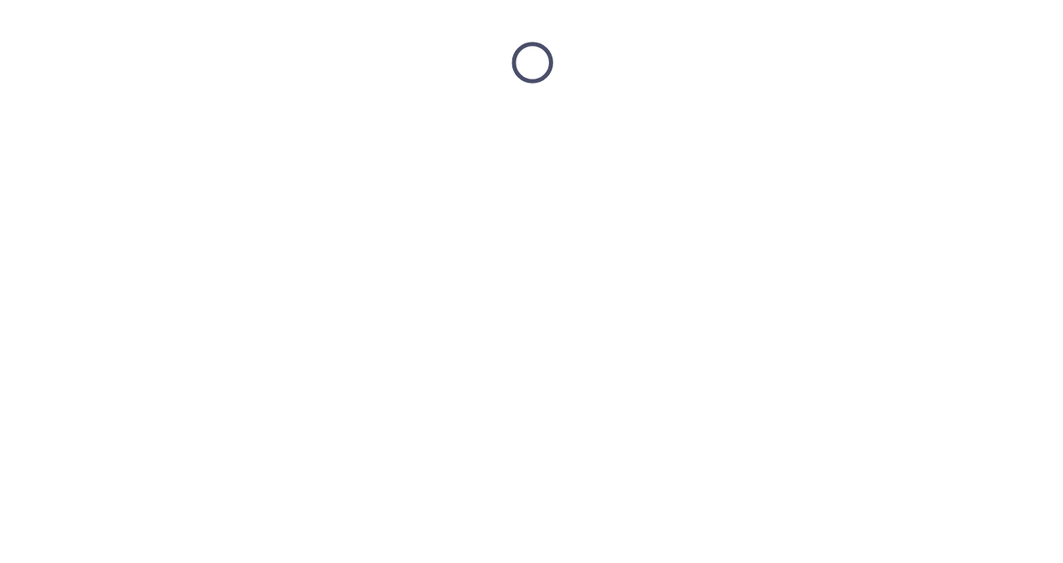
scroll to position [0, 0]
